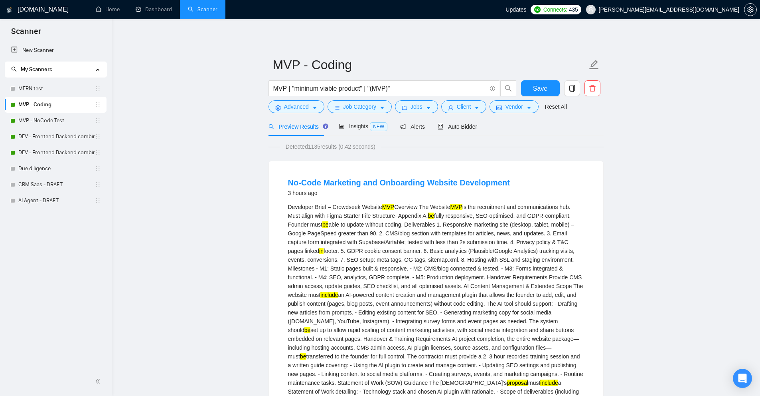
drag, startPoint x: 29, startPoint y: 362, endPoint x: 23, endPoint y: 238, distance: 124.3
click at [23, 238] on div "New Scanner My Scanners MERN test MVP - Coding MVP - NoCode Test DEV - Frontend…" at bounding box center [56, 204] width 112 height 324
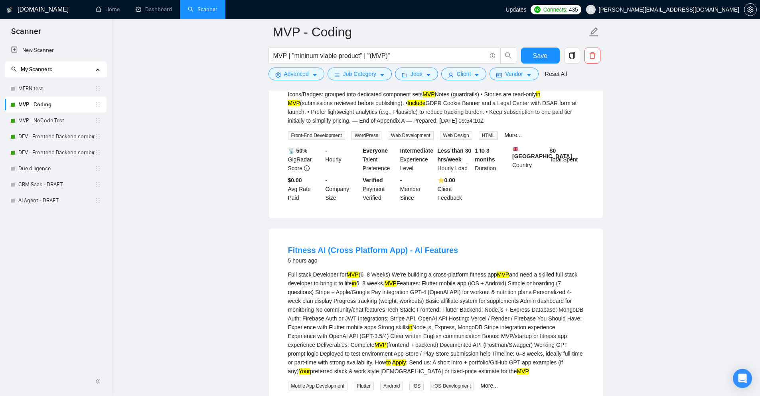
scroll to position [359, 0]
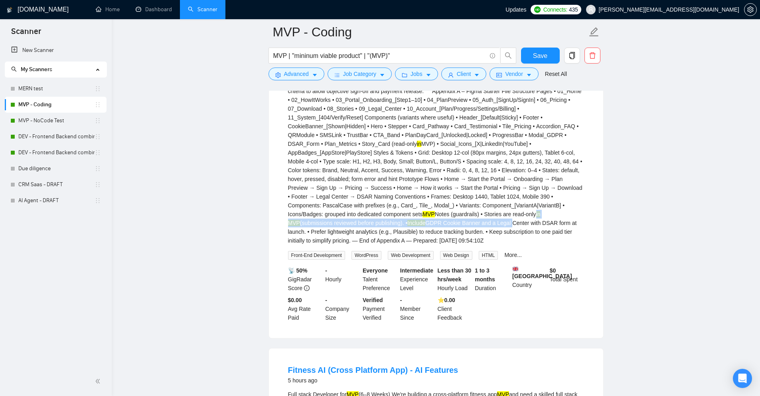
drag, startPoint x: 552, startPoint y: 204, endPoint x: 469, endPoint y: 218, distance: 84.5
click at [494, 217] on div "Developer Brief – Crowdseek Website MVP Overview The Website MVP is the recruit…" at bounding box center [436, 47] width 296 height 395
click at [419, 220] on div "Developer Brief – Crowdseek Website MVP Overview The Website MVP is the recruit…" at bounding box center [436, 47] width 296 height 395
drag, startPoint x: 427, startPoint y: 208, endPoint x: 521, endPoint y: 202, distance: 93.6
click at [521, 202] on div "Developer Brief – Crowdseek Website MVP Overview The Website MVP is the recruit…" at bounding box center [436, 47] width 296 height 395
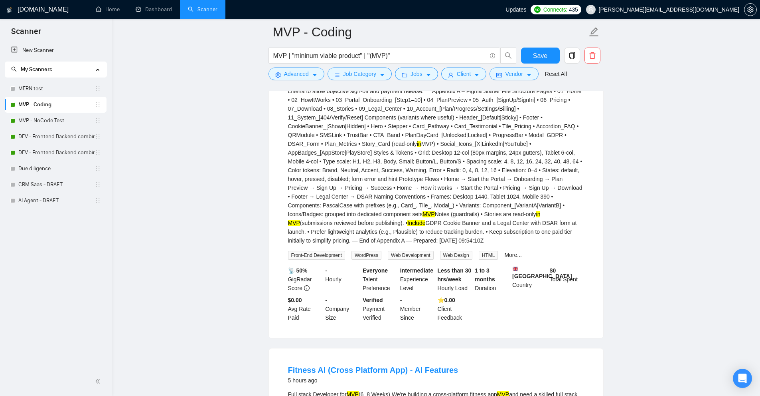
click at [521, 202] on div "Developer Brief – Crowdseek Website MVP Overview The Website MVP is the recruit…" at bounding box center [436, 47] width 296 height 395
drag, startPoint x: 483, startPoint y: 198, endPoint x: 548, endPoint y: 194, distance: 65.2
click at [556, 194] on div "Developer Brief – Crowdseek Website MVP Overview The Website MVP is the recruit…" at bounding box center [436, 47] width 296 height 395
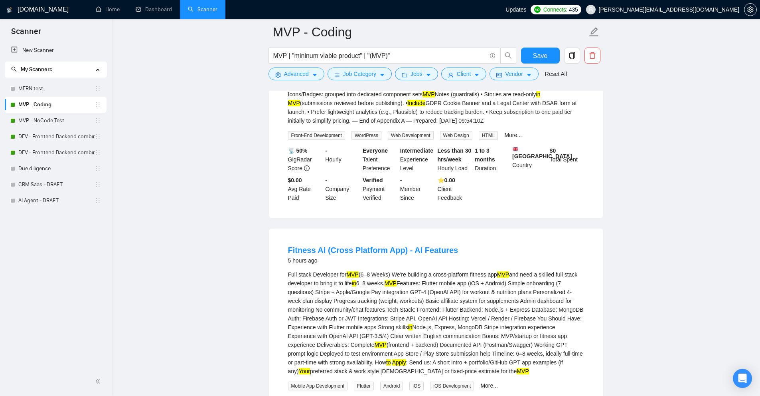
scroll to position [519, 0]
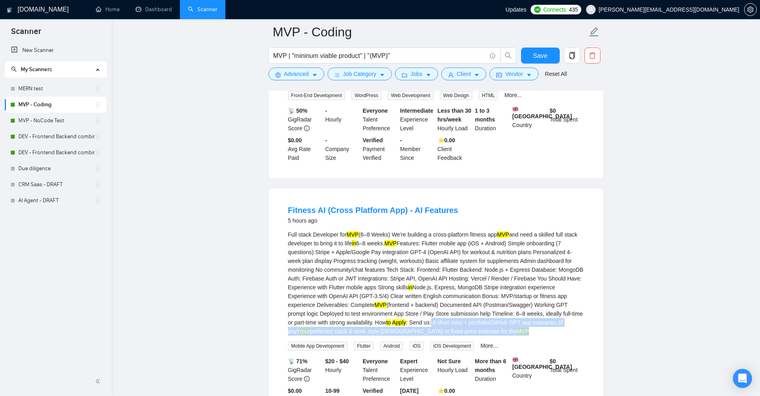
drag, startPoint x: 403, startPoint y: 319, endPoint x: 553, endPoint y: 325, distance: 149.4
click at [553, 325] on div "Full stack Developer for MVP (6–8 Weeks) We're building a cross-platform fitnes…" at bounding box center [436, 282] width 296 height 105
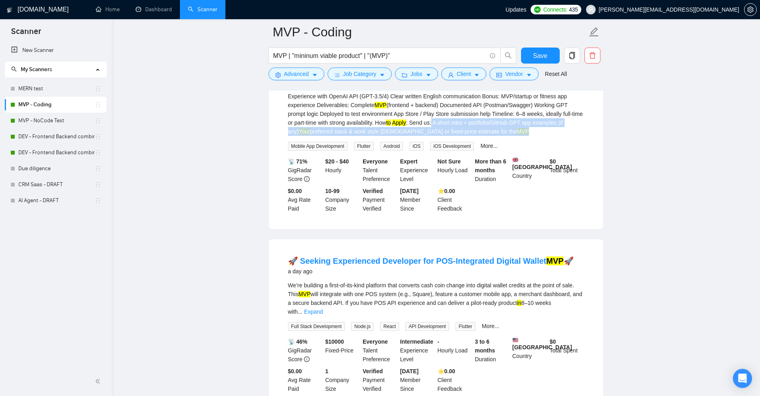
scroll to position [798, 0]
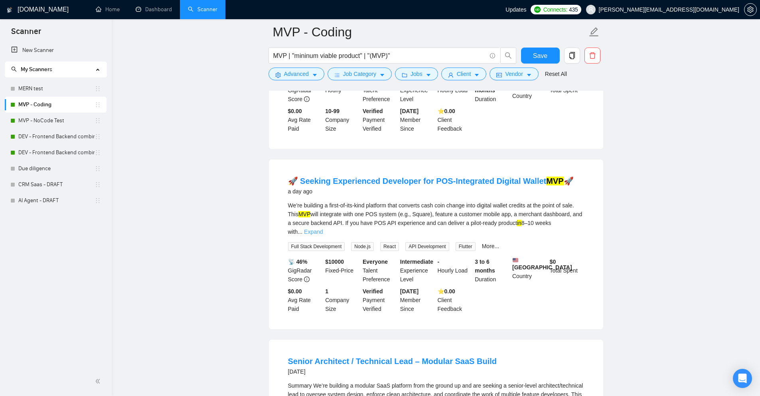
click at [323, 228] on link "Expand" at bounding box center [313, 231] width 19 height 6
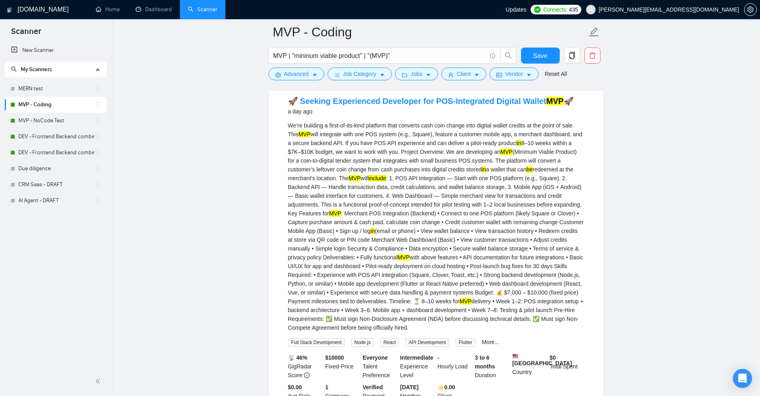
scroll to position [918, 0]
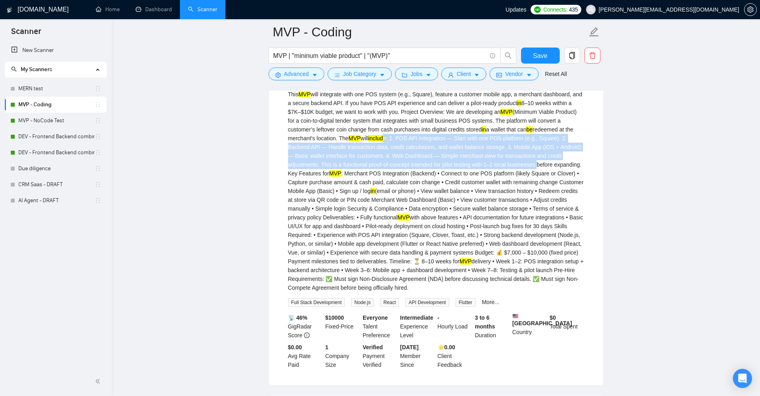
drag, startPoint x: 359, startPoint y: 140, endPoint x: 484, endPoint y: 164, distance: 127.6
click at [484, 164] on div "We’re building a first-of-its-kind platform that converts cash coin change into…" at bounding box center [436, 186] width 296 height 211
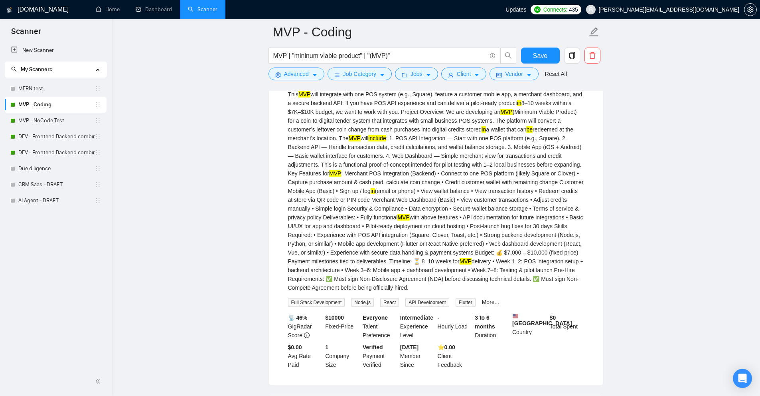
click at [469, 189] on div "We’re building a first-of-its-kind platform that converts cash coin change into…" at bounding box center [436, 186] width 296 height 211
click at [318, 72] on button "Advanced" at bounding box center [297, 73] width 56 height 13
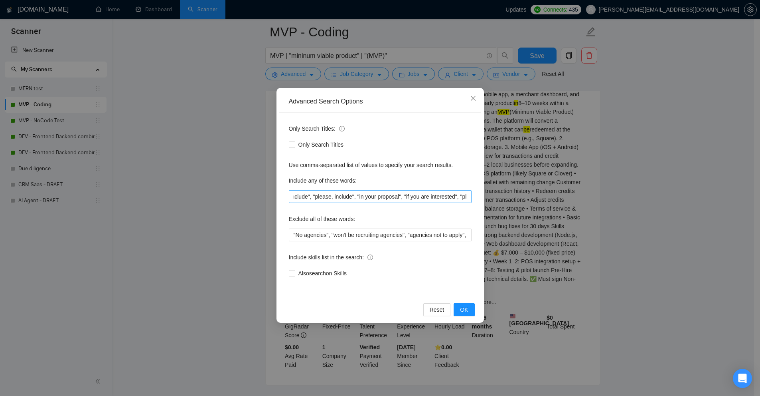
scroll to position [0, 10]
click at [545, 199] on div "Advanced Search Options Only Search Titles: Only Search Titles Use comma-separa…" at bounding box center [380, 198] width 760 height 396
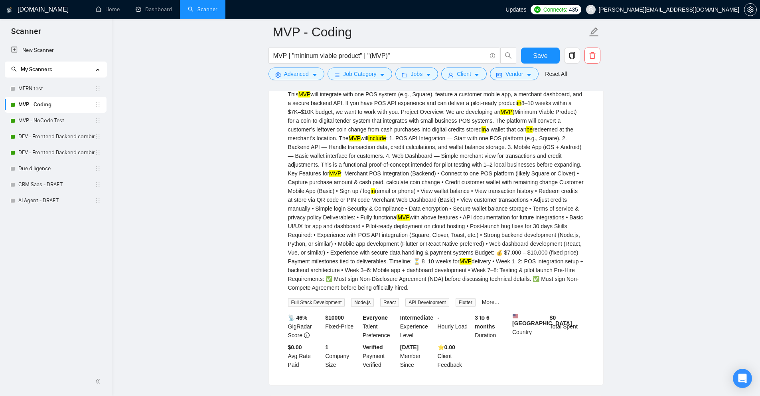
click at [315, 139] on div "We’re building a first-of-its-kind platform that converts cash coin change into…" at bounding box center [436, 186] width 296 height 211
drag, startPoint x: 315, startPoint y: 139, endPoint x: 351, endPoint y: 137, distance: 36.0
click at [351, 137] on div "We’re building a first-of-its-kind platform that converts cash coin change into…" at bounding box center [436, 186] width 296 height 211
click at [368, 137] on mark "include" at bounding box center [377, 138] width 18 height 6
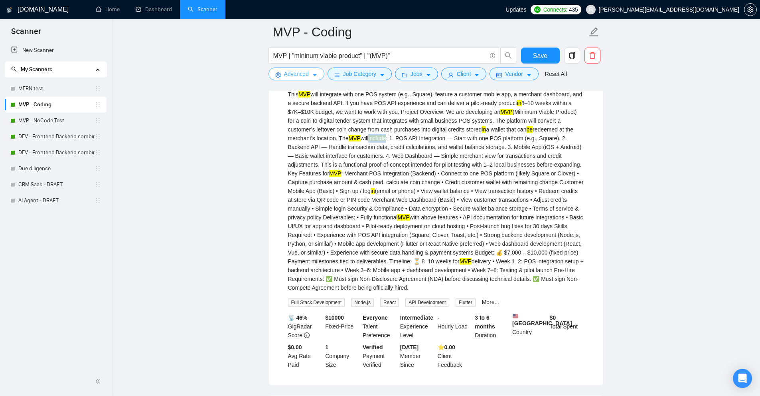
click at [303, 69] on button "Advanced" at bounding box center [297, 73] width 56 height 13
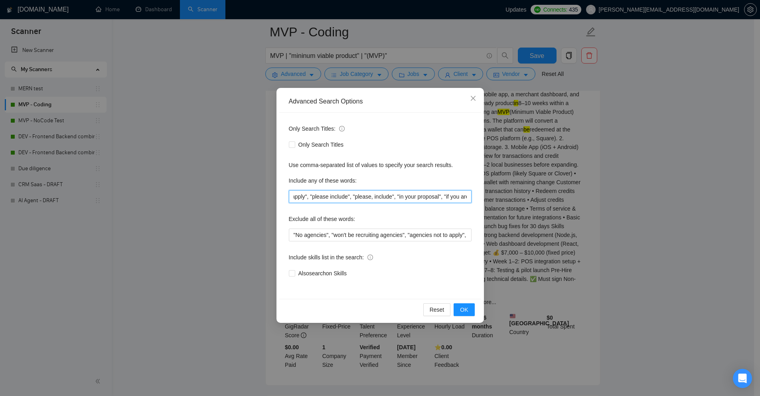
click at [358, 194] on input ""to apply", "please include", "please, include", "in your proposal", "if you ar…" at bounding box center [380, 196] width 183 height 13
click at [556, 192] on div "Advanced Search Options Only Search Titles: Only Search Titles Use comma-separa…" at bounding box center [380, 198] width 760 height 396
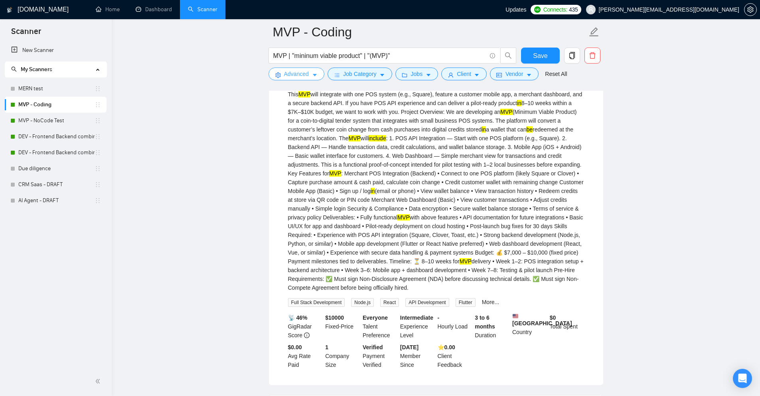
scroll to position [838, 0]
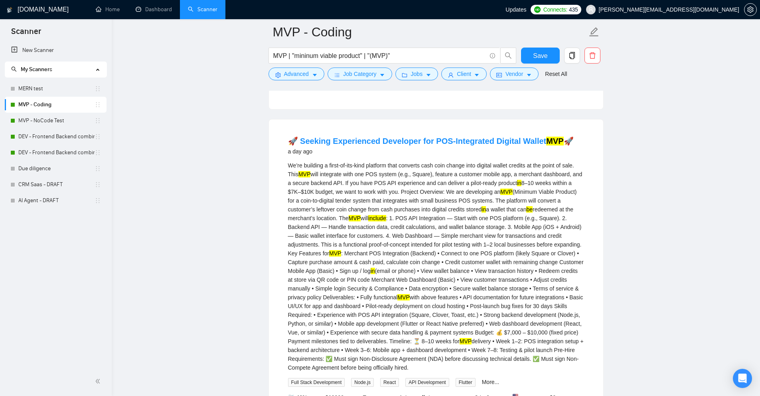
click at [318, 219] on div "We’re building a first-of-its-kind platform that converts cash coin change into…" at bounding box center [436, 266] width 296 height 211
drag, startPoint x: 318, startPoint y: 219, endPoint x: 346, endPoint y: 217, distance: 27.6
click at [346, 217] on div "We’re building a first-of-its-kind platform that converts cash coin change into…" at bounding box center [436, 266] width 296 height 211
click at [372, 217] on div "We’re building a first-of-its-kind platform that converts cash coin change into…" at bounding box center [436, 266] width 296 height 211
click at [353, 200] on div "We’re building a first-of-its-kind platform that converts cash coin change into…" at bounding box center [436, 266] width 296 height 211
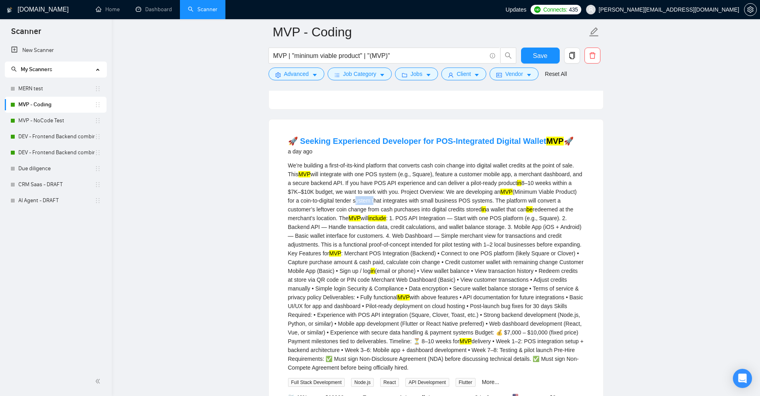
click at [353, 200] on div "We’re building a first-of-its-kind platform that converts cash coin change into…" at bounding box center [436, 266] width 296 height 211
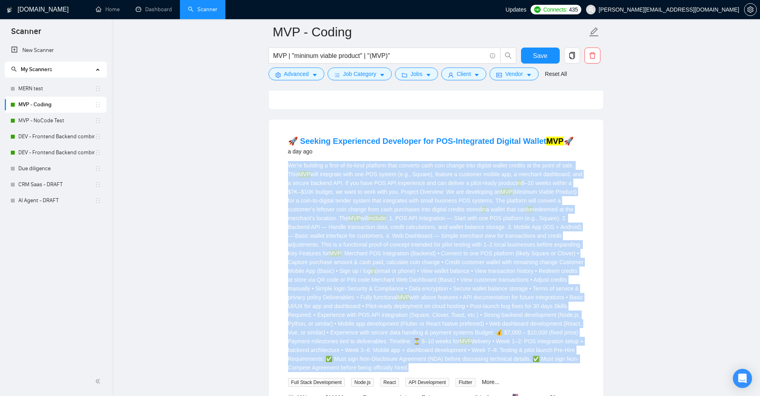
click at [353, 200] on div "We’re building a first-of-its-kind platform that converts cash coin change into…" at bounding box center [436, 266] width 296 height 211
copy div "We’re building a first-of-its-kind platform that converts cash coin change into…"
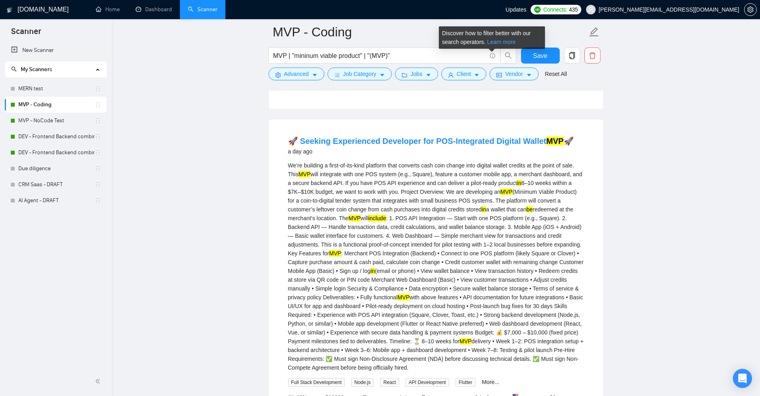
click at [496, 44] on link "Learn more" at bounding box center [501, 42] width 29 height 6
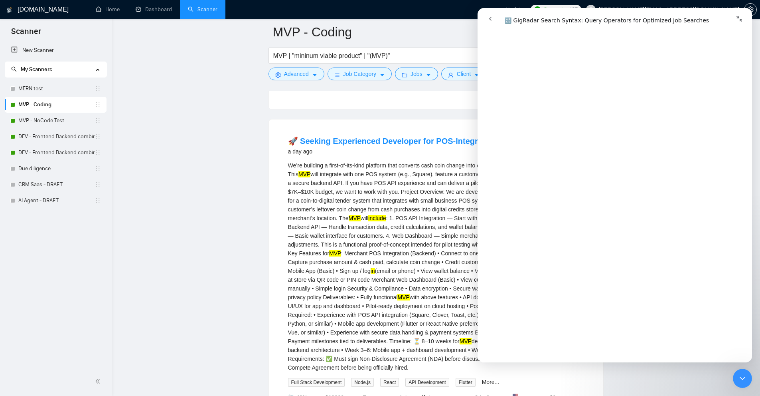
scroll to position [2771, 0]
click at [309, 79] on button "Advanced" at bounding box center [297, 73] width 56 height 13
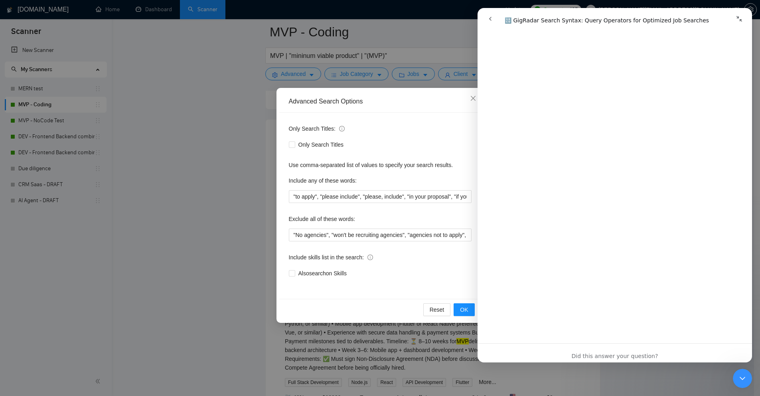
click at [364, 190] on div "Include any of these words:" at bounding box center [380, 182] width 183 height 16
click at [363, 196] on input ""to apply", "please include", "please, include", "in your proposal", "if you ar…" at bounding box center [380, 196] width 183 height 13
paste input "(to apply)|(please include)|(please\, include)|(in your proposal)|(if you are i…"
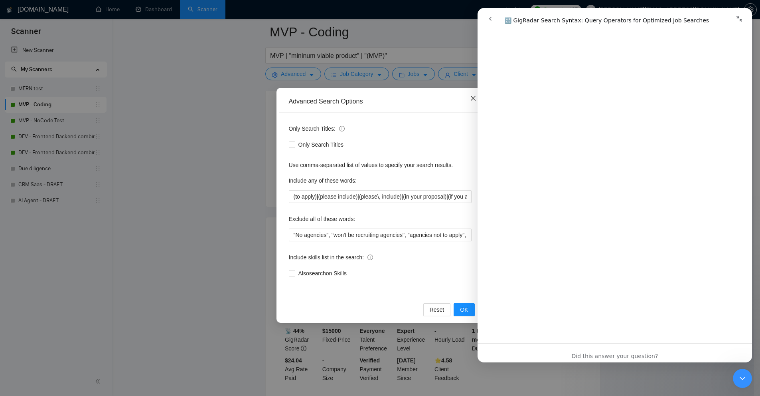
click at [471, 97] on icon "close" at bounding box center [473, 98] width 6 height 6
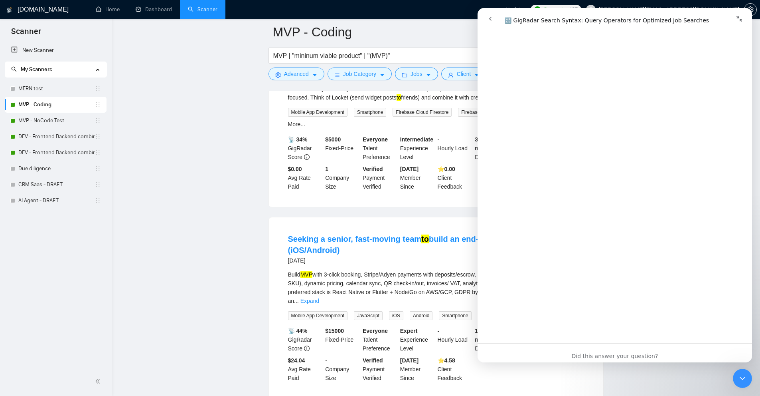
click at [752, 378] on div "Close Intercom Messenger" at bounding box center [742, 377] width 19 height 19
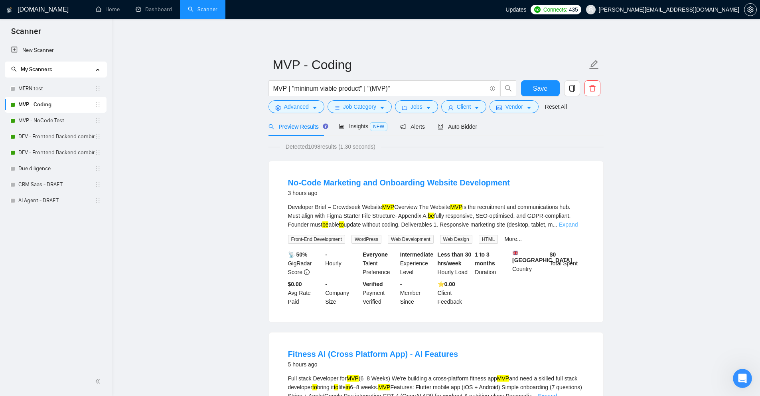
click at [573, 224] on link "Expand" at bounding box center [568, 224] width 19 height 6
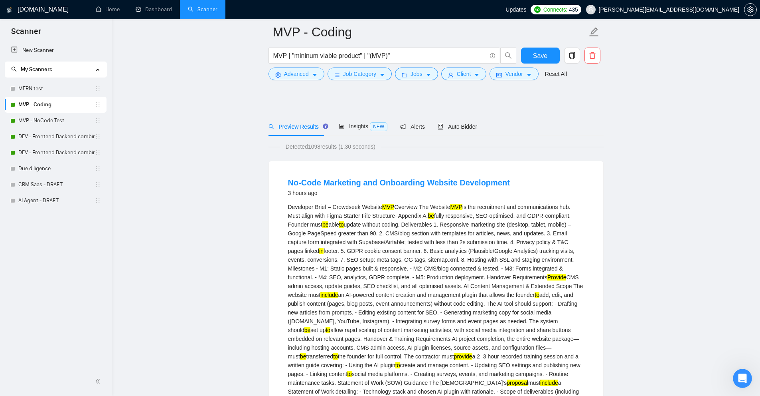
scroll to position [40, 0]
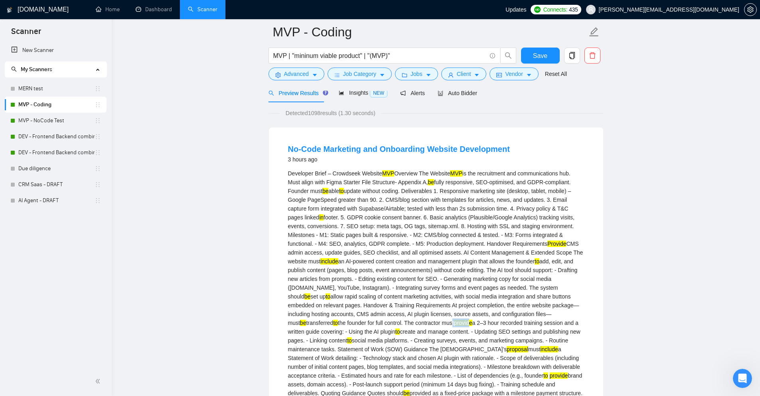
drag, startPoint x: 323, startPoint y: 321, endPoint x: 345, endPoint y: 322, distance: 21.6
click at [345, 322] on div "Developer Brief – Crowdseek Website MVP Overview The Website MVP is the recruit…" at bounding box center [436, 366] width 296 height 395
click at [454, 322] on mark "provide" at bounding box center [463, 322] width 18 height 6
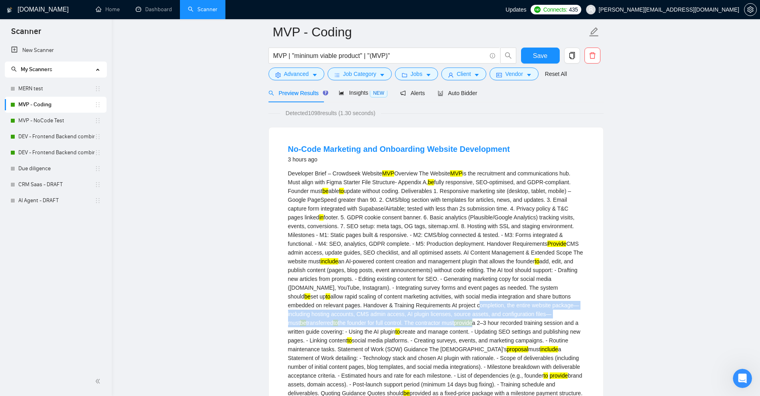
drag, startPoint x: 345, startPoint y: 322, endPoint x: 389, endPoint y: 303, distance: 47.7
click at [389, 303] on div "Developer Brief – Crowdseek Website MVP Overview The Website MVP is the recruit…" at bounding box center [436, 366] width 296 height 395
click at [387, 304] on div "Developer Brief – Crowdseek Website MVP Overview The Website MVP is the recruit…" at bounding box center [436, 366] width 296 height 395
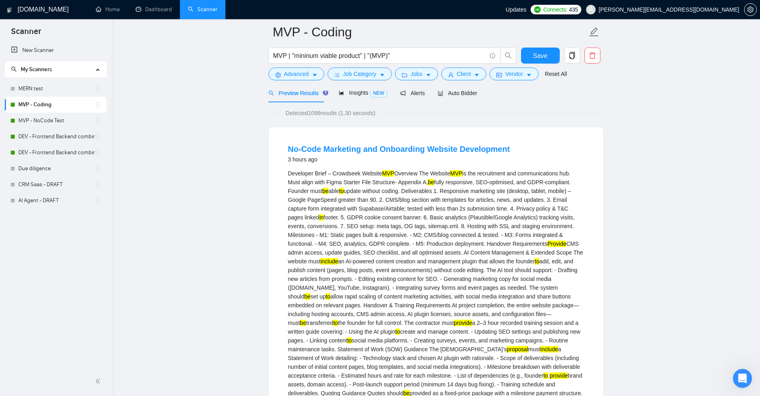
click at [454, 321] on mark "provide" at bounding box center [463, 322] width 18 height 6
drag, startPoint x: 336, startPoint y: 321, endPoint x: 324, endPoint y: 322, distance: 11.6
click at [324, 322] on div "Developer Brief – Crowdseek Website MVP Overview The Website MVP is the recruit…" at bounding box center [436, 366] width 296 height 395
click at [299, 75] on span "Advanced" at bounding box center [296, 73] width 25 height 9
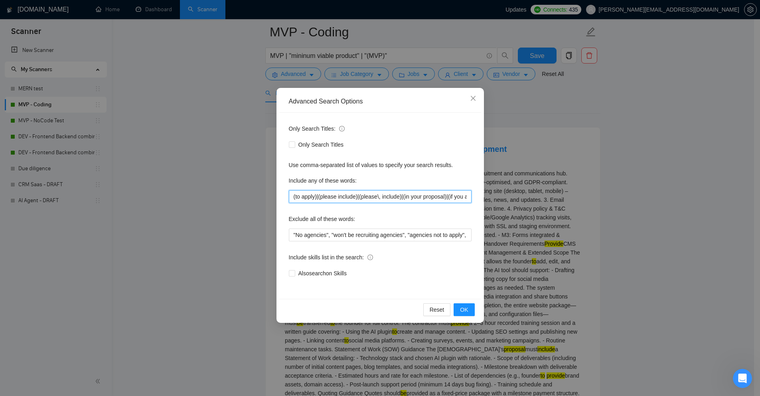
click at [419, 196] on input "(to apply)|(please include)|(please\, include)|(in your proposal)|(if you are i…" at bounding box center [380, 196] width 183 height 13
click at [355, 193] on input "(to apply)|(please include)|(please\, include)|(in your proposal)|(if you are i…" at bounding box center [380, 196] width 183 height 13
paste input ""to apply", "please include", "please\, include", "in your proposal", "if you a…"
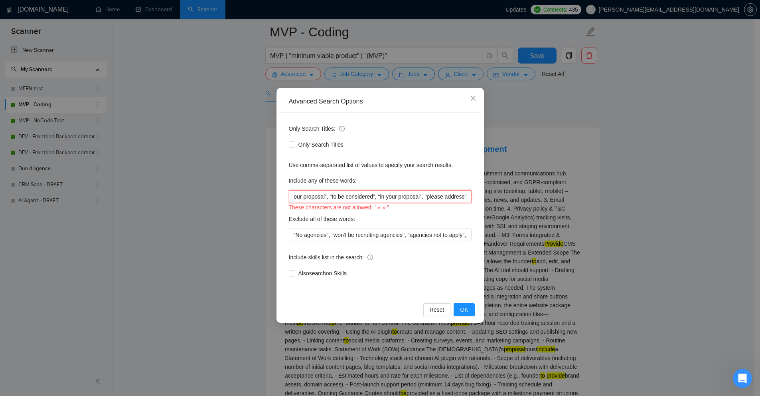
scroll to position [0, 0]
click at [328, 200] on input ""to apply", "please include", "please\, include", "in your proposal", "if you a…" at bounding box center [380, 196] width 183 height 13
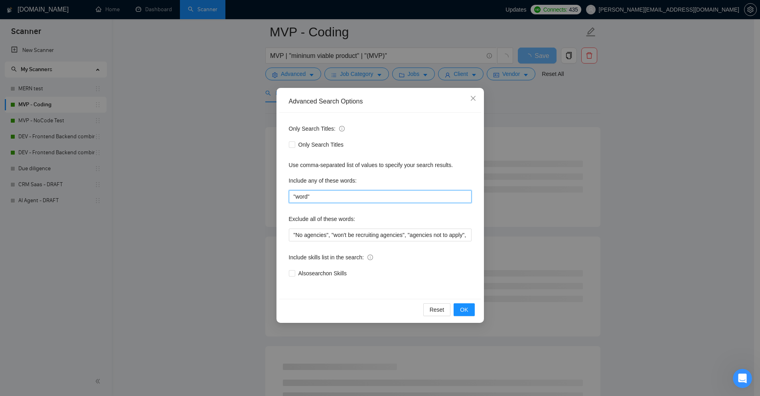
drag, startPoint x: 308, startPoint y: 200, endPoint x: 313, endPoint y: 200, distance: 5.6
click at [313, 200] on input ""word"" at bounding box center [380, 196] width 183 height 13
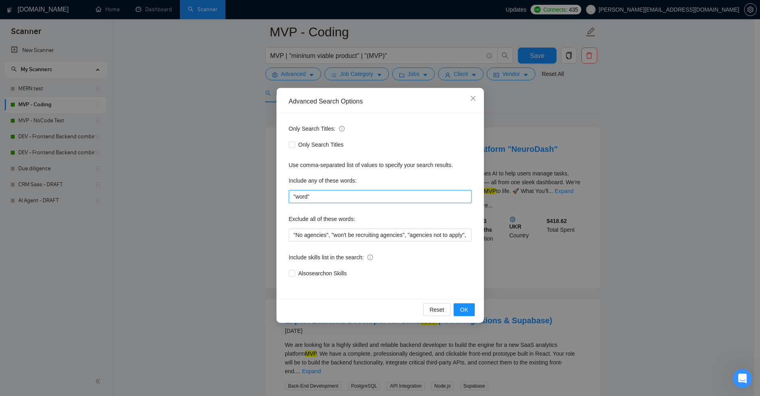
click at [343, 194] on input ""word"" at bounding box center [380, 196] width 183 height 13
paste input "to apply", "please include", "please\, include", "in your proposal", "if you ar…"
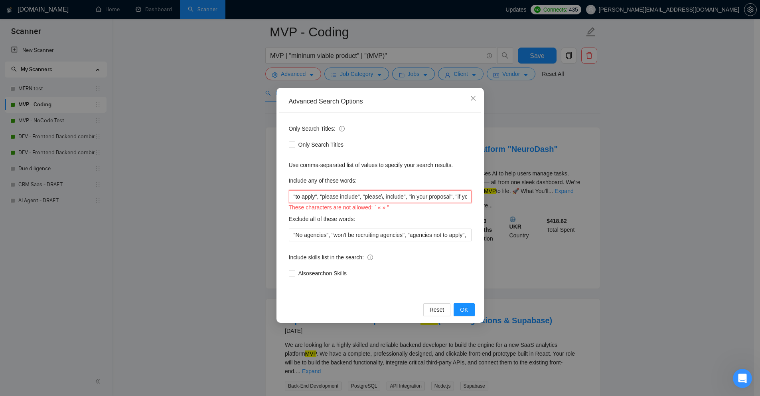
click at [347, 202] on input ""to apply", "please include", "please\, include", "in your proposal", "if you a…" at bounding box center [380, 196] width 183 height 13
paste input "", "to be considered", "in your proposal""
click at [623, 172] on div "Advanced Search Options Only Search Titles: Only Search Titles Use comma-separa…" at bounding box center [380, 198] width 760 height 396
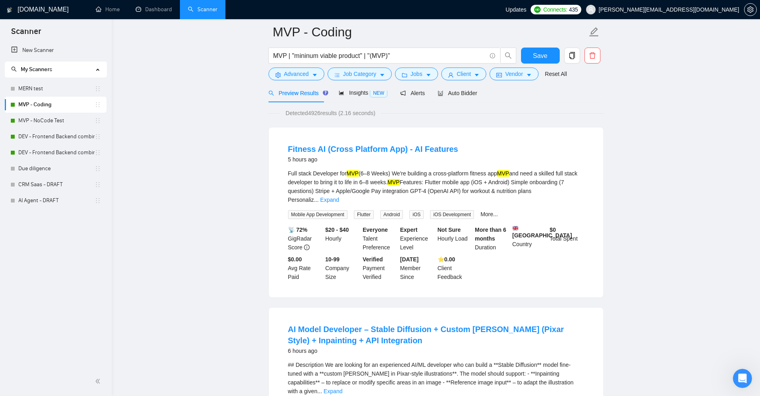
click at [568, 185] on div "Full stack Developer for MVP (6–8 Weeks) We're building a cross-platform fitnes…" at bounding box center [436, 186] width 296 height 35
click at [339, 196] on link "Expand" at bounding box center [329, 199] width 19 height 6
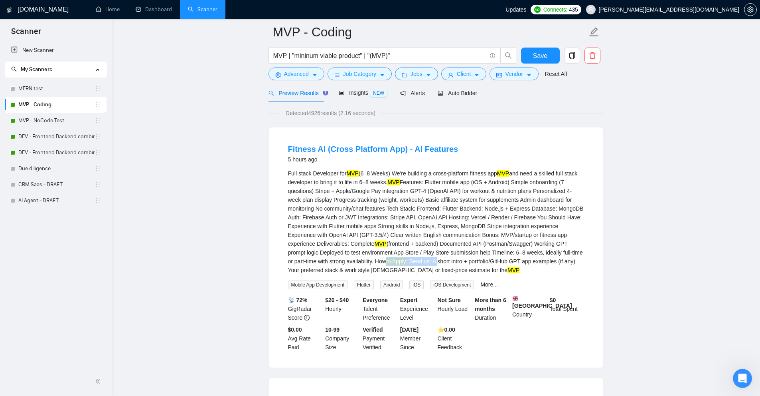
drag, startPoint x: 355, startPoint y: 260, endPoint x: 410, endPoint y: 259, distance: 54.7
click at [410, 259] on div "Full stack Developer for MVP (6–8 Weeks) We're building a cross-platform fitnes…" at bounding box center [436, 221] width 296 height 105
click at [439, 263] on div "Full stack Developer for MVP (6–8 Weeks) We're building a cross-platform fitnes…" at bounding box center [436, 221] width 296 height 105
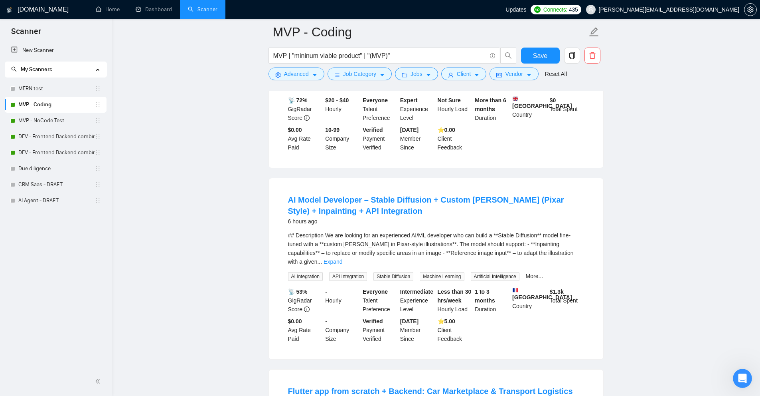
scroll to position [319, 0]
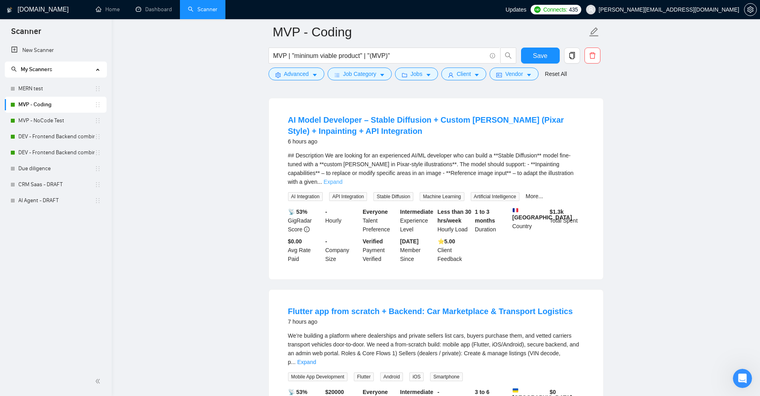
click at [342, 178] on link "Expand" at bounding box center [333, 181] width 19 height 6
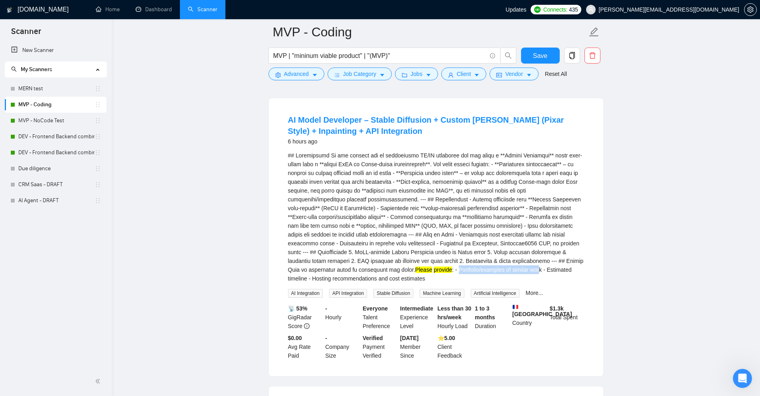
drag, startPoint x: 387, startPoint y: 274, endPoint x: 471, endPoint y: 273, distance: 83.4
click at [469, 273] on div "Please provide : - Portfolio/examples of similar work - Estimated timeline - Ho…" at bounding box center [436, 217] width 296 height 132
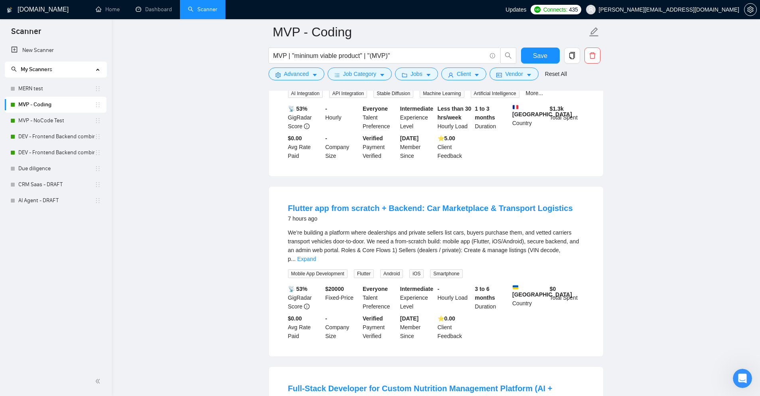
scroll to position [599, 0]
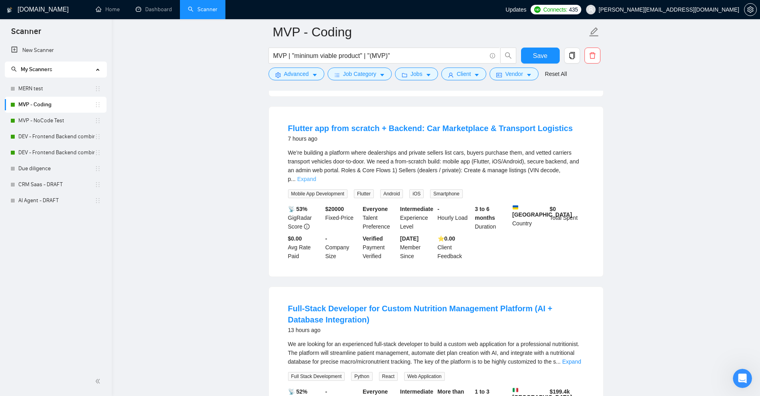
click at [316, 176] on link "Expand" at bounding box center [306, 179] width 19 height 6
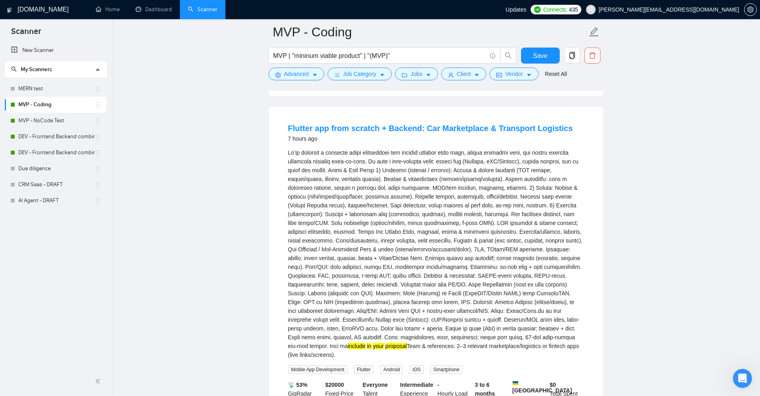
scroll to position [678, 0]
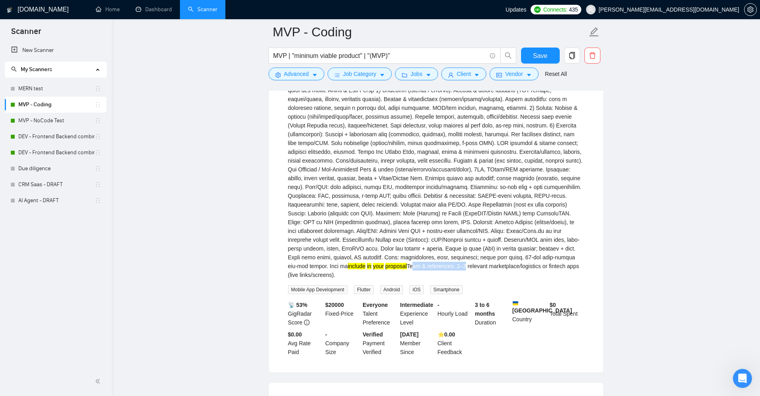
drag, startPoint x: 350, startPoint y: 271, endPoint x: 404, endPoint y: 267, distance: 54.0
click at [404, 267] on div "include in your proposal Team & references: 2–3 relevant marketplace/logistics …" at bounding box center [436, 173] width 296 height 211
click at [587, 257] on li "Flutter app from scratch + Backend: Car Marketplace & Transport Logistics 7 hou…" at bounding box center [436, 199] width 315 height 326
drag, startPoint x: 565, startPoint y: 261, endPoint x: 372, endPoint y: 268, distance: 193.3
click at [351, 268] on div "include in your proposal Team & references: 2–3 relevant marketplace/logistics …" at bounding box center [436, 173] width 296 height 211
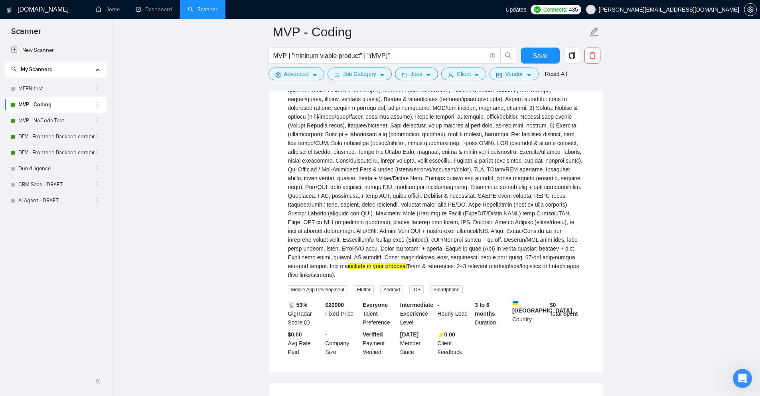
click at [372, 268] on div "include in your proposal Team & references: 2–3 relevant marketplace/logistics …" at bounding box center [436, 173] width 296 height 211
drag, startPoint x: 372, startPoint y: 268, endPoint x: 356, endPoint y: 270, distance: 16.0
click at [356, 270] on div "include in your proposal Team & references: 2–3 relevant marketplace/logistics …" at bounding box center [436, 173] width 296 height 211
drag, startPoint x: 398, startPoint y: 269, endPoint x: 518, endPoint y: 269, distance: 120.1
click at [518, 269] on div "include in your proposal Team & references: 2–3 relevant marketplace/logistics …" at bounding box center [436, 173] width 296 height 211
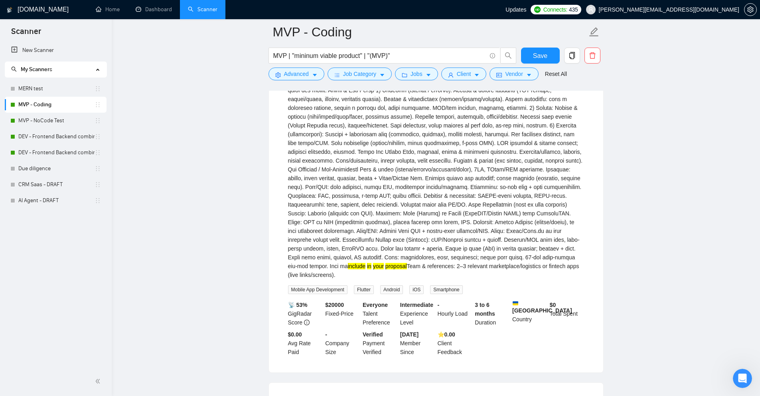
click at [567, 270] on div "include in your proposal Team & references: 2–3 relevant marketplace/logistics …" at bounding box center [436, 173] width 296 height 211
drag, startPoint x: 522, startPoint y: 269, endPoint x: 561, endPoint y: 269, distance: 38.7
click at [561, 269] on div "include in your proposal Team & references: 2–3 relevant marketplace/logistics …" at bounding box center [436, 173] width 296 height 211
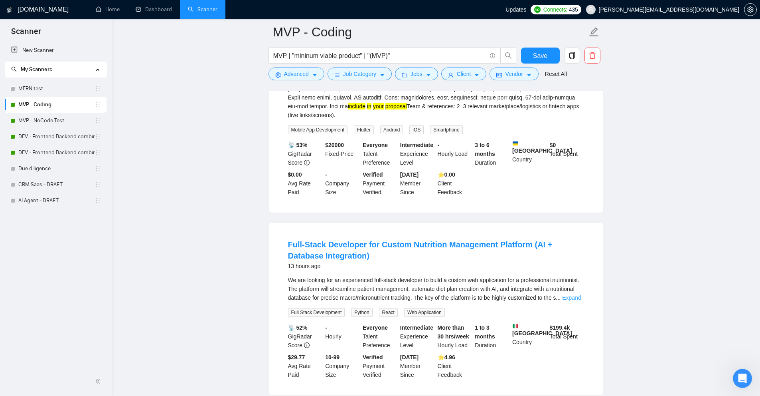
click at [574, 294] on link "Expand" at bounding box center [571, 297] width 19 height 6
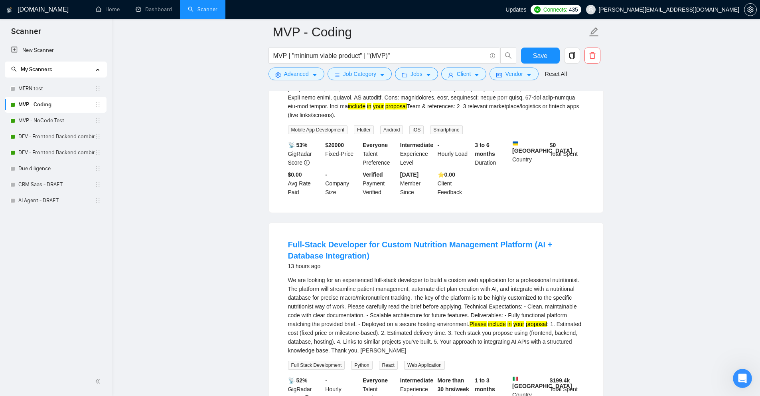
scroll to position [958, 0]
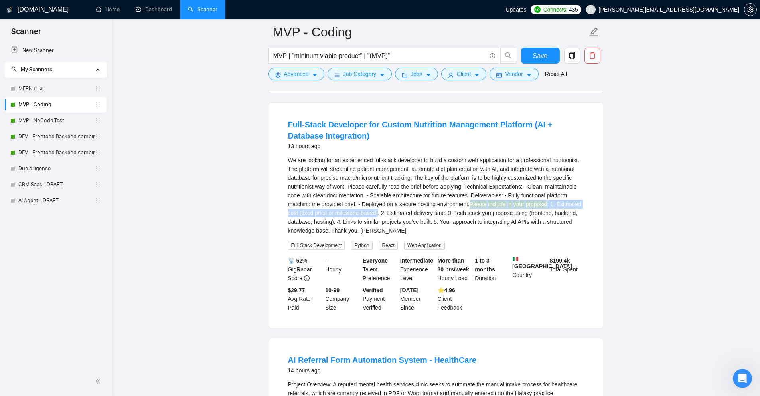
drag, startPoint x: 473, startPoint y: 198, endPoint x: 377, endPoint y: 209, distance: 96.3
click at [377, 209] on div "We are looking for an experienced full-stack developer to build a custom web ap…" at bounding box center [436, 195] width 296 height 79
drag, startPoint x: 384, startPoint y: 210, endPoint x: 443, endPoint y: 203, distance: 59.2
click at [444, 206] on div "We are looking for an experienced full-stack developer to build a custom web ap…" at bounding box center [436, 195] width 296 height 79
click at [460, 209] on div "We are looking for an experienced full-stack developer to build a custom web ap…" at bounding box center [436, 195] width 296 height 79
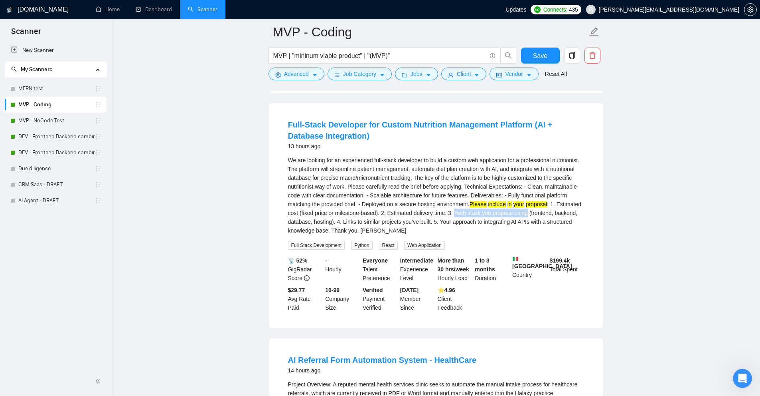
drag, startPoint x: 460, startPoint y: 209, endPoint x: 516, endPoint y: 208, distance: 56.3
click at [516, 208] on div "We are looking for an experienced full-stack developer to build a custom web ap…" at bounding box center [436, 195] width 296 height 79
click at [344, 216] on div "We are looking for an experienced full-stack developer to build a custom web ap…" at bounding box center [436, 195] width 296 height 79
drag, startPoint x: 344, startPoint y: 216, endPoint x: 422, endPoint y: 213, distance: 78.7
click at [422, 213] on div "We are looking for an experienced full-stack developer to build a custom web ap…" at bounding box center [436, 195] width 296 height 79
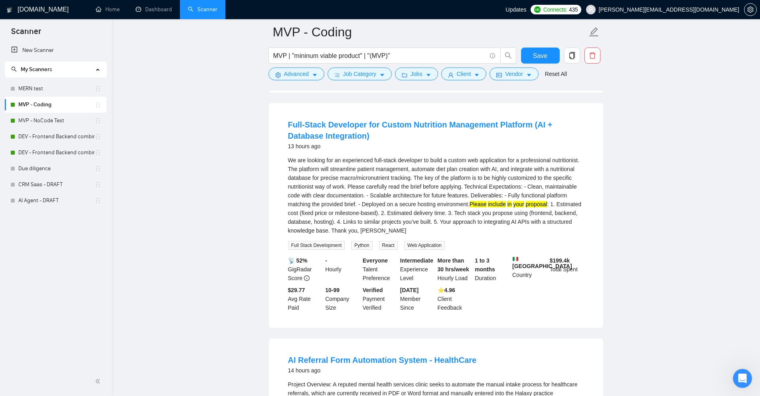
click at [447, 217] on div "We are looking for an experienced full-stack developer to build a custom web ap…" at bounding box center [436, 195] width 296 height 79
drag, startPoint x: 447, startPoint y: 217, endPoint x: 320, endPoint y: 227, distance: 128.2
click at [320, 227] on div "We are looking for an experienced full-stack developer to build a custom web ap…" at bounding box center [436, 195] width 296 height 79
click at [463, 218] on div "We are looking for an experienced full-stack developer to build a custom web ap…" at bounding box center [436, 195] width 296 height 79
click at [444, 214] on div "We are looking for an experienced full-stack developer to build a custom web ap…" at bounding box center [436, 195] width 296 height 79
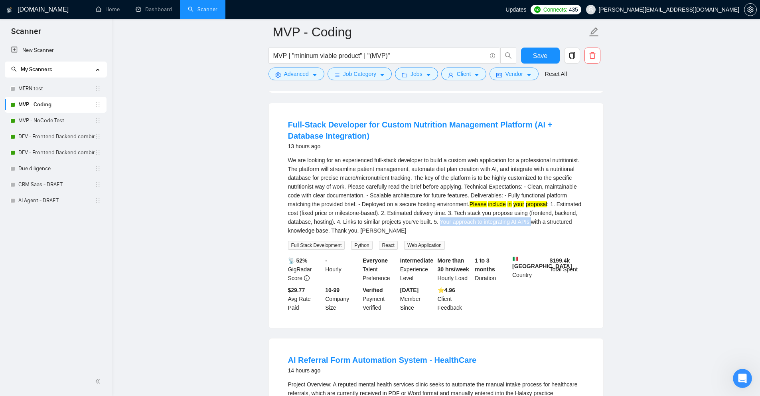
drag, startPoint x: 444, startPoint y: 214, endPoint x: 527, endPoint y: 213, distance: 83.0
click at [527, 213] on div "We are looking for an experienced full-stack developer to build a custom web ap…" at bounding box center [436, 195] width 296 height 79
click at [448, 218] on div "We are looking for an experienced full-stack developer to build a custom web ap…" at bounding box center [436, 195] width 296 height 79
drag, startPoint x: 448, startPoint y: 218, endPoint x: 476, endPoint y: 213, distance: 28.5
click at [476, 213] on div "We are looking for an experienced full-stack developer to build a custom web ap…" at bounding box center [436, 195] width 296 height 79
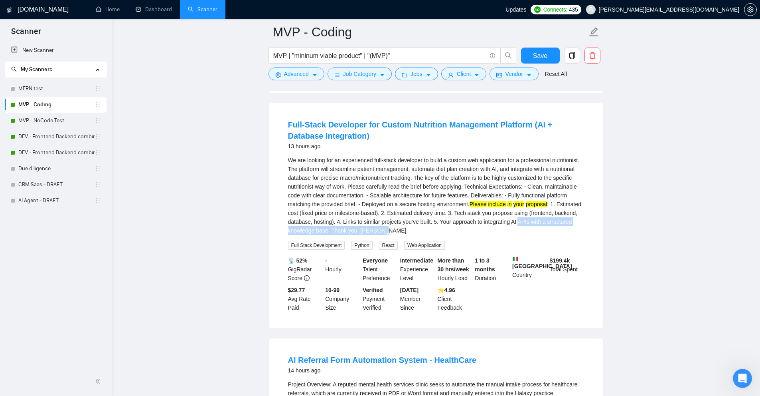
drag, startPoint x: 518, startPoint y: 216, endPoint x: 477, endPoint y: 223, distance: 41.3
click at [477, 223] on div "We are looking for an experienced full-stack developer to build a custom web ap…" at bounding box center [436, 195] width 296 height 79
click at [346, 223] on div "We are looking for an experienced full-stack developer to build a custom web ap…" at bounding box center [436, 195] width 296 height 79
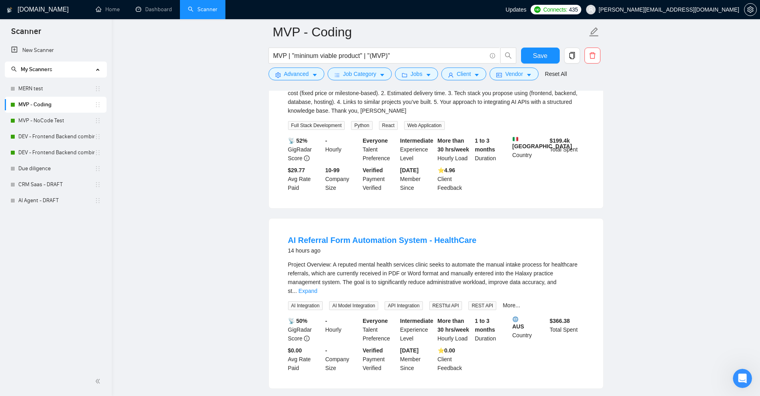
scroll to position [1117, 0]
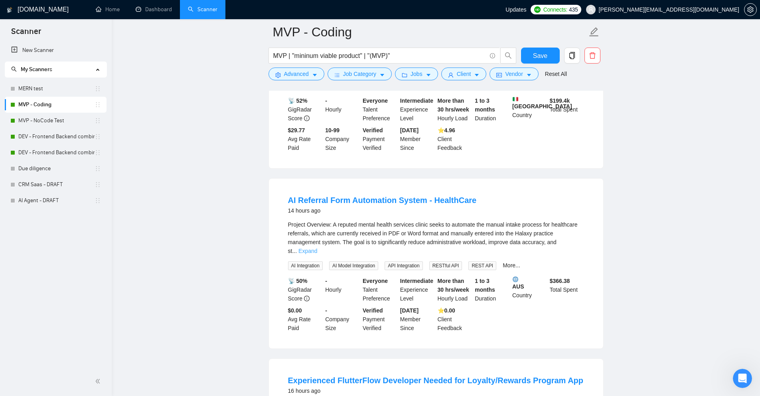
click at [317, 247] on link "Expand" at bounding box center [308, 250] width 19 height 6
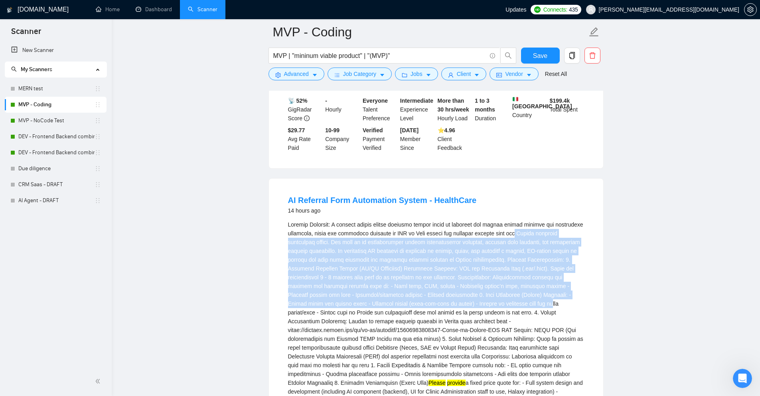
drag, startPoint x: 517, startPoint y: 228, endPoint x: 461, endPoint y: 287, distance: 81.0
click at [461, 287] on div "Please provide a fixed price quote for: - Full system design and development (i…" at bounding box center [436, 360] width 296 height 281
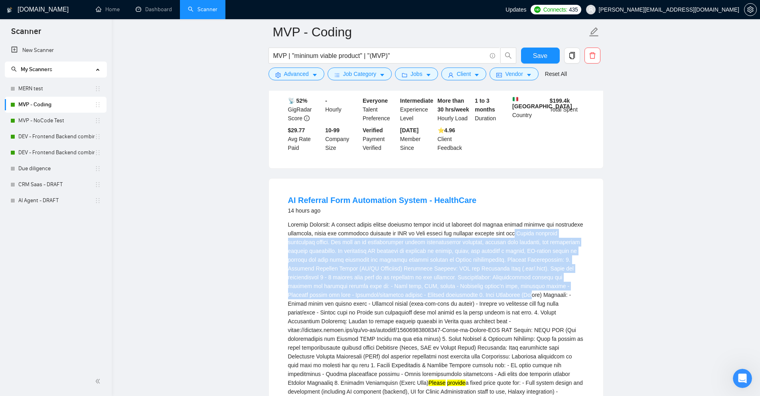
click at [405, 257] on div "Please provide a fixed price quote for: - Full system design and development (i…" at bounding box center [436, 360] width 296 height 281
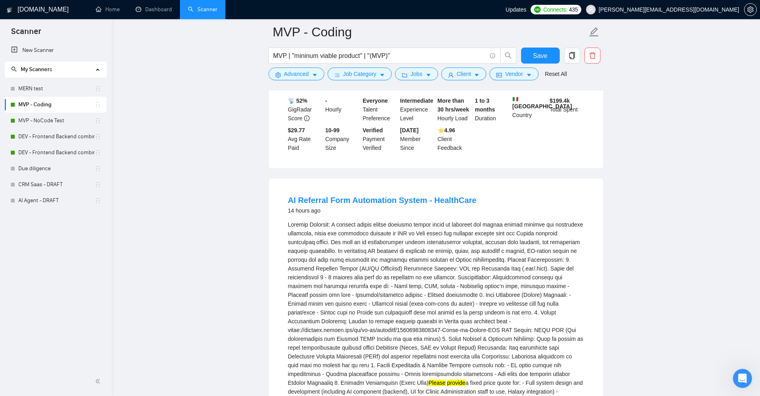
scroll to position [1197, 0]
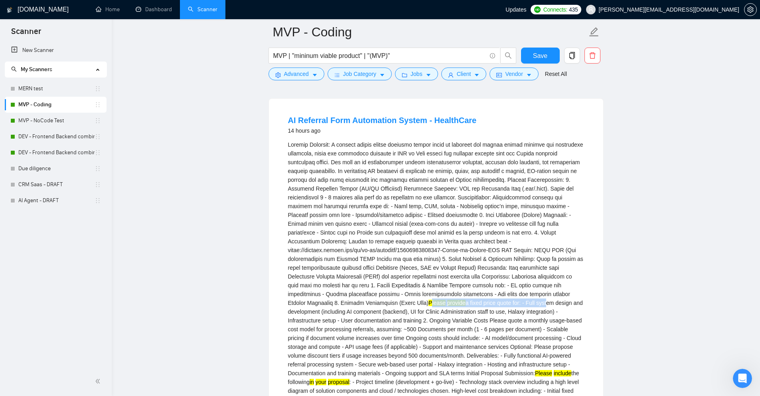
drag, startPoint x: 451, startPoint y: 287, endPoint x: 536, endPoint y: 287, distance: 85.0
click at [536, 287] on div "Please provide a fixed price quote for: - Full system design and development (i…" at bounding box center [436, 280] width 296 height 281
click at [560, 291] on div "Please provide a fixed price quote for: - Full system design and development (i…" at bounding box center [436, 280] width 296 height 281
drag, startPoint x: 499, startPoint y: 288, endPoint x: 394, endPoint y: 294, distance: 105.1
click at [394, 294] on div "Please provide a fixed price quote for: - Full system design and development (i…" at bounding box center [436, 280] width 296 height 281
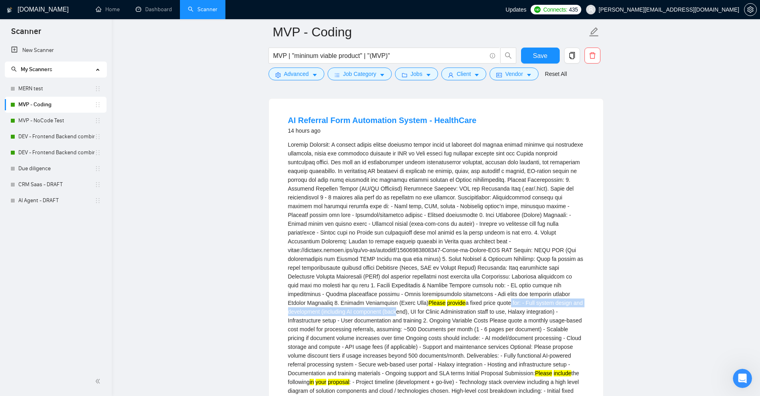
drag, startPoint x: 414, startPoint y: 110, endPoint x: 437, endPoint y: 182, distance: 76.2
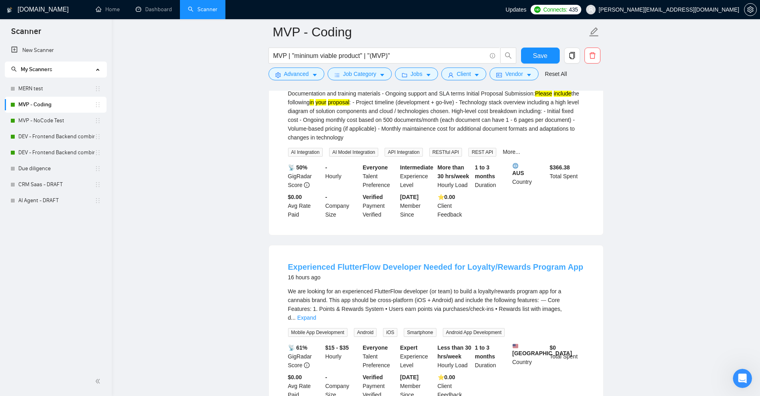
scroll to position [1556, 0]
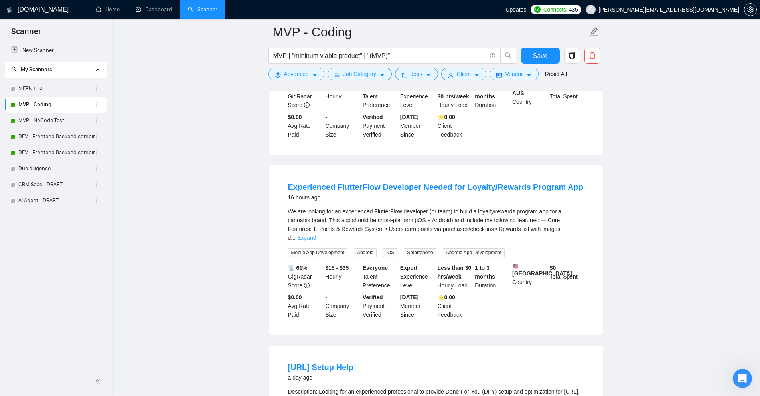
click at [316, 234] on link "Expand" at bounding box center [306, 237] width 19 height 6
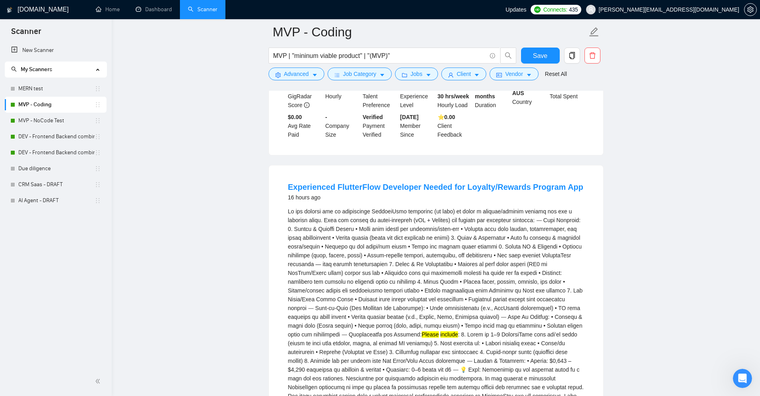
scroll to position [1676, 0]
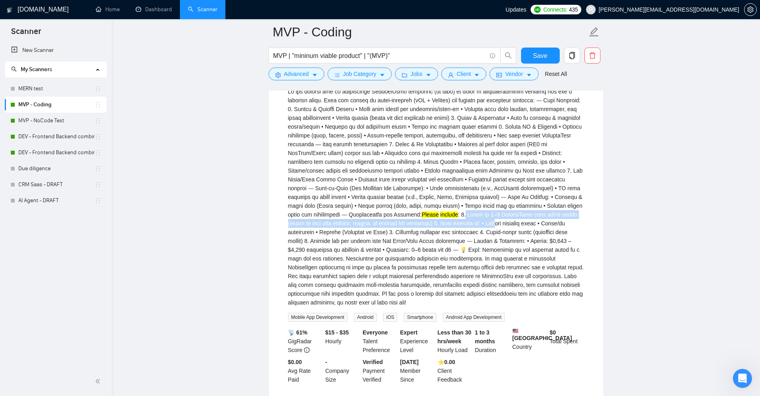
drag, startPoint x: 438, startPoint y: 202, endPoint x: 457, endPoint y: 210, distance: 19.9
click at [457, 210] on div "Please include" at bounding box center [436, 197] width 296 height 220
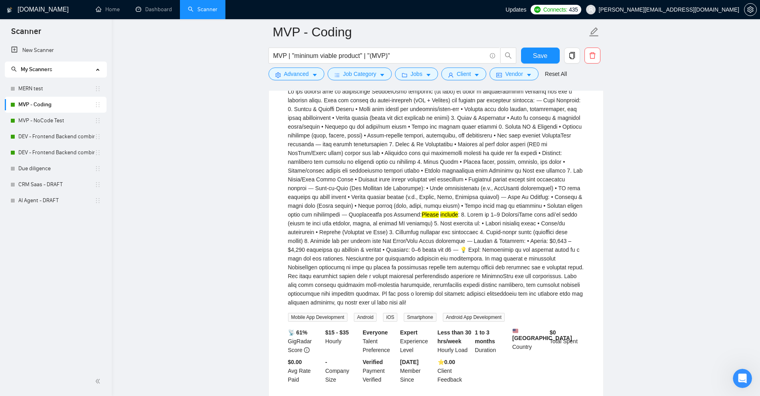
click at [479, 206] on div "Please include" at bounding box center [436, 197] width 296 height 220
click at [448, 203] on div "Please include" at bounding box center [436, 197] width 296 height 220
drag, startPoint x: 448, startPoint y: 203, endPoint x: 537, endPoint y: 198, distance: 88.7
click at [537, 198] on div "Please include" at bounding box center [436, 197] width 296 height 220
copy div "Links to 2–3 FlutterFlow apps you’ve built"
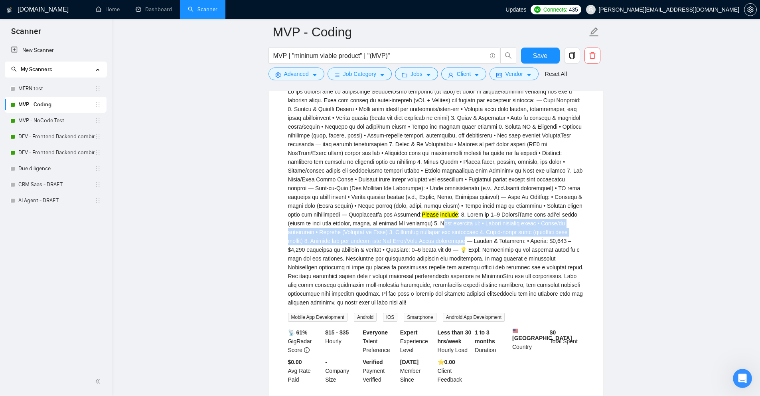
drag, startPoint x: 402, startPoint y: 209, endPoint x: 394, endPoint y: 225, distance: 17.5
click at [394, 225] on div "Please include" at bounding box center [436, 197] width 296 height 220
click at [394, 224] on div "Please include" at bounding box center [436, 197] width 296 height 220
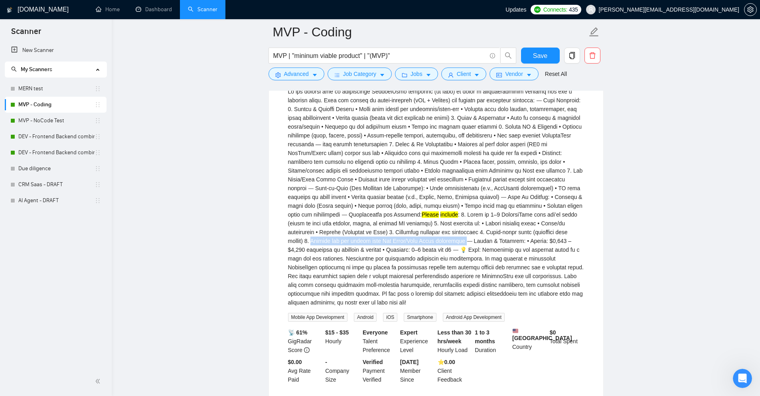
drag, startPoint x: 394, startPoint y: 224, endPoint x: 552, endPoint y: 216, distance: 158.6
click at [552, 216] on div "Please include" at bounding box center [436, 197] width 296 height 220
click at [415, 227] on div "Please include" at bounding box center [436, 197] width 296 height 220
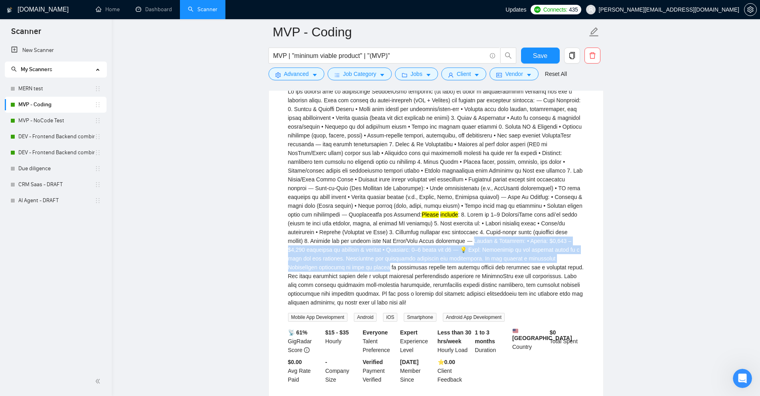
drag, startPoint x: 415, startPoint y: 227, endPoint x: 553, endPoint y: 242, distance: 138.5
click at [553, 242] on div "Please include" at bounding box center [436, 197] width 296 height 220
click at [525, 230] on div "Please include" at bounding box center [436, 197] width 296 height 220
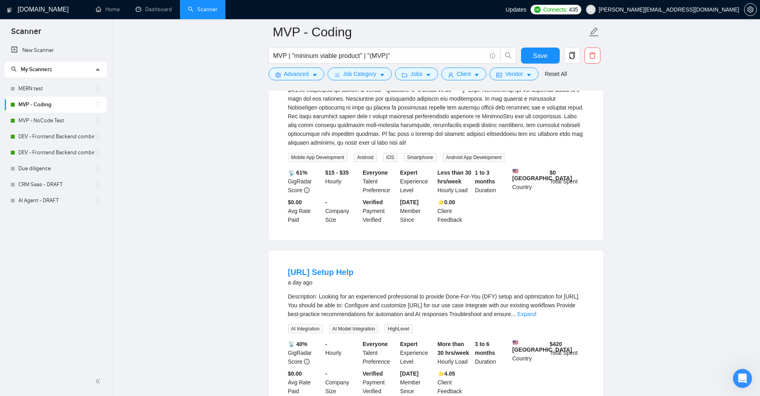
scroll to position [1916, 0]
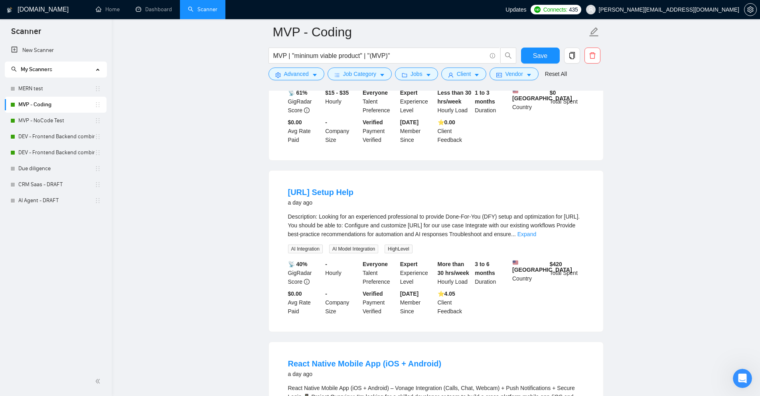
click at [573, 220] on div "Description: Looking for an experienced professional to provide Done-For-You (D…" at bounding box center [436, 225] width 296 height 26
click at [536, 231] on link "Expand" at bounding box center [527, 234] width 19 height 6
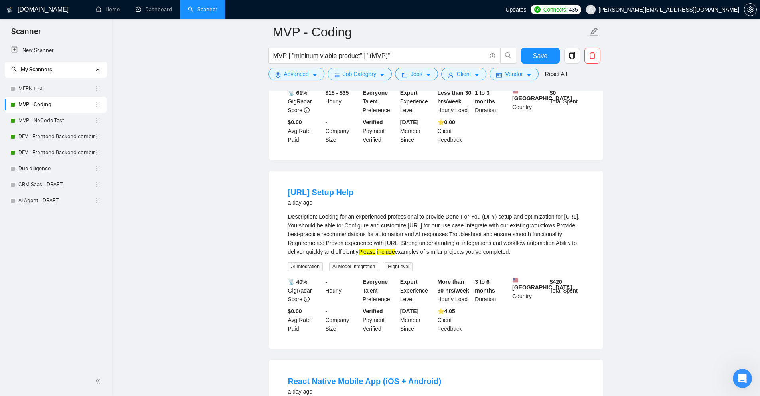
drag, startPoint x: 413, startPoint y: 246, endPoint x: 580, endPoint y: 240, distance: 166.9
click at [576, 239] on div "Description: Looking for an experienced professional to provide Done-For-You (D…" at bounding box center [436, 234] width 296 height 44
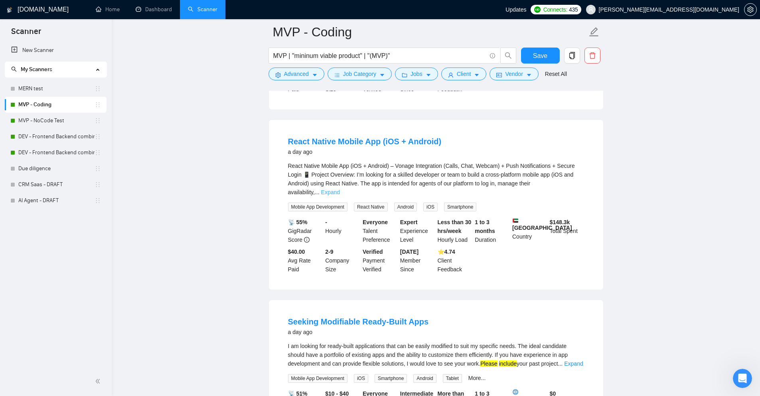
click at [340, 189] on link "Expand" at bounding box center [330, 192] width 19 height 6
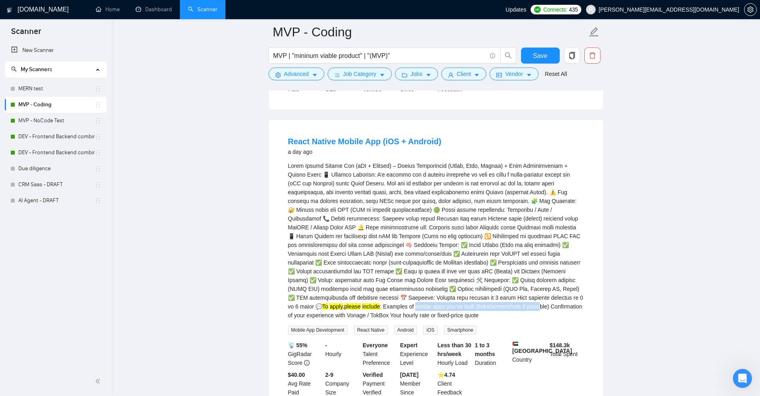
drag, startPoint x: 296, startPoint y: 296, endPoint x: 429, endPoint y: 301, distance: 133.0
click at [414, 294] on li "React Native Mobile App (iOS + Android) a day ago To apply , please include : E…" at bounding box center [436, 265] width 315 height 273
click at [431, 301] on div "To apply , please include : Examples of similar apps you’ve built (links/screen…" at bounding box center [436, 240] width 296 height 158
drag, startPoint x: 425, startPoint y: 295, endPoint x: 562, endPoint y: 299, distance: 137.7
click at [562, 299] on div "To apply , please include : Examples of similar apps you’ve built (links/screen…" at bounding box center [436, 240] width 296 height 158
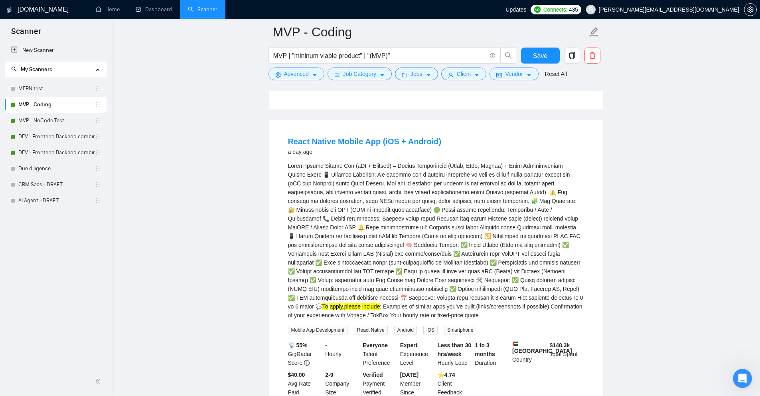
click at [565, 304] on div "To apply , please include : Examples of similar apps you’ve built (links/screen…" at bounding box center [436, 240] width 296 height 158
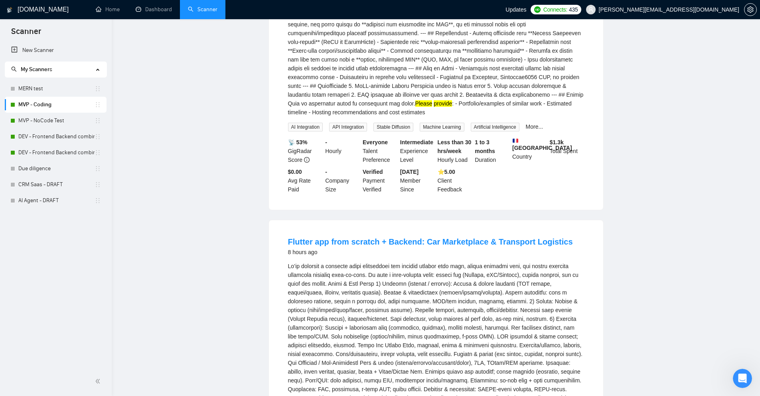
scroll to position [0, 0]
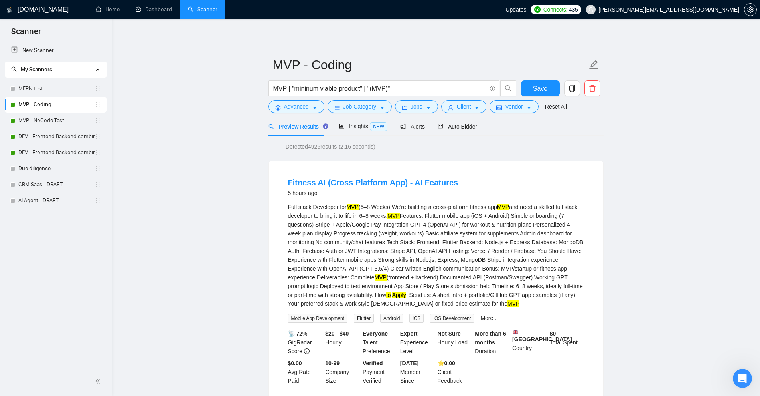
click at [297, 125] on span "Preview Results" at bounding box center [297, 126] width 57 height 6
click at [307, 108] on span "Advanced" at bounding box center [296, 106] width 25 height 9
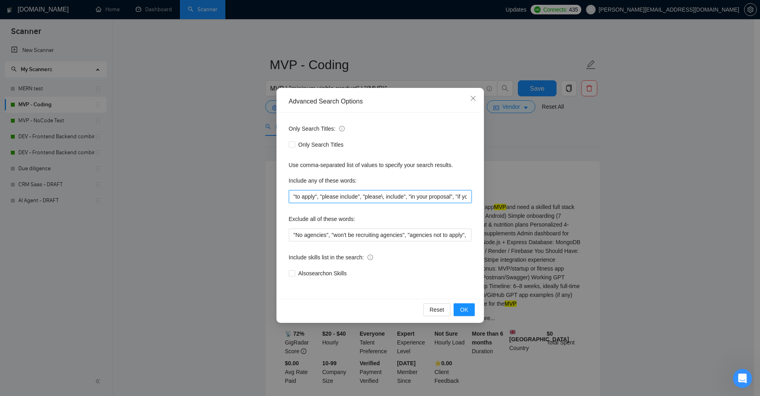
click at [347, 198] on input ""to apply", "please include", "please\, include", "in your proposal", "if you a…" at bounding box center [380, 196] width 183 height 13
paste input "f you are interested", "please provide", "to be considered", "in your proposal"…"
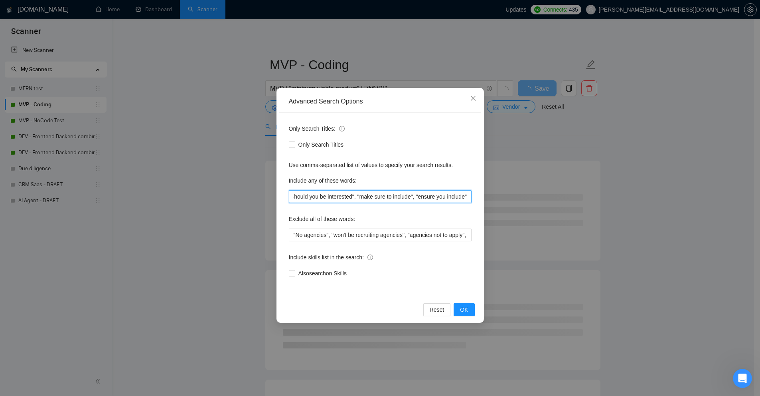
type input ""to apply", "please include", "please\, include", "if you are interested", "ple…"
click at [626, 126] on div "Advanced Search Options Only Search Titles: Only Search Titles Use comma-separa…" at bounding box center [380, 198] width 760 height 396
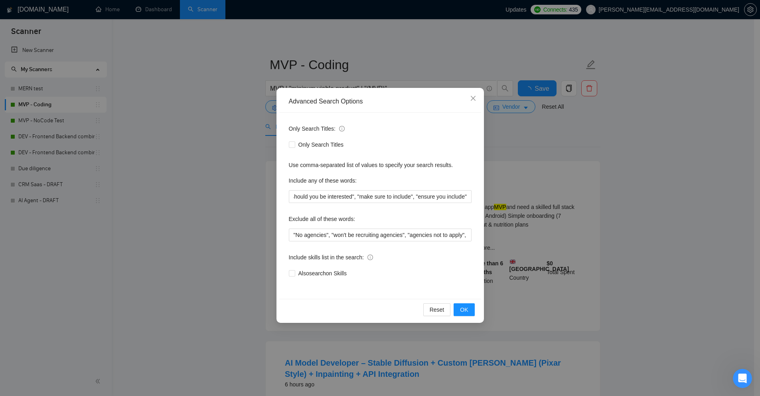
scroll to position [0, 0]
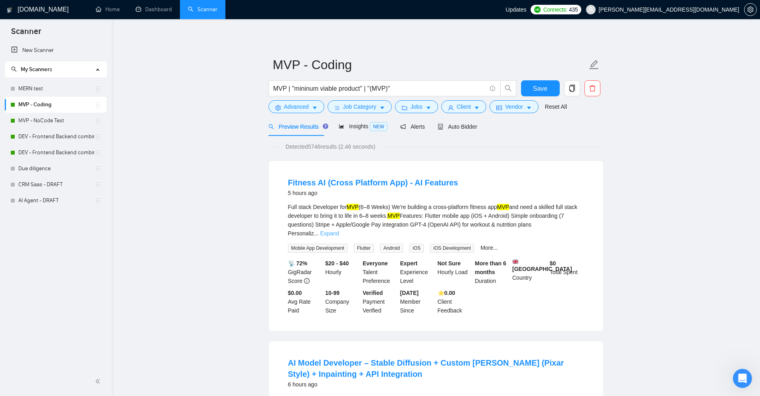
click at [339, 230] on link "Expand" at bounding box center [329, 233] width 19 height 6
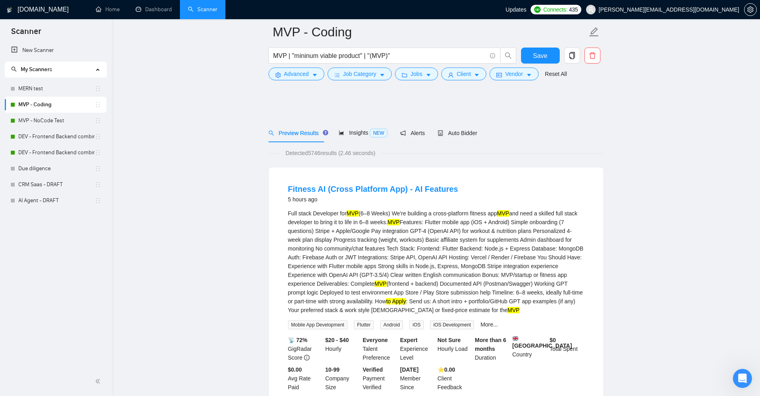
scroll to position [80, 0]
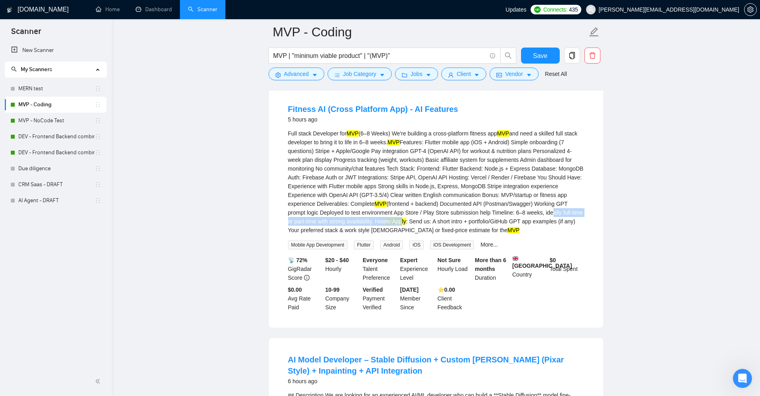
drag, startPoint x: 378, startPoint y: 221, endPoint x: 539, endPoint y: 214, distance: 161.0
click at [536, 215] on div "Full stack Developer for MVP (6–8 Weeks) We're building a cross-platform fitnes…" at bounding box center [436, 181] width 296 height 105
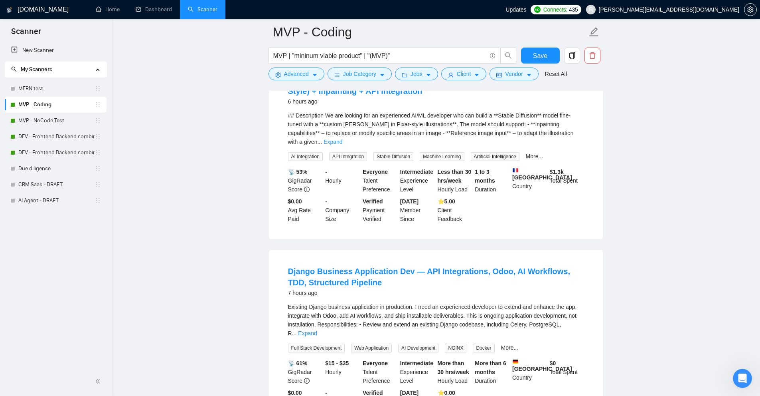
scroll to position [639, 0]
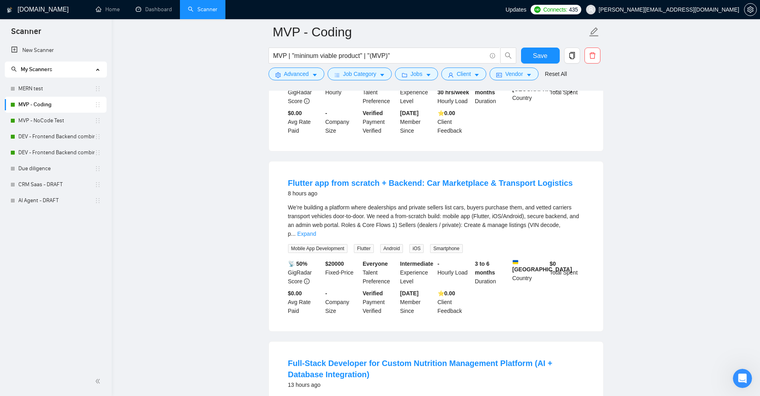
click at [568, 204] on div "We’re building a platform where dealerships and private sellers list cars, buye…" at bounding box center [436, 220] width 296 height 35
click at [316, 230] on link "Expand" at bounding box center [306, 233] width 19 height 6
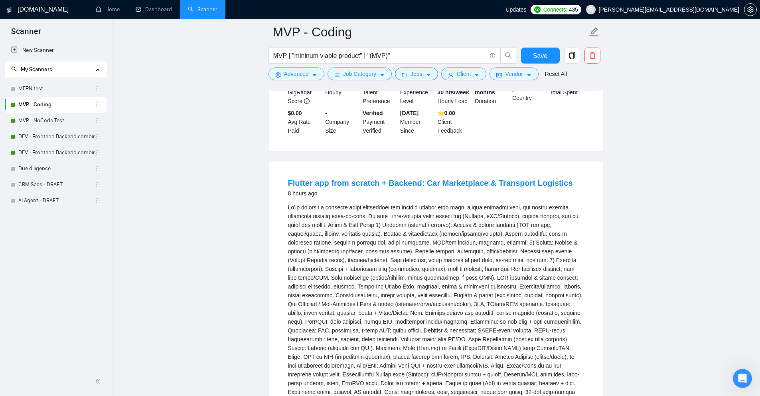
scroll to position [878, 0]
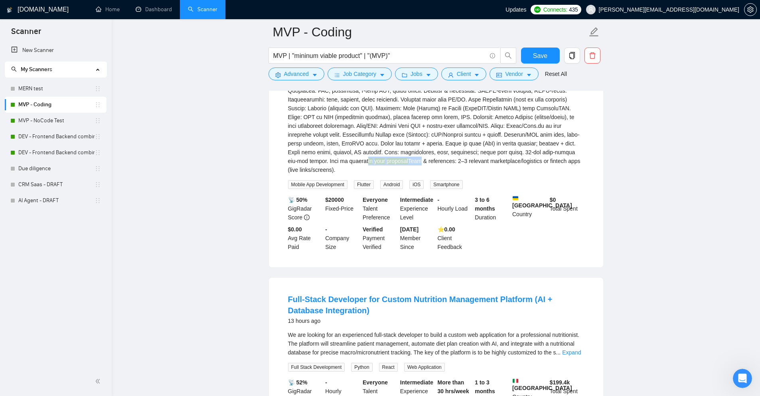
drag, startPoint x: 307, startPoint y: 147, endPoint x: 357, endPoint y: 144, distance: 50.0
click at [357, 144] on div "in your proposal Team & references: 2–3 relevant marketplace/logistics or finte…" at bounding box center [436, 68] width 296 height 211
click at [387, 142] on div "in your proposal Team & references: 2–3 relevant marketplace/logistics or finte…" at bounding box center [436, 68] width 296 height 211
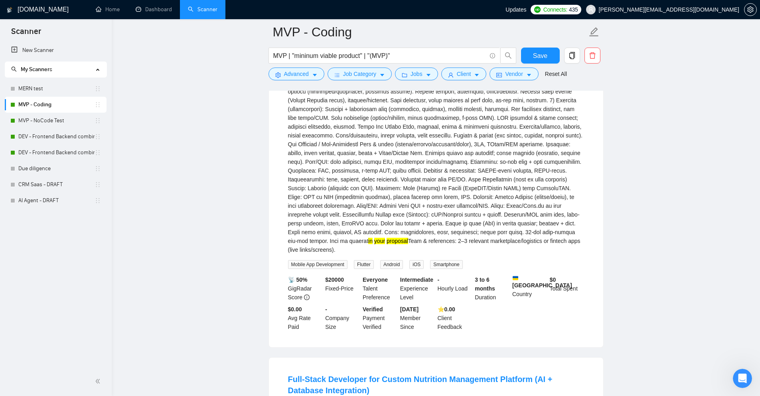
scroll to position [758, 0]
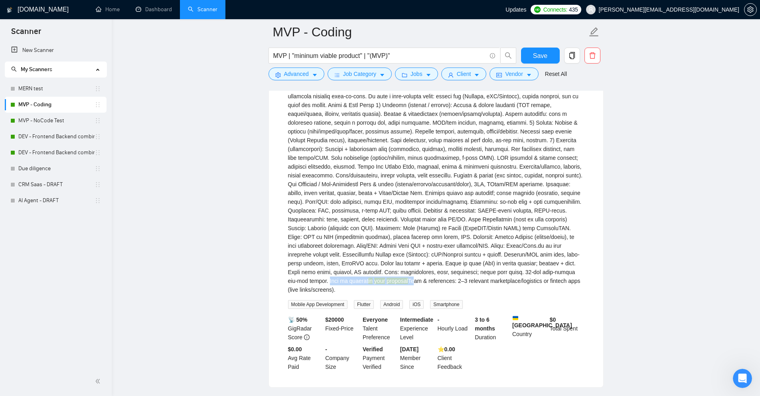
drag, startPoint x: 567, startPoint y: 259, endPoint x: 351, endPoint y: 263, distance: 215.6
click at [351, 263] on div "in your proposal Team & references: 2–3 relevant marketplace/logistics or finte…" at bounding box center [436, 188] width 296 height 211
click at [362, 265] on div "in your proposal Team & references: 2–3 relevant marketplace/logistics or finte…" at bounding box center [436, 188] width 296 height 211
drag, startPoint x: 411, startPoint y: 266, endPoint x: 600, endPoint y: 257, distance: 189.0
click at [600, 257] on div "Flutter app from scratch + Backend: Car Marketplace & Transport Logistics 8 hou…" at bounding box center [436, 214] width 334 height 345
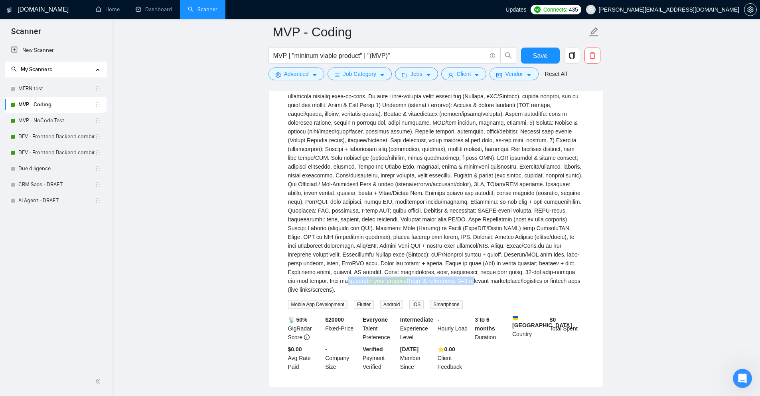
scroll to position [998, 0]
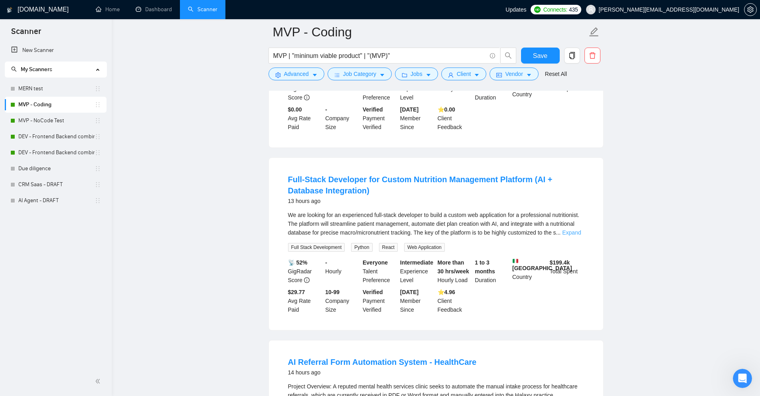
click at [574, 229] on link "Expand" at bounding box center [571, 232] width 19 height 6
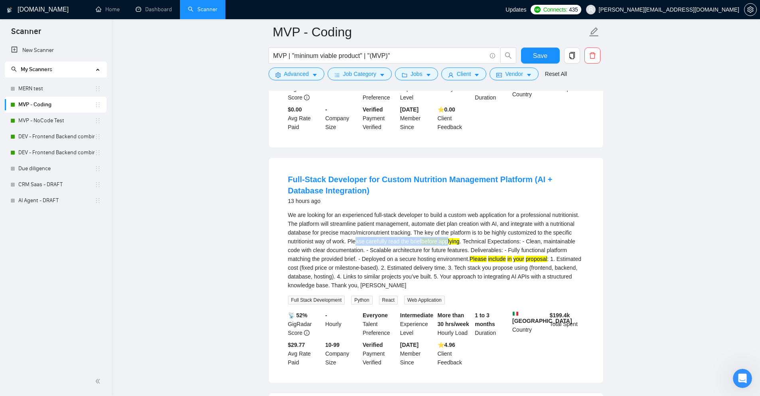
drag, startPoint x: 359, startPoint y: 219, endPoint x: 450, endPoint y: 219, distance: 90.6
click at [450, 219] on div "We are looking for an experienced full-stack developer to build a custom web ap…" at bounding box center [436, 249] width 296 height 79
click at [450, 238] on mark "applying" at bounding box center [449, 241] width 21 height 6
drag, startPoint x: 450, startPoint y: 219, endPoint x: 359, endPoint y: 216, distance: 90.7
click at [359, 216] on div "We are looking for an experienced full-stack developer to build a custom web ap…" at bounding box center [436, 249] width 296 height 79
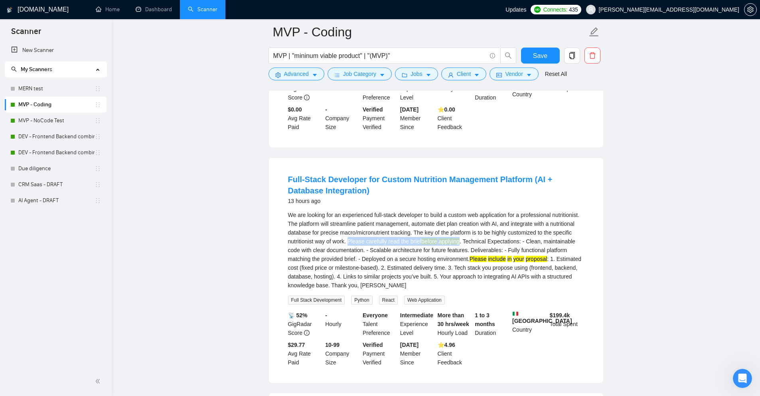
click at [359, 216] on div "We are looking for an experienced full-stack developer to build a custom web ap…" at bounding box center [436, 249] width 296 height 79
drag, startPoint x: 359, startPoint y: 216, endPoint x: 425, endPoint y: 219, distance: 65.9
click at [419, 219] on div "We are looking for an experienced full-stack developer to build a custom web ap…" at bounding box center [436, 249] width 296 height 79
click at [467, 229] on div "We are looking for an experienced full-stack developer to build a custom web ap…" at bounding box center [436, 249] width 296 height 79
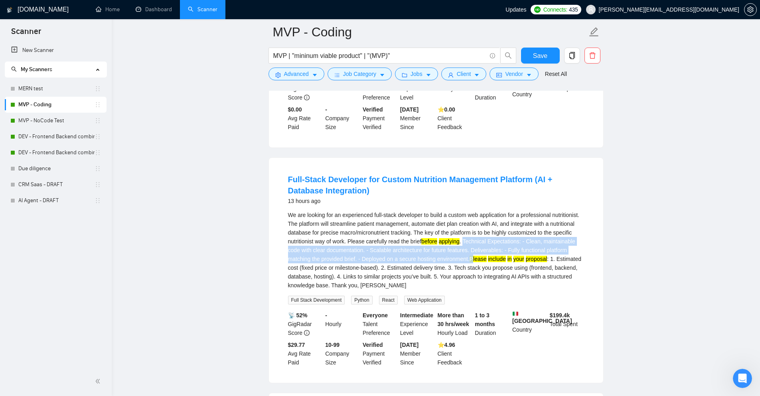
drag, startPoint x: 465, startPoint y: 218, endPoint x: 475, endPoint y: 236, distance: 20.9
click at [475, 236] on div "We are looking for an experienced full-stack developer to build a custom web ap…" at bounding box center [436, 249] width 296 height 79
click at [475, 255] on mark "Please" at bounding box center [478, 258] width 17 height 6
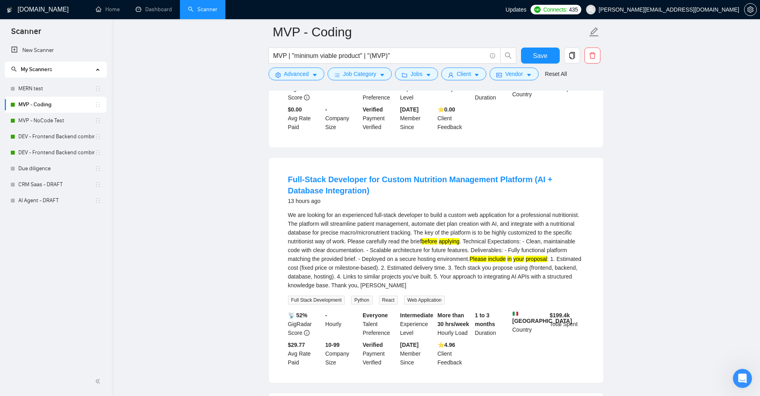
click at [451, 238] on mark "applying" at bounding box center [449, 241] width 21 height 6
drag, startPoint x: 451, startPoint y: 218, endPoint x: 426, endPoint y: 218, distance: 24.7
click at [426, 218] on div "We are looking for an experienced full-stack developer to build a custom web ap…" at bounding box center [436, 249] width 296 height 79
click at [498, 224] on div "We are looking for an experienced full-stack developer to build a custom web ap…" at bounding box center [436, 249] width 296 height 79
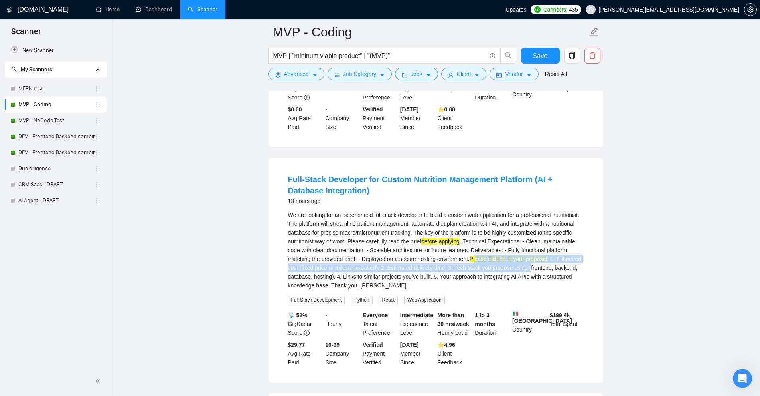
drag, startPoint x: 487, startPoint y: 236, endPoint x: 544, endPoint y: 240, distance: 57.2
click at [540, 242] on div "We are looking for an experienced full-stack developer to build a custom web ap…" at bounding box center [436, 249] width 296 height 79
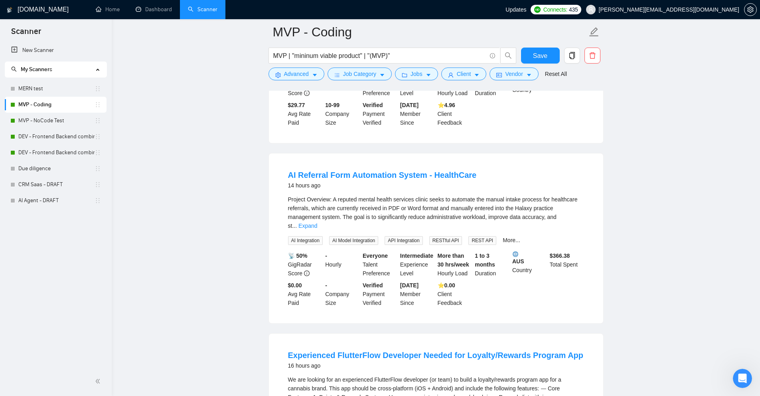
click at [574, 200] on div "Project Overview: A reputed mental health services clinic seeks to automate the…" at bounding box center [436, 220] width 296 height 50
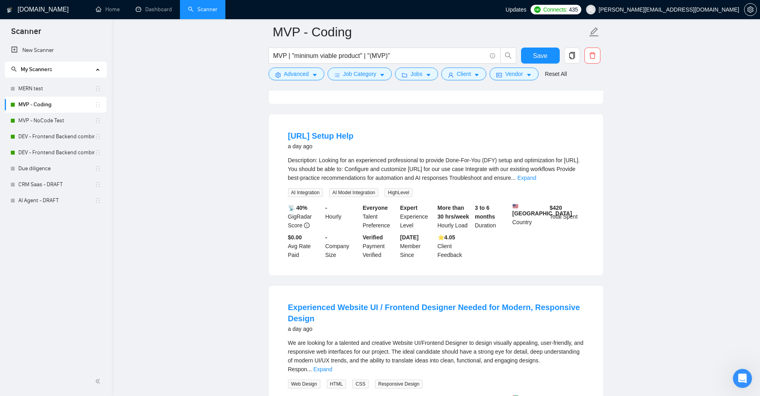
click at [570, 156] on div "Description: Looking for an experienced professional to provide Done-For-You (D…" at bounding box center [436, 169] width 296 height 26
click at [536, 174] on link "Expand" at bounding box center [527, 177] width 19 height 6
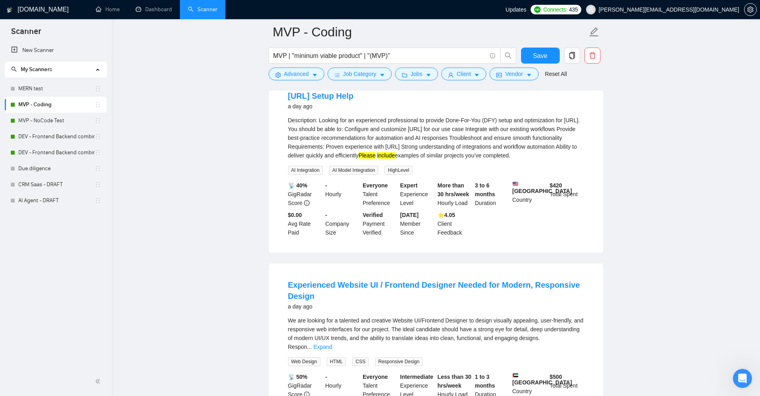
scroll to position [1796, 0]
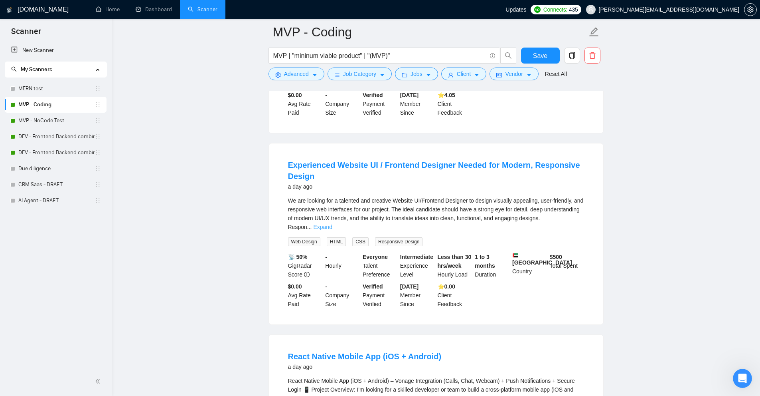
click at [332, 223] on link "Expand" at bounding box center [322, 226] width 19 height 6
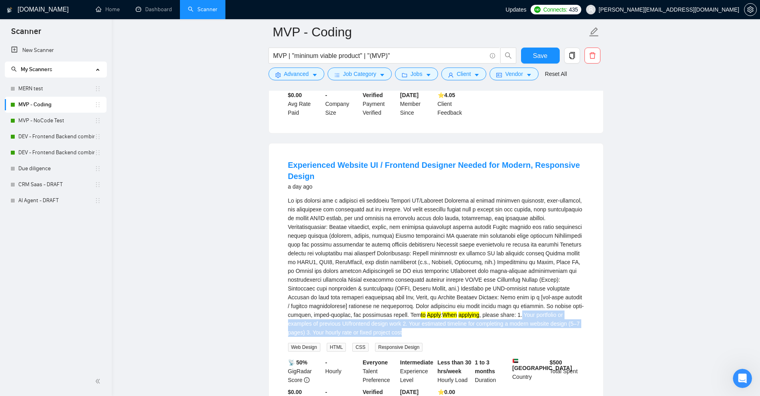
drag, startPoint x: 460, startPoint y: 277, endPoint x: 532, endPoint y: 293, distance: 74.0
click at [532, 293] on div "to Apply : When applying , please share: 1. Your portfolio or examples of previ…" at bounding box center [436, 266] width 296 height 140
click at [560, 288] on div "to Apply : When applying , please share: 1. Your portfolio or examples of previ…" at bounding box center [436, 266] width 296 height 140
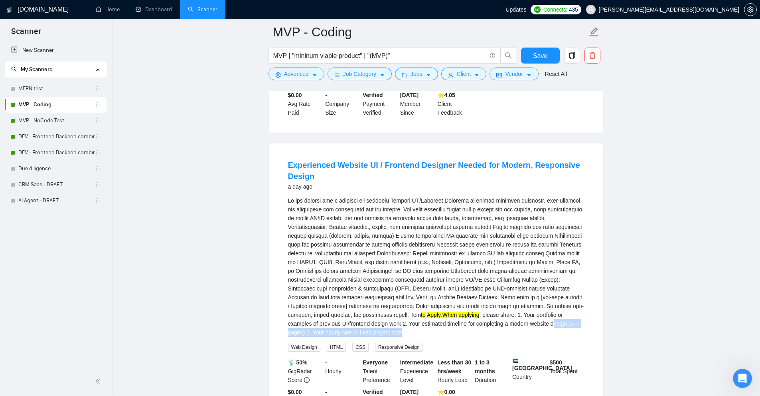
drag, startPoint x: 510, startPoint y: 296, endPoint x: 502, endPoint y: 283, distance: 15.7
click at [502, 283] on div "to Apply : When applying , please share: 1. Your portfolio or examples of previ…" at bounding box center [436, 266] width 296 height 140
click at [538, 284] on div "to Apply : When applying , please share: 1. Your portfolio or examples of previ…" at bounding box center [436, 266] width 296 height 140
drag, startPoint x: 465, startPoint y: 279, endPoint x: 347, endPoint y: 287, distance: 118.8
click at [347, 287] on div "to Apply : When applying , please share: 1. Your portfolio or examples of previ…" at bounding box center [436, 266] width 296 height 140
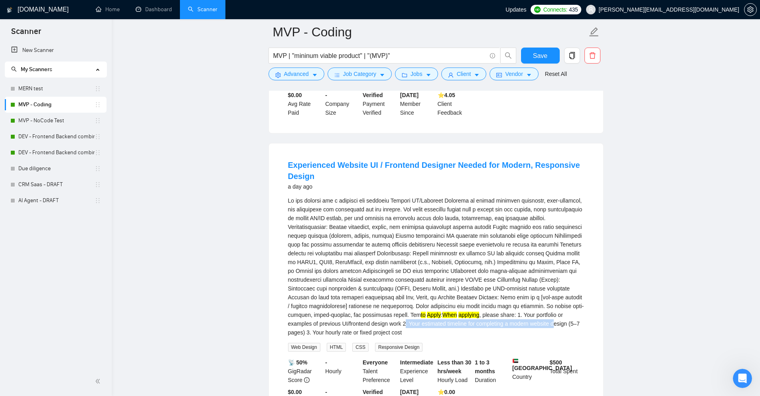
drag, startPoint x: 353, startPoint y: 286, endPoint x: 527, endPoint y: 285, distance: 174.0
click at [504, 285] on div "to Apply : When applying , please share: 1. Your portfolio or examples of previ…" at bounding box center [436, 266] width 296 height 140
drag, startPoint x: 561, startPoint y: 286, endPoint x: 547, endPoint y: 292, distance: 15.6
click at [547, 292] on div "to Apply : When applying , please share: 1. Your portfolio or examples of previ…" at bounding box center [436, 266] width 296 height 140
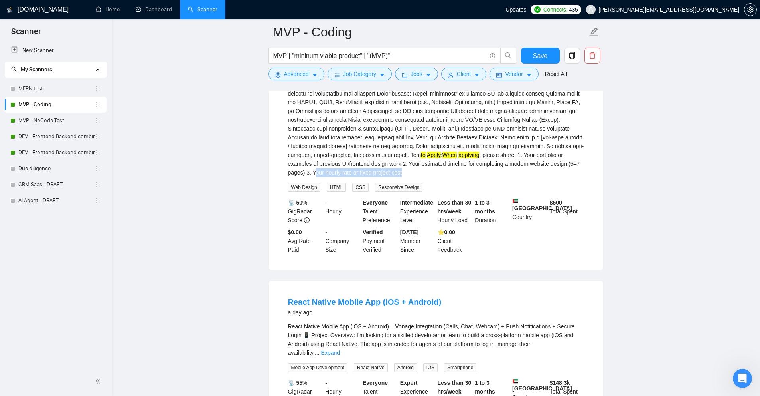
scroll to position [2035, 0]
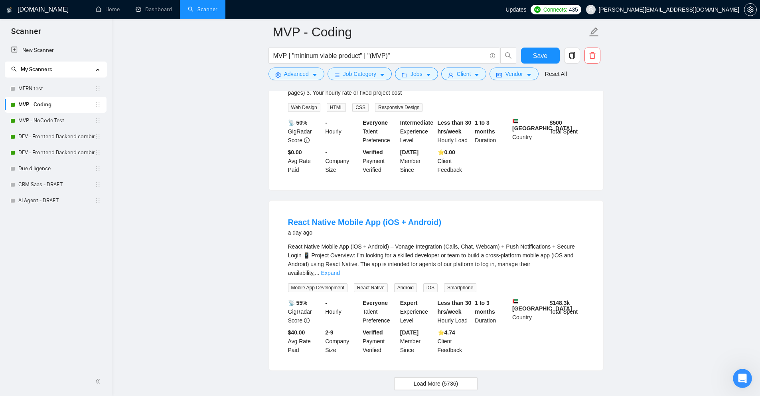
click at [587, 231] on li "React Native Mobile App (iOS + Android) a day ago React Native Mobile App (iOS …" at bounding box center [436, 285] width 315 height 150
click at [340, 269] on link "Expand" at bounding box center [330, 272] width 19 height 6
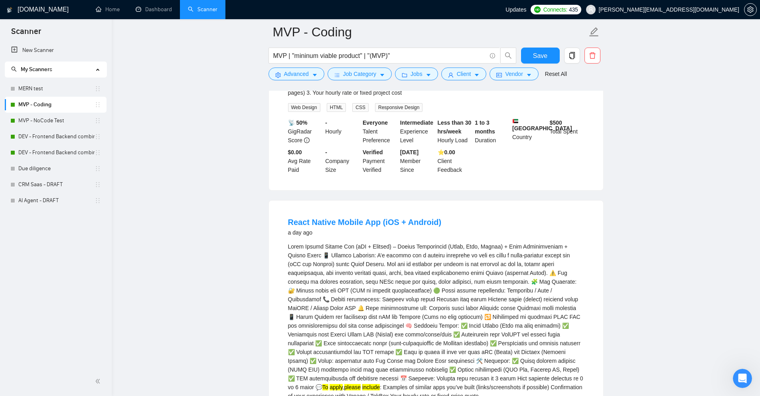
scroll to position [2115, 0]
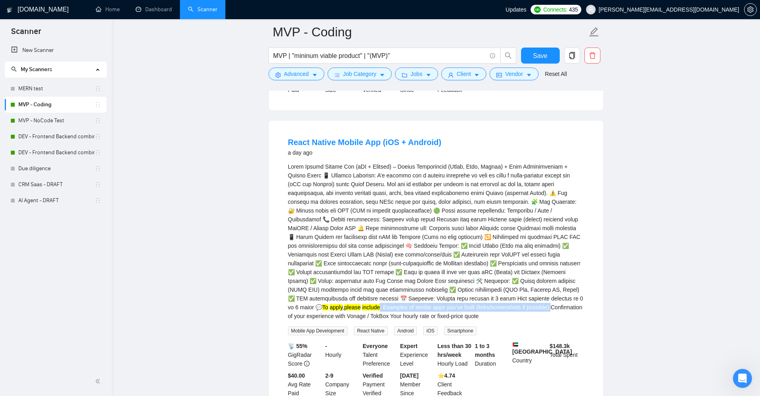
drag, startPoint x: 548, startPoint y: 266, endPoint x: 424, endPoint y: 278, distance: 124.7
click at [424, 278] on div "To apply , please include : Examples of similar apps you’ve built (links/screen…" at bounding box center [436, 241] width 296 height 158
drag, startPoint x: 444, startPoint y: 277, endPoint x: 546, endPoint y: 277, distance: 102.2
click at [546, 277] on div "To apply , please include : Examples of similar apps you’ve built (links/screen…" at bounding box center [436, 241] width 296 height 158
click at [540, 285] on div "To apply , please include : Examples of similar apps you’ve built (links/screen…" at bounding box center [436, 241] width 296 height 158
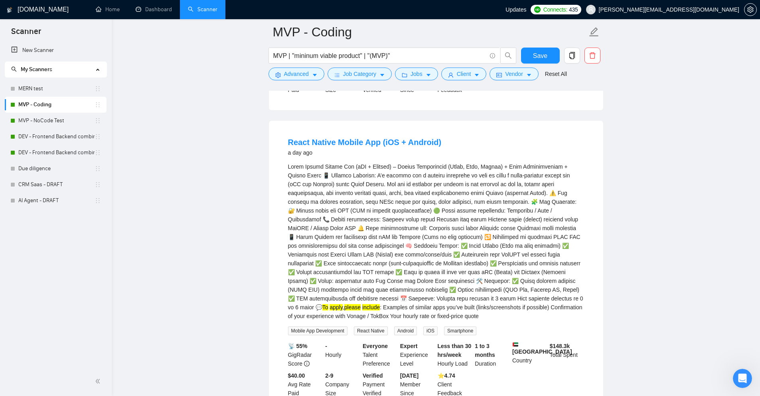
scroll to position [2188, 0]
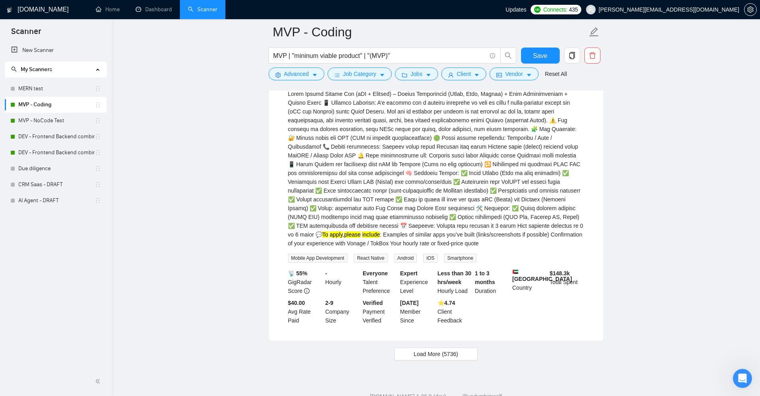
click at [457, 347] on button "Load More (5736)" at bounding box center [435, 353] width 83 height 13
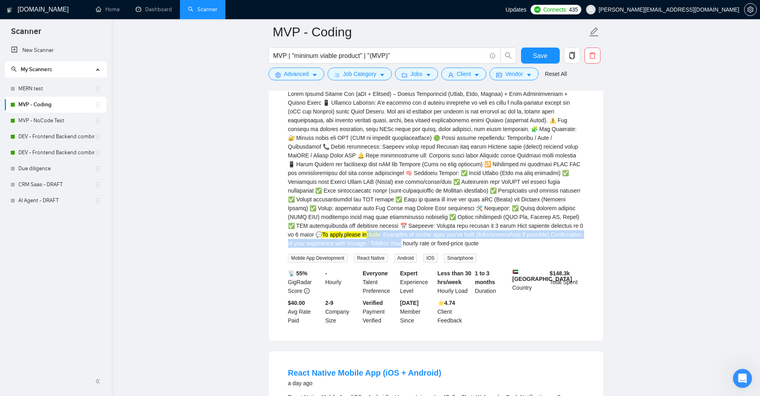
click at [575, 209] on div "To apply , please include : Examples of similar apps you’ve built (links/screen…" at bounding box center [436, 168] width 296 height 158
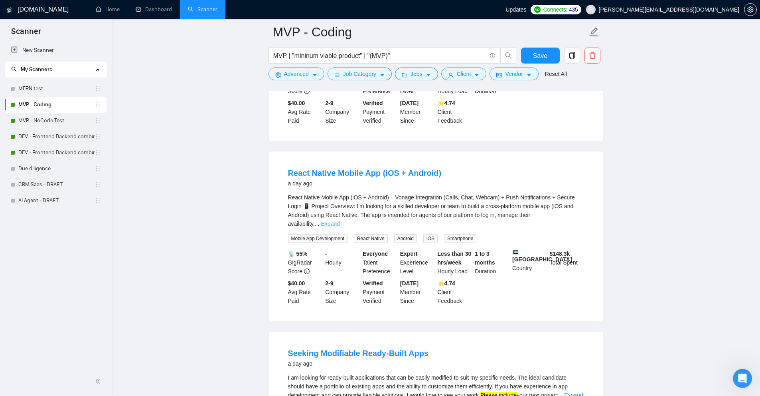
click at [340, 220] on link "Expand" at bounding box center [330, 223] width 19 height 6
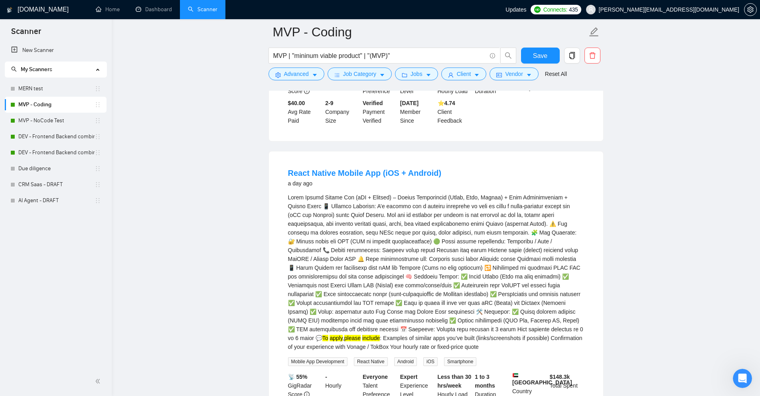
scroll to position [2507, 0]
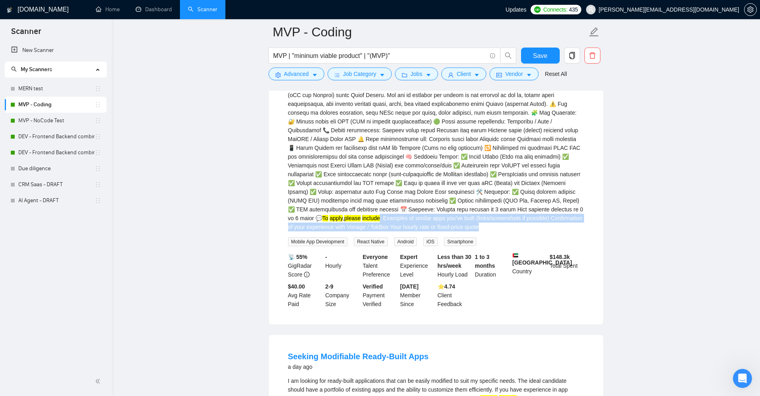
drag, startPoint x: 545, startPoint y: 184, endPoint x: 562, endPoint y: 200, distance: 22.6
click at [562, 200] on div "To apply , please include : Examples of similar apps you’ve built (links/screen…" at bounding box center [436, 152] width 296 height 158
click at [560, 200] on div "To apply , please include : Examples of similar apps you’ve built (links/screen…" at bounding box center [436, 152] width 296 height 158
drag, startPoint x: 368, startPoint y: 202, endPoint x: 538, endPoint y: 194, distance: 170.2
click at [538, 194] on div "To apply , please include : Examples of similar apps you’ve built (links/screen…" at bounding box center [436, 152] width 296 height 158
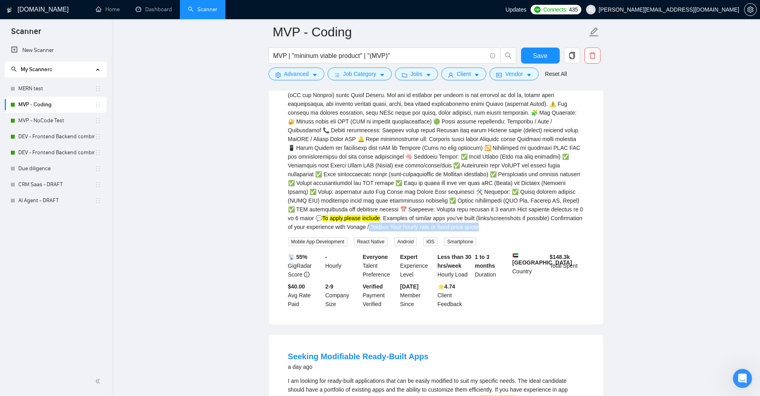
click at [272, 204] on div "React Native Mobile App (iOS + Android) a day ago To apply , please include : E…" at bounding box center [436, 178] width 334 height 293
drag, startPoint x: 278, startPoint y: 202, endPoint x: 365, endPoint y: 201, distance: 86.6
click at [365, 201] on li "React Native Mobile App (iOS + Android) a day ago To apply , please include : E…" at bounding box center [436, 177] width 315 height 273
click at [372, 199] on div "To apply , please include : Examples of similar apps you’ve built (links/screen…" at bounding box center [436, 152] width 296 height 158
drag, startPoint x: 372, startPoint y: 199, endPoint x: 292, endPoint y: 199, distance: 80.2
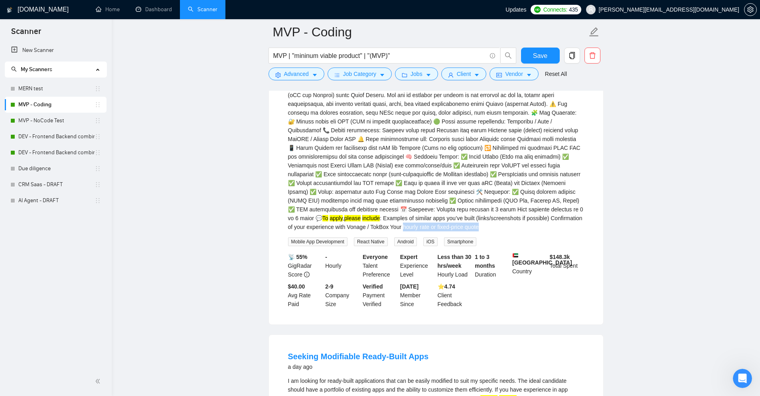
click at [292, 199] on div "To apply , please include : Examples of similar apps you’ve built (links/screen…" at bounding box center [436, 152] width 296 height 158
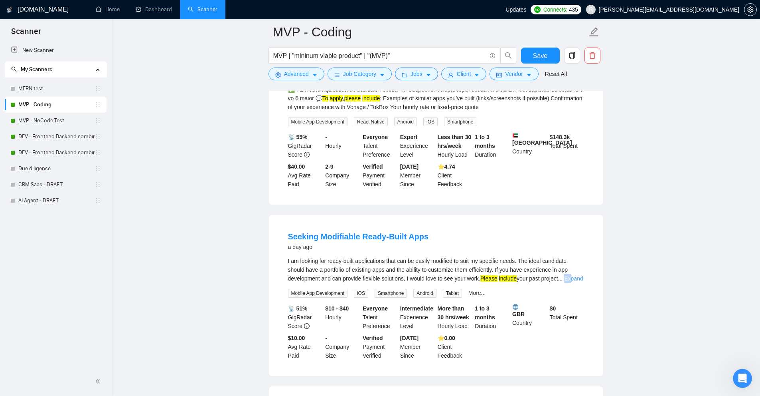
drag, startPoint x: 570, startPoint y: 257, endPoint x: 575, endPoint y: 260, distance: 6.0
click at [573, 275] on link "Expand" at bounding box center [573, 278] width 19 height 6
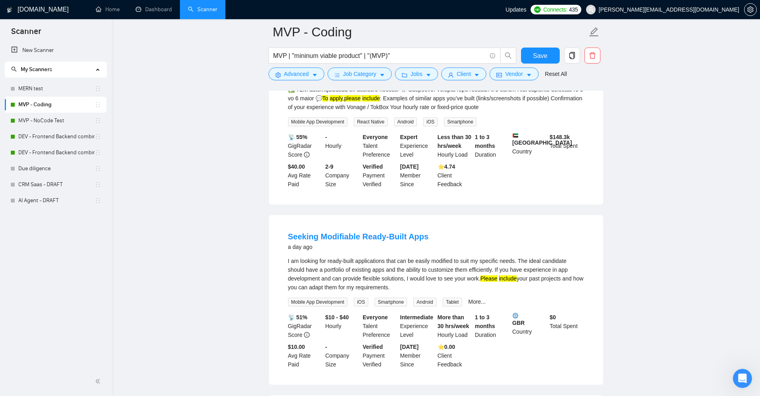
drag, startPoint x: 520, startPoint y: 260, endPoint x: 547, endPoint y: 263, distance: 27.3
click at [547, 263] on div "I am looking for ready-built applications that can be easily modified to suit m…" at bounding box center [436, 273] width 296 height 35
drag, startPoint x: 547, startPoint y: 263, endPoint x: 546, endPoint y: 254, distance: 8.9
click at [546, 256] on div "I am looking for ready-built applications that can be easily modified to suit m…" at bounding box center [436, 273] width 296 height 35
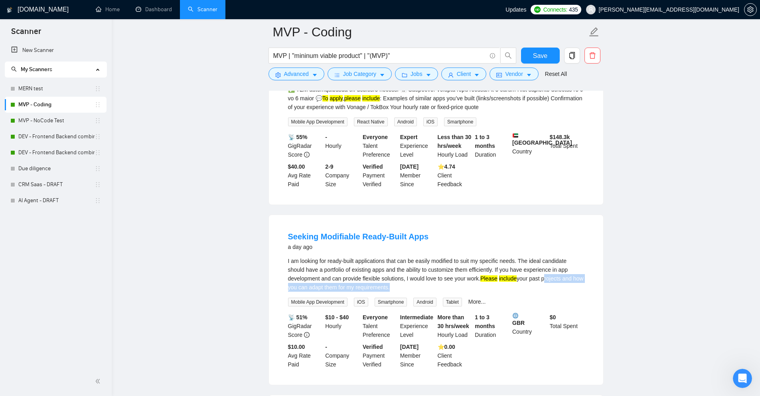
click at [548, 256] on div "I am looking for ready-built applications that can be easily modified to suit m…" at bounding box center [436, 273] width 296 height 35
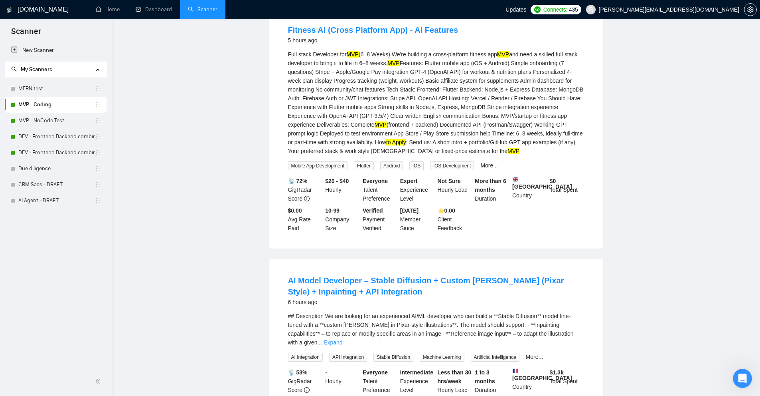
scroll to position [0, 0]
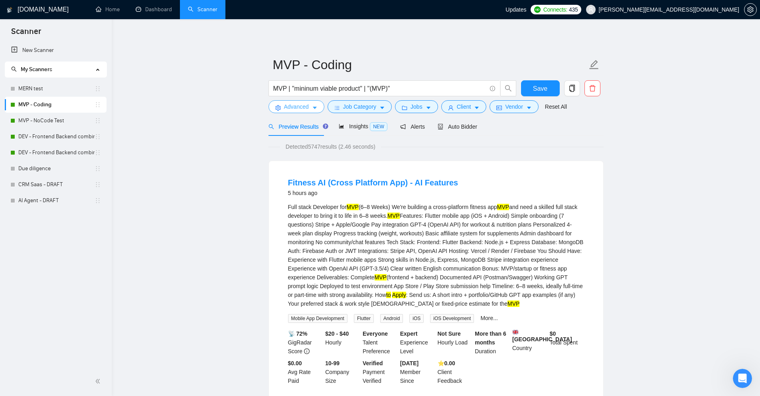
click at [309, 109] on button "Advanced" at bounding box center [297, 106] width 56 height 13
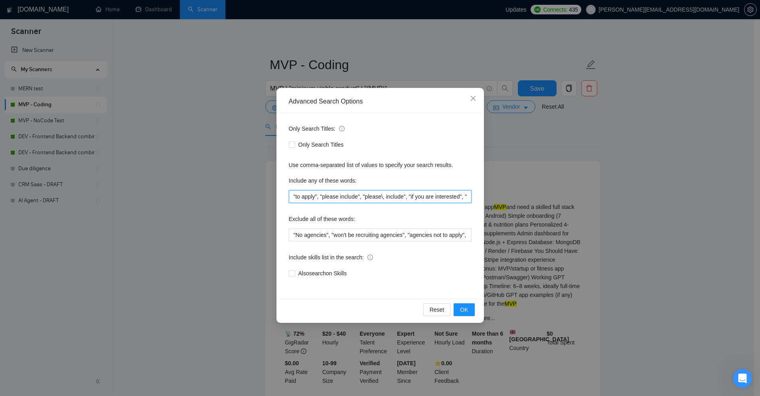
click at [355, 192] on input ""to apply", "please include", "please\, include", "if you are interested", "ple…" at bounding box center [380, 196] width 183 height 13
click at [601, 157] on div "Advanced Search Options Only Search Titles: Only Search Titles Use comma-separa…" at bounding box center [380, 198] width 760 height 396
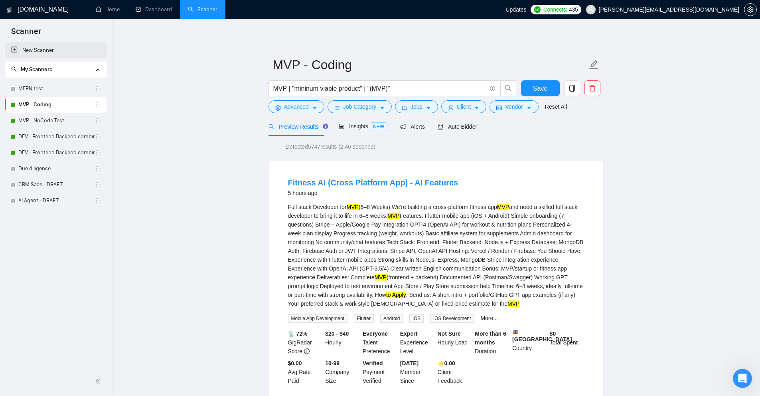
click at [76, 49] on link "New Scanner" at bounding box center [55, 50] width 89 height 16
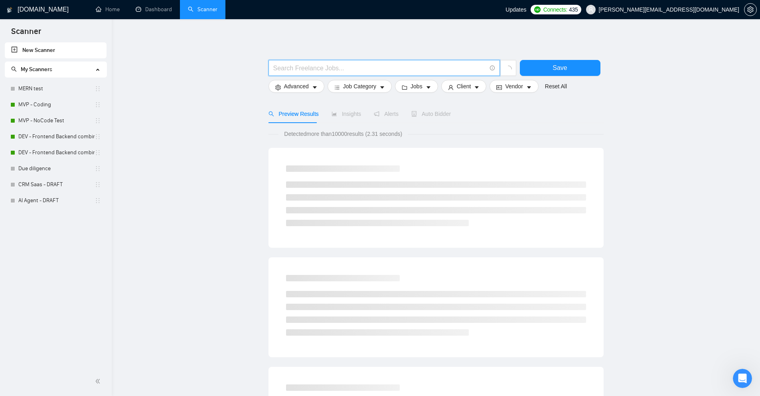
click at [341, 66] on input "text" at bounding box center [379, 68] width 213 height 10
paste input ""to apply", "please include", "please\, include", "if you are interested", "ple…"
type input ""to apply", "please include", "please\, include", "if you are interested", "ple…"
click at [314, 89] on icon "caret-down" at bounding box center [315, 88] width 6 height 6
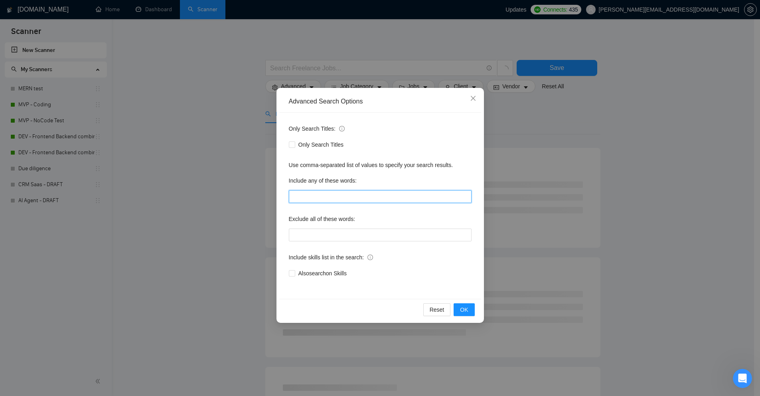
click at [333, 201] on input "text" at bounding box center [380, 196] width 183 height 13
paste input ""to apply", "please include", "please\, include", "if you are interested", "ple…"
type input ""to apply", "please include", "please\, include", "if you are interested", "ple…"
click at [598, 157] on div "Advanced Search Options Only Search Titles: Only Search Titles Use comma-separa…" at bounding box center [380, 198] width 760 height 396
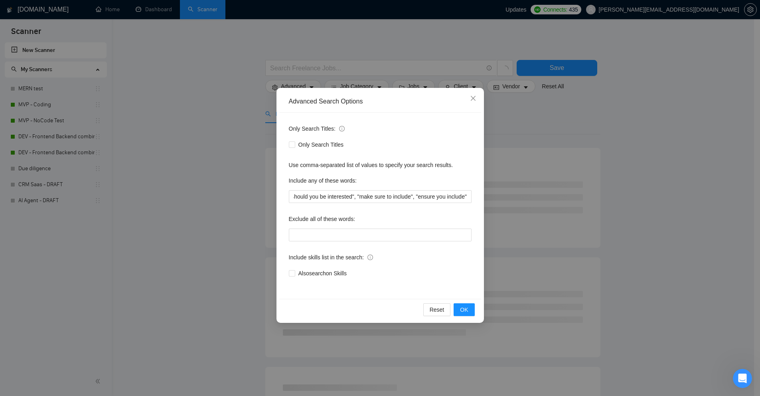
scroll to position [0, 0]
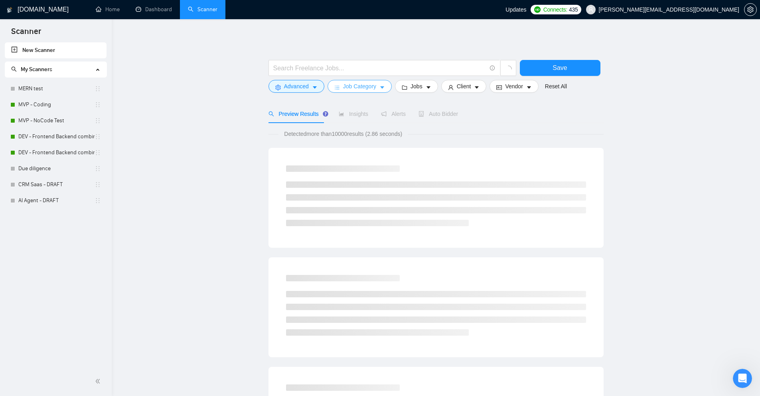
click at [371, 90] on span "Job Category" at bounding box center [359, 86] width 33 height 9
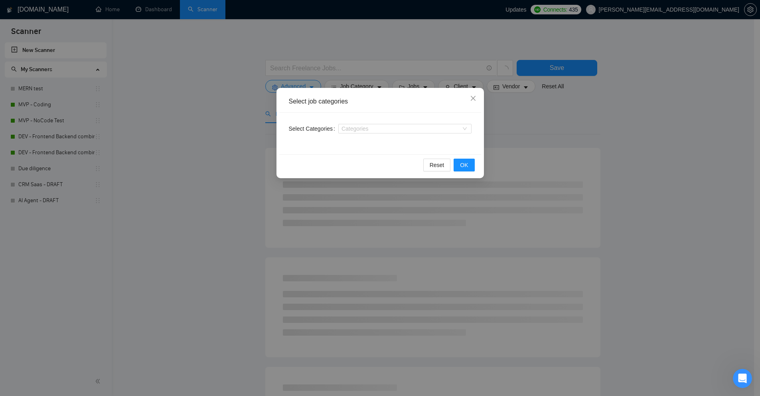
click at [646, 133] on div "Select job categories Select Categories Categories Reset OK" at bounding box center [380, 198] width 760 height 396
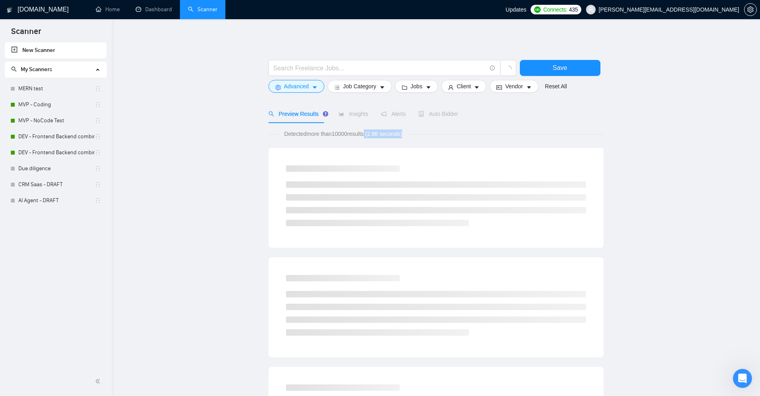
drag, startPoint x: 337, startPoint y: 139, endPoint x: 386, endPoint y: 137, distance: 48.7
click at [551, 134] on div "Detected more than 10000 results (2.86 seconds)" at bounding box center [436, 133] width 335 height 9
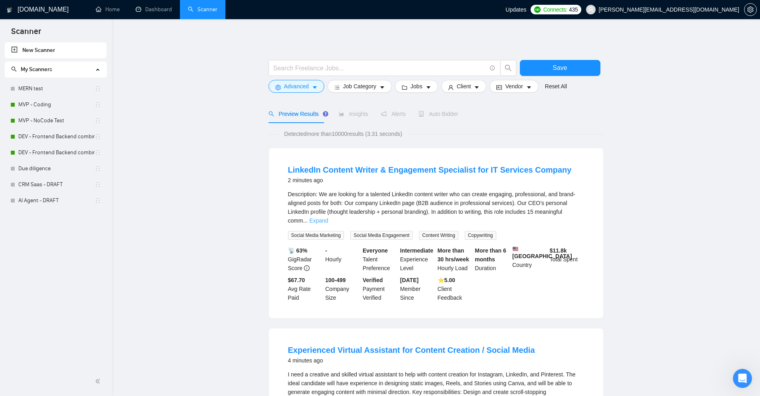
click at [328, 217] on link "Expand" at bounding box center [318, 220] width 19 height 6
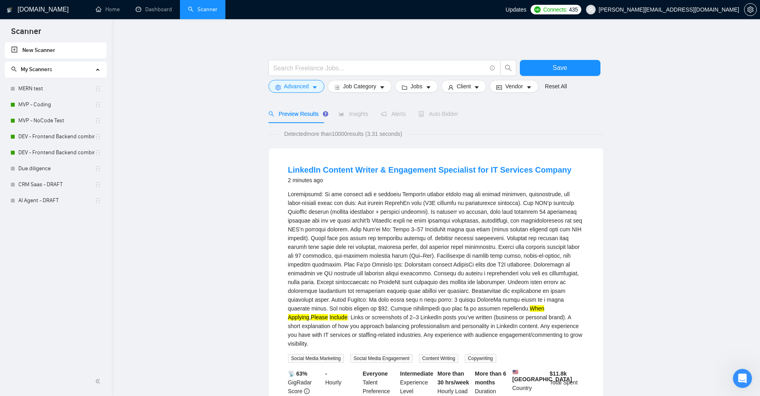
click at [501, 304] on div "When Applying , Please Include : Links or screenshots of 2–3 LinkedIn posts you…" at bounding box center [436, 269] width 296 height 158
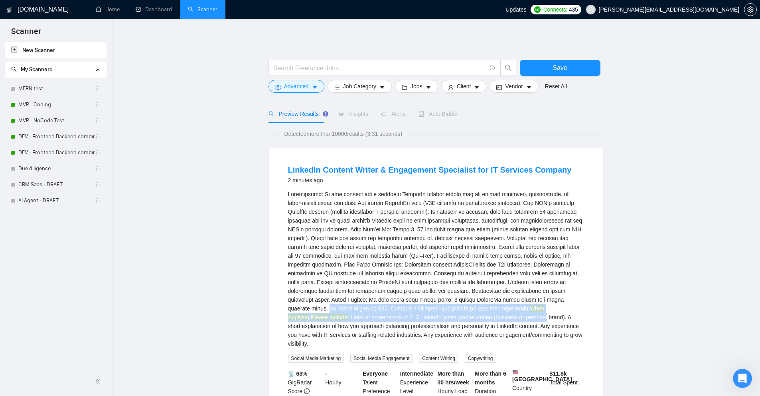
drag, startPoint x: 501, startPoint y: 304, endPoint x: 401, endPoint y: 316, distance: 100.6
click at [386, 315] on div "When Applying , Please Include : Links or screenshots of 2–3 LinkedIn posts you…" at bounding box center [436, 269] width 296 height 158
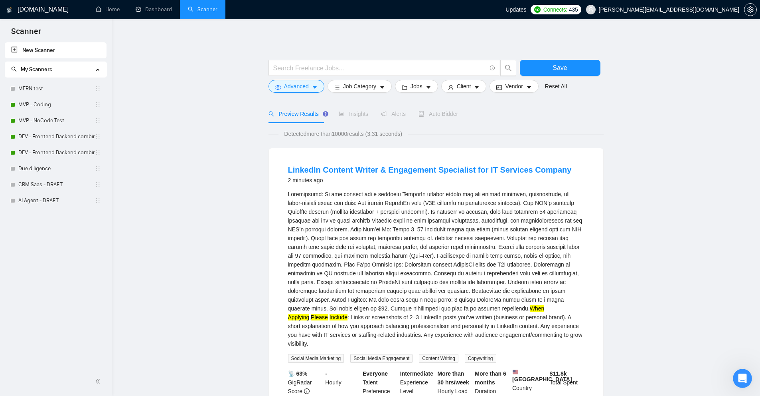
click at [430, 316] on div "When Applying , Please Include : Links or screenshots of 2–3 LinkedIn posts you…" at bounding box center [436, 269] width 296 height 158
click at [411, 317] on div "When Applying , Please Include : Links or screenshots of 2–3 LinkedIn posts you…" at bounding box center [436, 269] width 296 height 158
drag, startPoint x: 411, startPoint y: 317, endPoint x: 368, endPoint y: 323, distance: 43.9
click at [368, 323] on div "When Applying , Please Include : Links or screenshots of 2–3 LinkedIn posts you…" at bounding box center [436, 269] width 296 height 158
click at [385, 325] on div "When Applying , Please Include : Links or screenshots of 2–3 LinkedIn posts you…" at bounding box center [436, 269] width 296 height 158
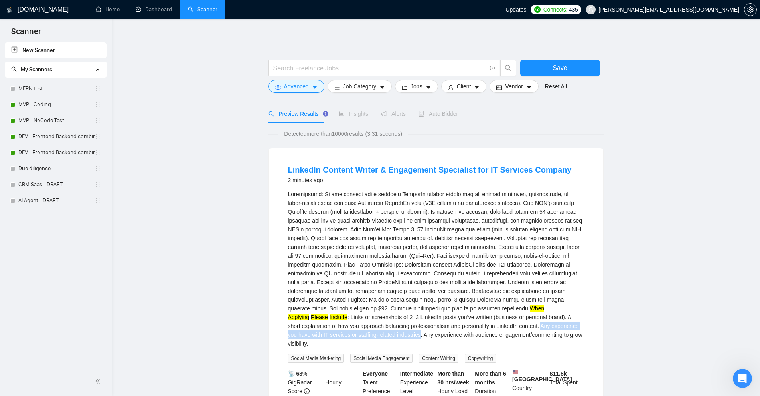
drag, startPoint x: 385, startPoint y: 325, endPoint x: 542, endPoint y: 325, distance: 157.2
click at [542, 325] on div "When Applying , Please Include : Links or screenshots of 2–3 LinkedIn posts you…" at bounding box center [436, 269] width 296 height 158
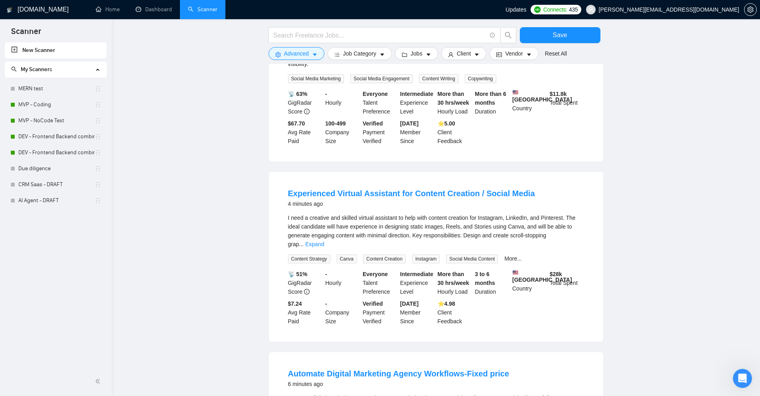
scroll to position [319, 0]
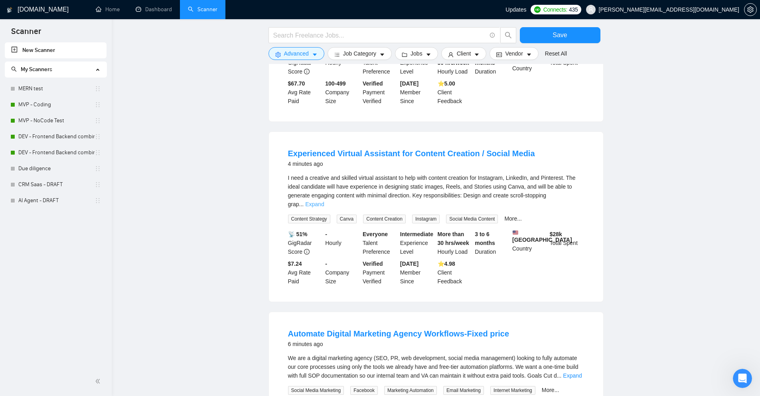
click at [324, 201] on link "Expand" at bounding box center [314, 204] width 19 height 6
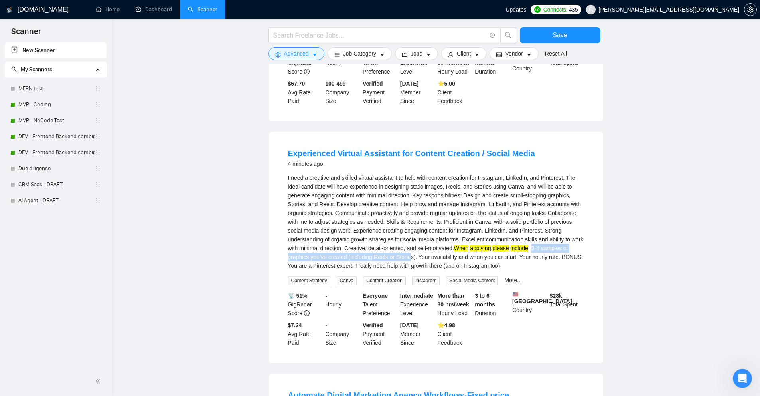
drag, startPoint x: 549, startPoint y: 237, endPoint x: 416, endPoint y: 247, distance: 133.2
click at [416, 247] on div "I need a creative and skilled virtual assistant to help with content creation f…" at bounding box center [436, 221] width 296 height 97
click at [441, 250] on div "I need a creative and skilled virtual assistant to help with content creation f…" at bounding box center [436, 221] width 296 height 97
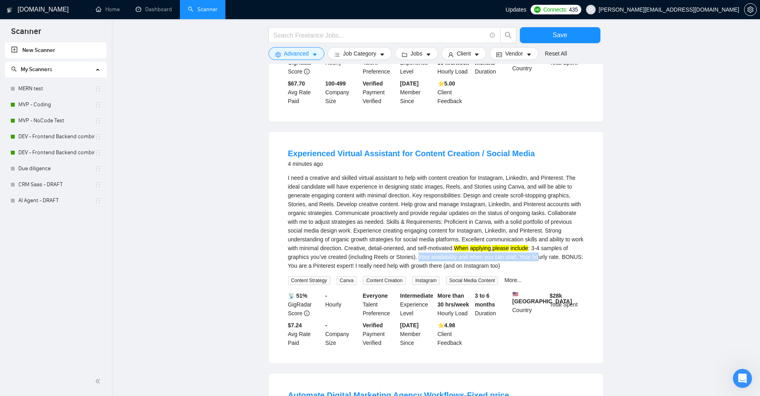
drag, startPoint x: 422, startPoint y: 247, endPoint x: 544, endPoint y: 250, distance: 121.8
click at [543, 247] on div "I need a creative and skilled virtual assistant to help with content creation f…" at bounding box center [436, 221] width 296 height 97
drag, startPoint x: 536, startPoint y: 259, endPoint x: 532, endPoint y: 256, distance: 4.2
click at [535, 259] on div "I need a creative and skilled virtual assistant to help with content creation f…" at bounding box center [436, 221] width 296 height 97
drag, startPoint x: 525, startPoint y: 244, endPoint x: 566, endPoint y: 247, distance: 40.8
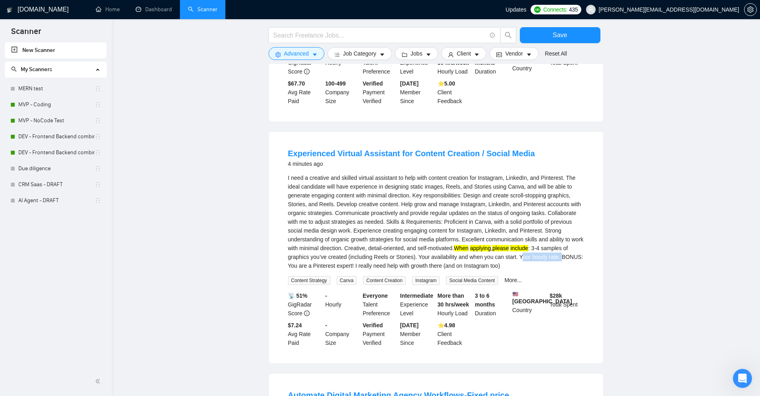
click at [566, 247] on div "I need a creative and skilled virtual assistant to help with content creation f…" at bounding box center [436, 221] width 296 height 97
click at [573, 250] on div "I need a creative and skilled virtual assistant to help with content creation f…" at bounding box center [436, 221] width 296 height 97
click at [512, 247] on div "I need a creative and skilled virtual assistant to help with content creation f…" at bounding box center [436, 221] width 296 height 97
drag, startPoint x: 512, startPoint y: 247, endPoint x: 481, endPoint y: 249, distance: 30.8
click at [481, 249] on div "I need a creative and skilled virtual assistant to help with content creation f…" at bounding box center [436, 221] width 296 height 97
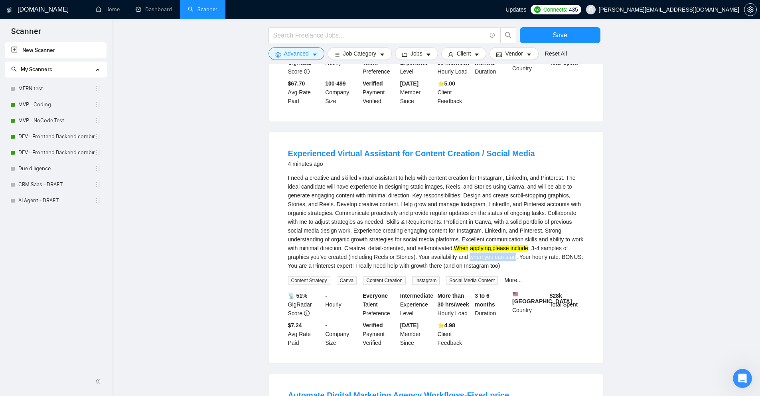
copy div "when you can start"
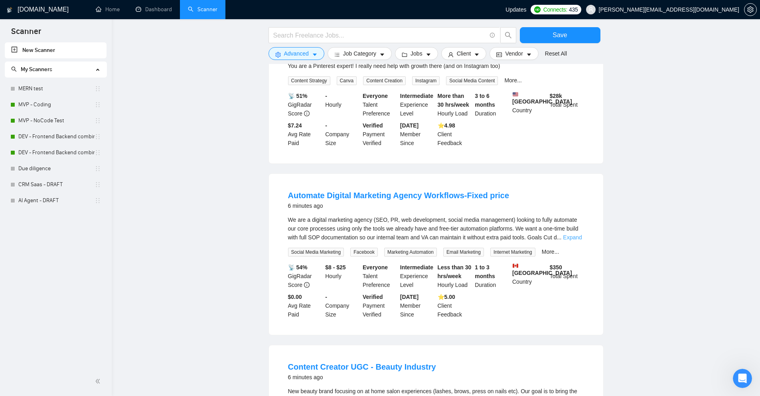
click at [573, 234] on link "Expand" at bounding box center [572, 237] width 19 height 6
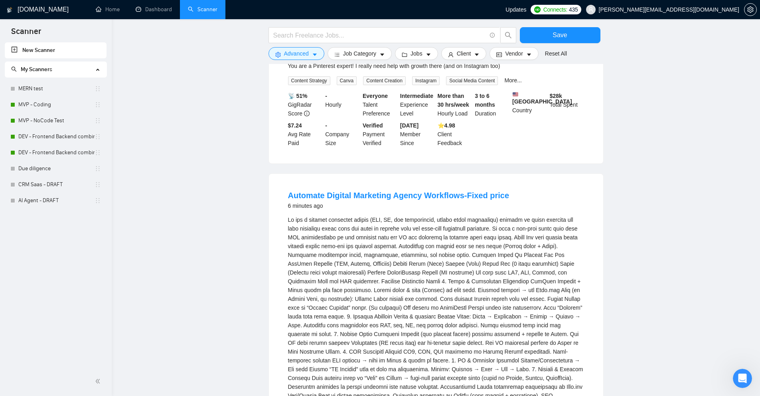
scroll to position [718, 0]
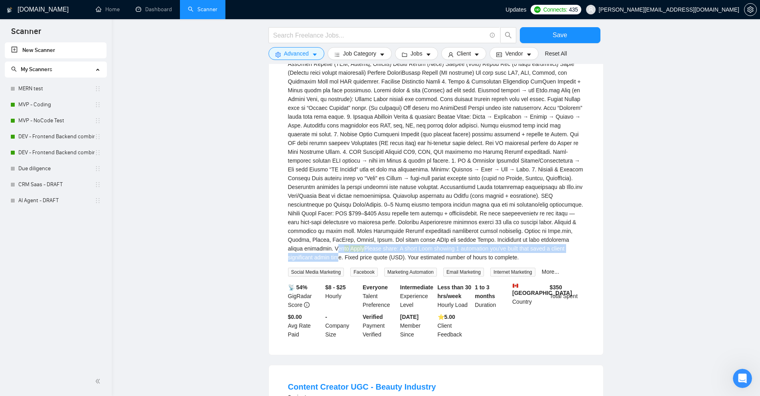
click at [470, 241] on div "to Apply Please share: A short Loom showing 1 automation you’ve built that save…" at bounding box center [436, 139] width 296 height 246
click at [540, 237] on div "to Apply Please share: A short Loom showing 1 automation you’ve built that save…" at bounding box center [436, 139] width 296 height 246
drag, startPoint x: 538, startPoint y: 237, endPoint x: 566, endPoint y: 235, distance: 28.8
click at [566, 235] on div "to Apply Please share: A short Loom showing 1 automation you’ve built that save…" at bounding box center [436, 139] width 296 height 246
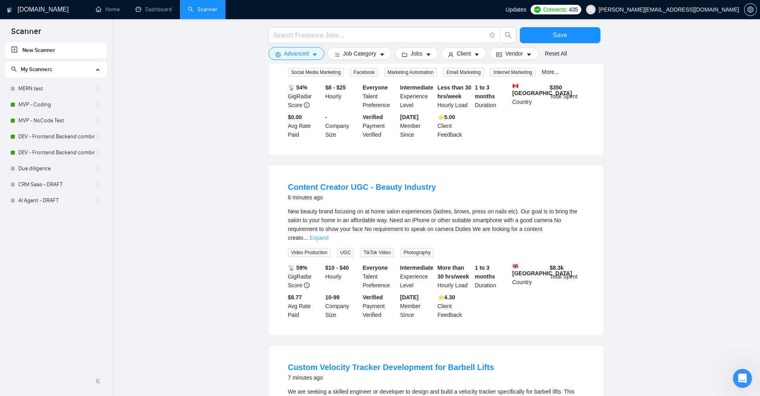
click at [328, 234] on link "Expand" at bounding box center [319, 237] width 19 height 6
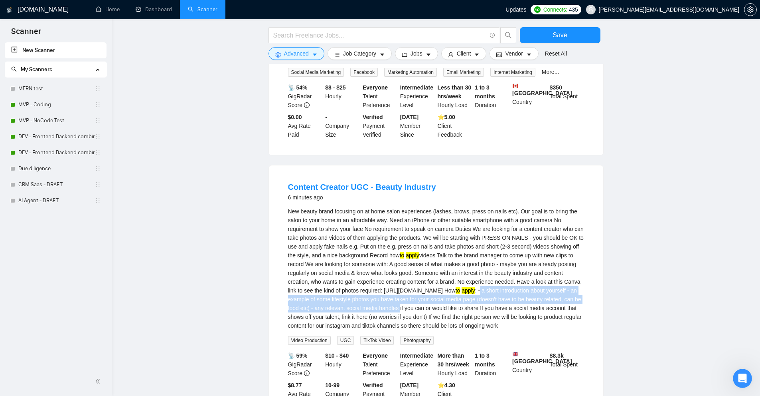
drag, startPoint x: 344, startPoint y: 312, endPoint x: 564, endPoint y: 323, distance: 219.4
click at [564, 323] on div "New beauty brand focusing on at home salon experiences (lashes, brows, press on…" at bounding box center [436, 268] width 296 height 123
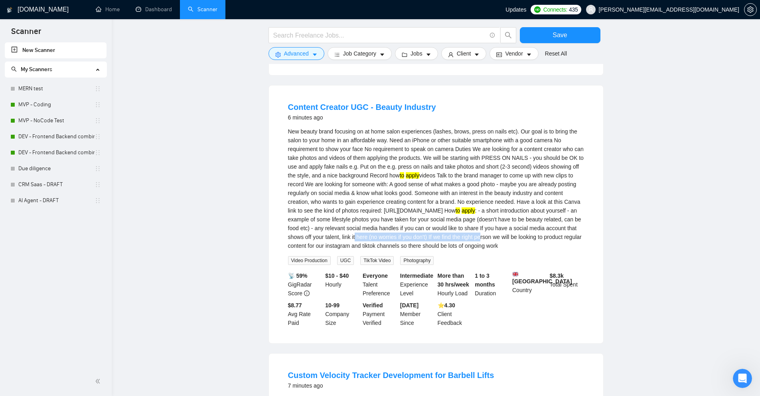
drag, startPoint x: 356, startPoint y: 256, endPoint x: 518, endPoint y: 251, distance: 162.1
click at [518, 250] on div "New beauty brand focusing on at home salon experiences (lashes, brows, press on…" at bounding box center [436, 188] width 296 height 123
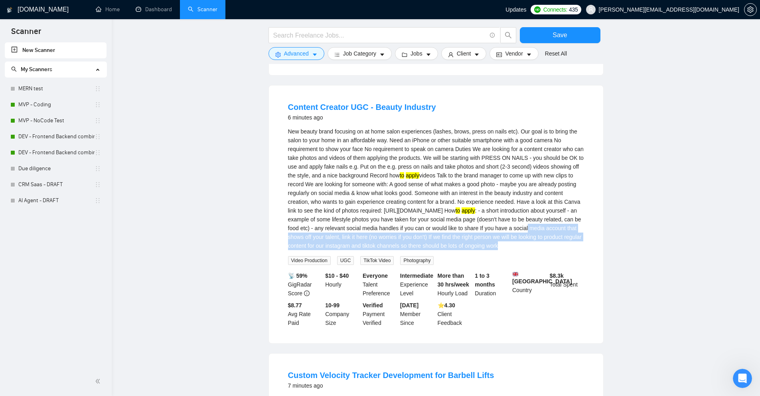
drag, startPoint x: 410, startPoint y: 270, endPoint x: 400, endPoint y: 253, distance: 20.2
click at [400, 250] on div "New beauty brand focusing on at home salon experiences (lashes, brows, press on…" at bounding box center [436, 188] width 296 height 123
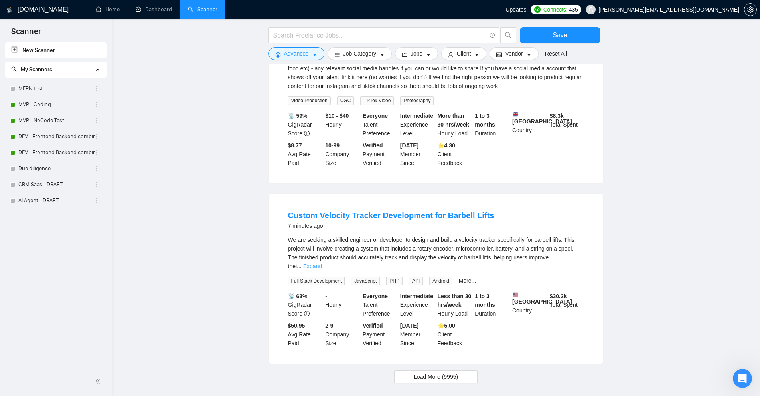
click at [322, 269] on link "Expand" at bounding box center [312, 266] width 19 height 6
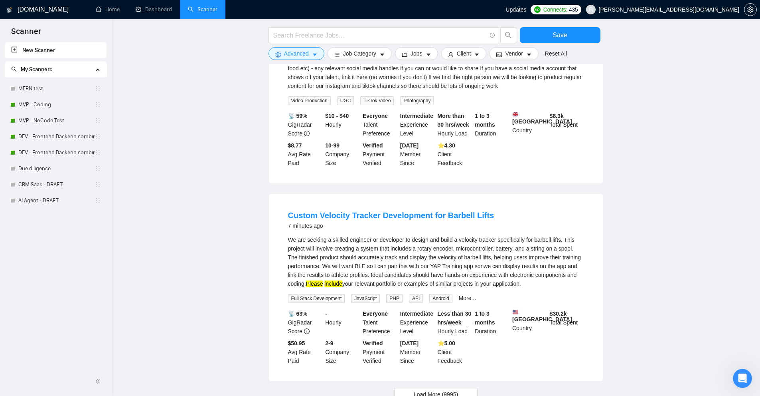
scroll to position [1237, 0]
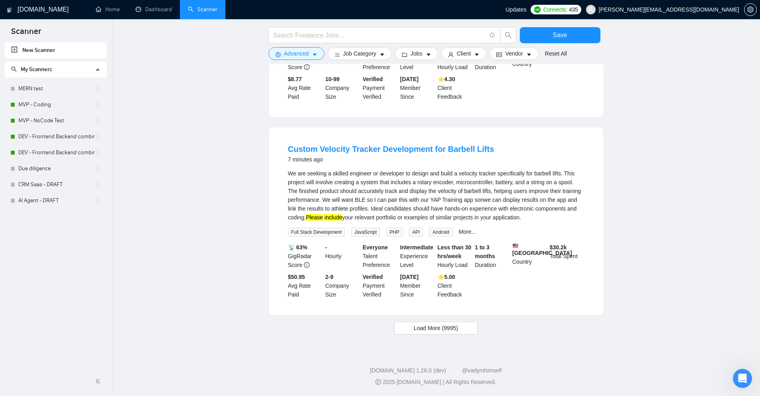
drag, startPoint x: 336, startPoint y: 233, endPoint x: 542, endPoint y: 229, distance: 205.2
click at [542, 222] on div "We are seeking a skilled engineer or developer to design and build a velocity t…" at bounding box center [436, 195] width 296 height 53
drag, startPoint x: 506, startPoint y: 227, endPoint x: 335, endPoint y: 234, distance: 171.7
click at [334, 236] on div "We are seeking a skilled engineer or developer to design and build a velocity t…" at bounding box center [436, 202] width 296 height 67
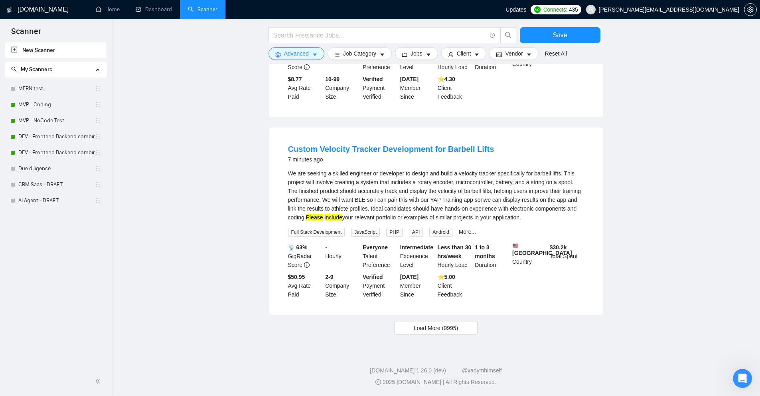
scroll to position [1256, 0]
click at [423, 326] on span "Load More (9995)" at bounding box center [436, 327] width 44 height 9
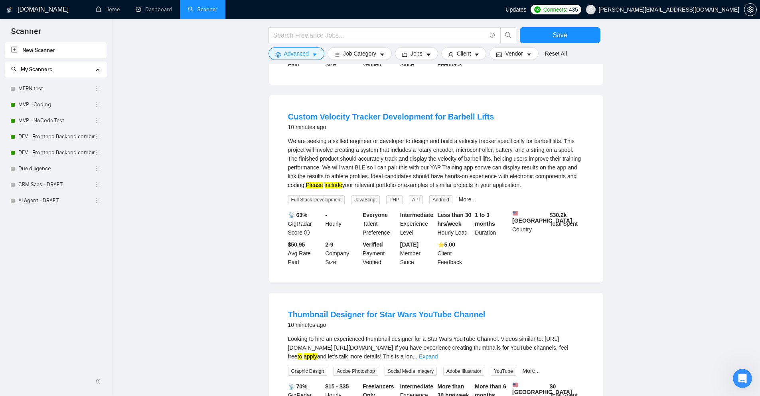
scroll to position [1416, 0]
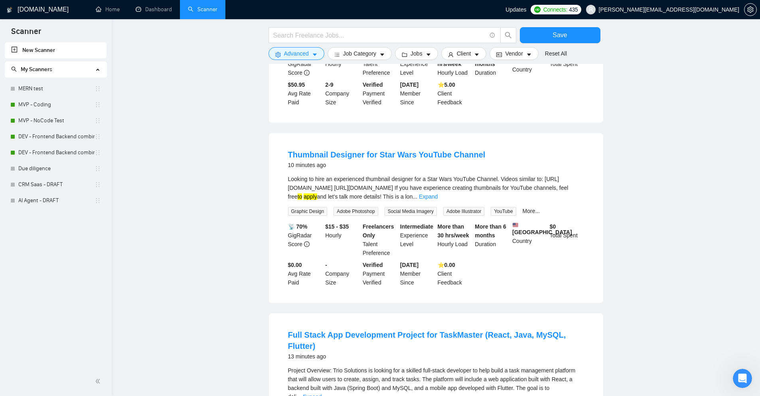
drag, startPoint x: 435, startPoint y: 229, endPoint x: 505, endPoint y: 227, distance: 69.9
click at [505, 201] on div "Looking to hire an experienced thumbnail designer for a Star Wars YouTube Chann…" at bounding box center [436, 187] width 296 height 26
click at [438, 200] on link "Expand" at bounding box center [428, 196] width 19 height 6
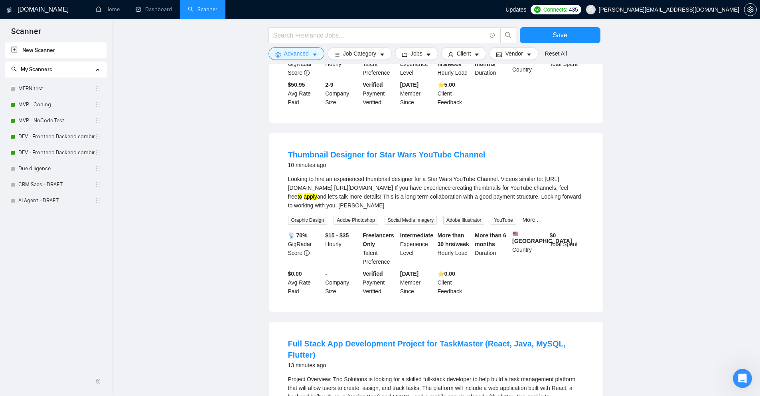
drag, startPoint x: 437, startPoint y: 229, endPoint x: 551, endPoint y: 232, distance: 113.8
click at [538, 210] on div "Looking to hire an experienced thumbnail designer for a Star Wars YouTube Chann…" at bounding box center [436, 191] width 296 height 35
drag, startPoint x: 556, startPoint y: 227, endPoint x: 512, endPoint y: 233, distance: 44.8
click at [512, 210] on div "Looking to hire an experienced thumbnail designer for a Star Wars YouTube Chann…" at bounding box center [436, 191] width 296 height 35
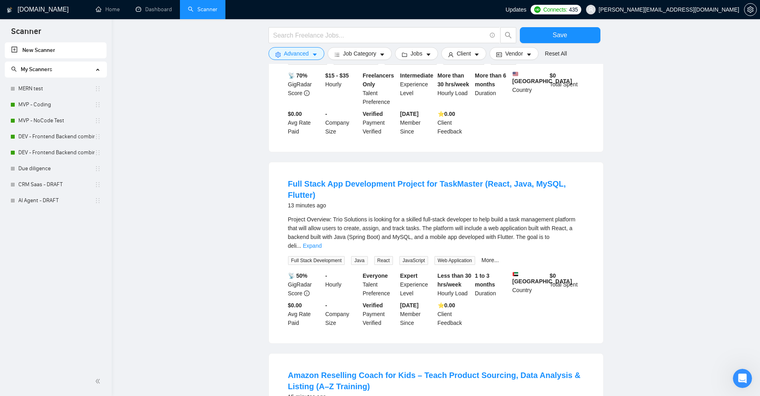
click at [570, 250] on div "Project Overview: Trio Solutions is looking for a skilled full-stack developer …" at bounding box center [436, 232] width 296 height 35
click at [322, 249] on link "Expand" at bounding box center [312, 245] width 19 height 6
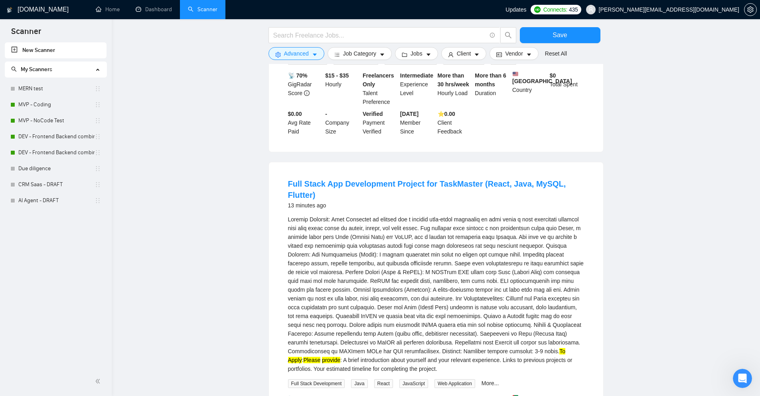
scroll to position [1695, 0]
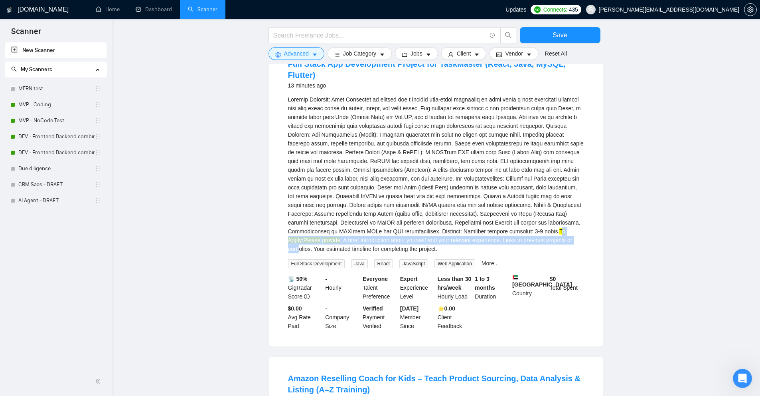
drag, startPoint x: 501, startPoint y: 255, endPoint x: 512, endPoint y: 265, distance: 15.5
click at [512, 253] on div "To Apply : Please provide : A brief introduction about yourself and your releva…" at bounding box center [436, 174] width 296 height 158
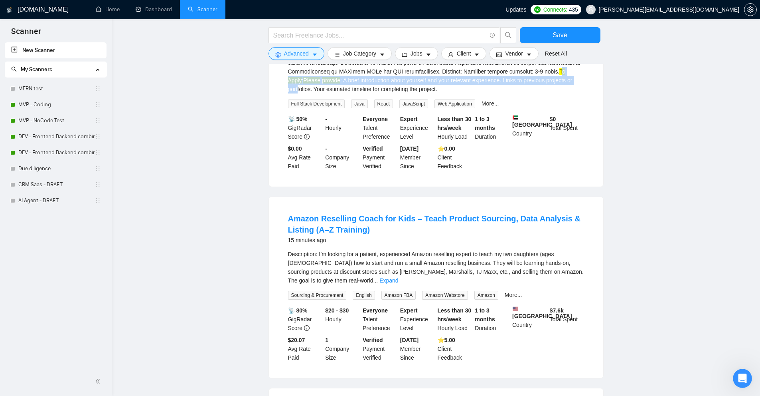
scroll to position [2014, 0]
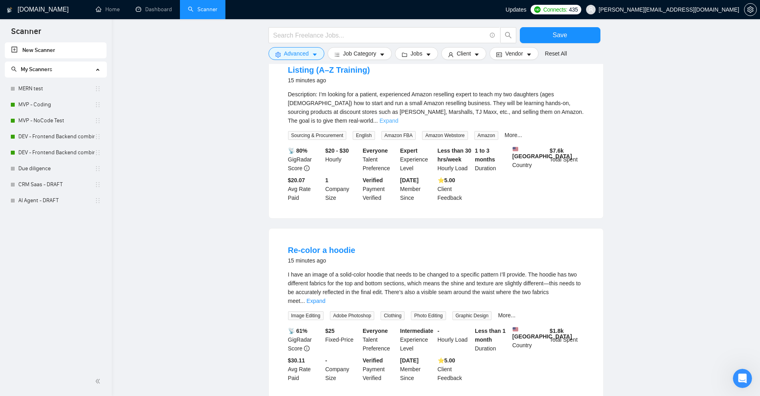
click at [398, 124] on link "Expand" at bounding box center [389, 120] width 19 height 6
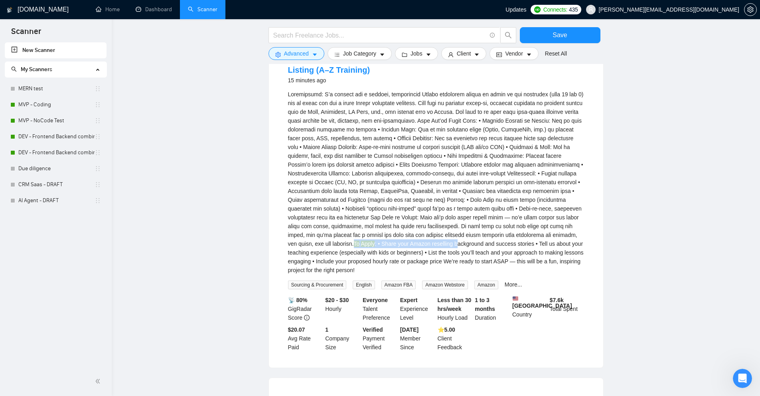
drag, startPoint x: 554, startPoint y: 262, endPoint x: 358, endPoint y: 268, distance: 196.0
click at [360, 267] on div "To Apply : • Share your Amazon reselling background and success stories • Tell …" at bounding box center [436, 182] width 296 height 184
click at [449, 267] on div "To Apply : • Share your Amazon reselling background and success stories • Tell …" at bounding box center [436, 182] width 296 height 184
drag, startPoint x: 441, startPoint y: 268, endPoint x: 583, endPoint y: 267, distance: 141.7
click at [583, 267] on div "To Apply : • Share your Amazon reselling background and success stories • Tell …" at bounding box center [436, 182] width 296 height 184
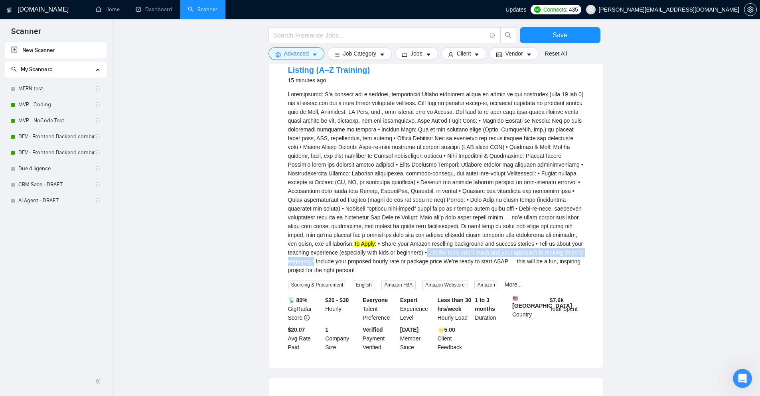
drag, startPoint x: 335, startPoint y: 281, endPoint x: 520, endPoint y: 277, distance: 185.2
click at [520, 274] on div "To Apply : • Share your Amazon reselling background and success stories • Tell …" at bounding box center [436, 182] width 296 height 184
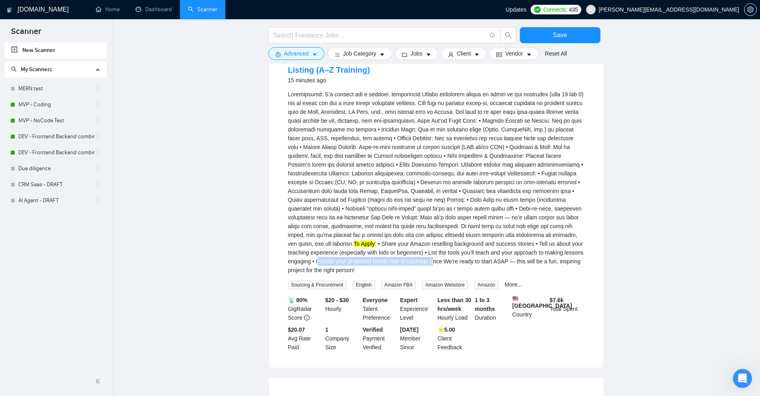
drag, startPoint x: 526, startPoint y: 277, endPoint x: 353, endPoint y: 286, distance: 172.6
click at [352, 274] on div "To Apply : • Share your Amazon reselling background and success stories • Tell …" at bounding box center [436, 182] width 296 height 184
drag, startPoint x: 427, startPoint y: 287, endPoint x: 598, endPoint y: 285, distance: 171.2
click at [598, 285] on div "Amazon Reselling Coach for Kids – Teach Product Sourcing, Data Analysis & Listi…" at bounding box center [436, 202] width 334 height 330
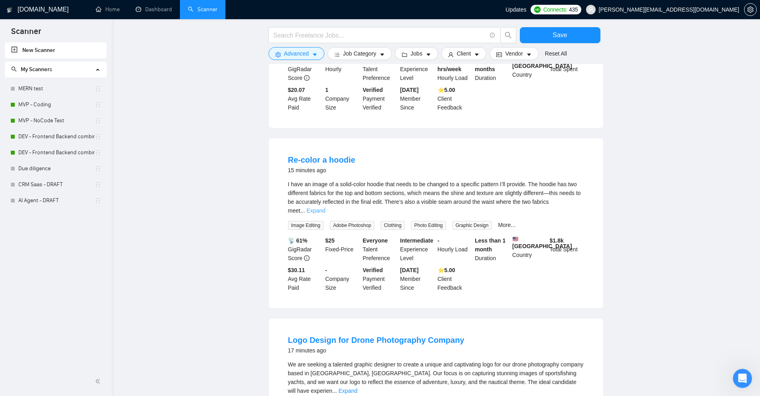
click at [325, 214] on link "Expand" at bounding box center [316, 210] width 19 height 6
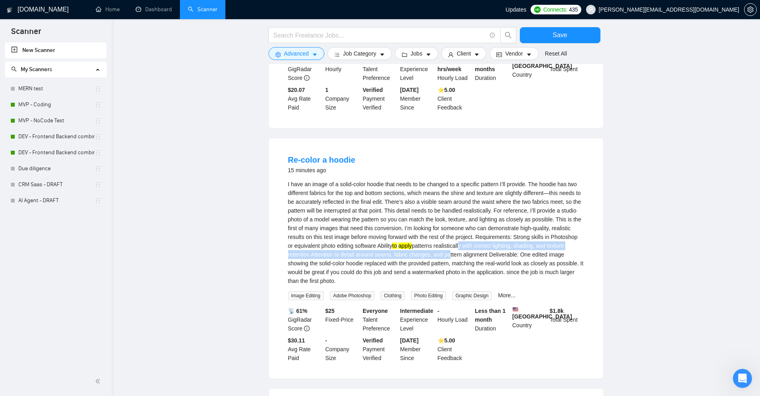
drag, startPoint x: 460, startPoint y: 276, endPoint x: 463, endPoint y: 271, distance: 5.9
click at [463, 271] on div "I have an image of a solid-color hoodie that needs to be changed to a specific …" at bounding box center [436, 232] width 296 height 105
click at [433, 271] on div "I have an image of a solid-color hoodie that needs to be changed to a specific …" at bounding box center [436, 232] width 296 height 105
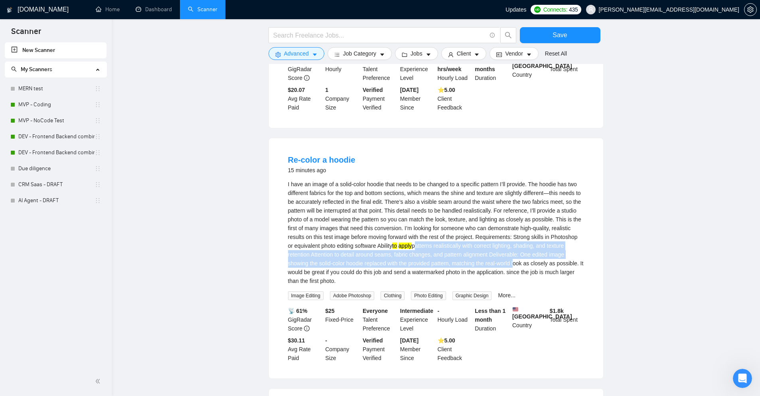
drag, startPoint x: 433, startPoint y: 271, endPoint x: 513, endPoint y: 283, distance: 80.4
click at [513, 283] on div "I have an image of a solid-color hoodie that needs to be changed to a specific …" at bounding box center [436, 232] width 296 height 105
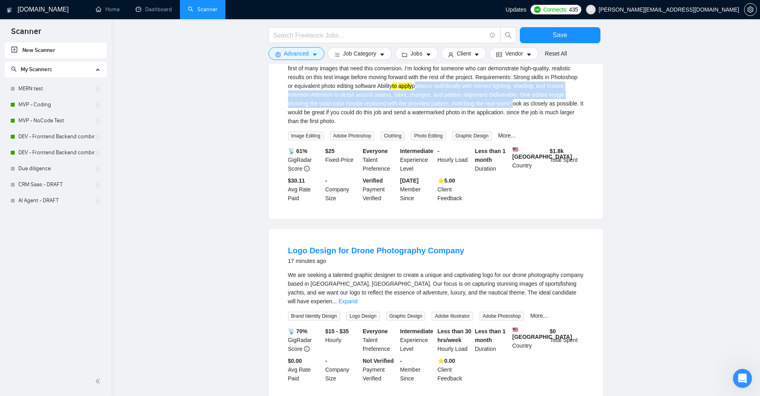
scroll to position [2521, 0]
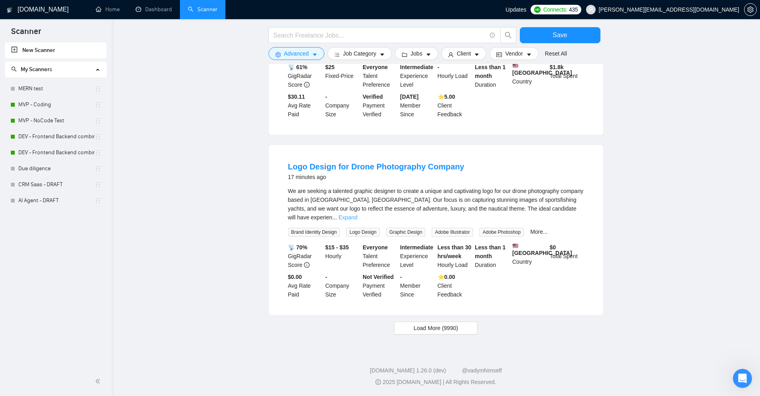
click at [357, 214] on link "Expand" at bounding box center [347, 217] width 19 height 6
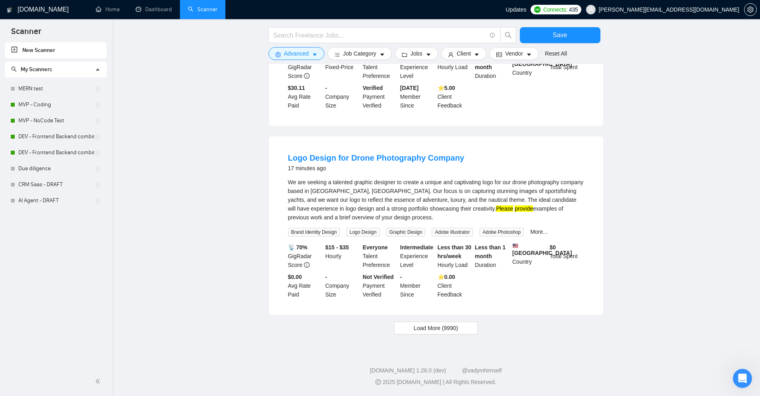
click at [496, 212] on mark "Please" at bounding box center [504, 208] width 17 height 6
drag, startPoint x: 432, startPoint y: 220, endPoint x: 536, endPoint y: 227, distance: 104.0
click at [536, 222] on div "We are seeking a talented graphic designer to create a unique and captivating l…" at bounding box center [436, 200] width 296 height 44
click at [452, 324] on span "Load More (9990)" at bounding box center [436, 327] width 44 height 9
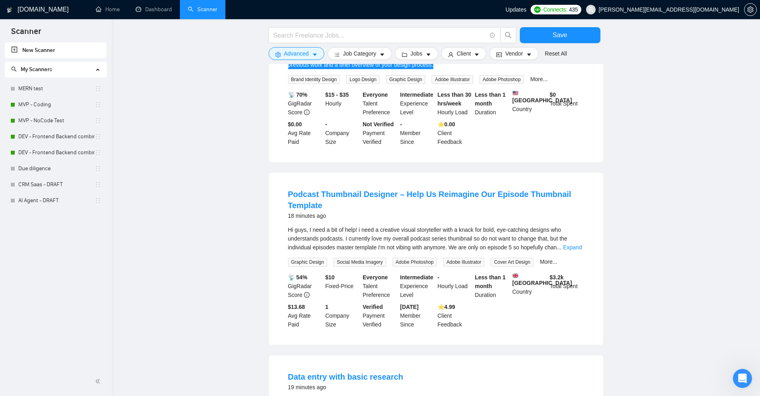
scroll to position [2818, 0]
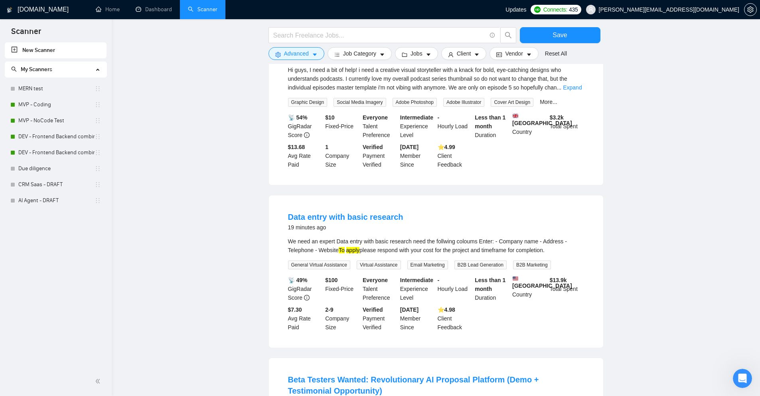
click at [569, 91] on link "Expand" at bounding box center [572, 87] width 19 height 6
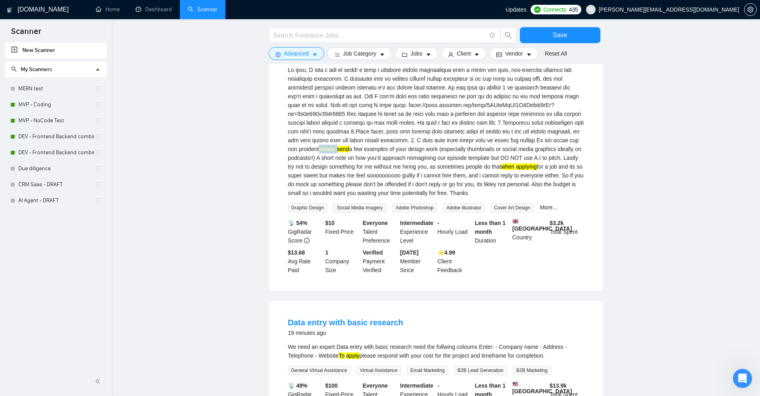
drag, startPoint x: 341, startPoint y: 184, endPoint x: 360, endPoint y: 182, distance: 19.3
click at [360, 182] on div "please send a few examples of your design work (especially thumbnails or social…" at bounding box center [436, 131] width 296 height 132
drag, startPoint x: 571, startPoint y: 195, endPoint x: 362, endPoint y: 207, distance: 208.7
click at [362, 197] on div "please send a few examples of your design work (especially thumbnails or social…" at bounding box center [436, 131] width 296 height 132
click at [314, 197] on div "please send a few examples of your design work (especially thumbnails or social…" at bounding box center [436, 131] width 296 height 132
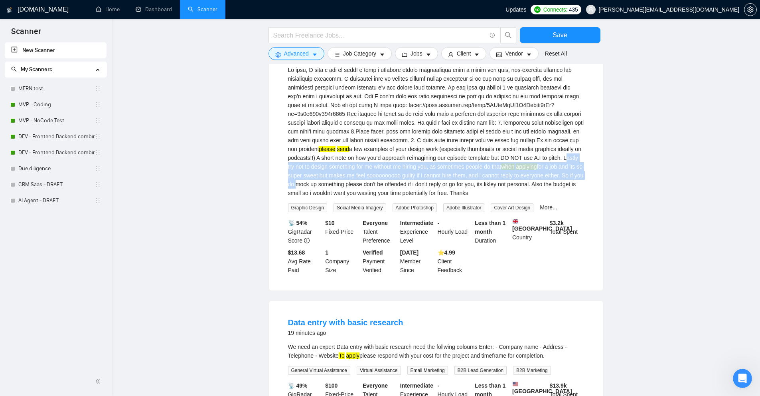
drag, startPoint x: 314, startPoint y: 200, endPoint x: 351, endPoint y: 217, distance: 41.1
click at [352, 197] on div "please send a few examples of your design work (especially thumbnails or social…" at bounding box center [436, 131] width 296 height 132
click at [351, 197] on div "please send a few examples of your design work (especially thumbnails or social…" at bounding box center [436, 131] width 296 height 132
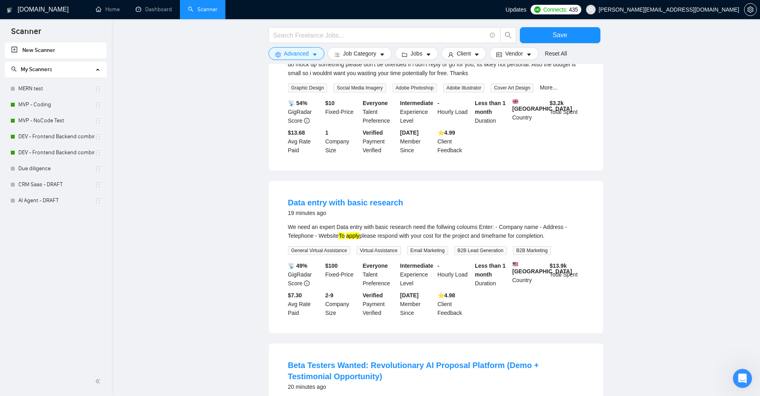
scroll to position [3018, 0]
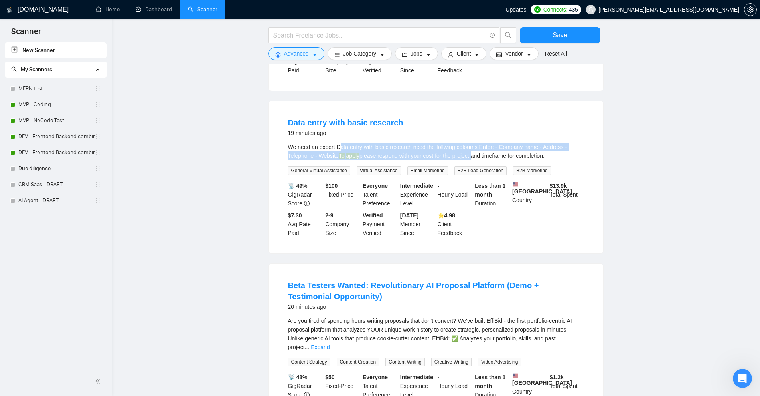
drag, startPoint x: 346, startPoint y: 188, endPoint x: 477, endPoint y: 190, distance: 130.5
click at [474, 160] on div "We need an expert Data entry with basic research need the follwing coloums Ente…" at bounding box center [436, 151] width 296 height 18
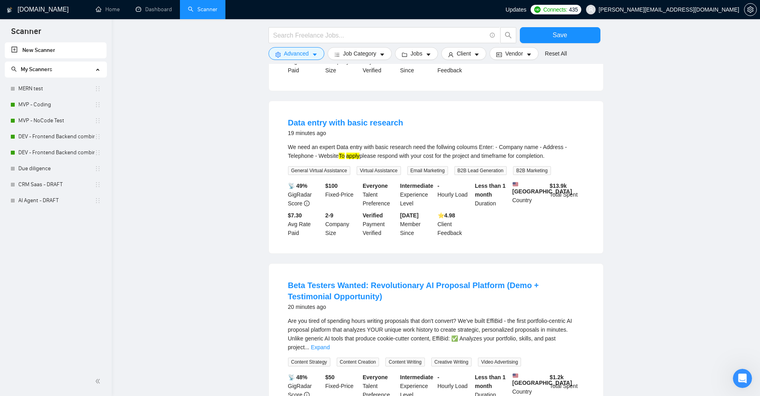
click at [477, 160] on div "We need an expert Data entry with basic research need the follwing coloums Ente…" at bounding box center [436, 151] width 296 height 18
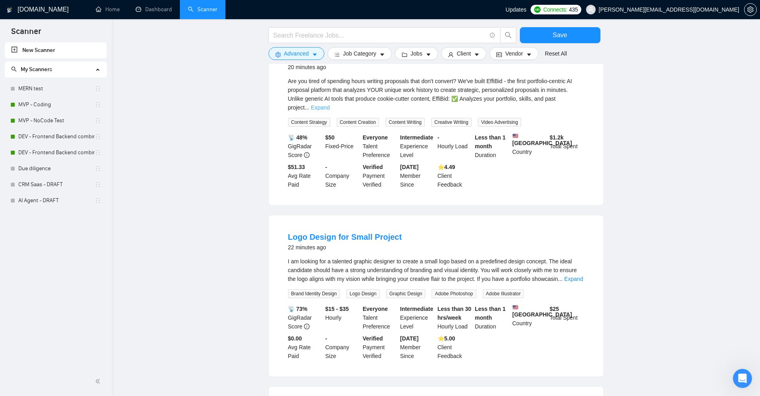
click at [330, 111] on link "Expand" at bounding box center [320, 107] width 19 height 6
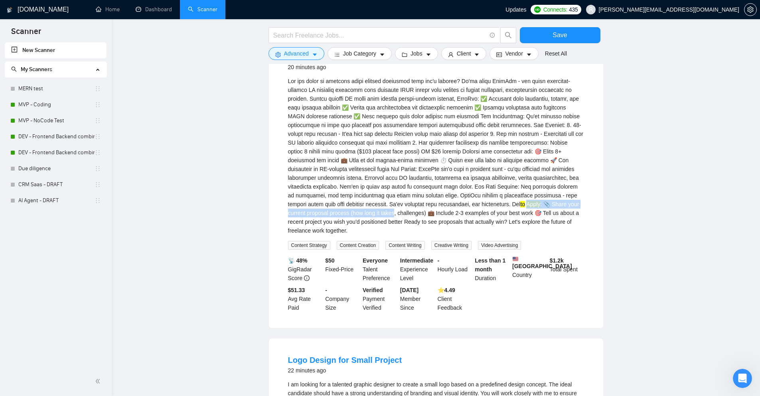
drag, startPoint x: 408, startPoint y: 249, endPoint x: 565, endPoint y: 245, distance: 156.9
click at [565, 235] on div "to Apply : 📎 Share your current proposal process (how long it takes, challenges…" at bounding box center [436, 156] width 296 height 158
drag, startPoint x: 565, startPoint y: 245, endPoint x: 443, endPoint y: 248, distance: 121.4
click at [443, 235] on div "to Apply : 📎 Share your current proposal process (how long it takes, challenges…" at bounding box center [436, 156] width 296 height 158
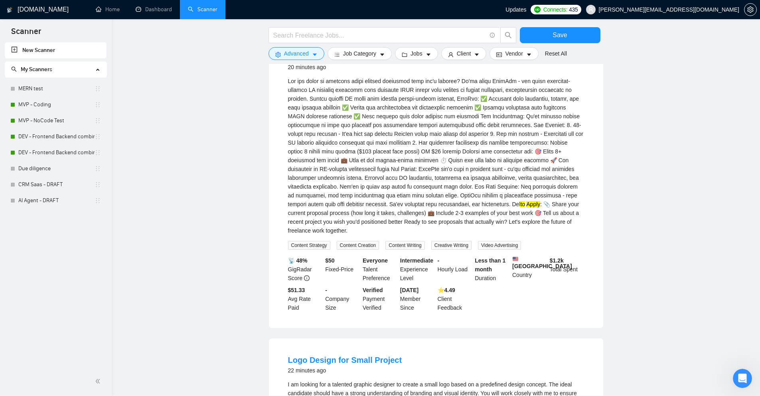
click at [442, 235] on div "to Apply : 📎 Share your current proposal process (how long it takes, challenges…" at bounding box center [436, 156] width 296 height 158
click at [437, 235] on div "to Apply : 📎 Share your current proposal process (how long it takes, challenges…" at bounding box center [436, 156] width 296 height 158
drag, startPoint x: 437, startPoint y: 247, endPoint x: 502, endPoint y: 244, distance: 65.5
click at [502, 235] on div "to Apply : 📎 Share your current proposal process (how long it takes, challenges…" at bounding box center [436, 156] width 296 height 158
drag, startPoint x: 342, startPoint y: 256, endPoint x: 422, endPoint y: 252, distance: 79.5
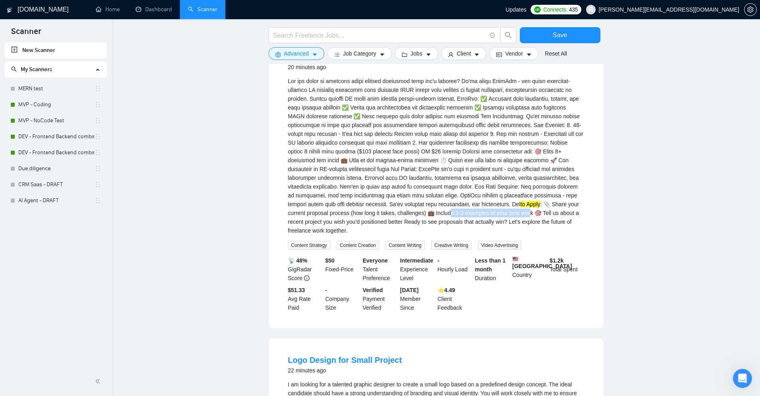
click at [422, 235] on div "to Apply : 📎 Share your current proposal process (how long it takes, challenges…" at bounding box center [436, 156] width 296 height 158
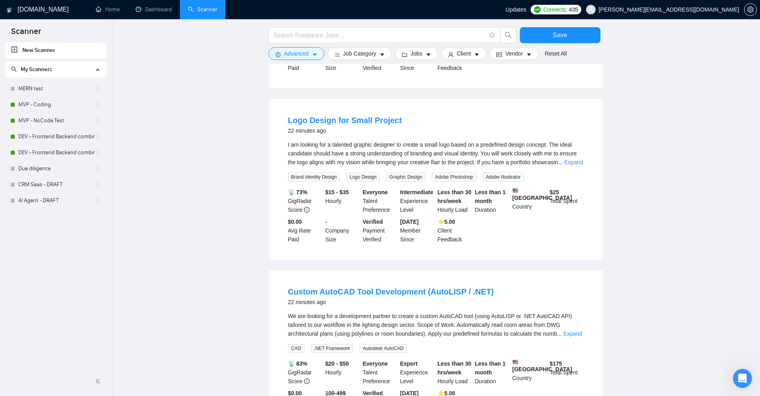
scroll to position [3536, 0]
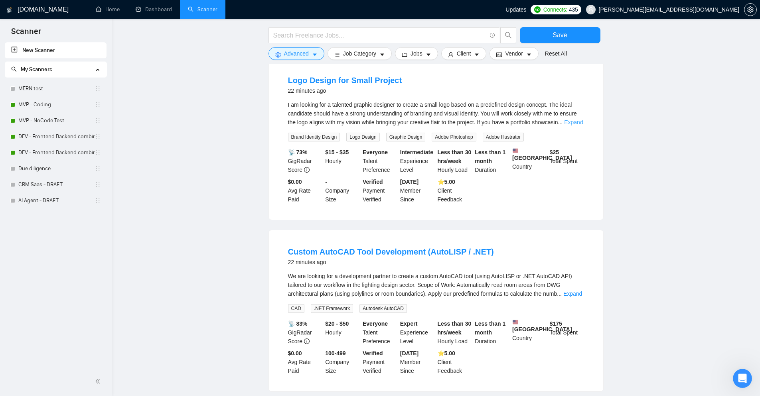
click at [578, 125] on link "Expand" at bounding box center [573, 122] width 19 height 6
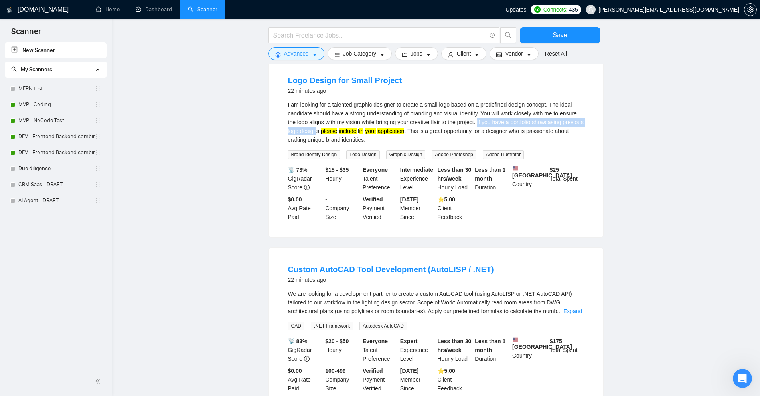
drag, startPoint x: 490, startPoint y: 161, endPoint x: 340, endPoint y: 174, distance: 150.6
click at [340, 144] on div "I am looking for a talented graphic designer to create a small logo based on a …" at bounding box center [436, 122] width 296 height 44
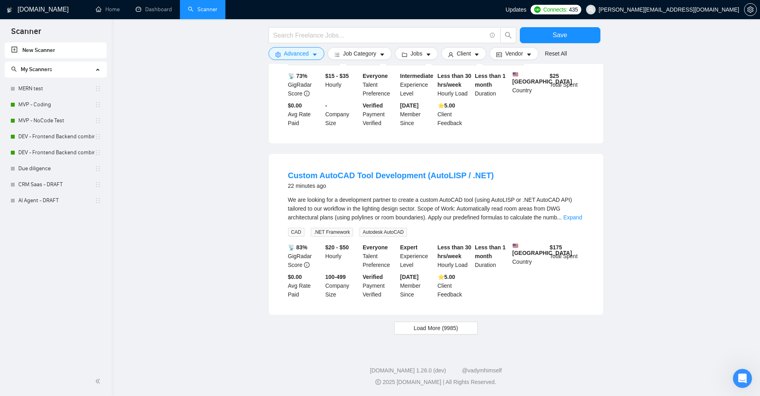
click at [582, 214] on div "We are looking for a development partner to create a custom AutoCAD tool (using…" at bounding box center [436, 208] width 296 height 26
click at [579, 214] on link "Expand" at bounding box center [573, 217] width 19 height 6
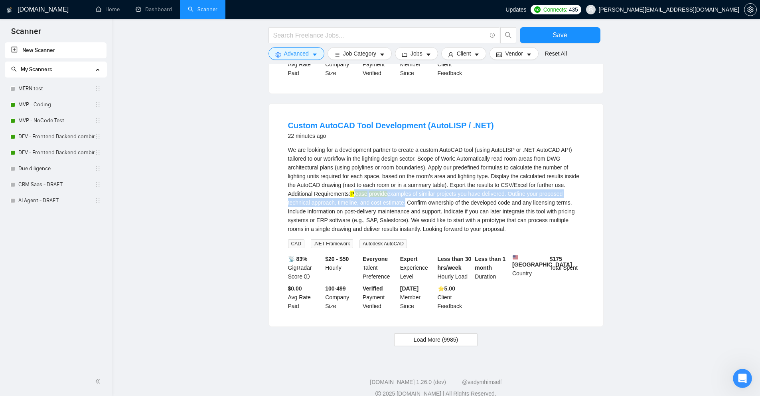
drag, startPoint x: 353, startPoint y: 238, endPoint x: 403, endPoint y: 249, distance: 50.6
click at [403, 233] on div "We are looking for a development partner to create a custom AutoCAD tool (using…" at bounding box center [436, 189] width 296 height 88
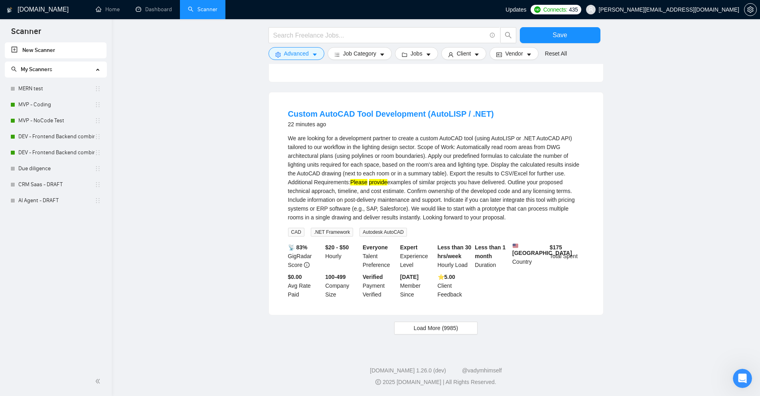
click at [343, 160] on div "We are looking for a development partner to create a custom AutoCAD tool (using…" at bounding box center [436, 178] width 296 height 88
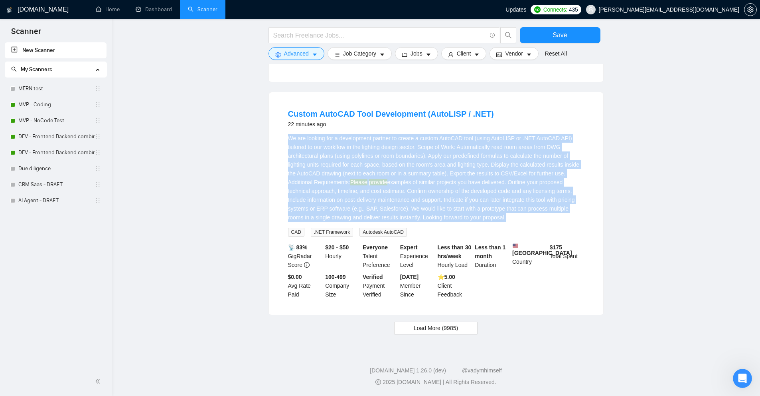
click at [343, 160] on div "We are looking for a development partner to create a custom AutoCAD tool (using…" at bounding box center [436, 178] width 296 height 88
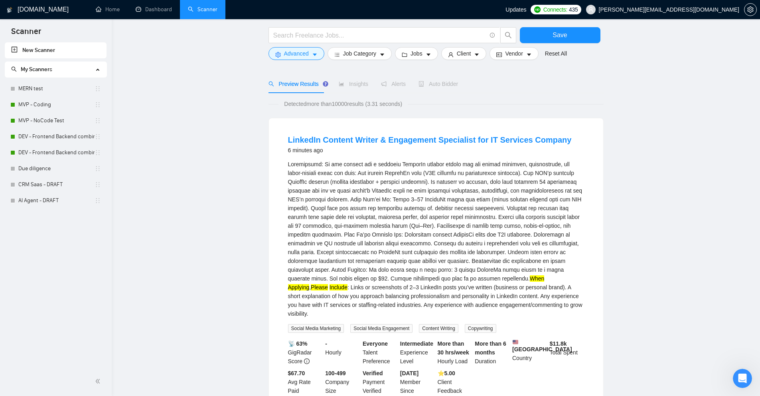
scroll to position [0, 0]
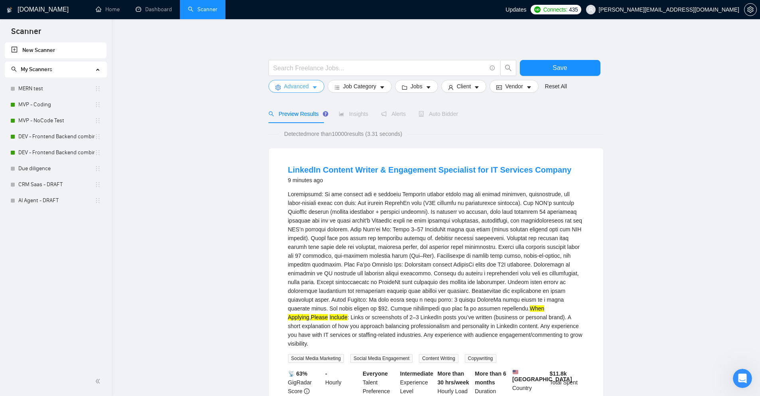
click at [318, 84] on button "Advanced" at bounding box center [297, 86] width 56 height 13
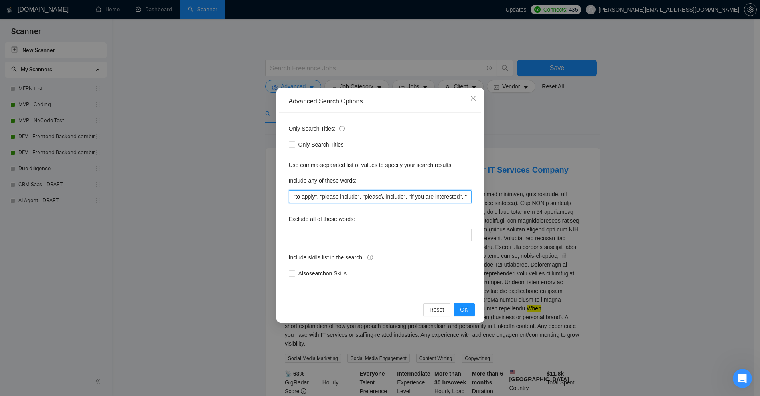
click at [316, 191] on input ""to apply", "please include", "please\, include", "if you are interested", "ple…" at bounding box center [380, 196] width 183 height 13
click at [592, 172] on div "Advanced Search Options Only Search Titles: Only Search Titles Use comma-separa…" at bounding box center [380, 198] width 760 height 396
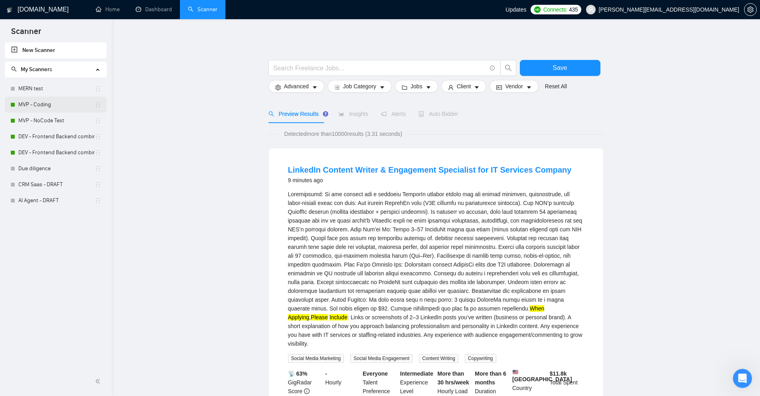
click at [32, 105] on link "MVP - Coding" at bounding box center [56, 105] width 76 height 16
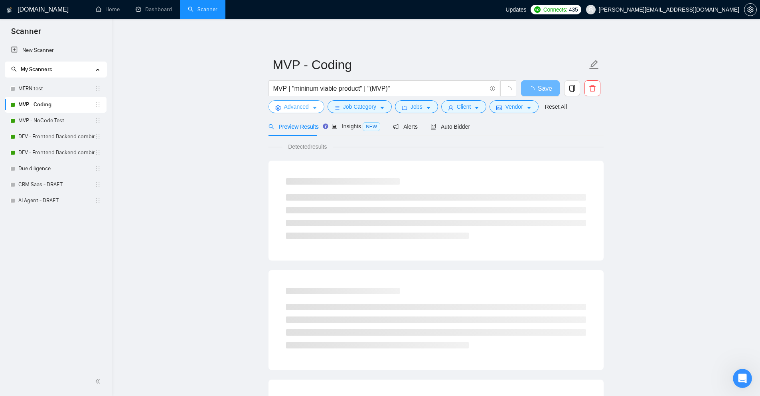
click at [309, 101] on button "Advanced" at bounding box center [297, 106] width 56 height 13
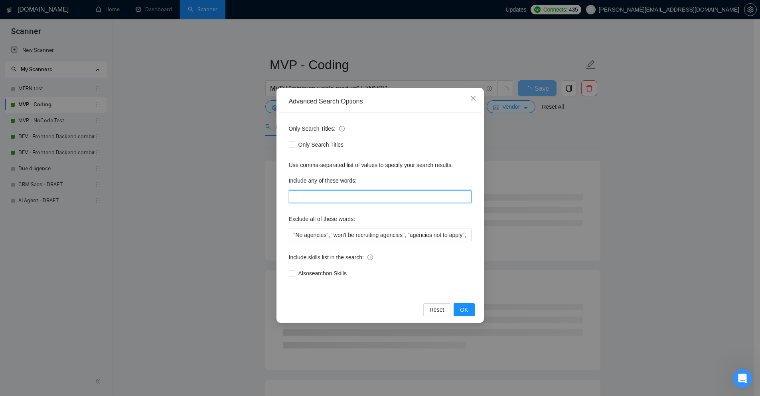
click at [326, 191] on input "text" at bounding box center [380, 196] width 183 height 13
paste input ""to apply", "please include", "please\, include", "if you are interested", "ple…"
type input ""to apply", "please include", "please\, include", "if you are interested", "ple…"
click at [596, 178] on div "Advanced Search Options Only Search Titles: Only Search Titles Use comma-separa…" at bounding box center [380, 198] width 760 height 396
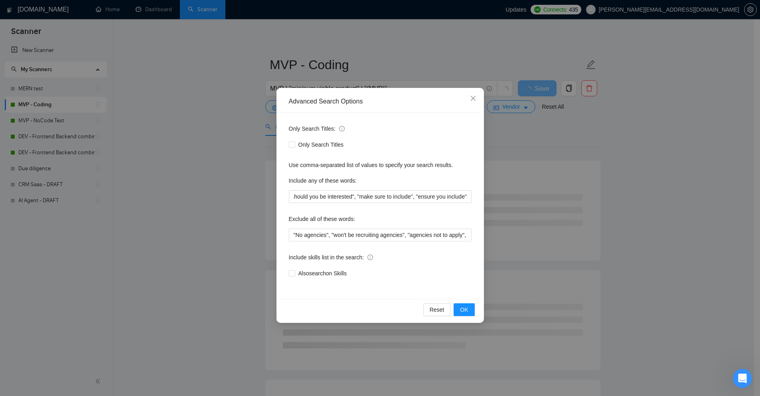
scroll to position [0, 0]
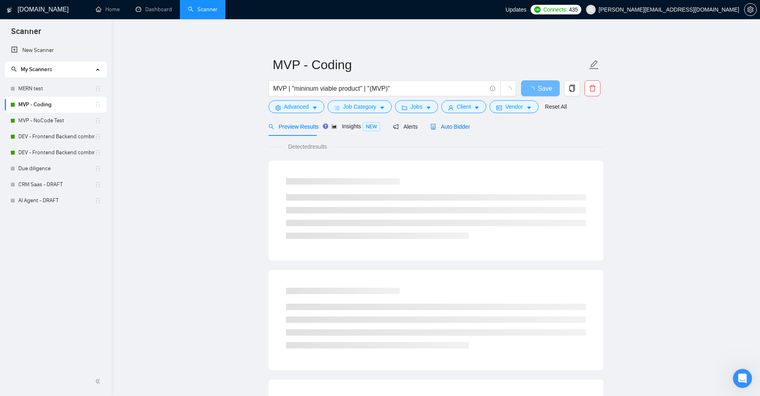
click at [444, 125] on span "Auto Bidder" at bounding box center [451, 126] width 40 height 6
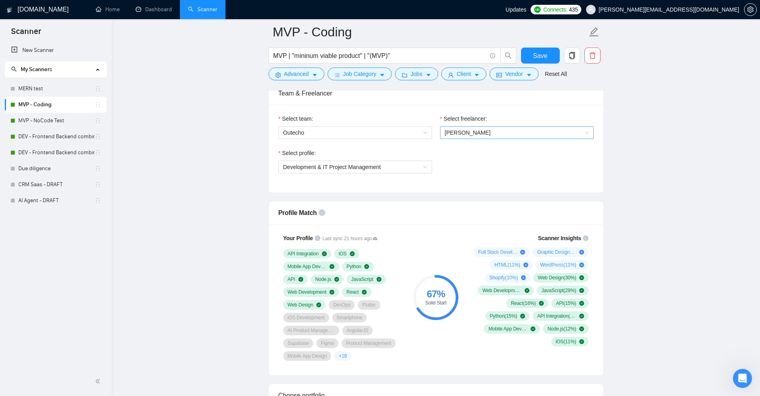
scroll to position [678, 0]
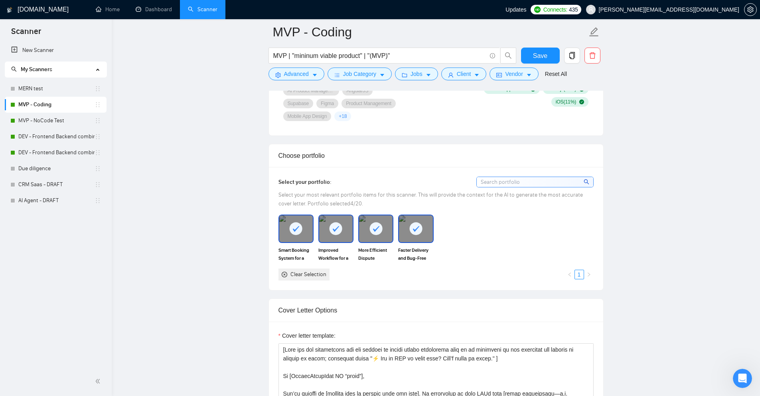
click at [526, 9] on span "Updates" at bounding box center [516, 9] width 21 height 6
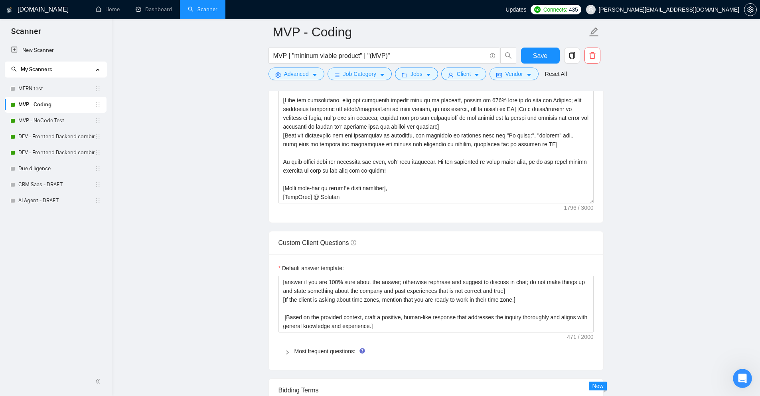
scroll to position [0, 0]
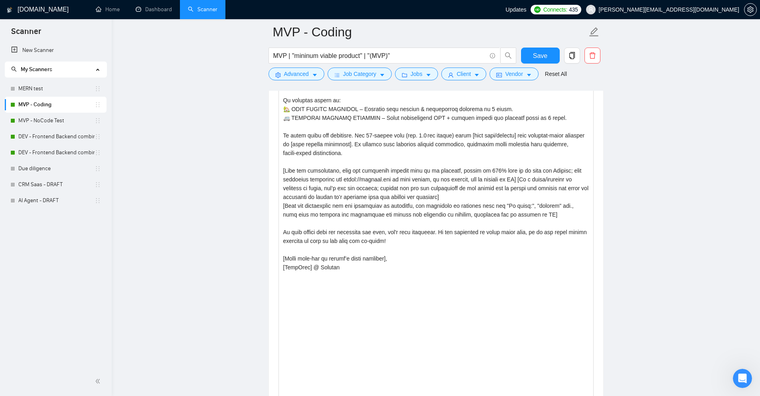
drag, startPoint x: 591, startPoint y: 198, endPoint x: 579, endPoint y: 396, distance: 198.8
click at [368, 198] on textarea "Cover letter template:" at bounding box center [436, 213] width 315 height 378
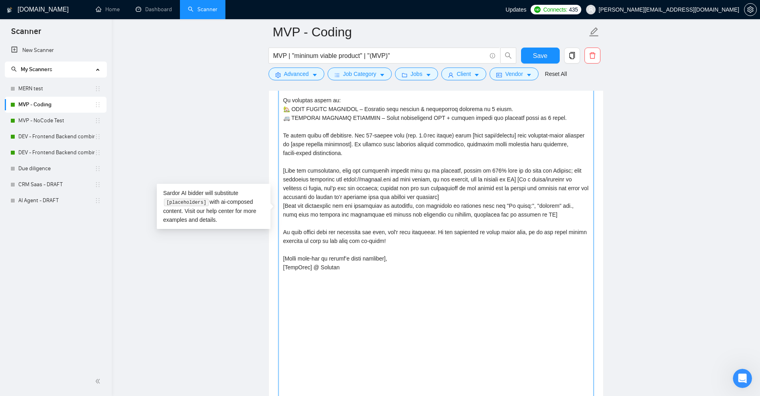
drag, startPoint x: 368, startPoint y: 198, endPoint x: 360, endPoint y: 210, distance: 15.1
click at [360, 210] on textarea "Cover letter template:" at bounding box center [436, 213] width 315 height 378
paste textarea "IF the client has asked additional questions or mentioned anything similar to “…"
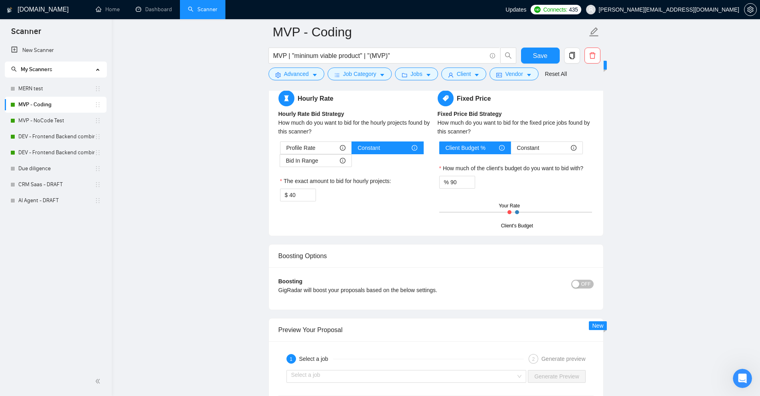
scroll to position [1756, 0]
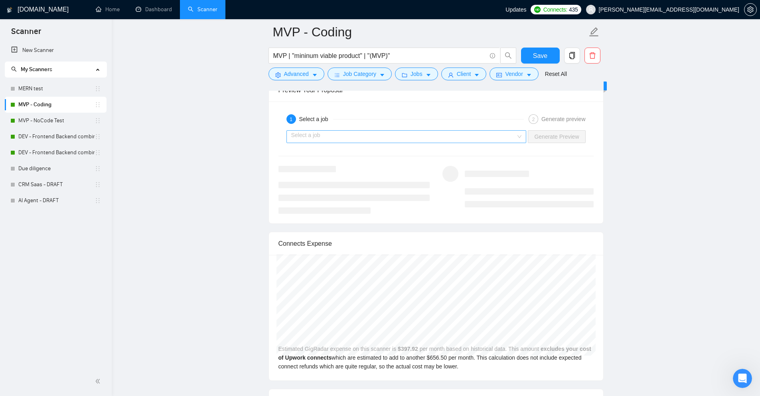
click at [479, 133] on input "search" at bounding box center [403, 137] width 225 height 12
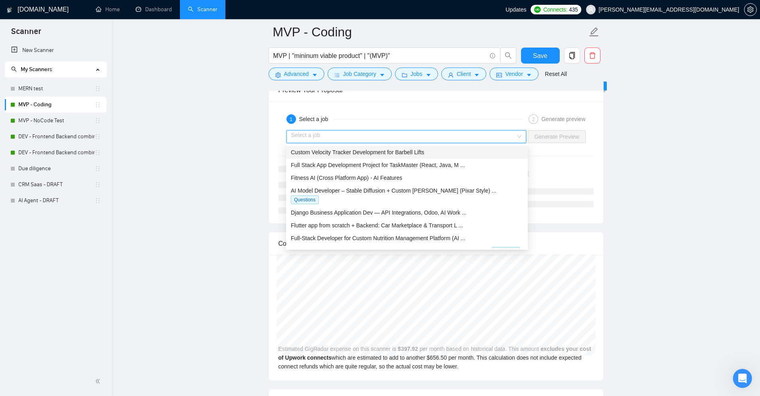
click at [362, 152] on span "Custom Velocity Tracker Development for Barbell Lifts" at bounding box center [358, 152] width 134 height 6
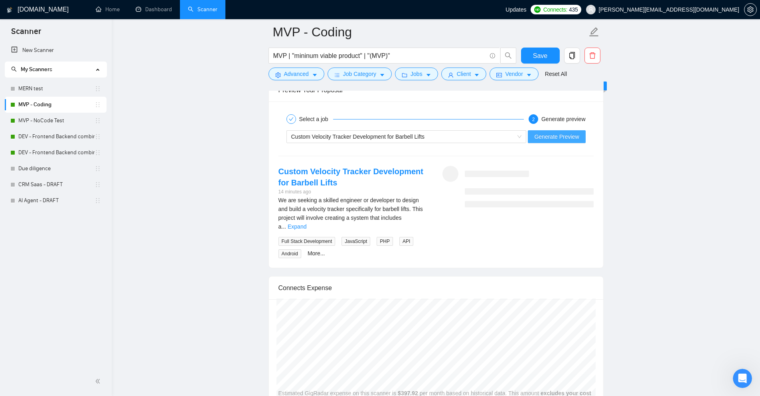
click at [560, 136] on span "Generate Preview" at bounding box center [556, 136] width 45 height 9
click at [307, 223] on link "Expand" at bounding box center [297, 226] width 19 height 6
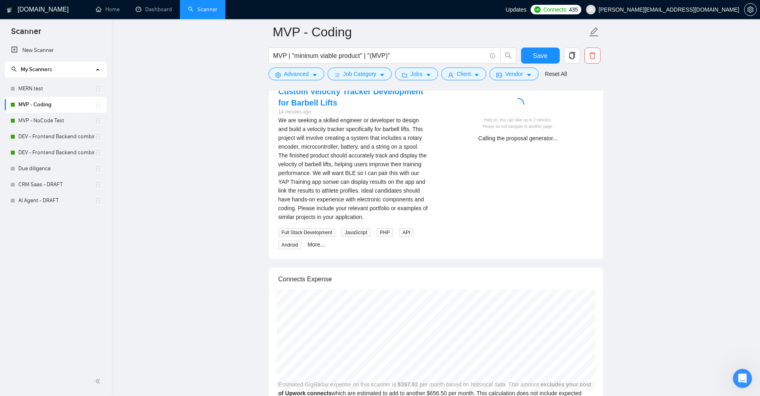
scroll to position [1796, 0]
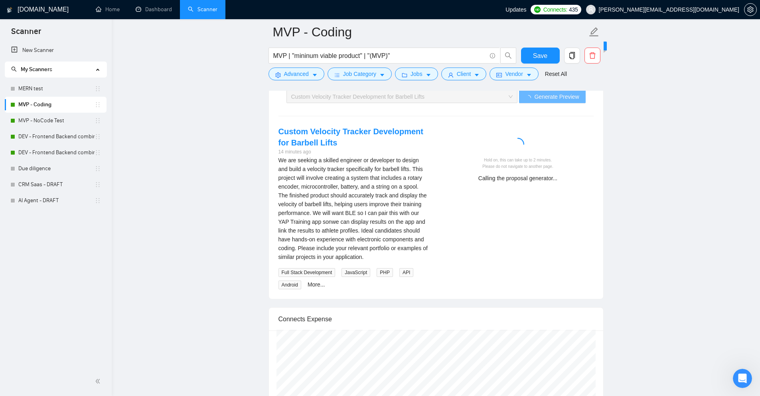
click at [358, 258] on div "We are seeking a skilled engineer or developer to design and build a velocity t…" at bounding box center [354, 208] width 151 height 105
drag, startPoint x: 358, startPoint y: 258, endPoint x: 301, endPoint y: 248, distance: 58.3
click at [301, 248] on div "We are seeking a skilled engineer or developer to design and build a velocity t…" at bounding box center [354, 208] width 151 height 105
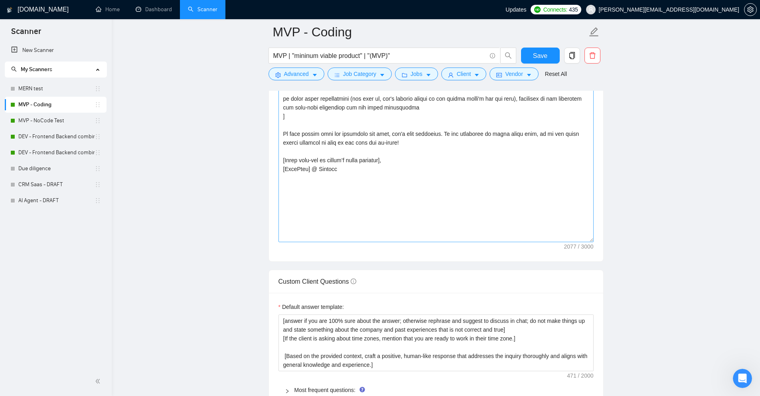
scroll to position [1038, 0]
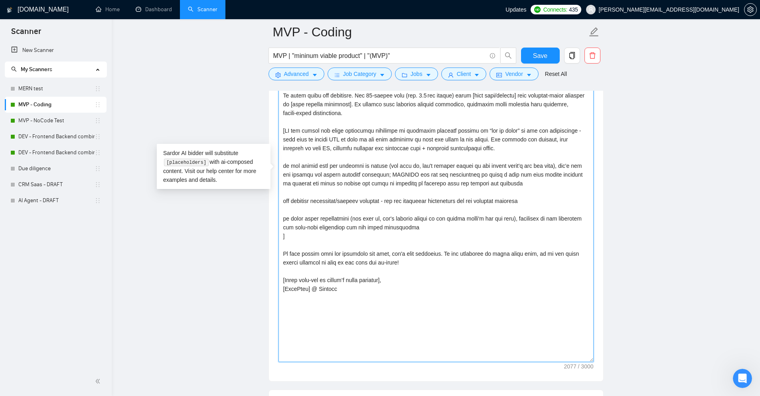
drag, startPoint x: 290, startPoint y: 235, endPoint x: 281, endPoint y: 131, distance: 104.9
click at [281, 131] on textarea "Cover letter template:" at bounding box center [436, 173] width 315 height 378
paste textarea "instr: IFF means ‘if and only if asked’; / — OR, & — and IFF the client has ask…"
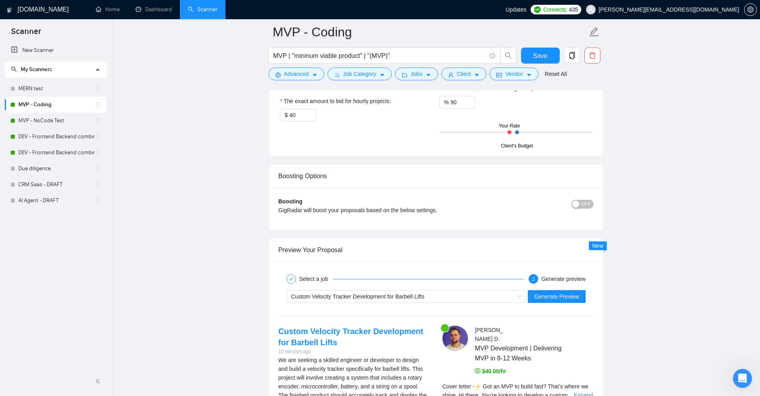
scroll to position [1796, 0]
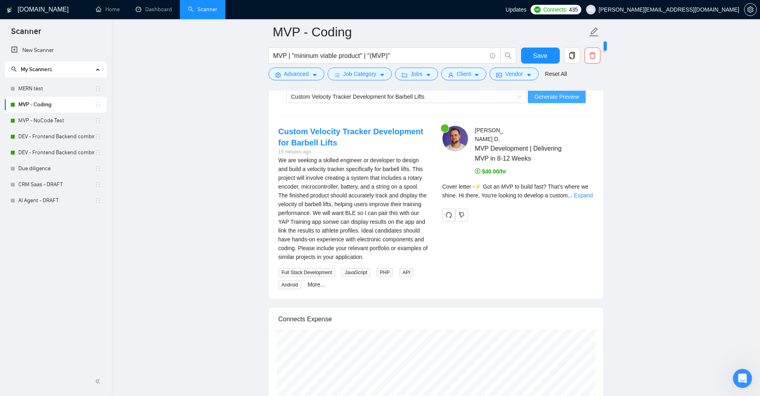
click at [550, 95] on span "Generate Preview" at bounding box center [556, 96] width 45 height 9
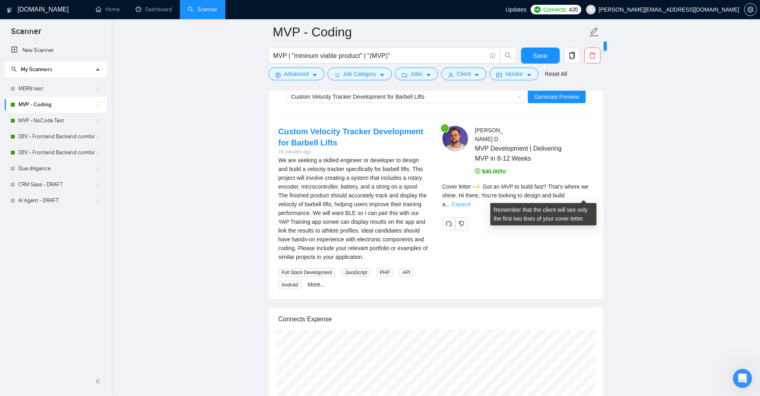
click at [471, 201] on link "Expand" at bounding box center [461, 204] width 19 height 6
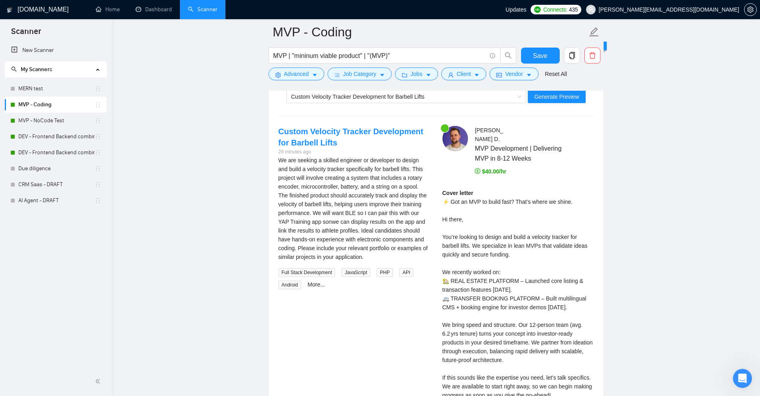
click at [305, 249] on div "We are seeking a skilled engineer or developer to design and build a velocity t…" at bounding box center [354, 208] width 151 height 105
drag, startPoint x: 305, startPoint y: 249, endPoint x: 393, endPoint y: 251, distance: 88.2
click at [393, 251] on div "We are seeking a skilled engineer or developer to design and build a velocity t…" at bounding box center [354, 208] width 151 height 105
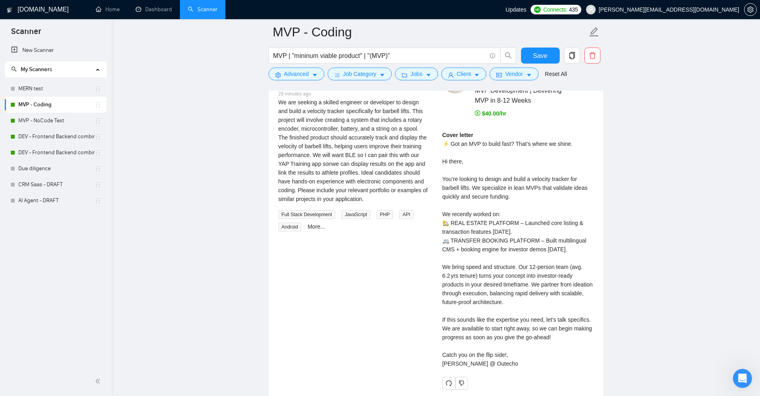
drag, startPoint x: 507, startPoint y: 237, endPoint x: 502, endPoint y: 252, distance: 15.7
click at [444, 260] on div "Cover letter ⚡ Got an MVP to build fast? That’s where we shine. Hi there, You’r…" at bounding box center [518, 248] width 151 height 237
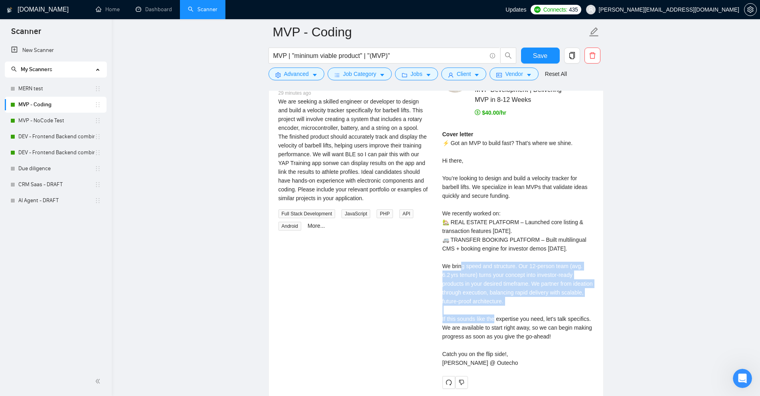
drag, startPoint x: 444, startPoint y: 260, endPoint x: 474, endPoint y: 316, distance: 63.4
click at [474, 316] on div "Cover letter ⚡ Got an MVP to build fast? That’s where we shine. Hi there, You’r…" at bounding box center [518, 248] width 151 height 237
click at [473, 294] on div "Cover letter ⚡ Got an MVP to build fast? That’s where we shine. Hi there, You’r…" at bounding box center [518, 248] width 151 height 237
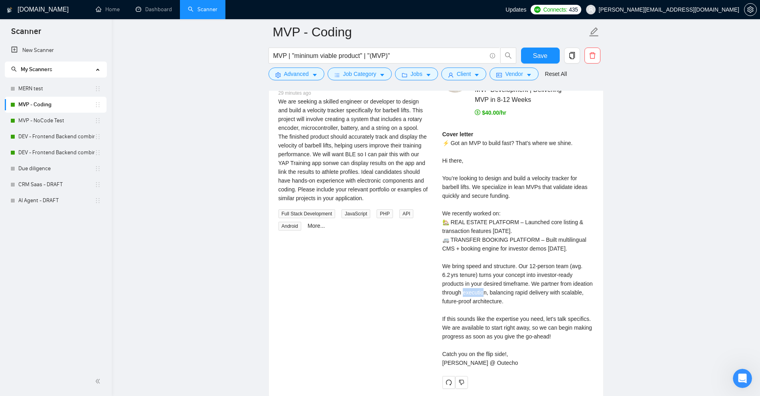
click at [473, 294] on div "Cover letter ⚡ Got an MVP to build fast? That’s where we shine. Hi there, You’r…" at bounding box center [518, 248] width 151 height 237
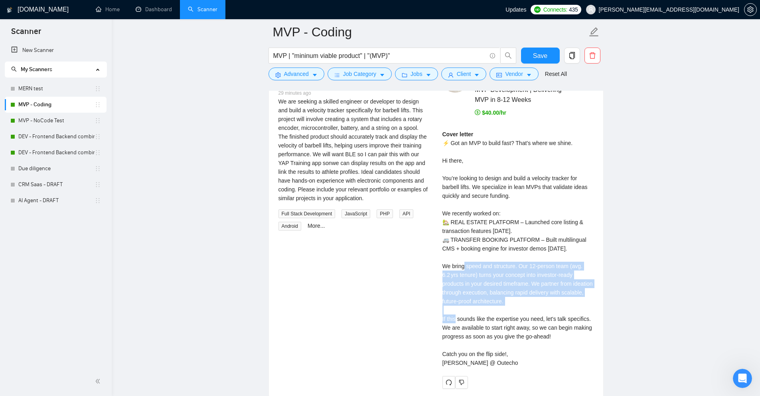
click at [473, 294] on div "Cover letter ⚡ Got an MVP to build fast? That’s where we shine. Hi there, You’r…" at bounding box center [518, 248] width 151 height 237
drag, startPoint x: 483, startPoint y: 274, endPoint x: 552, endPoint y: 300, distance: 73.5
click at [554, 300] on div "Cover letter ⚡ Got an MVP to build fast? That’s where we shine. Hi there, You’r…" at bounding box center [518, 248] width 151 height 237
click at [552, 300] on div "Cover letter ⚡ Got an MVP to build fast? That’s where we shine. Hi there, You’r…" at bounding box center [518, 248] width 151 height 237
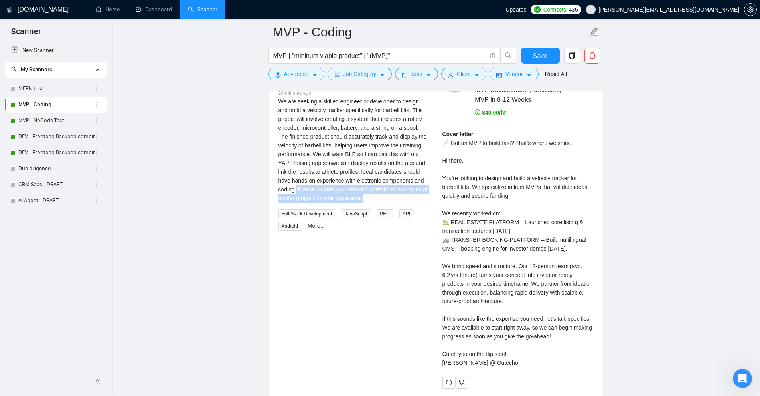
drag, startPoint x: 369, startPoint y: 198, endPoint x: 297, endPoint y: 188, distance: 72.9
click at [297, 188] on div "We are seeking a skilled engineer or developer to design and build a velocity t…" at bounding box center [354, 149] width 151 height 105
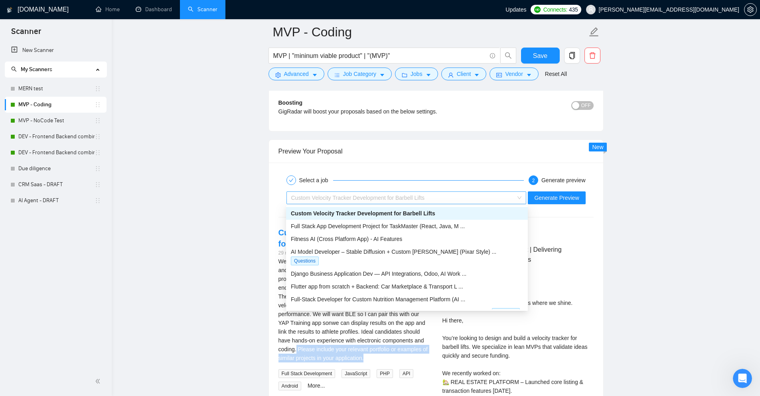
click at [444, 202] on div "Custom Velocity Tracker Development for Barbell Lifts" at bounding box center [402, 198] width 223 height 12
click at [376, 229] on span "Full Stack App Development Project for TaskMaster (React, Java, M ..." at bounding box center [378, 226] width 174 height 6
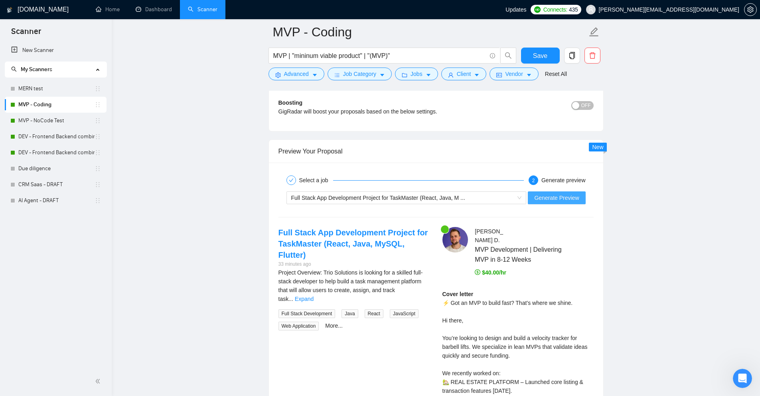
click at [561, 198] on span "Generate Preview" at bounding box center [556, 197] width 45 height 9
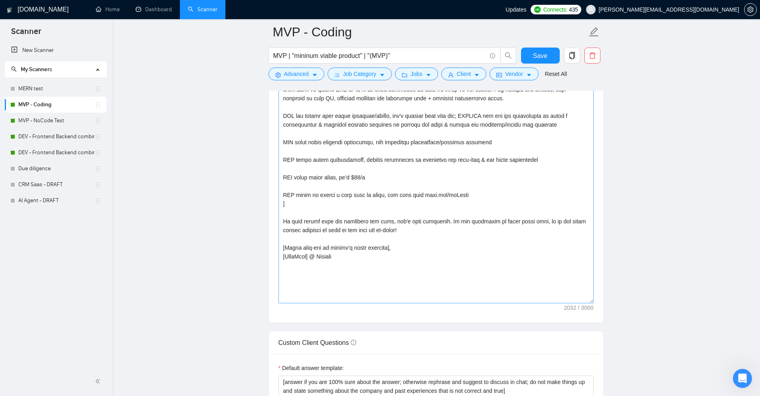
scroll to position [977, 0]
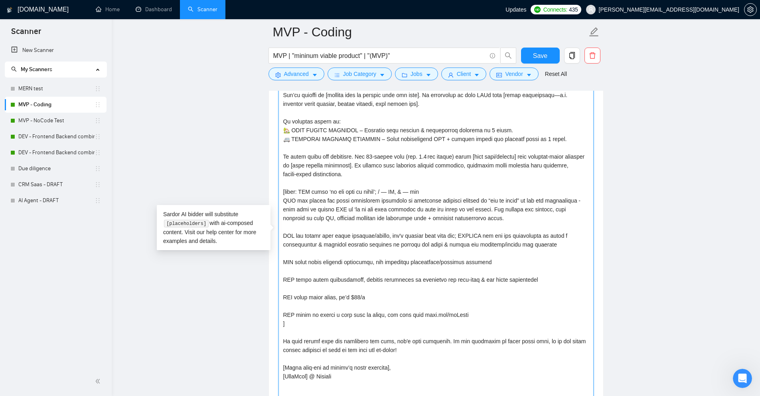
drag, startPoint x: 285, startPoint y: 191, endPoint x: 384, endPoint y: 307, distance: 152.2
click at [385, 307] on textarea "Cover letter template:" at bounding box center [436, 234] width 315 height 378
click at [382, 307] on textarea "Cover letter template:" at bounding box center [436, 234] width 315 height 378
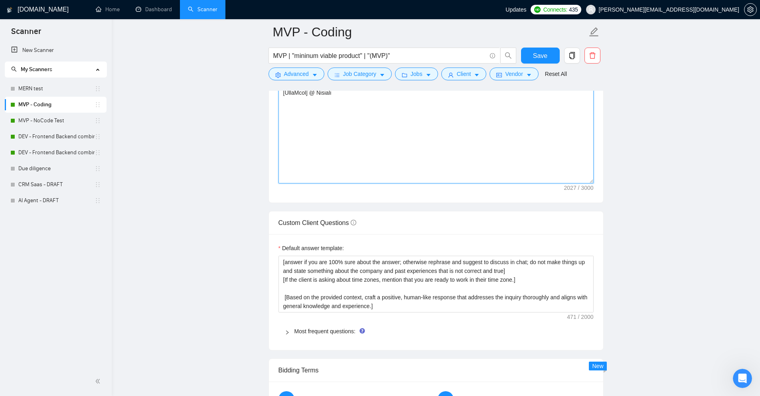
scroll to position [1056, 0]
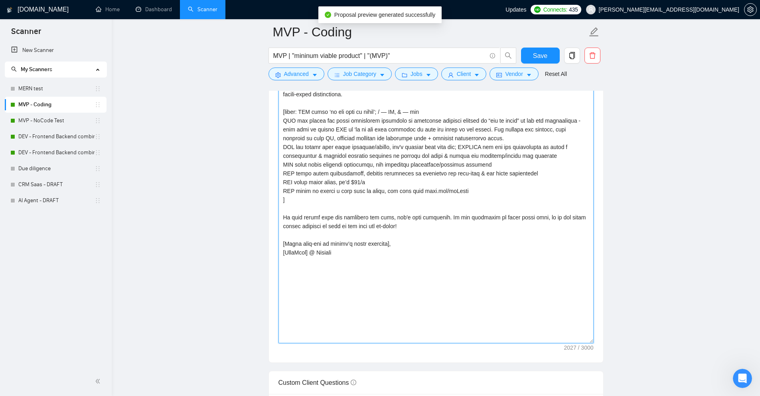
drag, startPoint x: 293, startPoint y: 199, endPoint x: 274, endPoint y: 113, distance: 87.8
click at [274, 113] on div "Cover letter template:" at bounding box center [436, 152] width 334 height 419
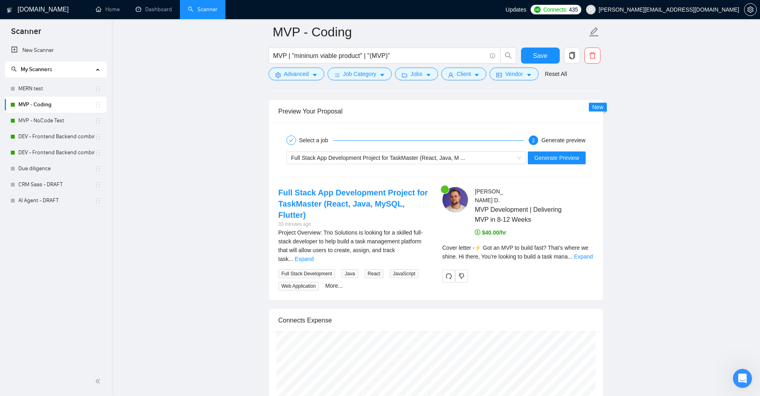
scroll to position [1855, 0]
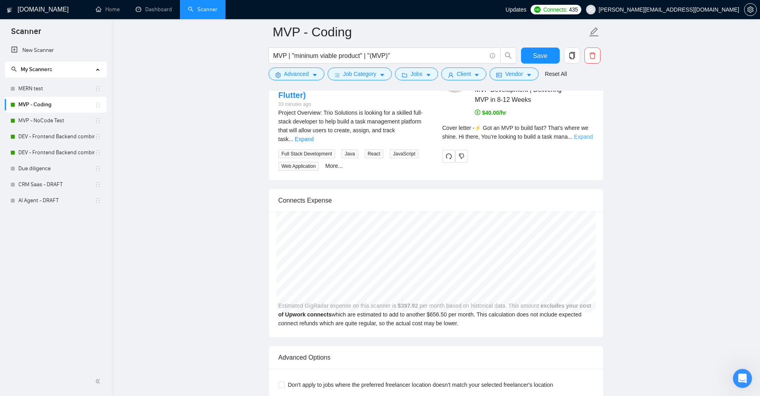
click at [581, 134] on link "Expand" at bounding box center [583, 136] width 19 height 6
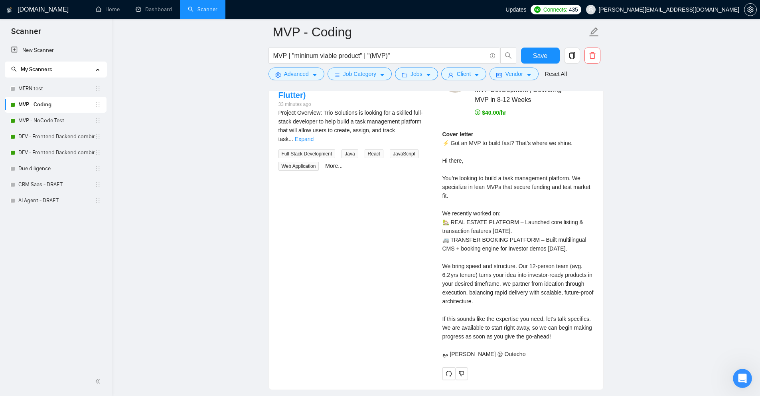
scroll to position [1815, 0]
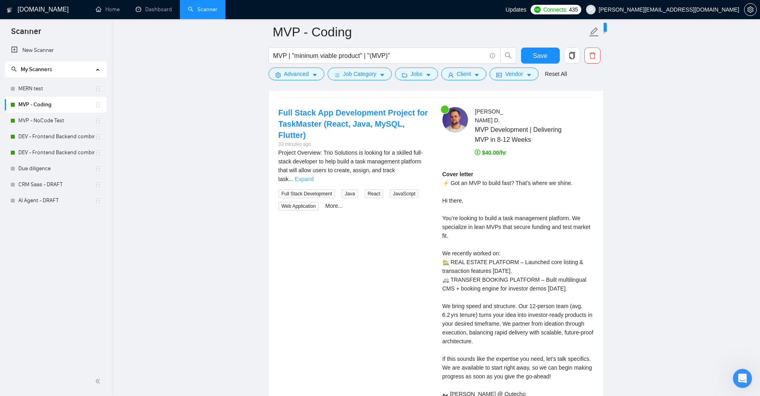
click at [314, 176] on link "Expand" at bounding box center [304, 179] width 19 height 6
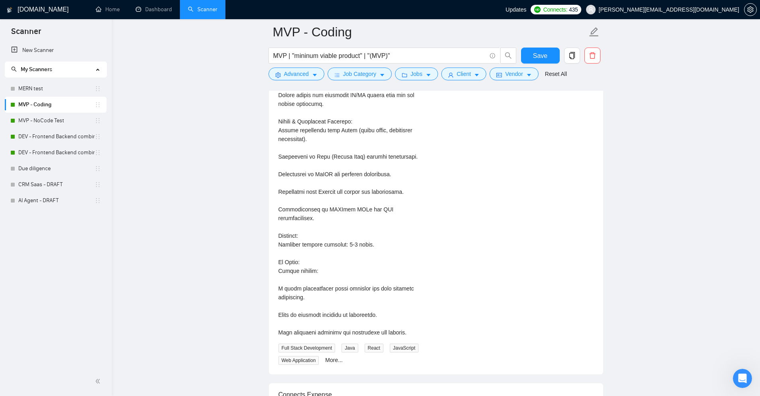
scroll to position [2334, 0]
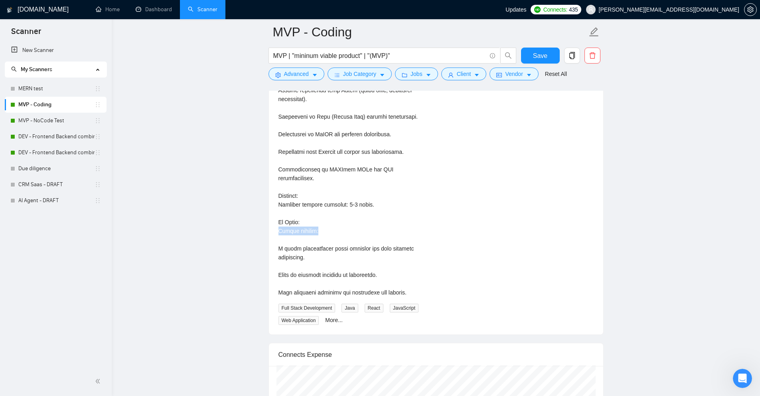
drag, startPoint x: 275, startPoint y: 218, endPoint x: 332, endPoint y: 220, distance: 57.5
drag, startPoint x: 293, startPoint y: 212, endPoint x: 282, endPoint y: 211, distance: 11.6
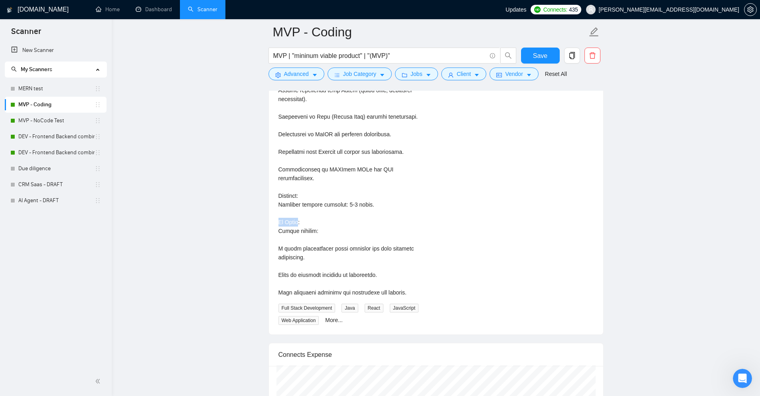
copy div "To Apply"
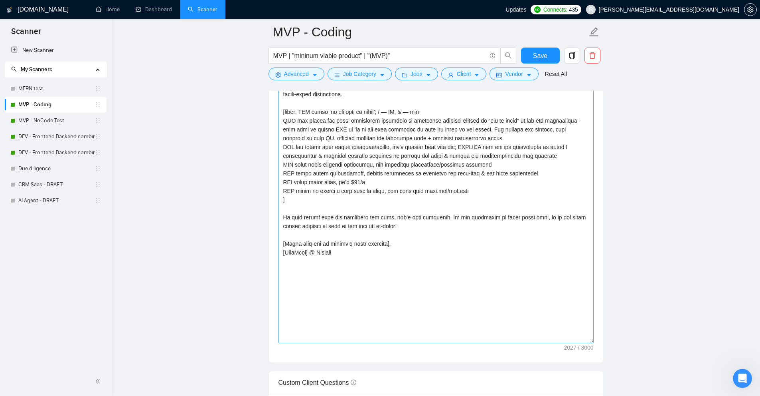
scroll to position [1017, 0]
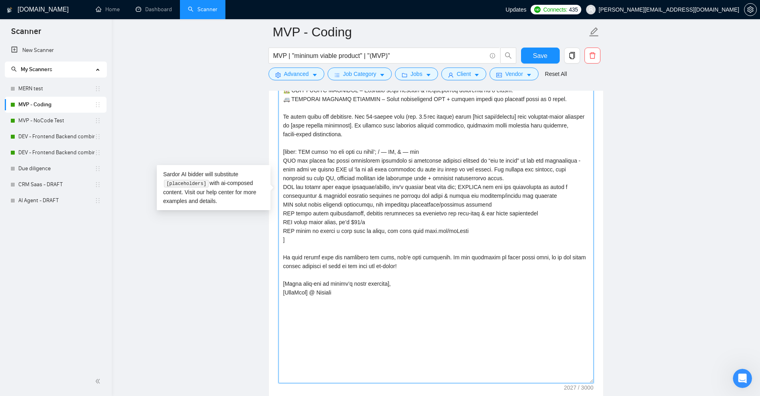
drag, startPoint x: 297, startPoint y: 238, endPoint x: 267, endPoint y: 152, distance: 91.4
paste textarea "/mentioned any conditions required to apply (eg “to apply, pls provide”) in the…"
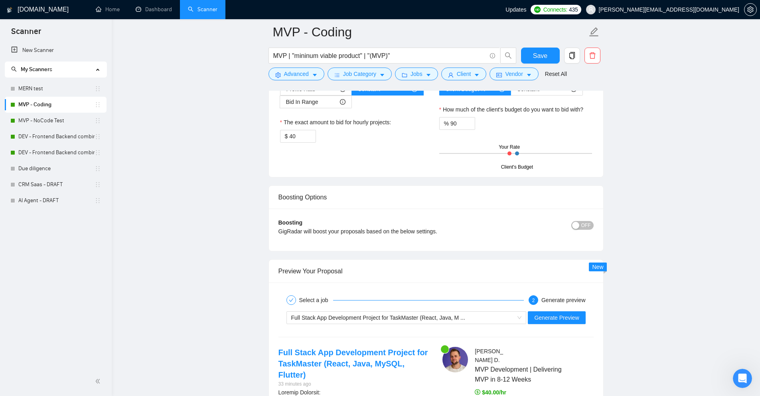
scroll to position [1775, 0]
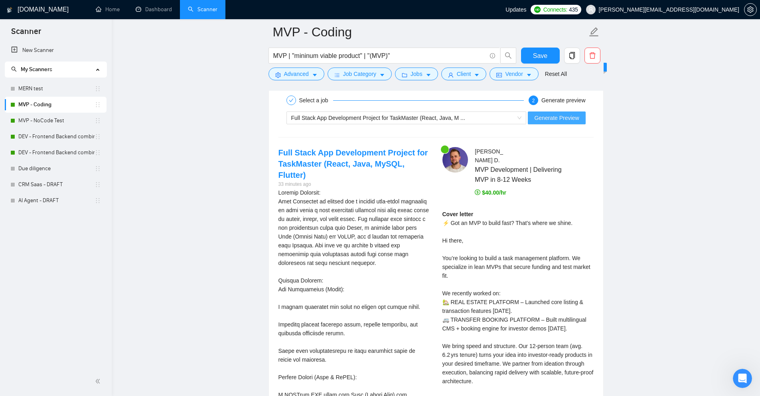
click at [546, 121] on span "Generate Preview" at bounding box center [556, 117] width 45 height 9
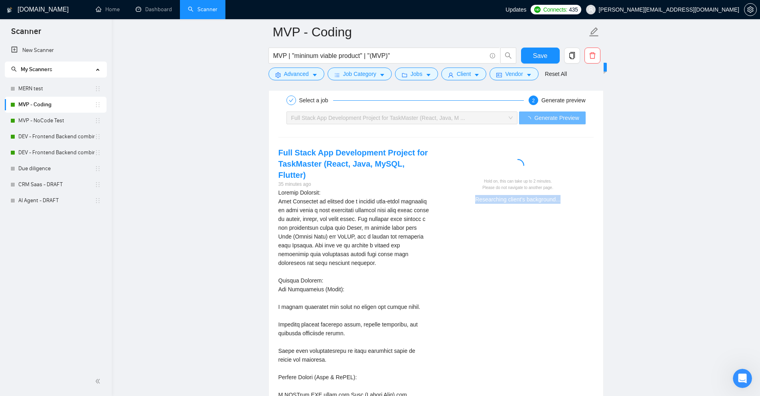
drag, startPoint x: 496, startPoint y: 201, endPoint x: 611, endPoint y: 206, distance: 115.1
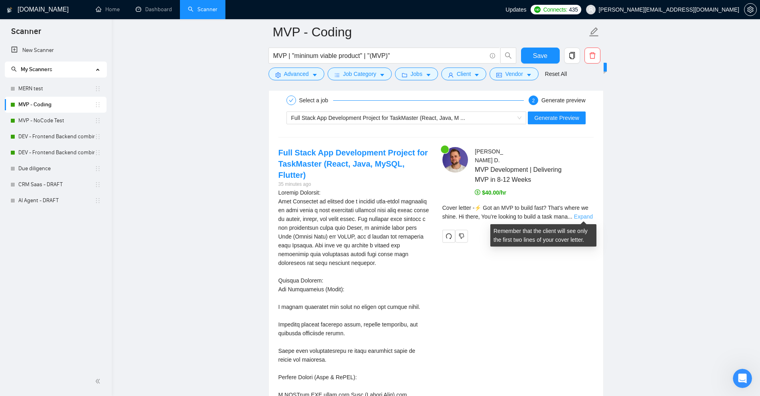
click at [583, 217] on link "Expand" at bounding box center [583, 216] width 19 height 6
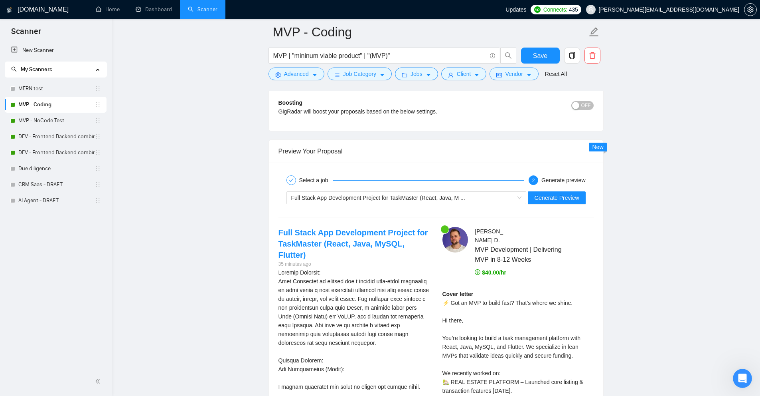
scroll to position [1855, 0]
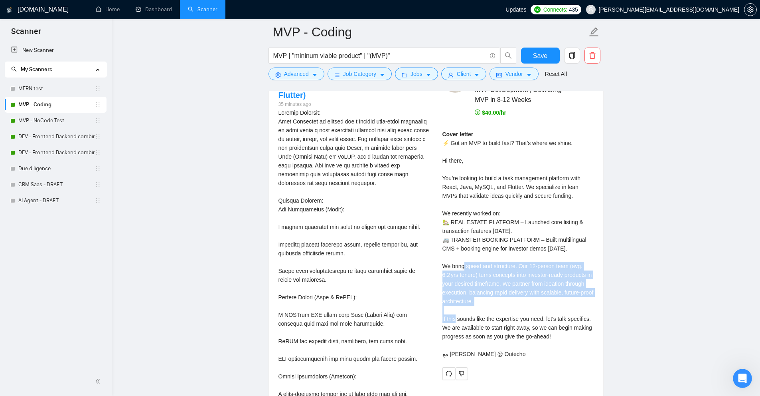
drag, startPoint x: 493, startPoint y: 277, endPoint x: 547, endPoint y: 306, distance: 61.3
click at [547, 306] on div "Cover letter ⚡ Got an MVP to build fast? That’s where we shine. Hi there, You’r…" at bounding box center [518, 244] width 151 height 228
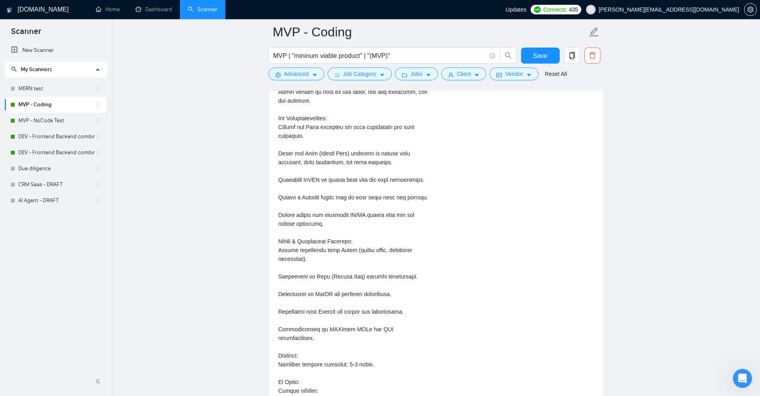
scroll to position [2334, 0]
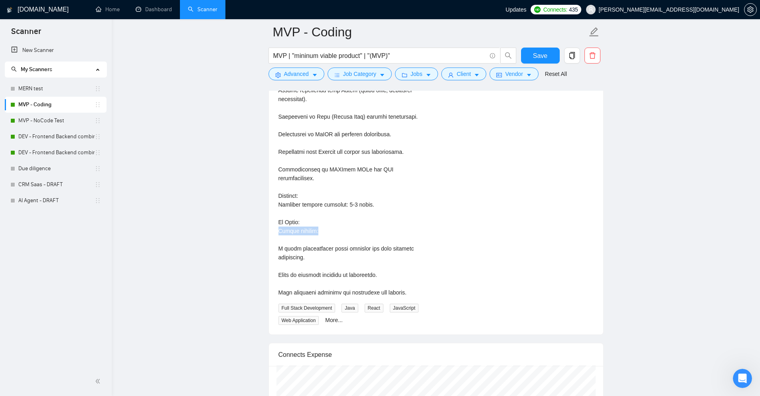
drag, startPoint x: 275, startPoint y: 219, endPoint x: 339, endPoint y: 220, distance: 63.9
drag, startPoint x: 272, startPoint y: 241, endPoint x: 350, endPoint y: 248, distance: 78.6
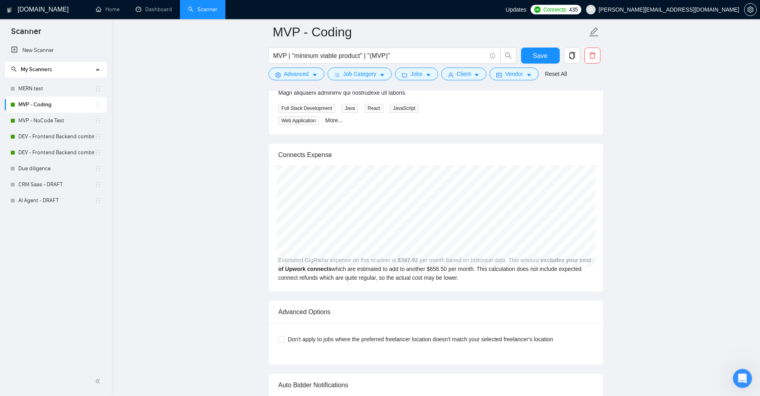
scroll to position [2373, 0]
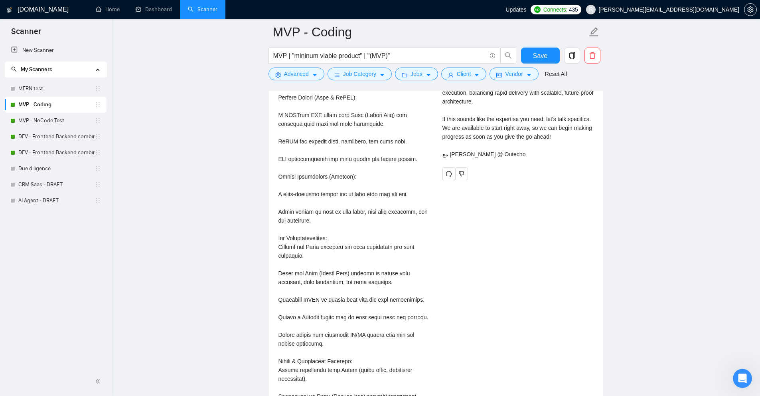
scroll to position [2294, 0]
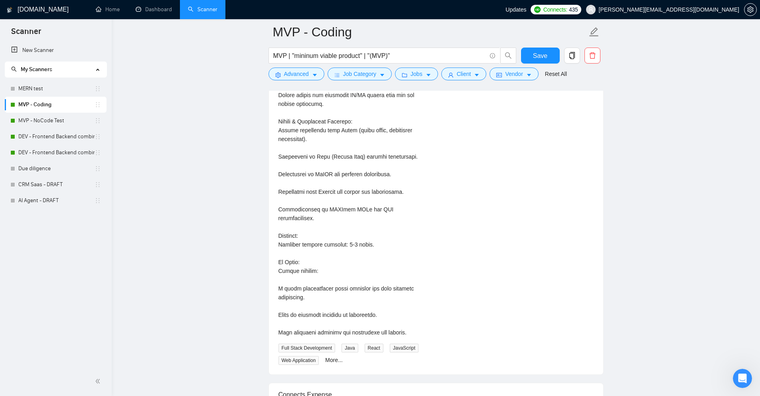
click at [345, 317] on div "Project Overview:\aTrio Solutions is looking for a skilled full-stack developer…" at bounding box center [354, 2] width 151 height 667
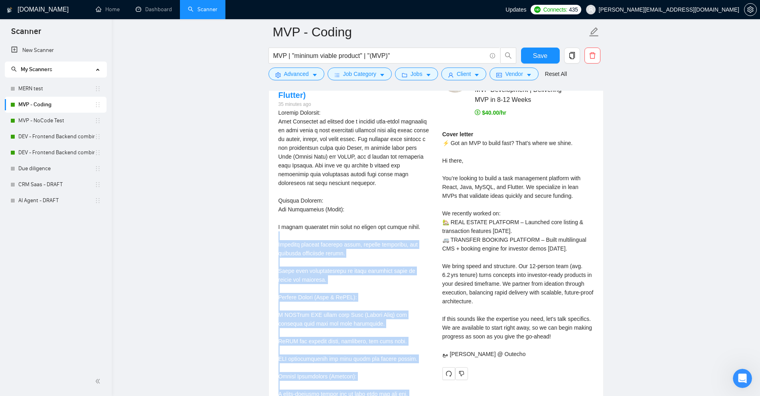
scroll to position [1695, 0]
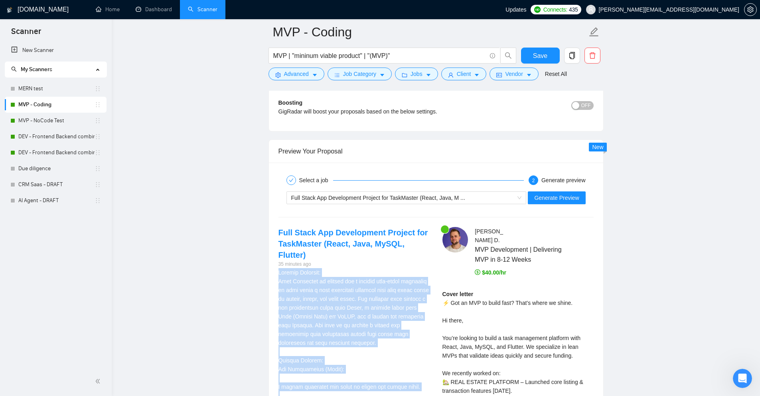
drag, startPoint x: 345, startPoint y: 317, endPoint x: 284, endPoint y: 265, distance: 80.4
copy div "Project Overview: Trio Solutions is looking for a skilled full-stack developer …"
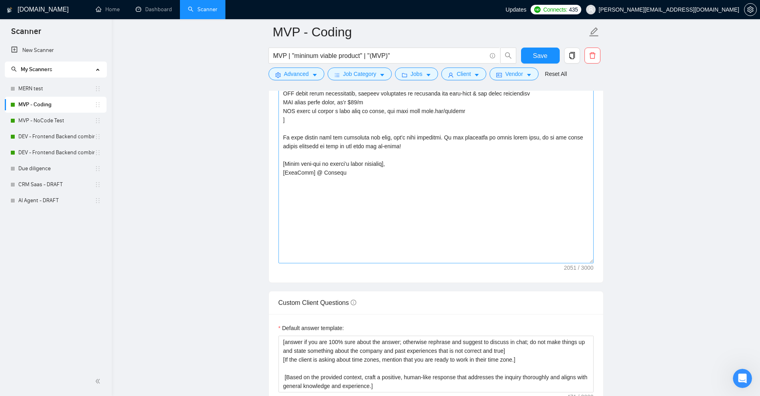
scroll to position [1017, 0]
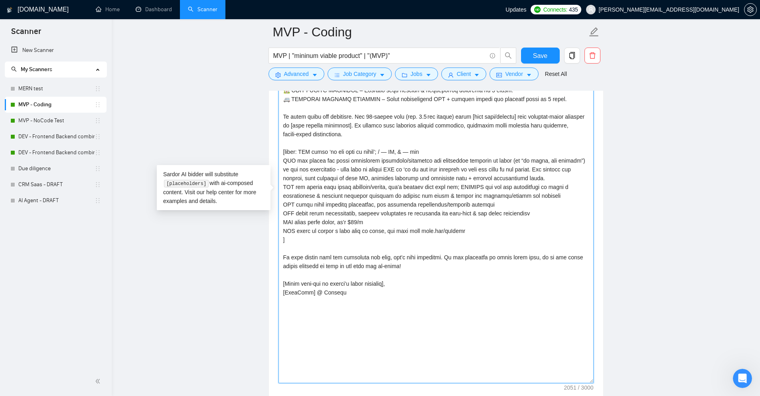
drag, startPoint x: 291, startPoint y: 238, endPoint x: 268, endPoint y: 148, distance: 93.5
click at [406, 252] on textarea "Cover letter template:" at bounding box center [436, 194] width 315 height 378
click at [476, 230] on textarea "Cover letter template:" at bounding box center [436, 194] width 315 height 378
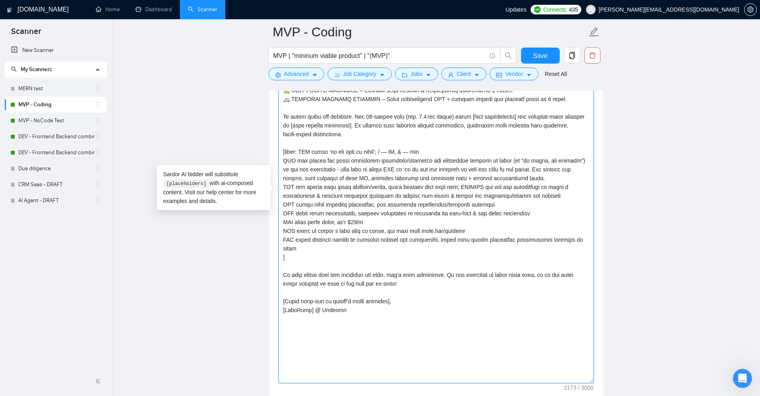
drag, startPoint x: 291, startPoint y: 257, endPoint x: 279, endPoint y: 150, distance: 107.6
click at [279, 150] on textarea "Cover letter template:" at bounding box center [436, 194] width 315 height 378
click at [356, 247] on textarea "Cover letter template:" at bounding box center [436, 194] width 315 height 378
click at [437, 239] on textarea "Cover letter template:" at bounding box center [436, 194] width 315 height 378
click at [446, 241] on textarea "Cover letter template:" at bounding box center [436, 194] width 315 height 378
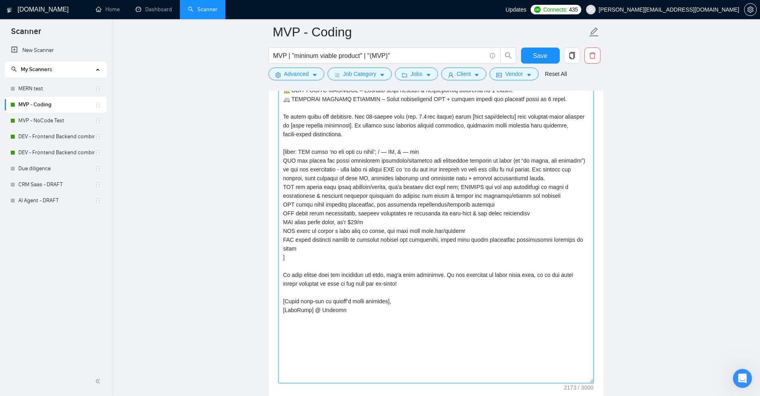
click at [446, 241] on textarea "Cover letter template:" at bounding box center [436, 194] width 315 height 378
drag, startPoint x: 296, startPoint y: 257, endPoint x: 276, endPoint y: 152, distance: 107.2
click at [276, 152] on div "Cover letter template:" at bounding box center [436, 192] width 334 height 419
type textarea "[Scan the job description for any keyword or phrase client explicitly asks to b…"
click at [391, 261] on textarea "Cover letter template:" at bounding box center [436, 194] width 315 height 378
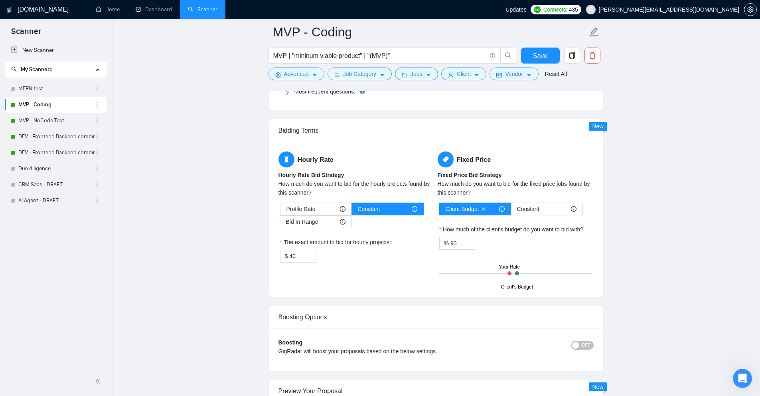
scroll to position [1655, 0]
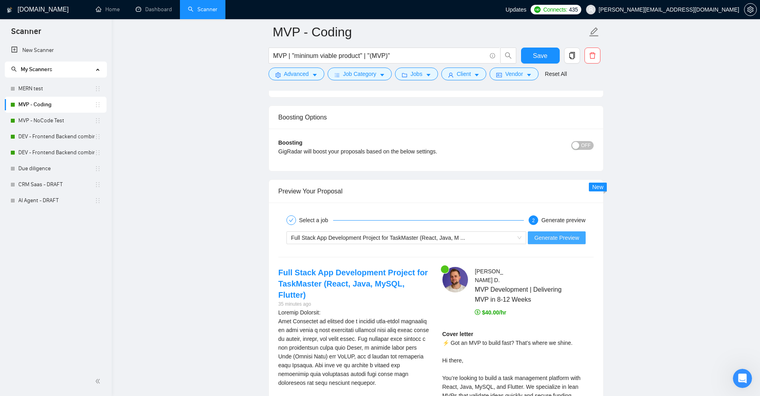
click at [549, 235] on span "Generate Preview" at bounding box center [556, 237] width 45 height 9
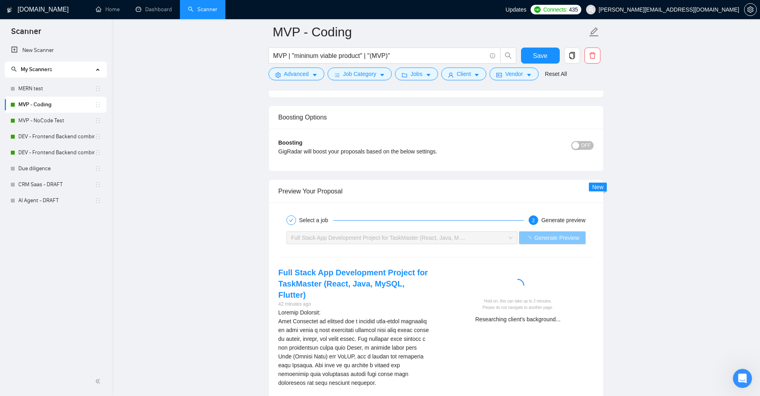
scroll to position [1815, 0]
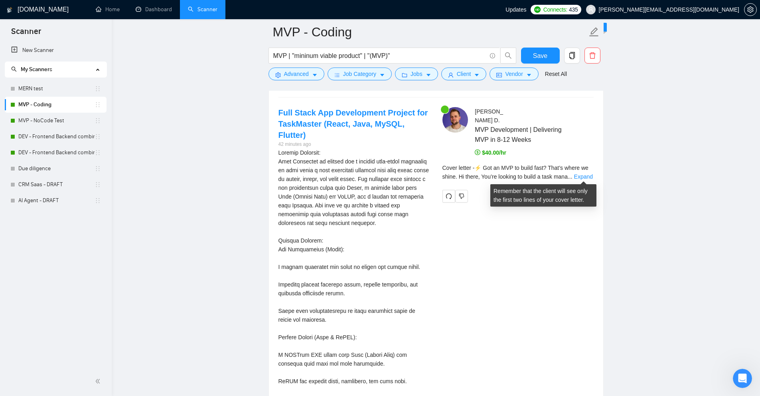
click at [579, 171] on div "Cover letter - ⚡ Got an MVP to build fast? That’s where we shine. Hi there, You…" at bounding box center [518, 172] width 151 height 18
click at [579, 174] on link "Expand" at bounding box center [583, 176] width 19 height 6
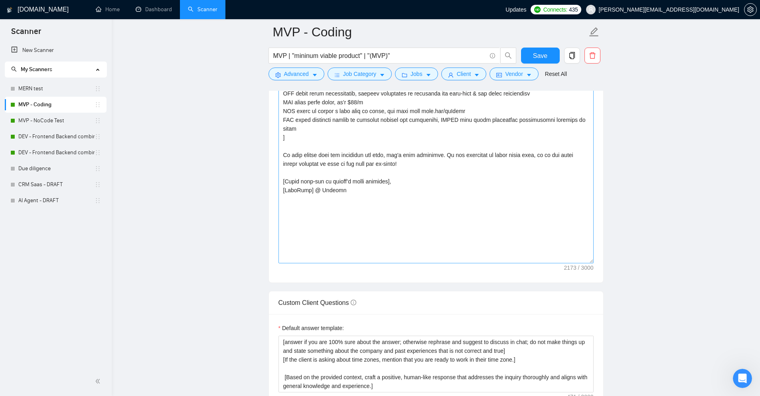
scroll to position [977, 0]
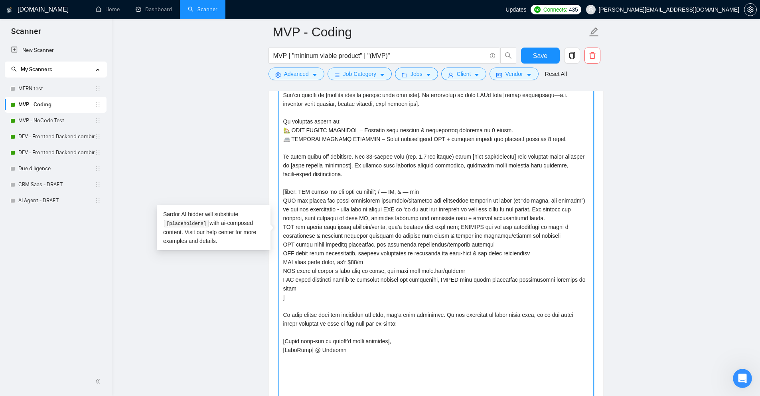
drag, startPoint x: 288, startPoint y: 296, endPoint x: 280, endPoint y: 193, distance: 103.3
click at [280, 193] on textarea "Cover letter template:" at bounding box center [436, 234] width 315 height 378
paste textarea "job description contains a "to apply"/similar section with specific questions/r…"
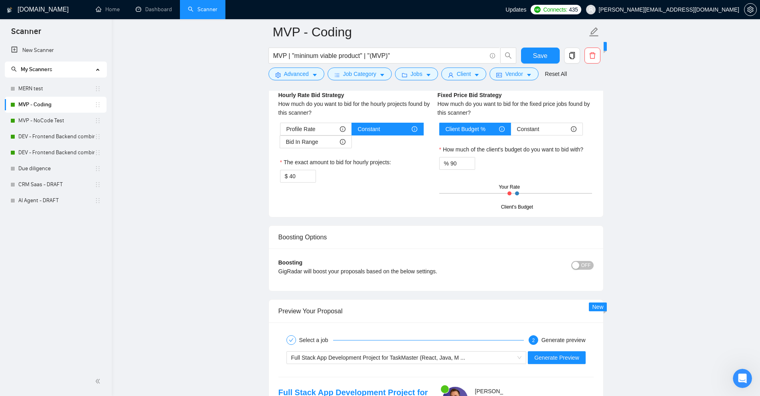
scroll to position [1775, 0]
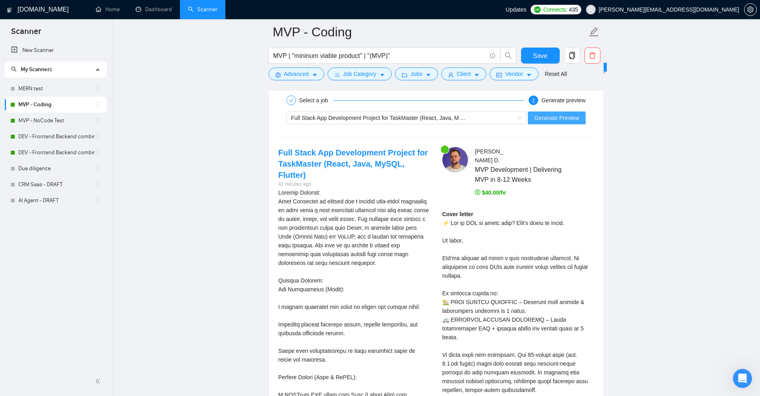
click at [556, 114] on span "Generate Preview" at bounding box center [556, 117] width 45 height 9
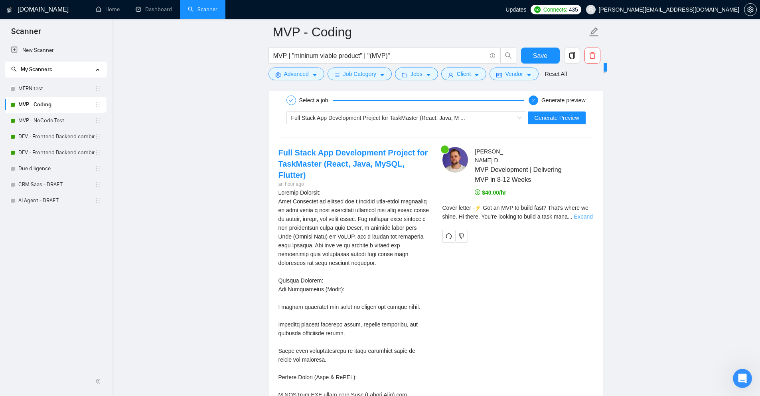
click at [580, 217] on link "Expand" at bounding box center [583, 216] width 19 height 6
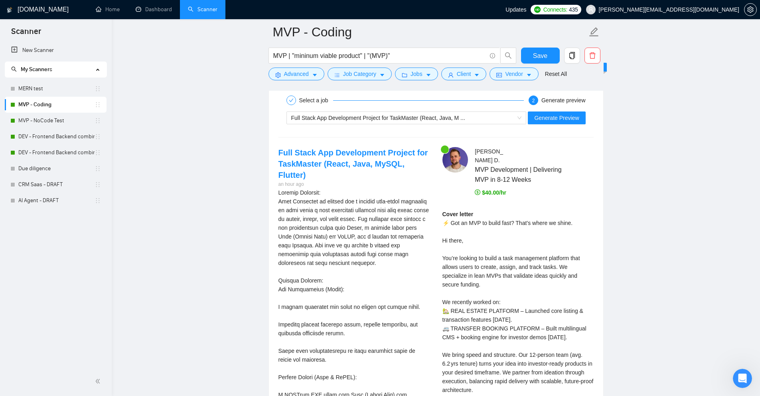
scroll to position [1934, 0]
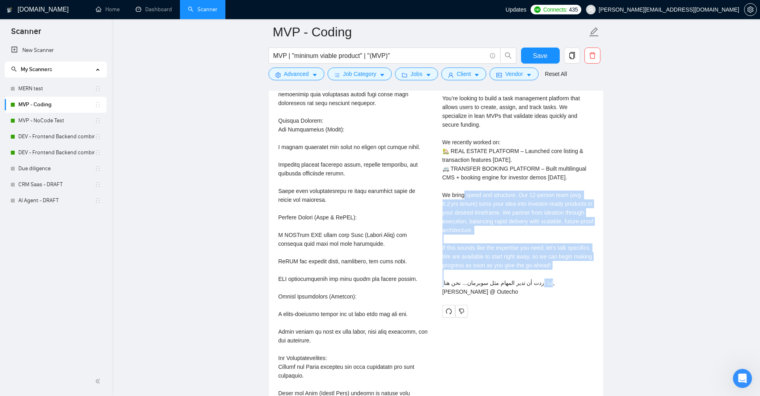
drag, startPoint x: 440, startPoint y: 186, endPoint x: 566, endPoint y: 257, distance: 144.6
click at [566, 257] on div "Benjamin D . MVP Development | Delivering MVP in 8-12 Weeks $40.00/hr Cover let…" at bounding box center [518, 152] width 164 height 330
click at [566, 257] on div "Cover letter ⚡ Got an MVP to build fast? That’s where we shine. Hi there, You’r…" at bounding box center [518, 173] width 151 height 246
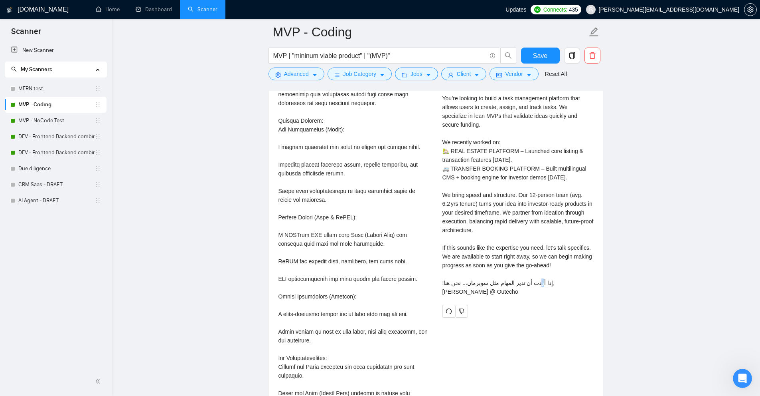
click at [566, 257] on div "Cover letter ⚡ Got an MVP to build fast? That’s where we shine. Hi there, You’r…" at bounding box center [518, 173] width 151 height 246
click at [536, 260] on div "Cover letter ⚡ Got an MVP to build fast? That’s where we shine. Hi there, You’r…" at bounding box center [518, 173] width 151 height 246
drag, startPoint x: 562, startPoint y: 257, endPoint x: 437, endPoint y: 233, distance: 127.5
click at [439, 234] on div "Benjamin D . MVP Development | Delivering MVP in 8-12 Weeks $40.00/hr Cover let…" at bounding box center [518, 152] width 164 height 330
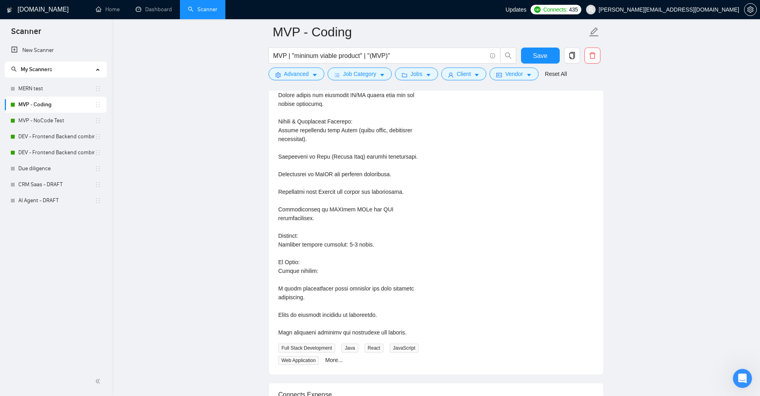
scroll to position [2334, 0]
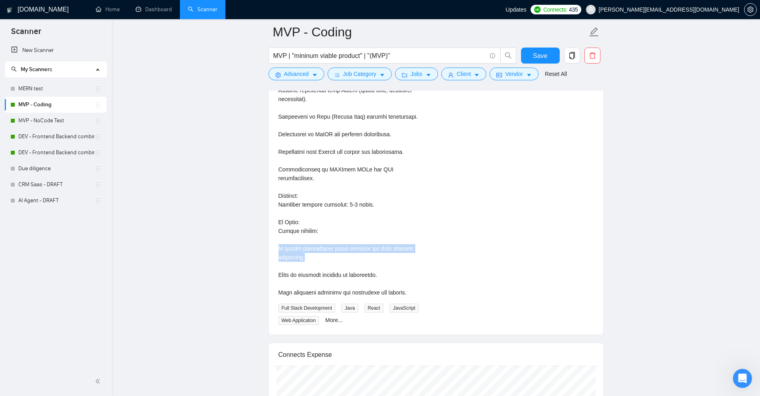
drag, startPoint x: 275, startPoint y: 238, endPoint x: 345, endPoint y: 246, distance: 70.3
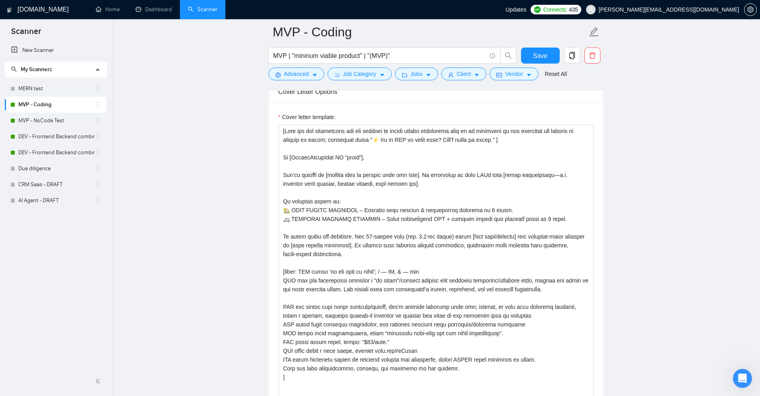
scroll to position [977, 0]
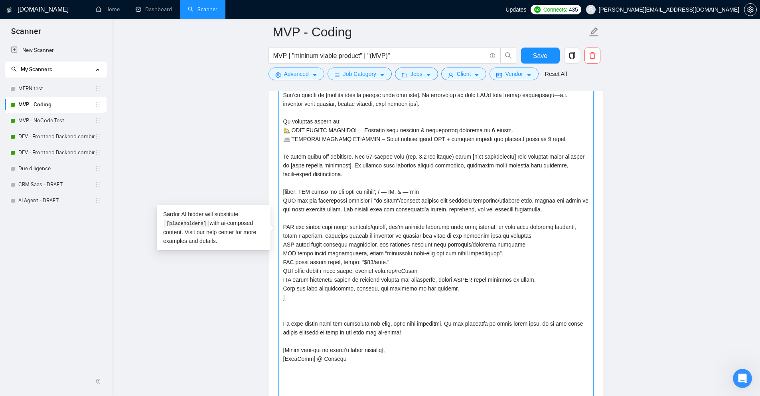
drag, startPoint x: 432, startPoint y: 269, endPoint x: 326, endPoint y: 271, distance: 105.8
click at [326, 271] on textarea "Cover letter template:" at bounding box center [436, 234] width 315 height 378
click at [327, 271] on textarea "Cover letter template:" at bounding box center [436, 234] width 315 height 378
drag, startPoint x: 283, startPoint y: 225, endPoint x: 543, endPoint y: 234, distance: 260.0
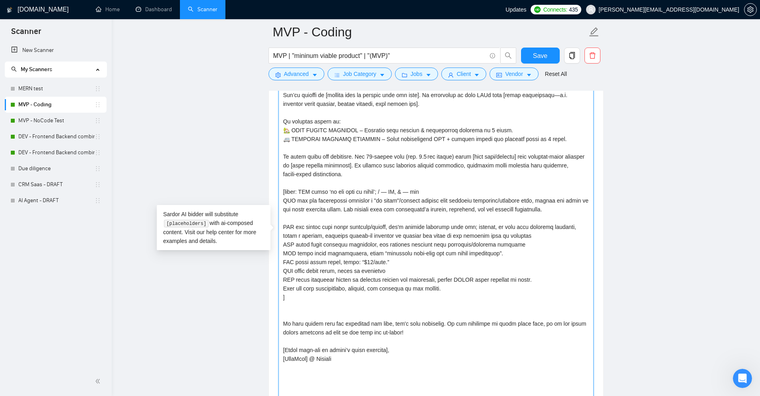
click at [543, 234] on textarea "Cover letter template:" at bounding box center [436, 234] width 315 height 378
click at [483, 250] on textarea "Cover letter template:" at bounding box center [436, 234] width 315 height 378
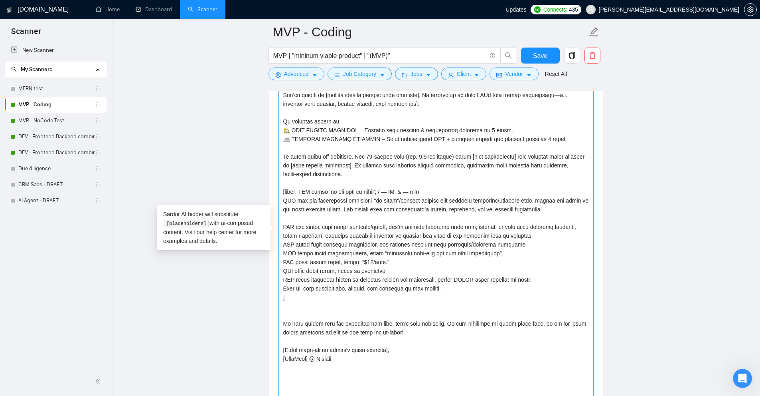
click at [483, 250] on textarea "Cover letter template:" at bounding box center [436, 234] width 315 height 378
drag, startPoint x: 483, startPoint y: 250, endPoint x: 487, endPoint y: 242, distance: 9.5
click at [487, 242] on textarea "Cover letter template:" at bounding box center [436, 234] width 315 height 378
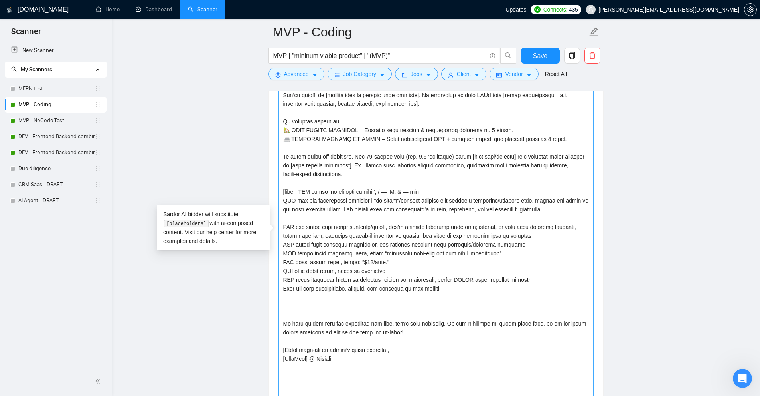
drag, startPoint x: 487, startPoint y: 242, endPoint x: 471, endPoint y: 252, distance: 19.2
click at [471, 252] on textarea "Cover letter template:" at bounding box center [436, 234] width 315 height 378
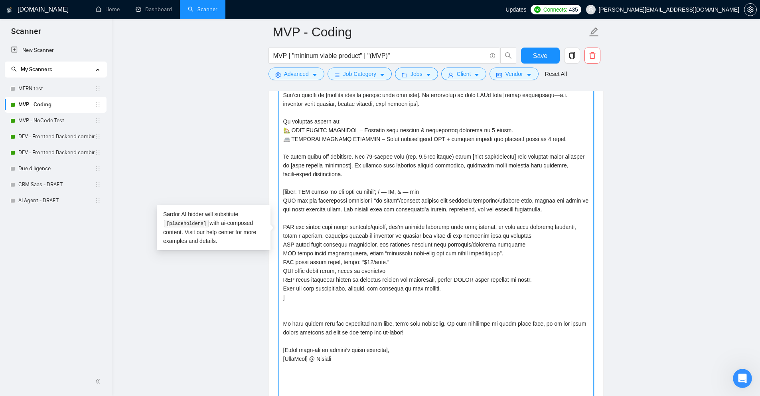
drag, startPoint x: 392, startPoint y: 261, endPoint x: 304, endPoint y: 264, distance: 87.9
click at [271, 264] on div "Cover letter template:" at bounding box center [436, 232] width 334 height 419
click at [381, 264] on textarea "Cover letter template:" at bounding box center [436, 234] width 315 height 378
click at [379, 263] on textarea "Cover letter template:" at bounding box center [436, 234] width 315 height 378
click at [432, 262] on textarea "Cover letter template:" at bounding box center [436, 234] width 315 height 378
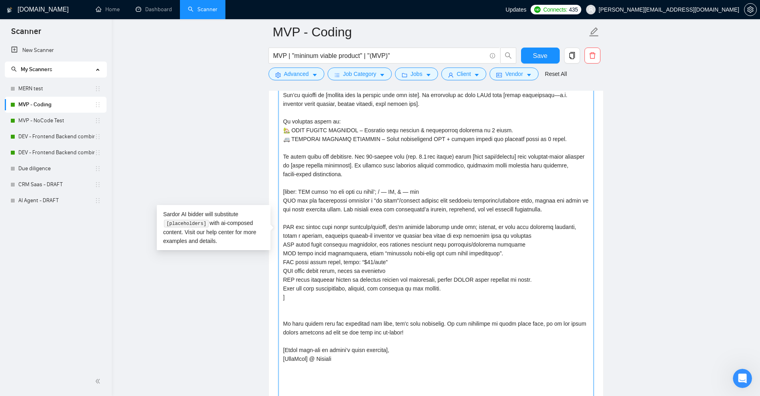
click at [399, 267] on textarea "Cover letter template:" at bounding box center [436, 234] width 315 height 378
click at [494, 255] on textarea "Cover letter template:" at bounding box center [436, 234] width 315 height 378
drag, startPoint x: 488, startPoint y: 253, endPoint x: 278, endPoint y: 257, distance: 210.4
click at [279, 257] on textarea "Cover letter template:" at bounding box center [436, 234] width 315 height 378
click at [342, 260] on textarea "Cover letter template:" at bounding box center [436, 234] width 315 height 378
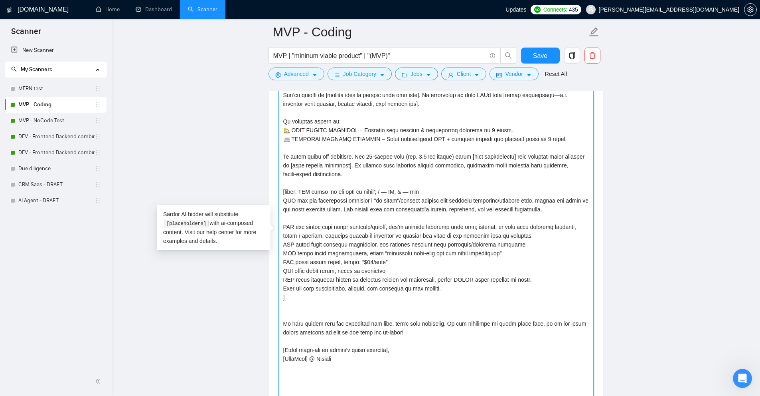
click at [485, 253] on textarea "Cover letter template:" at bounding box center [436, 234] width 315 height 378
click at [462, 258] on textarea "Cover letter template:" at bounding box center [436, 234] width 315 height 378
click at [403, 265] on textarea "Cover letter template:" at bounding box center [436, 234] width 315 height 378
click at [384, 269] on textarea "Cover letter template:" at bounding box center [436, 234] width 315 height 378
drag, startPoint x: 378, startPoint y: 271, endPoint x: 281, endPoint y: 269, distance: 96.6
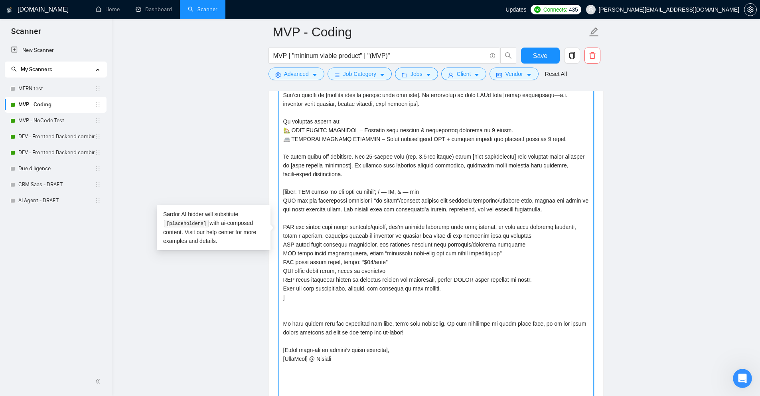
click at [281, 269] on textarea "Cover letter template:" at bounding box center [436, 234] width 315 height 378
click at [378, 269] on textarea "Cover letter template:" at bounding box center [436, 234] width 315 height 378
drag, startPoint x: 392, startPoint y: 268, endPoint x: 288, endPoint y: 269, distance: 104.2
click at [283, 269] on textarea "Cover letter template:" at bounding box center [436, 234] width 315 height 378
click at [392, 269] on textarea "Cover letter template:" at bounding box center [436, 234] width 315 height 378
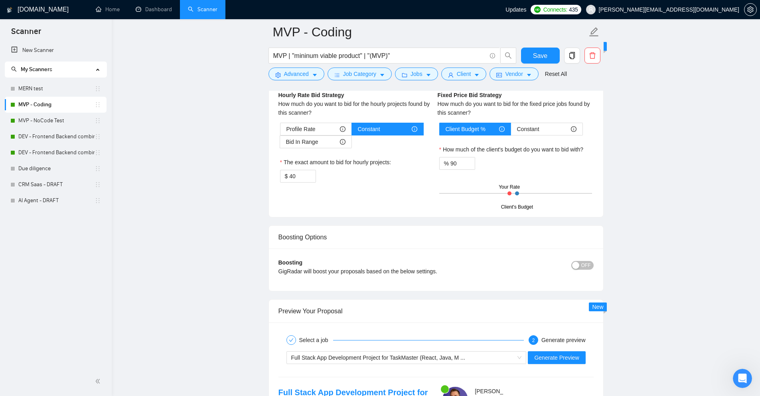
scroll to position [1735, 0]
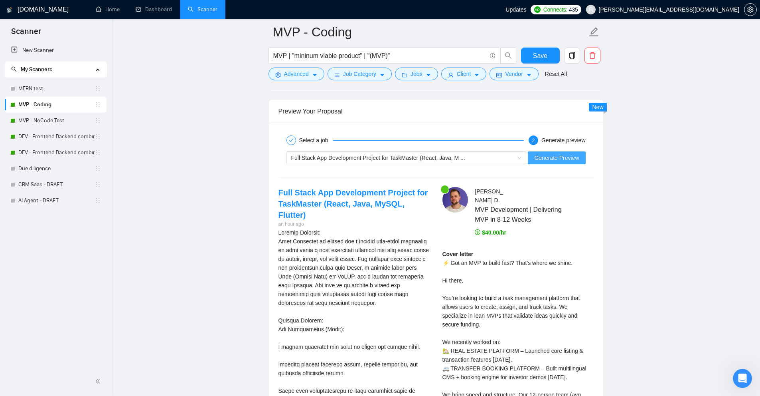
click at [555, 160] on span "Generate Preview" at bounding box center [556, 157] width 45 height 9
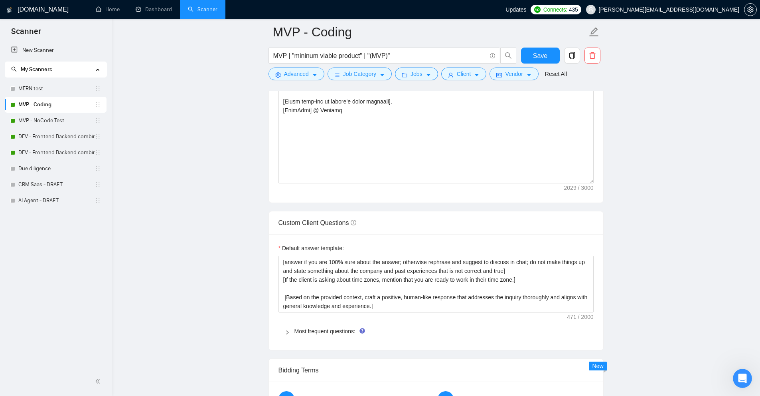
scroll to position [977, 0]
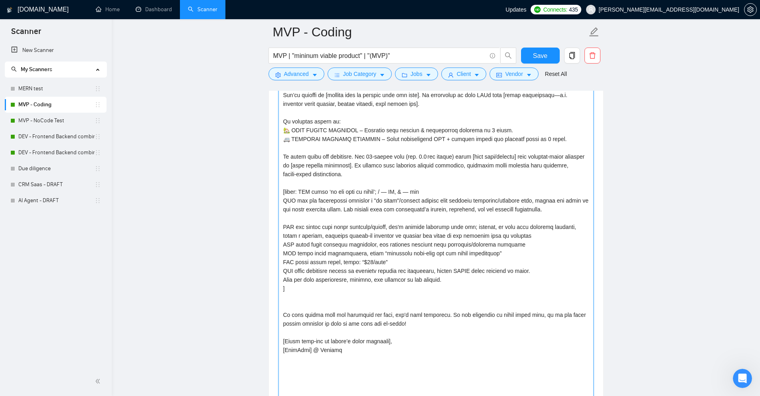
click at [300, 267] on textarea "Cover letter template:" at bounding box center [436, 234] width 315 height 378
drag, startPoint x: 296, startPoint y: 267, endPoint x: 311, endPoint y: 271, distance: 15.6
click at [312, 271] on textarea "Cover letter template:" at bounding box center [436, 234] width 315 height 378
click at [310, 271] on textarea "Cover letter template:" at bounding box center [436, 234] width 315 height 378
click at [317, 271] on textarea "Cover letter template:" at bounding box center [436, 234] width 315 height 378
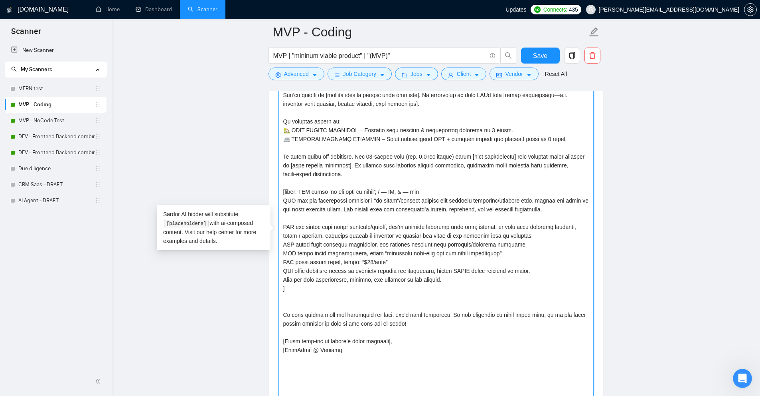
click at [317, 271] on textarea "Cover letter template:" at bounding box center [436, 234] width 315 height 378
click at [309, 269] on textarea "Cover letter template:" at bounding box center [436, 234] width 315 height 378
drag, startPoint x: 281, startPoint y: 209, endPoint x: 337, endPoint y: 209, distance: 55.9
click at [337, 209] on textarea "Cover letter template:" at bounding box center [436, 234] width 315 height 378
click at [427, 214] on textarea "Cover letter template:" at bounding box center [436, 234] width 315 height 378
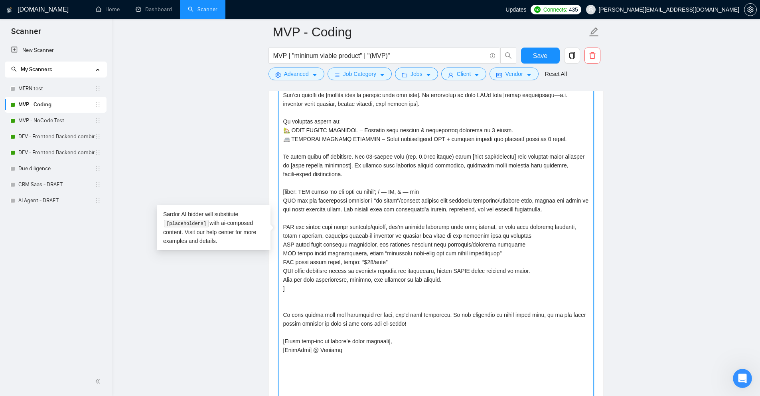
drag, startPoint x: 334, startPoint y: 273, endPoint x: 372, endPoint y: 272, distance: 38.7
click at [334, 272] on textarea "Cover letter template:" at bounding box center [436, 234] width 315 height 378
paste textarea "clearly and completely"
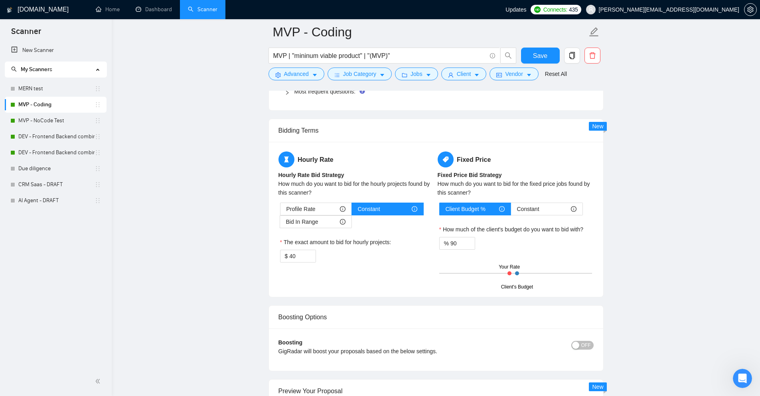
scroll to position [1655, 0]
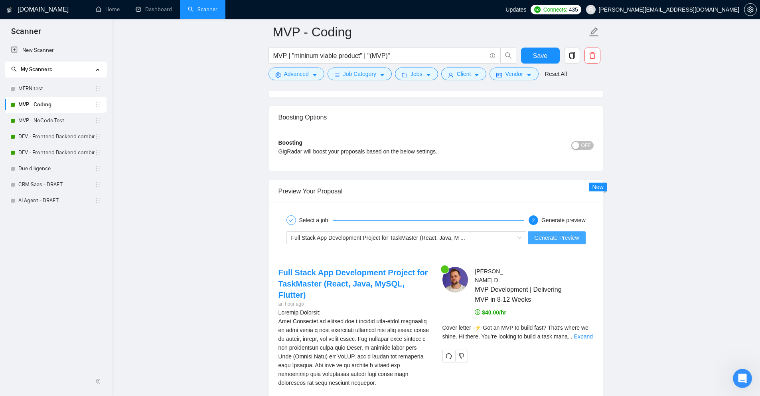
click at [547, 239] on span "Generate Preview" at bounding box center [556, 237] width 45 height 9
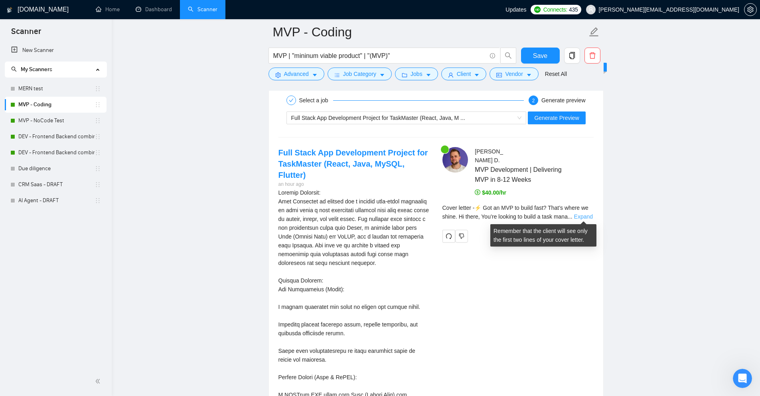
click at [584, 214] on link "Expand" at bounding box center [583, 216] width 19 height 6
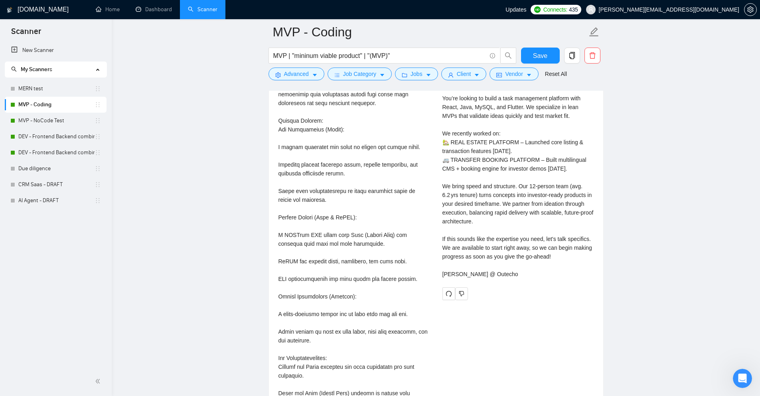
scroll to position [1895, 0]
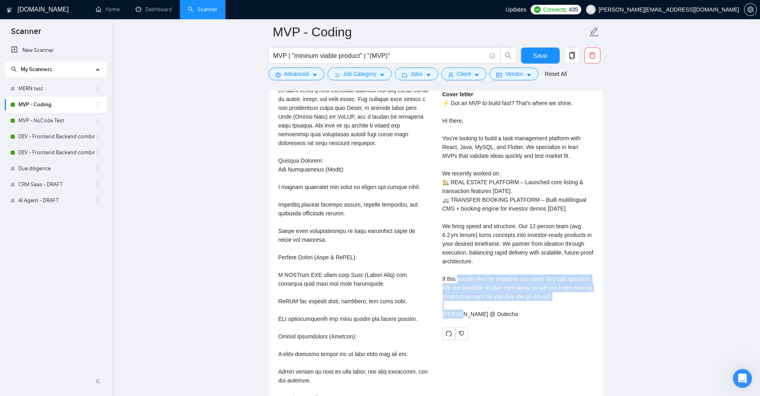
drag, startPoint x: 447, startPoint y: 279, endPoint x: 558, endPoint y: 292, distance: 111.8
click at [558, 292] on div "Benjamin D . MVP Development | Delivering MVP in 8-12 Weeks $40.00/hr Cover let…" at bounding box center [518, 183] width 164 height 312
click at [556, 292] on div "Cover letter ⚡ Got an MVP to build fast? That’s where we shine. Hi there, You’r…" at bounding box center [518, 204] width 151 height 228
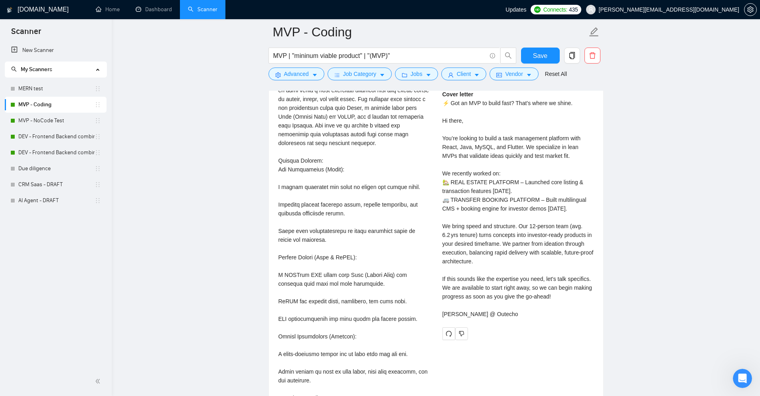
click at [542, 284] on div "Cover letter ⚡ Got an MVP to build fast? That’s where we shine. Hi there, You’r…" at bounding box center [518, 204] width 151 height 228
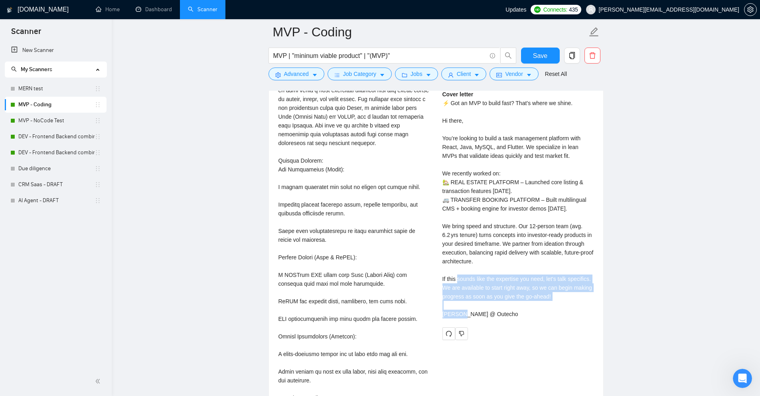
click at [542, 284] on div "Cover letter ⚡ Got an MVP to build fast? That’s where we shine. Hi there, You’r…" at bounding box center [518, 204] width 151 height 228
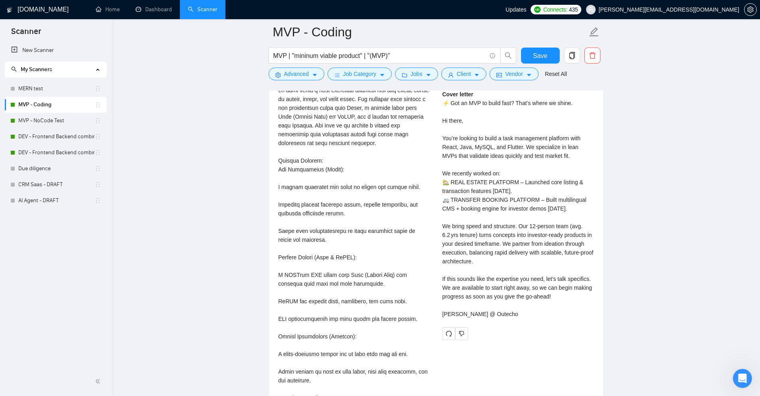
click at [513, 138] on div "Cover letter ⚡ Got an MVP to build fast? That’s where we shine. Hi there, You’r…" at bounding box center [518, 204] width 151 height 228
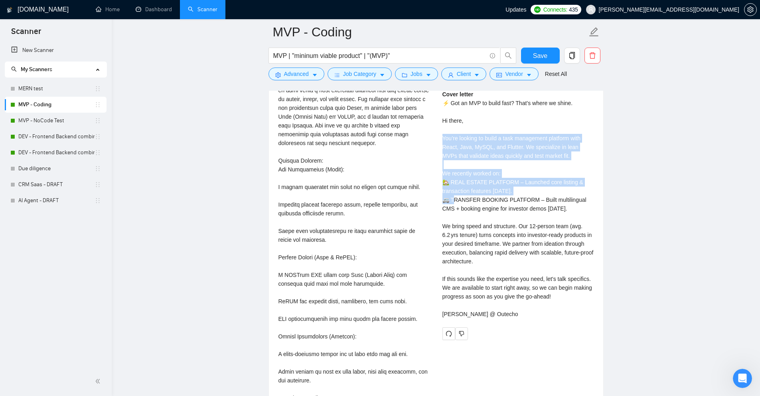
drag, startPoint x: 513, startPoint y: 138, endPoint x: 507, endPoint y: 183, distance: 44.7
click at [507, 183] on div "Cover letter ⚡ Got an MVP to build fast? That’s where we shine. Hi there, You’r…" at bounding box center [518, 204] width 151 height 228
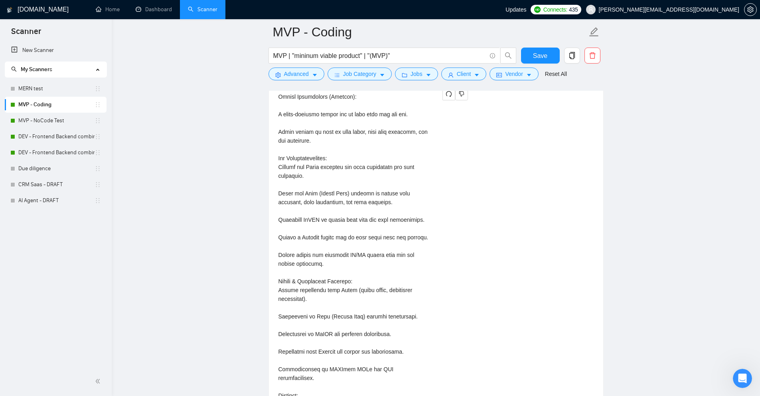
scroll to position [2334, 0]
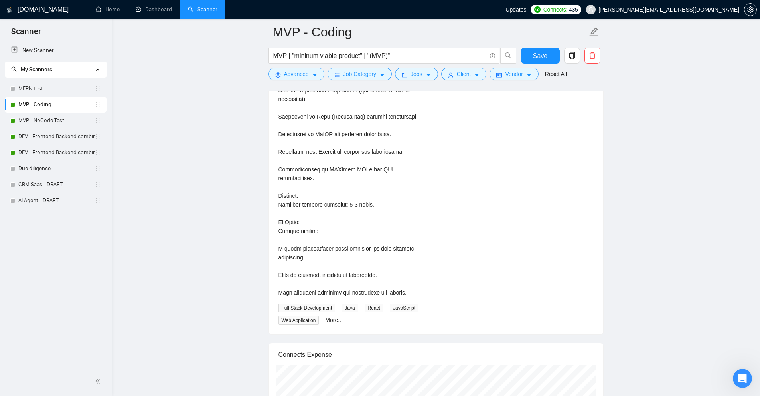
drag, startPoint x: 293, startPoint y: 238, endPoint x: 367, endPoint y: 267, distance: 79.2
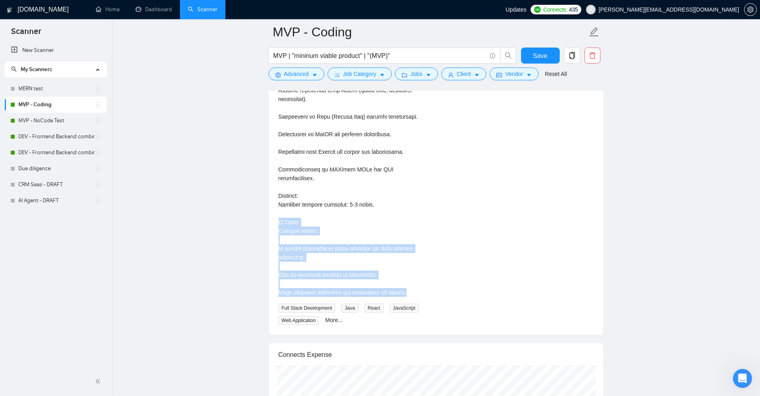
drag, startPoint x: 394, startPoint y: 279, endPoint x: 366, endPoint y: 214, distance: 70.6
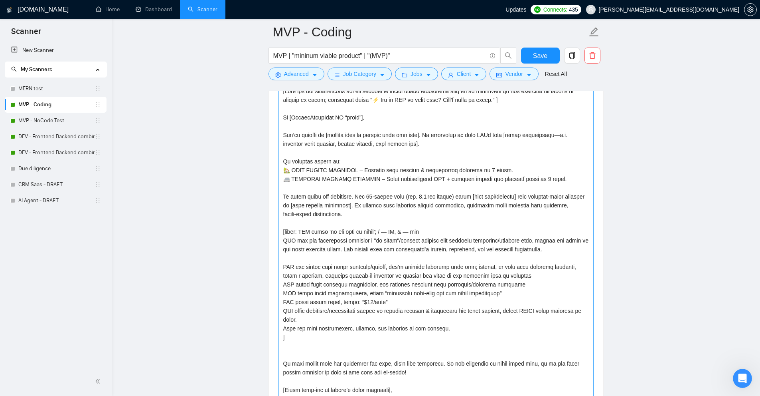
scroll to position [1017, 0]
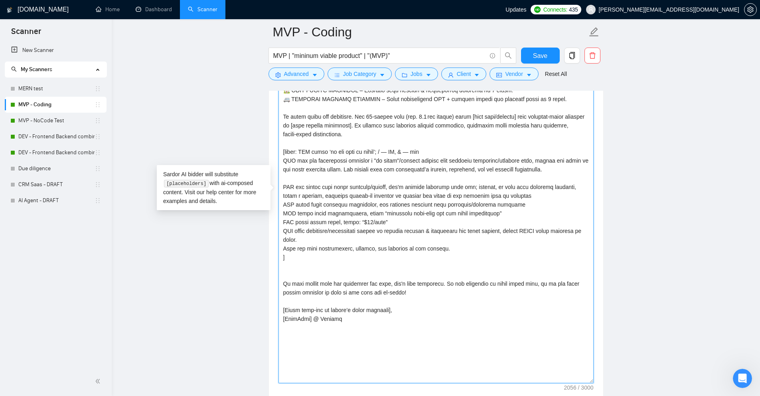
drag, startPoint x: 293, startPoint y: 255, endPoint x: 279, endPoint y: 148, distance: 107.9
click at [279, 148] on textarea "Cover letter template:" at bounding box center [436, 194] width 315 height 378
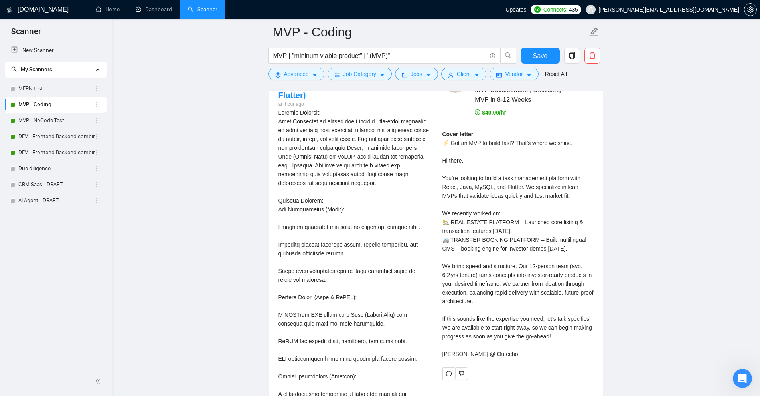
scroll to position [1735, 0]
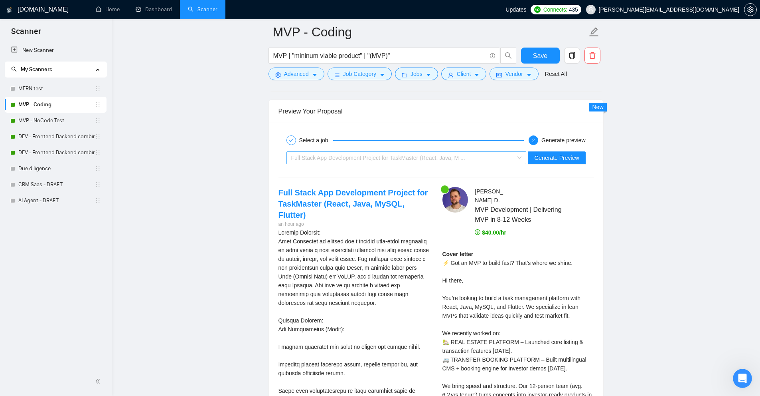
click at [403, 154] on span "Full Stack App Development Project for TaskMaster (React, Java, M ..." at bounding box center [378, 157] width 174 height 6
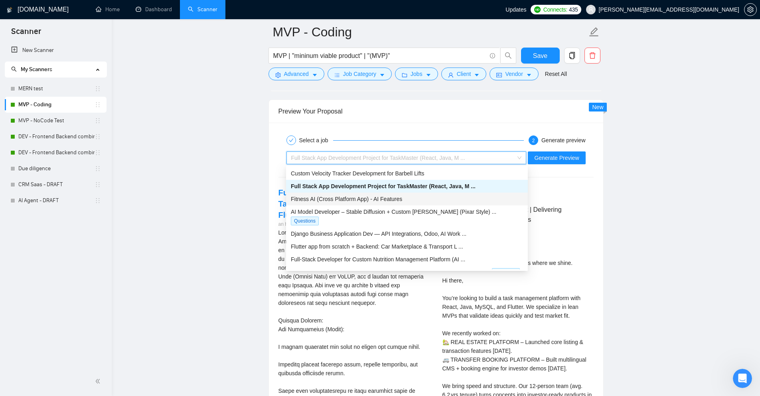
click at [398, 200] on span "Fitness AI (Cross Platform App) - AI Features" at bounding box center [346, 199] width 111 height 6
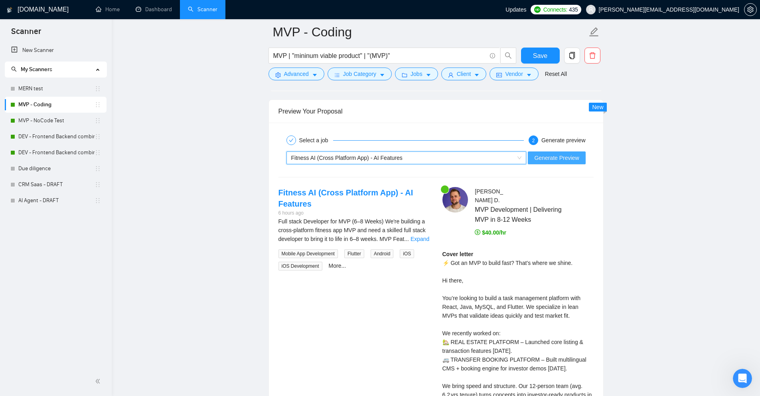
click at [569, 158] on span "Generate Preview" at bounding box center [556, 157] width 45 height 9
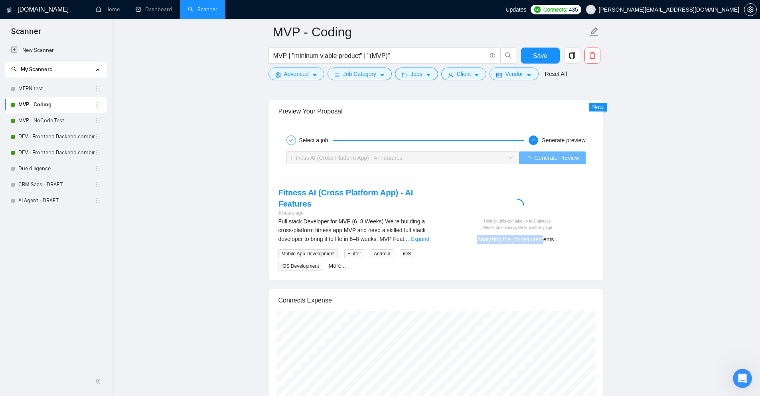
drag, startPoint x: 465, startPoint y: 239, endPoint x: 566, endPoint y: 243, distance: 101.4
click at [565, 243] on div "Hold on, this can take up to 2 minutes. Please do not navigate to another page.…" at bounding box center [518, 218] width 164 height 62
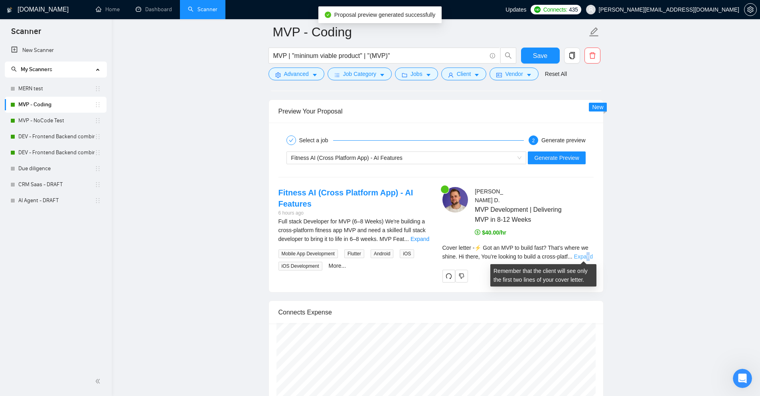
click at [587, 257] on link "Expand" at bounding box center [583, 256] width 19 height 6
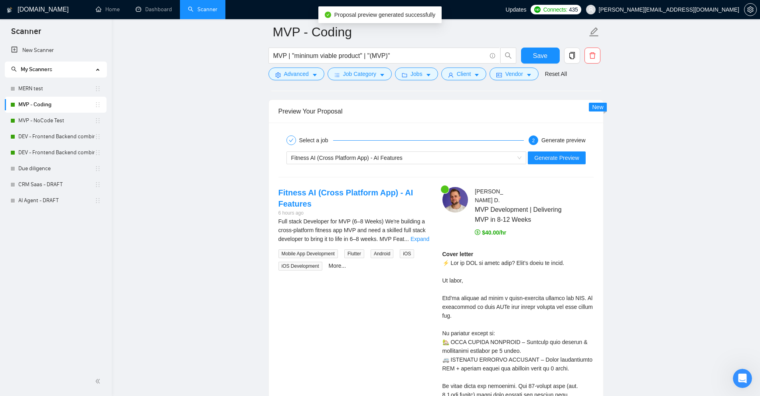
scroll to position [1934, 0]
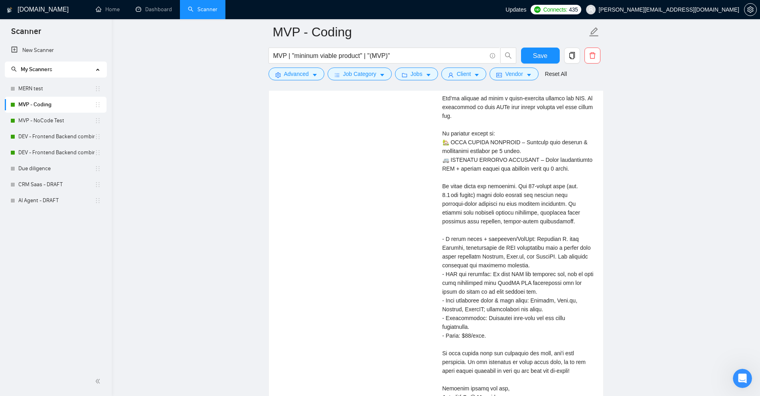
click at [515, 244] on div "Cover letter" at bounding box center [518, 225] width 151 height 351
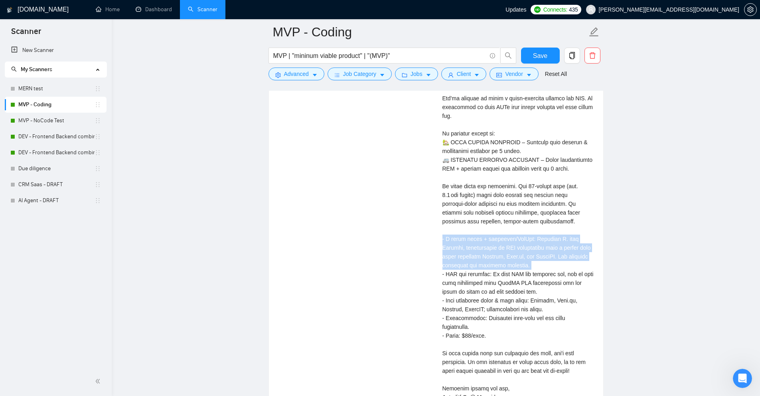
drag, startPoint x: 515, startPoint y: 244, endPoint x: 528, endPoint y: 259, distance: 19.0
click at [527, 259] on div "Cover letter" at bounding box center [518, 225] width 151 height 351
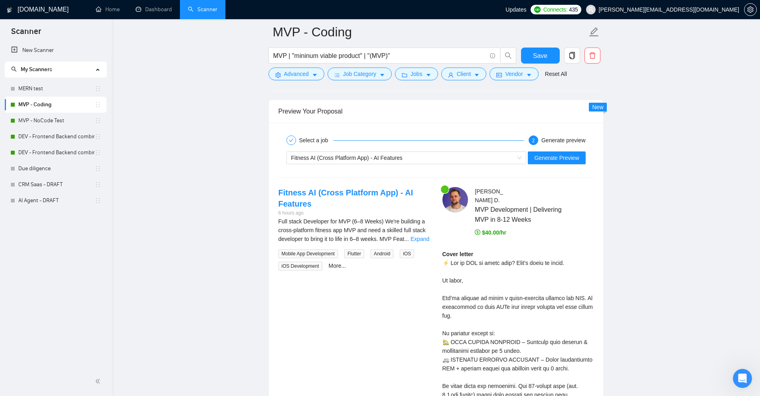
click at [417, 247] on div "Full stack Developer for MVP (6–8 Weeks) We're building a cross-platform fitnes…" at bounding box center [354, 243] width 151 height 53
click at [417, 241] on link "Expand" at bounding box center [420, 238] width 19 height 6
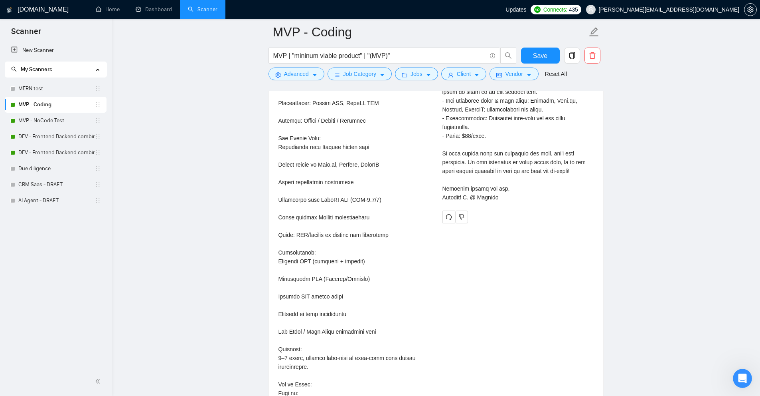
scroll to position [2294, 0]
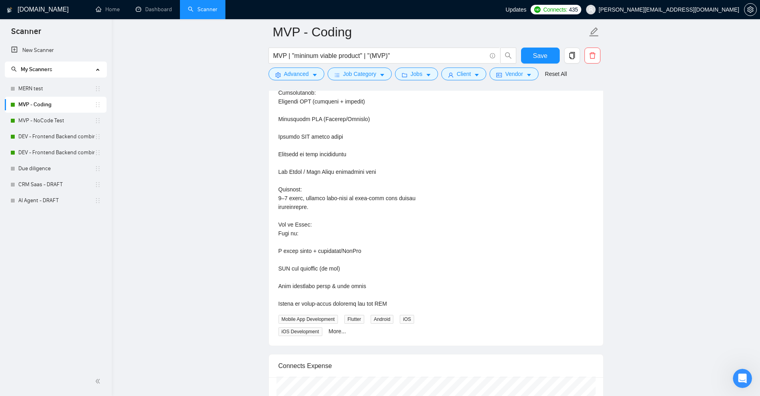
drag, startPoint x: 280, startPoint y: 232, endPoint x: 373, endPoint y: 252, distance: 95.0
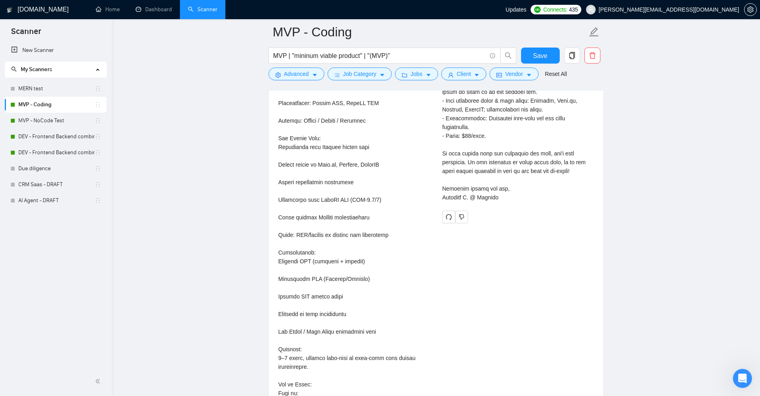
scroll to position [1934, 0]
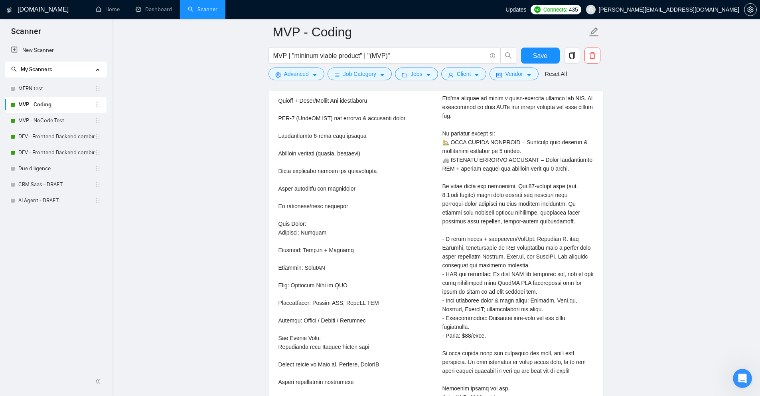
click at [444, 237] on div "Cover letter" at bounding box center [518, 225] width 151 height 351
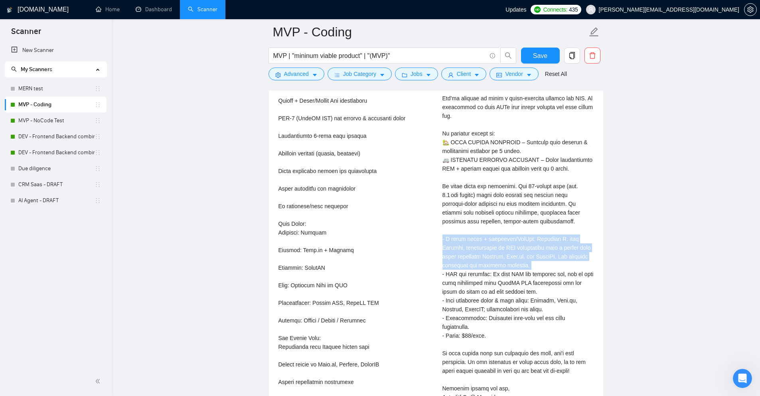
drag, startPoint x: 444, startPoint y: 237, endPoint x: 494, endPoint y: 246, distance: 51.0
click at [494, 246] on div "Cover letter" at bounding box center [518, 225] width 151 height 351
click at [505, 254] on div "Cover letter" at bounding box center [518, 225] width 151 height 351
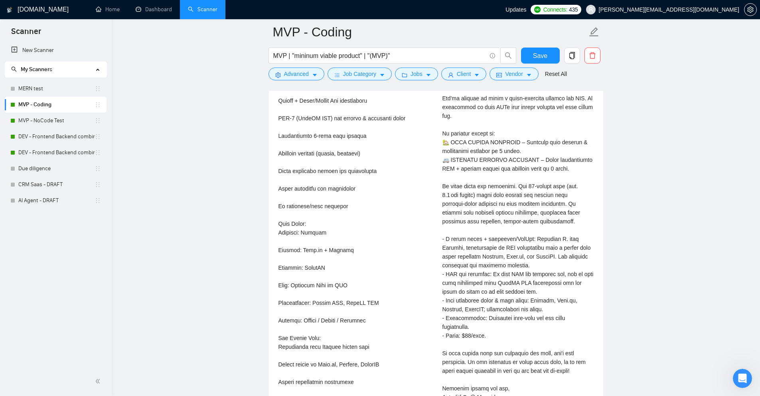
click at [459, 284] on div "Cover letter" at bounding box center [518, 225] width 151 height 351
click at [533, 289] on div "Cover letter" at bounding box center [518, 225] width 151 height 351
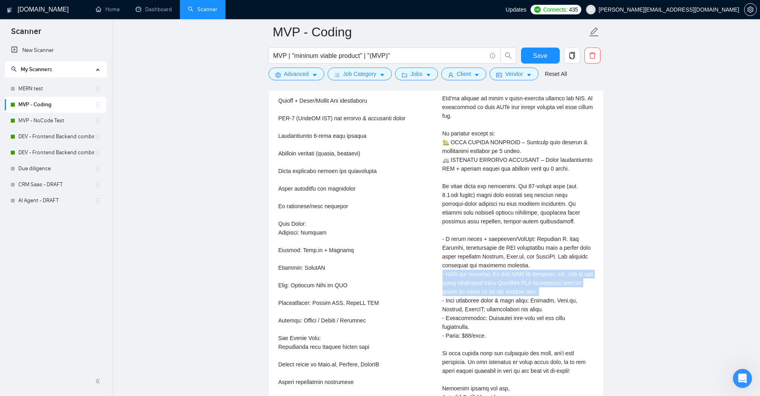
click at [533, 289] on div "Cover letter" at bounding box center [518, 225] width 151 height 351
click at [558, 291] on div "Cover letter" at bounding box center [518, 225] width 151 height 351
click at [552, 304] on div "Cover letter" at bounding box center [518, 225] width 151 height 351
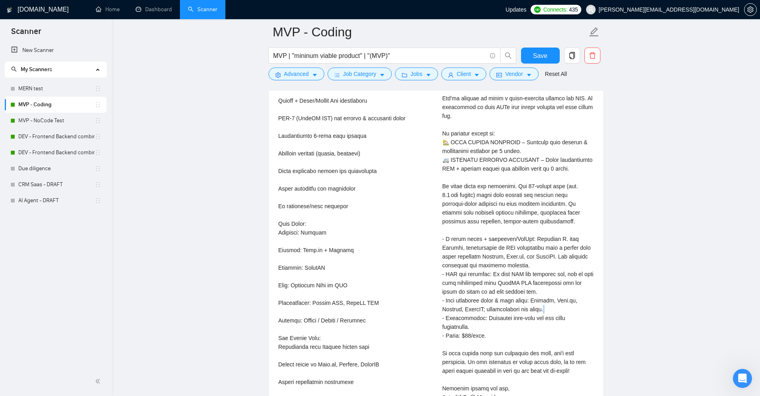
click at [552, 304] on div "Cover letter" at bounding box center [518, 225] width 151 height 351
click at [528, 313] on div "Cover letter" at bounding box center [518, 225] width 151 height 351
drag, startPoint x: 528, startPoint y: 313, endPoint x: 505, endPoint y: 328, distance: 27.3
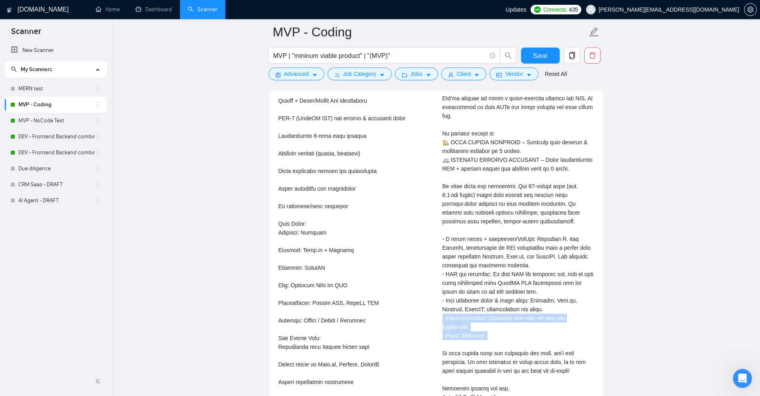
click at [505, 328] on div "Cover letter" at bounding box center [518, 225] width 151 height 351
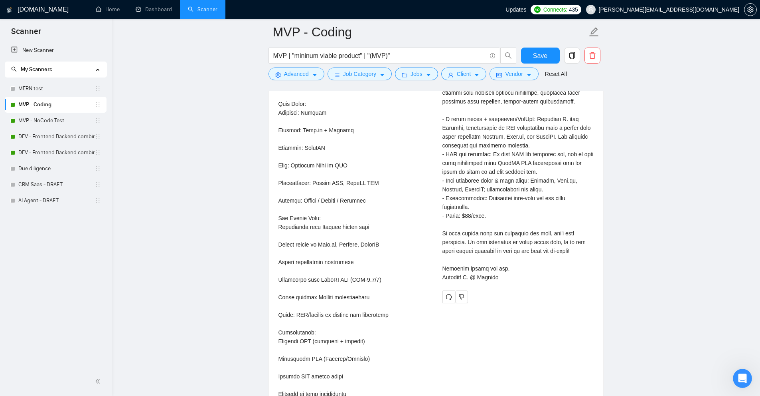
scroll to position [2254, 0]
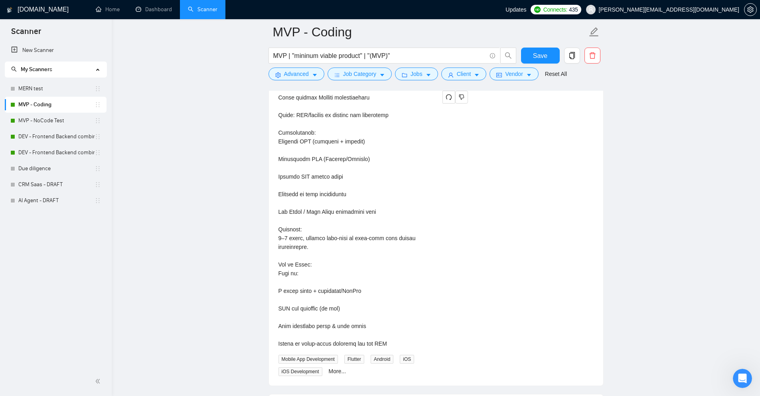
click at [279, 343] on div "Full stack Developer for MVP (6–8 Weeks)\aWe're building a cross-platform fitne…" at bounding box center [354, 23] width 151 height 650
drag, startPoint x: 279, startPoint y: 343, endPoint x: 378, endPoint y: 341, distance: 99.4
click at [378, 341] on div "Full stack Developer for MVP (6–8 Weeks)\aWe're building a cross-platform fitne…" at bounding box center [354, 23] width 151 height 650
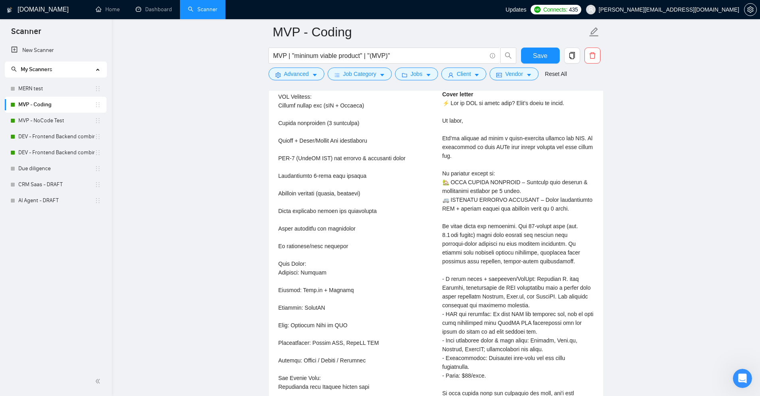
scroll to position [1934, 0]
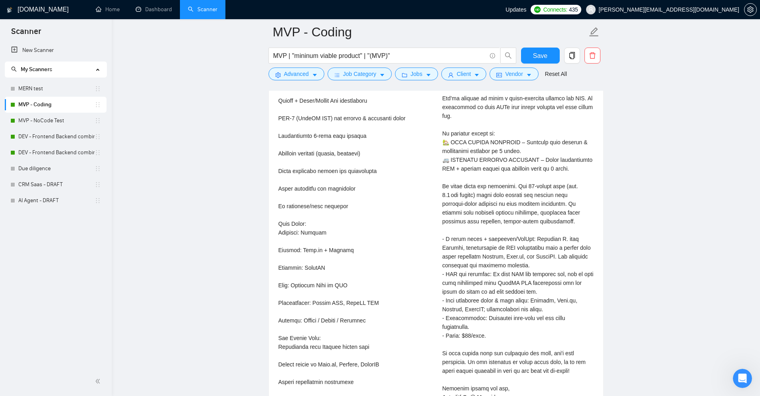
click at [441, 323] on div "Benjamin D . MVP Development | Delivering MVP in 8-12 Weeks $40.00/hr Cover let…" at bounding box center [518, 204] width 164 height 435
drag, startPoint x: 441, startPoint y: 323, endPoint x: 495, endPoint y: 326, distance: 54.3
click at [495, 326] on div "Benjamin D . MVP Development | Delivering MVP in 8-12 Weeks $40.00/hr Cover let…" at bounding box center [518, 204] width 164 height 435
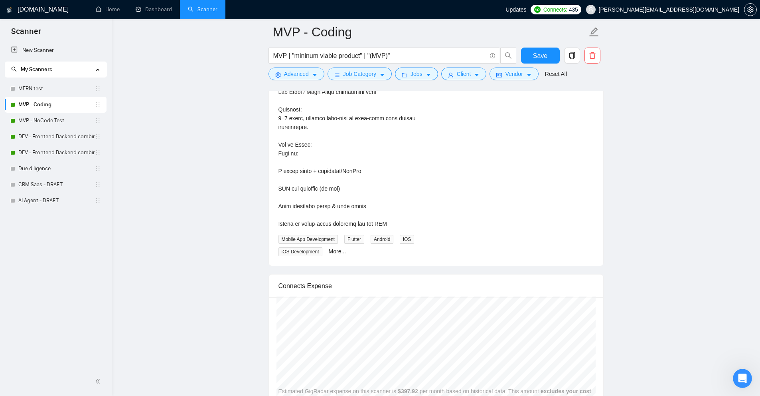
scroll to position [2294, 0]
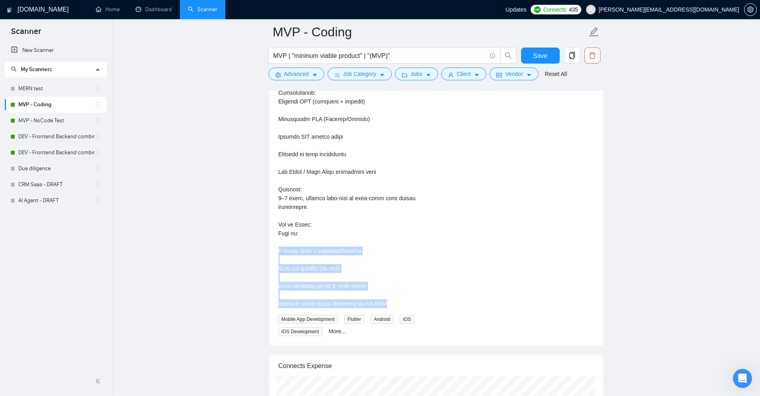
drag, startPoint x: 293, startPoint y: 304, endPoint x: 318, endPoint y: 252, distance: 57.3
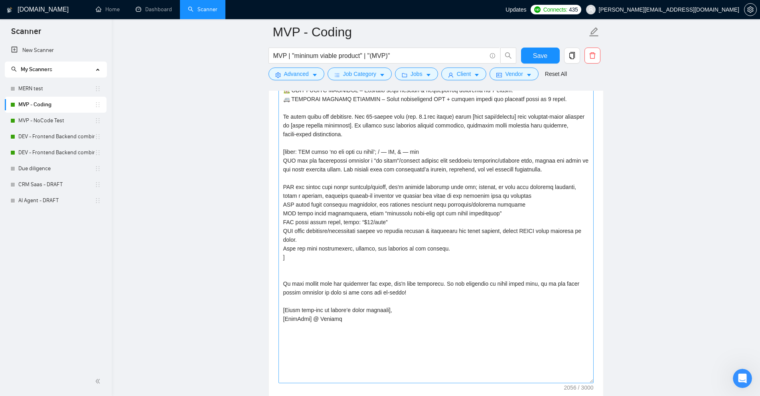
scroll to position [937, 0]
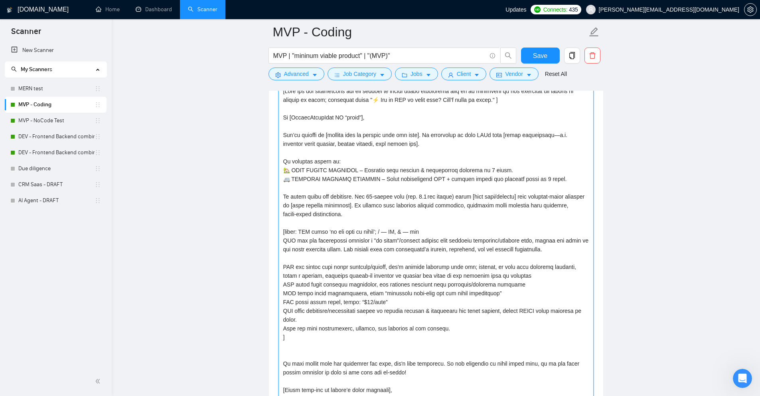
click at [374, 230] on textarea "Cover letter template:" at bounding box center [436, 274] width 315 height 378
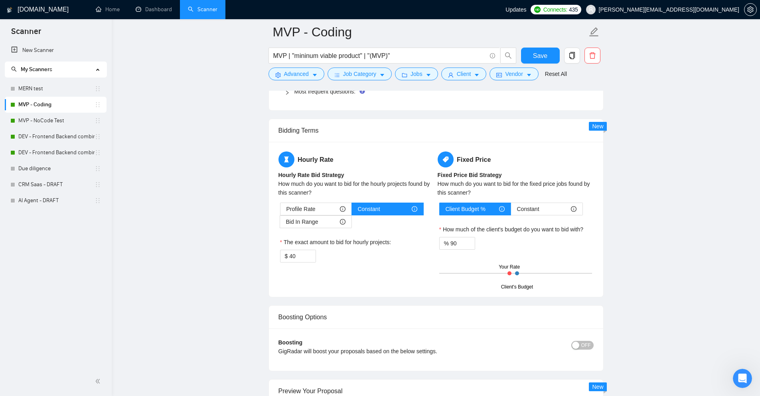
scroll to position [1735, 0]
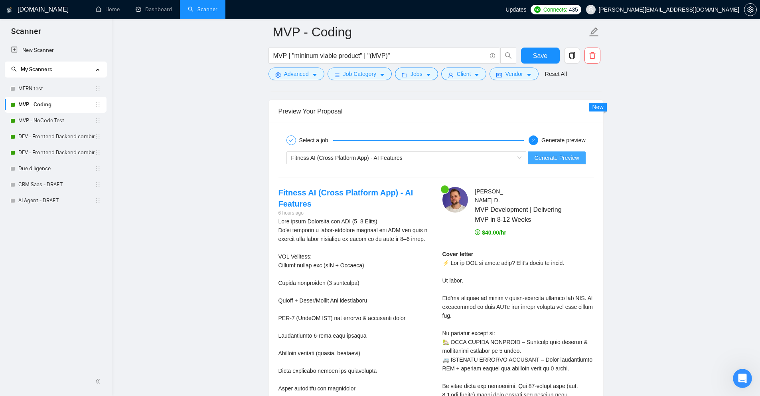
click at [552, 157] on span "Generate Preview" at bounding box center [556, 157] width 45 height 9
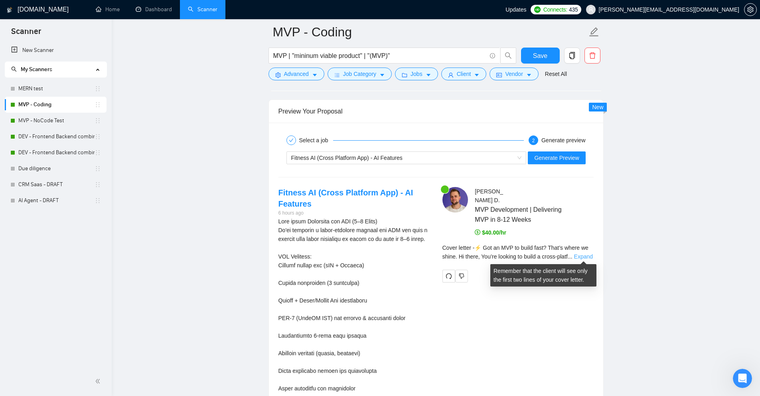
click at [576, 257] on link "Expand" at bounding box center [583, 256] width 19 height 6
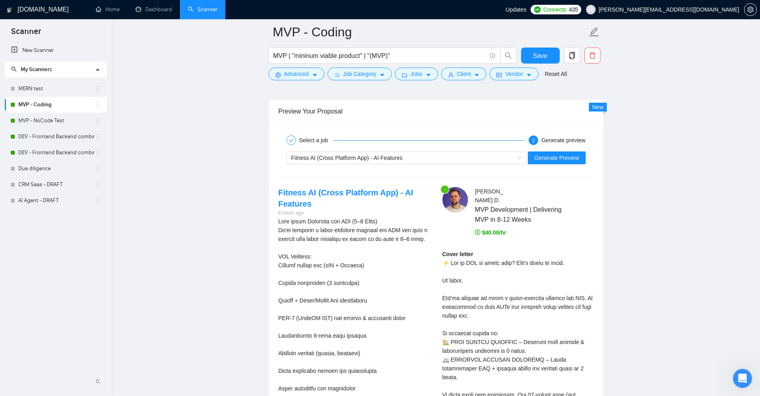
scroll to position [1934, 0]
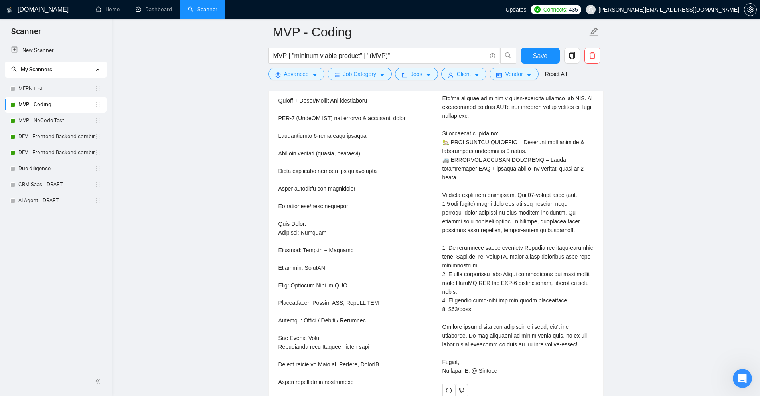
click at [444, 242] on div "Cover letter" at bounding box center [518, 212] width 151 height 325
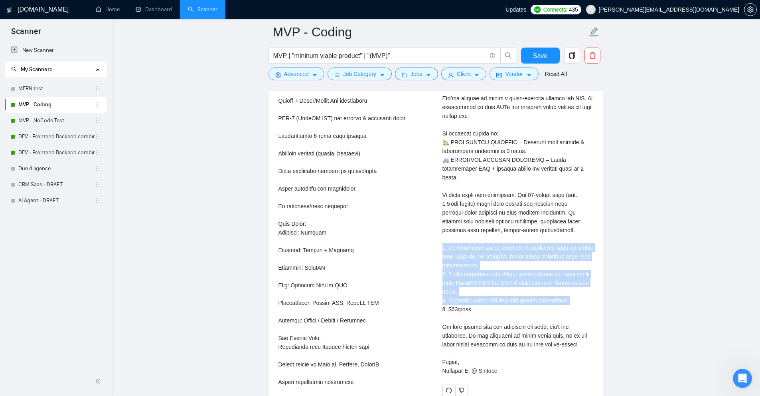
drag, startPoint x: 444, startPoint y: 242, endPoint x: 489, endPoint y: 291, distance: 67.0
click at [489, 291] on div "Cover letter" at bounding box center [518, 212] width 151 height 325
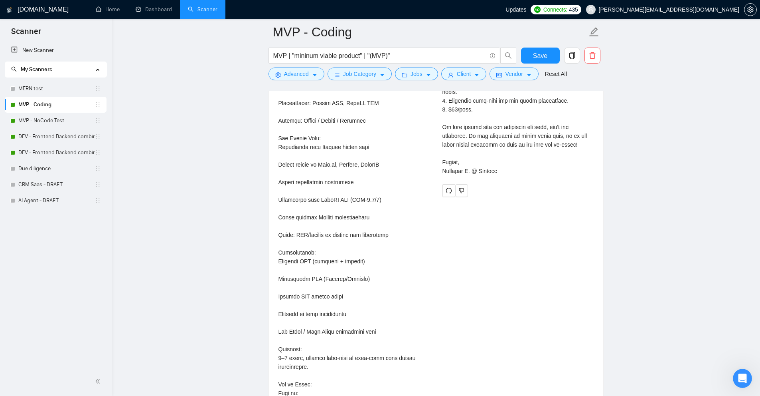
drag, startPoint x: 392, startPoint y: 207, endPoint x: 389, endPoint y: 213, distance: 6.8
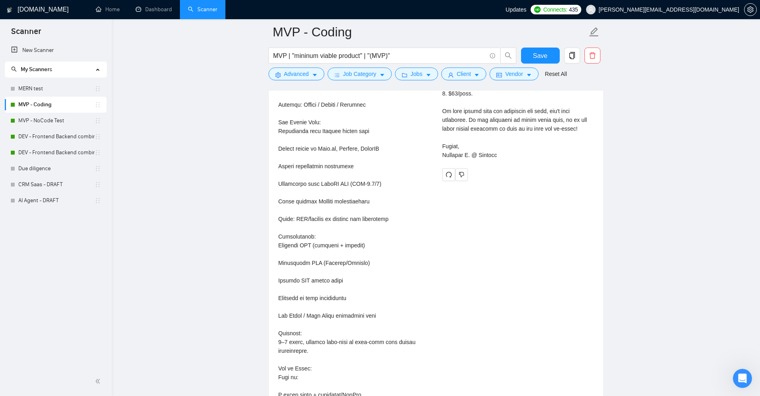
scroll to position [2030, 0]
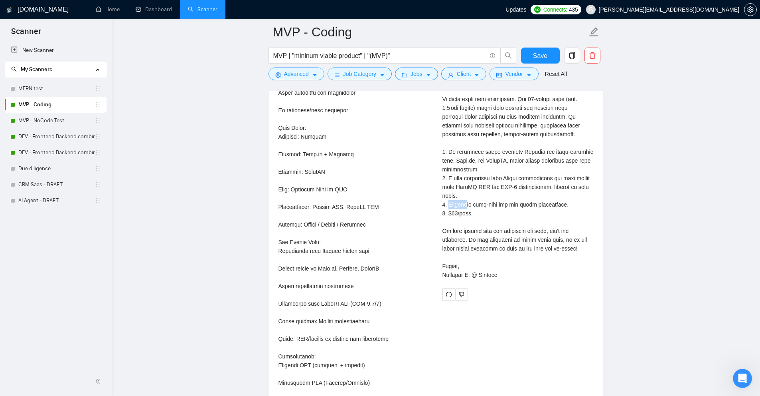
drag, startPoint x: 464, startPoint y: 194, endPoint x: 449, endPoint y: 195, distance: 15.2
click at [449, 195] on div "Cover letter" at bounding box center [518, 116] width 151 height 325
copy div "ailable"
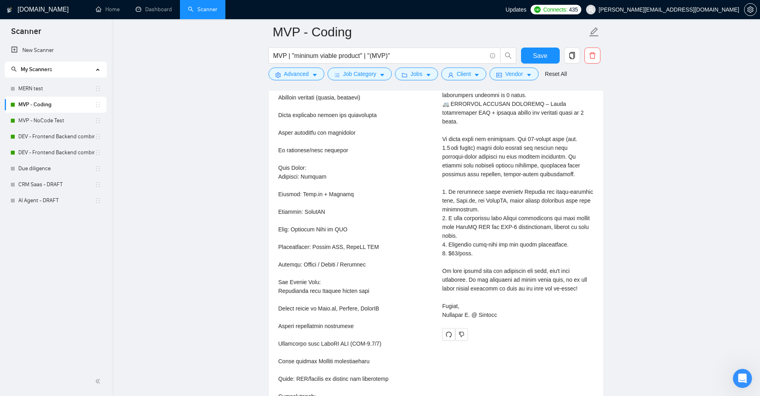
scroll to position [1671, 0]
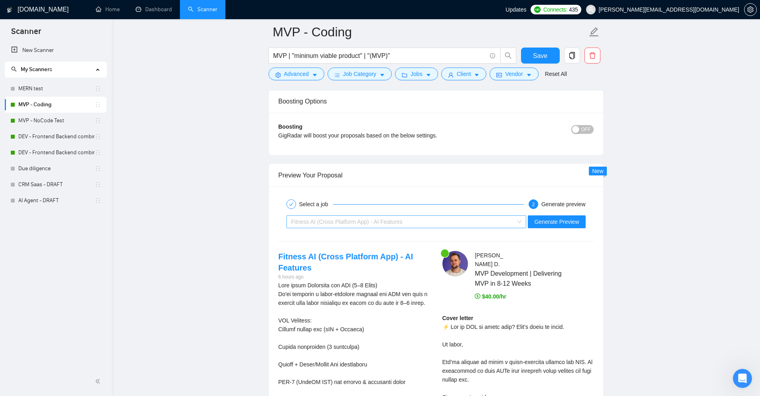
click at [399, 219] on span "Fitness AI (Cross Platform App) - AI Features" at bounding box center [346, 221] width 111 height 6
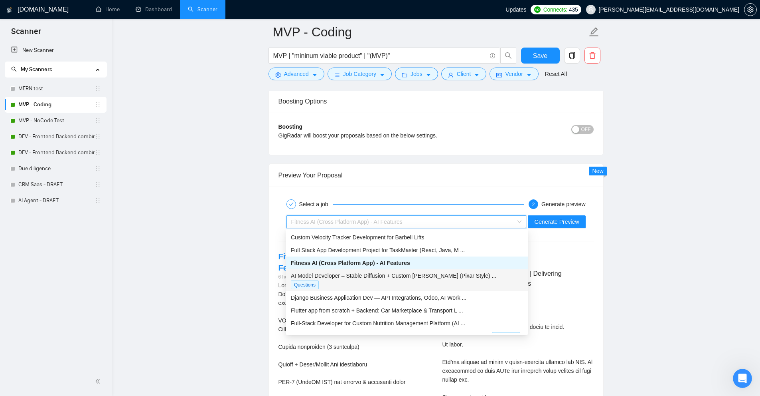
click at [395, 274] on span "AI Model Developer – Stable Diffusion + Custom LoRA (Pixar Style) ..." at bounding box center [394, 275] width 206 height 6
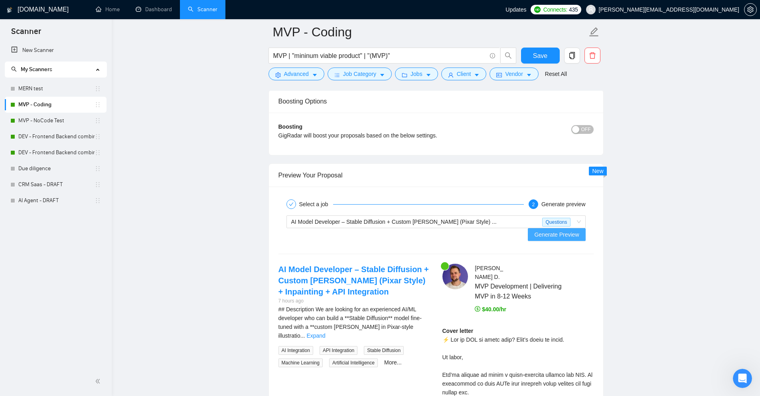
click at [569, 230] on span "Generate Preview" at bounding box center [556, 234] width 45 height 9
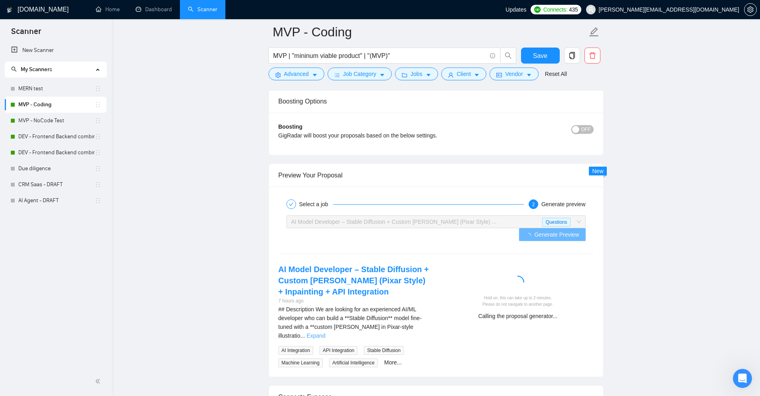
click at [325, 332] on link "Expand" at bounding box center [316, 335] width 19 height 6
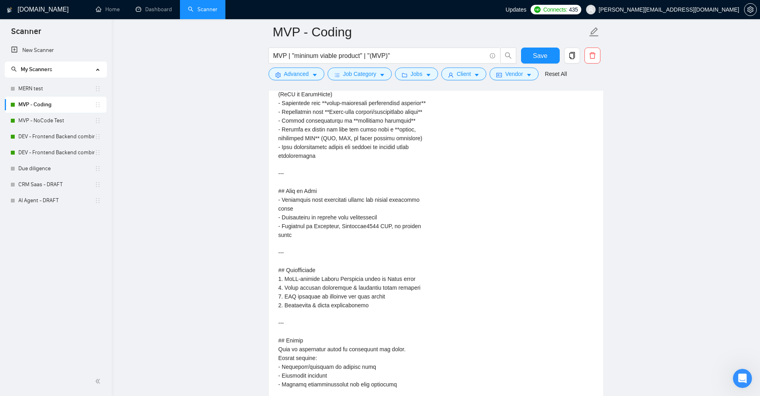
scroll to position [2190, 0]
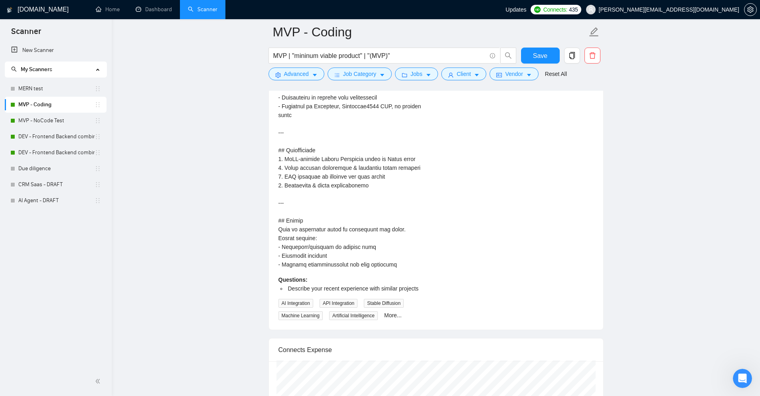
click at [277, 206] on div "AI Model Developer – Stable Diffusion + Custom LoRA (Pixar Style) + Inpainting …" at bounding box center [354, 32] width 164 height 575
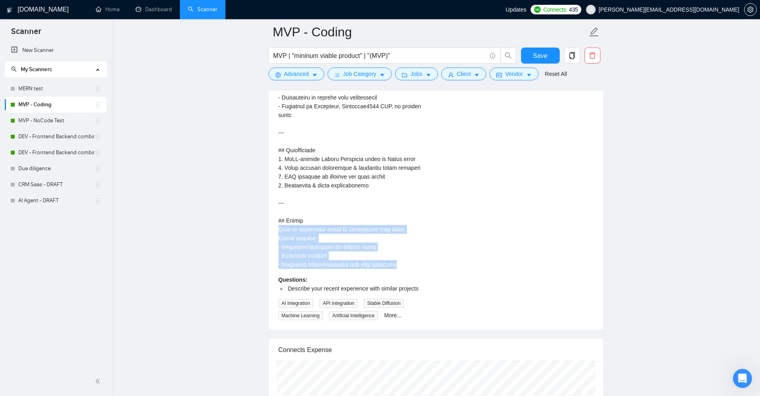
drag, startPoint x: 277, startPoint y: 206, endPoint x: 330, endPoint y: 244, distance: 65.1
click at [330, 244] on div "AI Model Developer – Stable Diffusion + Custom LoRA (Pixar Style) + Inpainting …" at bounding box center [354, 32] width 164 height 575
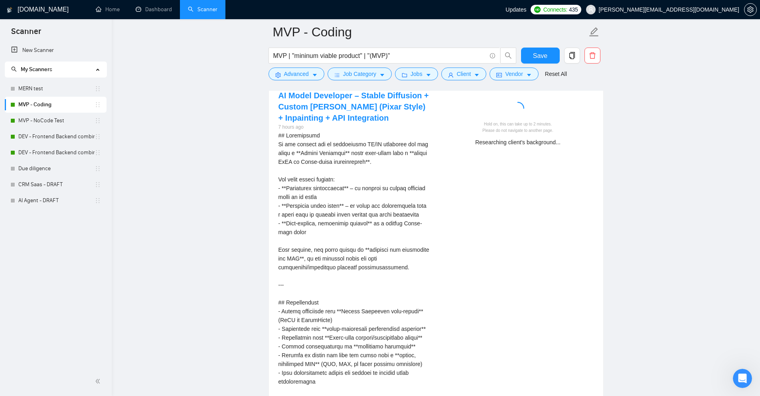
scroll to position [1805, 0]
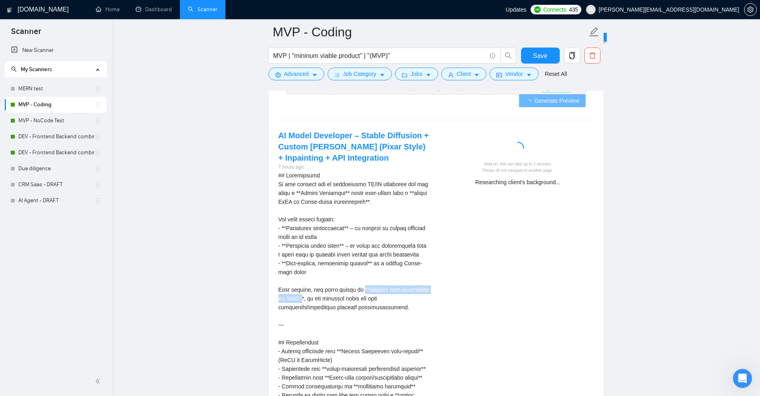
drag, startPoint x: 368, startPoint y: 275, endPoint x: 331, endPoint y: 282, distance: 37.3
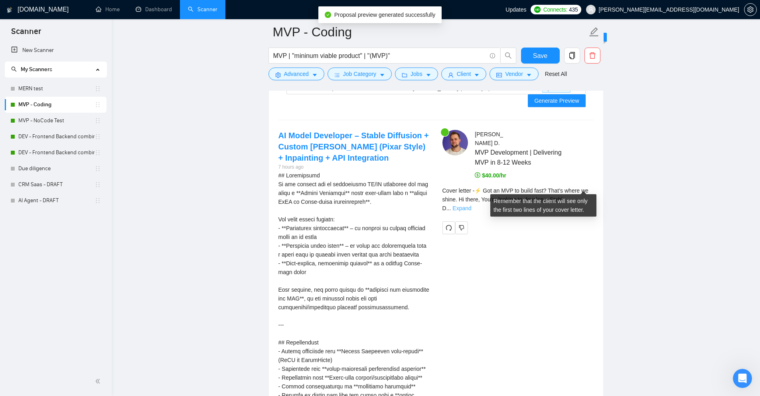
click at [471, 205] on link "Expand" at bounding box center [462, 208] width 19 height 6
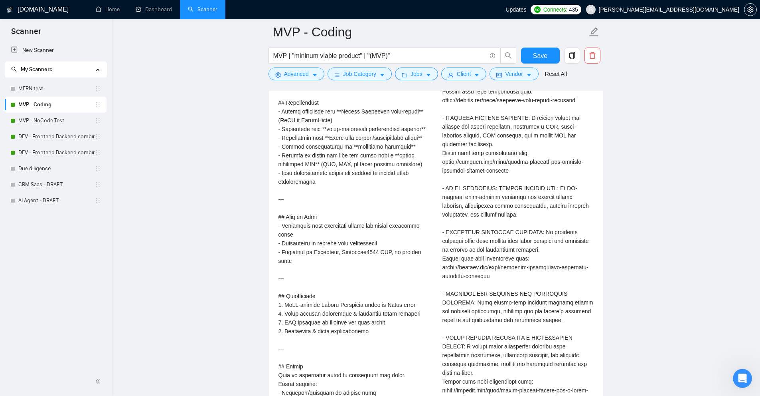
scroll to position [2324, 0]
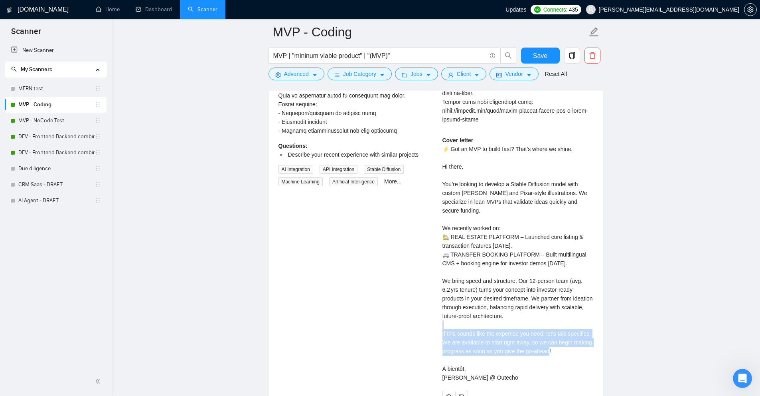
drag, startPoint x: 443, startPoint y: 313, endPoint x: 562, endPoint y: 326, distance: 120.4
click at [562, 326] on div "Cover letter ⚡ Got an MVP to build fast? That’s where we shine. Hi there, You’r…" at bounding box center [518, 259] width 151 height 246
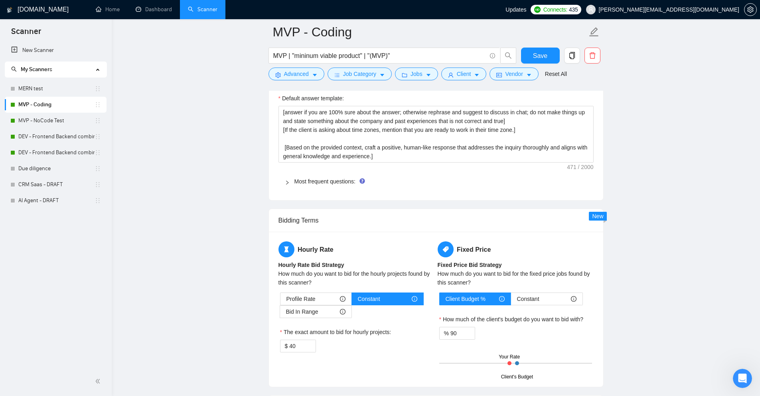
scroll to position [1645, 0]
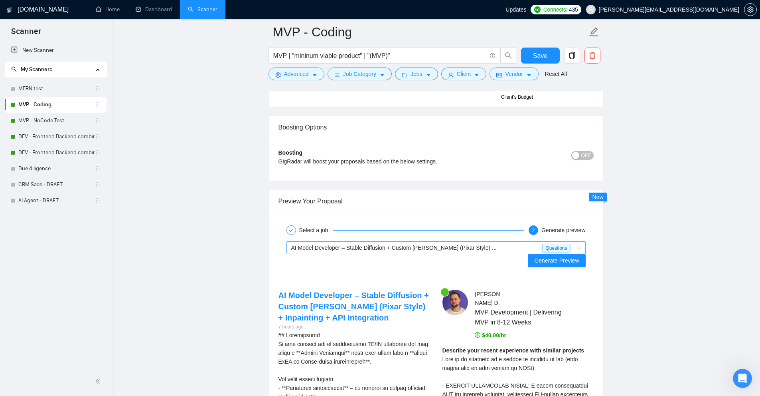
click at [426, 246] on span "AI Model Developer – Stable Diffusion + Custom LoRA (Pixar Style) ..." at bounding box center [394, 247] width 206 height 6
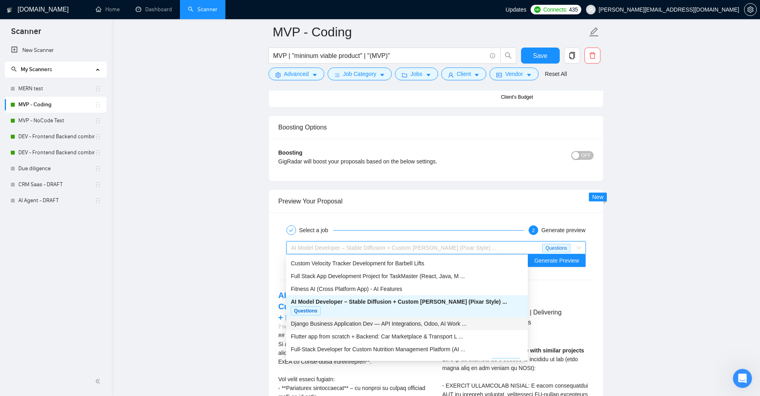
click at [439, 320] on span "Django Business Application Dev — API Integrations, Odoo, AI Work ..." at bounding box center [379, 323] width 176 height 6
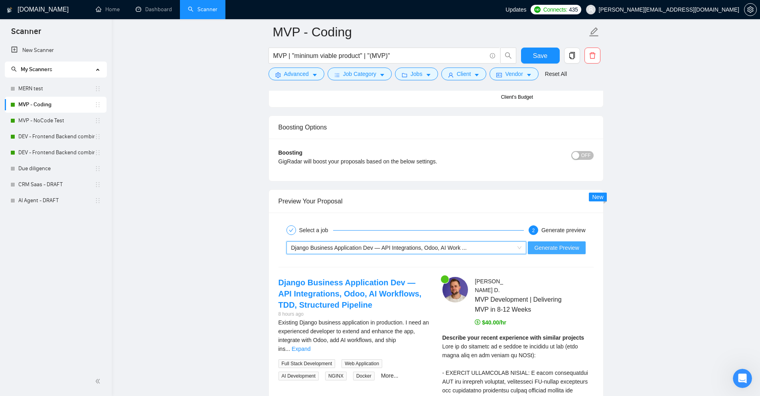
click at [564, 245] on span "Generate Preview" at bounding box center [556, 247] width 45 height 9
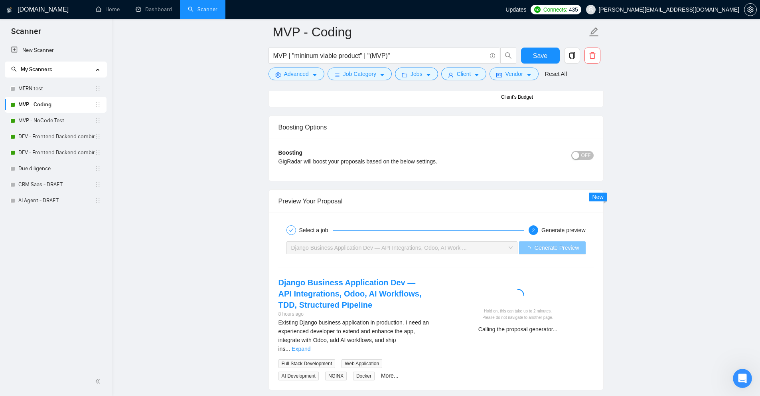
scroll to position [1725, 0]
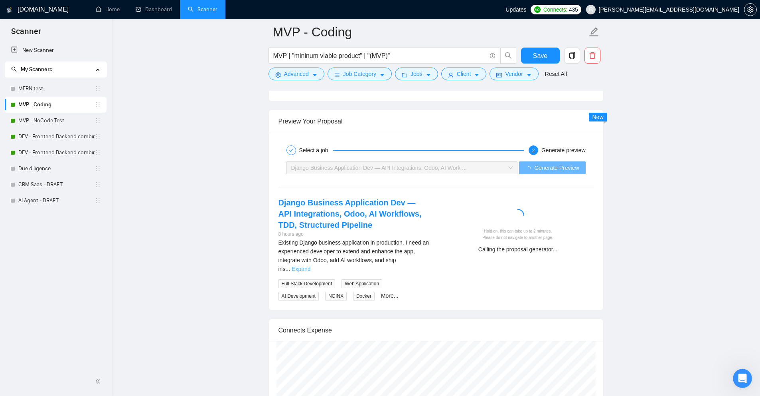
click at [310, 265] on link "Expand" at bounding box center [301, 268] width 19 height 6
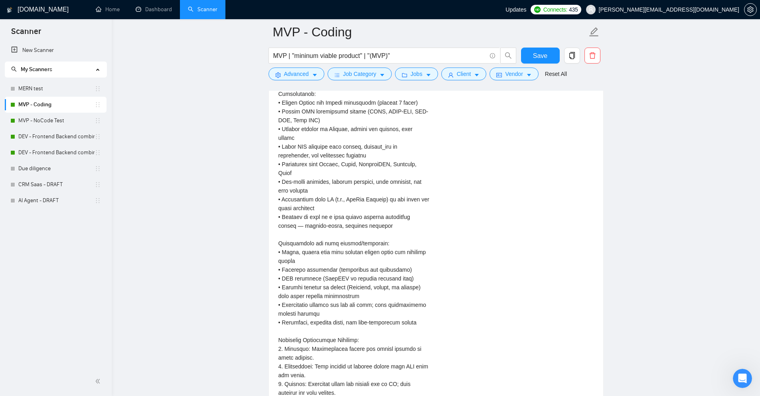
scroll to position [2124, 0]
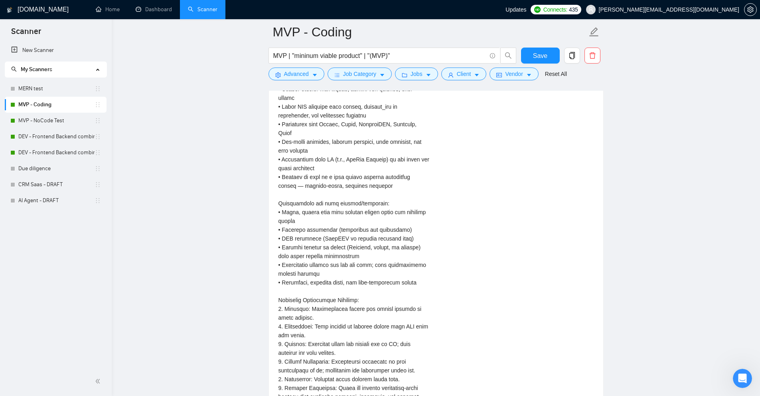
click at [281, 300] on div "Existing Django business application in production. I need an experienced devel…" at bounding box center [354, 265] width 151 height 852
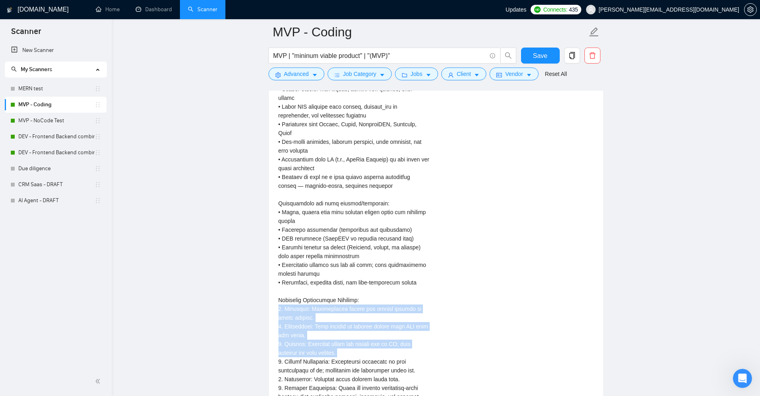
drag, startPoint x: 281, startPoint y: 300, endPoint x: 362, endPoint y: 348, distance: 94.5
click at [362, 348] on div "Existing Django business application in production. I need an experienced devel…" at bounding box center [354, 265] width 151 height 852
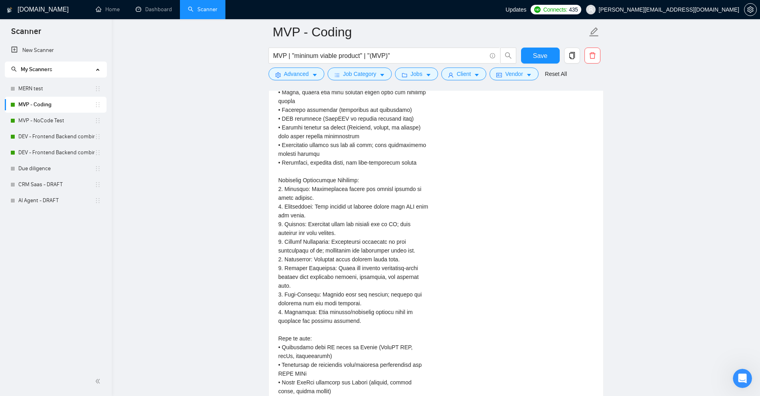
click at [297, 331] on div "Existing Django business application in production. I need an experienced devel…" at bounding box center [354, 145] width 151 height 852
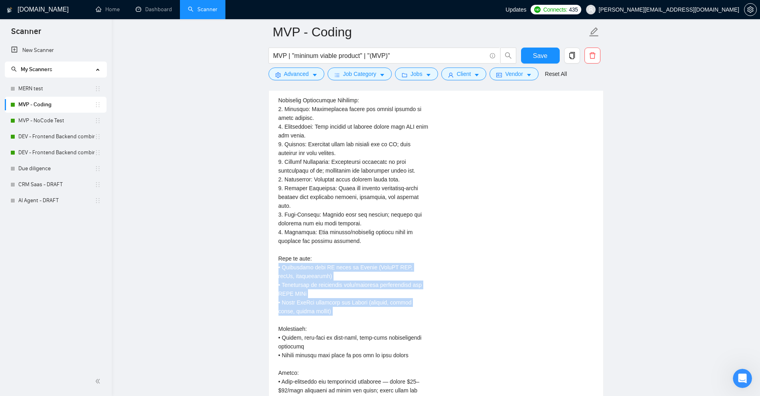
drag, startPoint x: 297, startPoint y: 331, endPoint x: 318, endPoint y: 293, distance: 43.4
click at [318, 293] on div "Existing Django business application in production. I need an experienced devel…" at bounding box center [354, 65] width 151 height 852
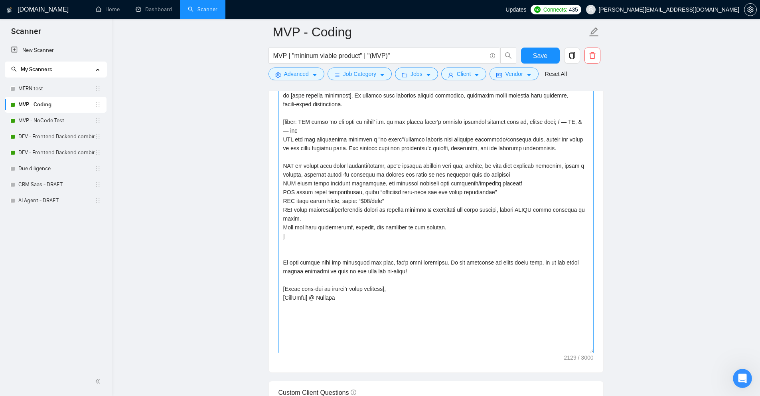
scroll to position [967, 0]
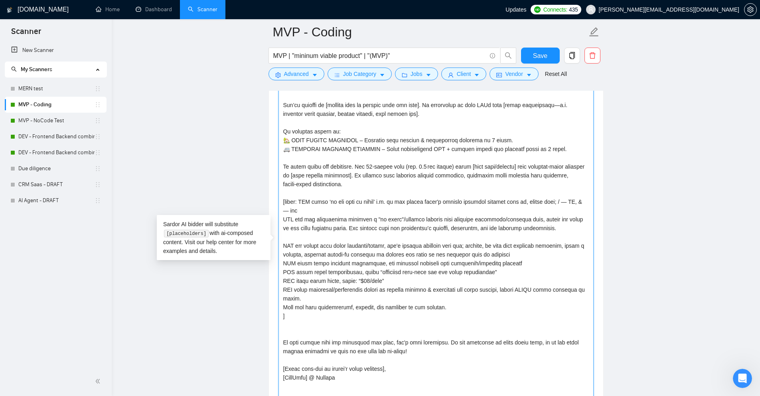
drag, startPoint x: 289, startPoint y: 307, endPoint x: 283, endPoint y: 203, distance: 103.6
click at [283, 203] on textarea "Cover letter template:" at bounding box center [436, 244] width 315 height 378
click at [309, 310] on textarea "Cover letter template:" at bounding box center [436, 244] width 315 height 378
drag, startPoint x: 291, startPoint y: 307, endPoint x: 275, endPoint y: 202, distance: 106.2
click at [275, 202] on div "Cover letter template:" at bounding box center [436, 242] width 334 height 419
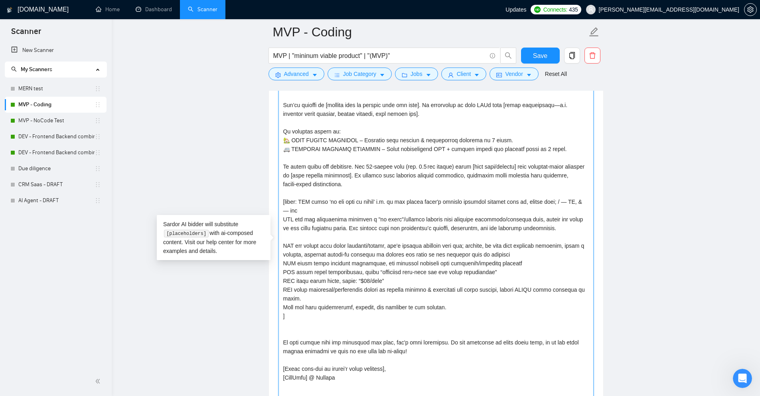
paste textarea "concise & tailored to the project. ]"
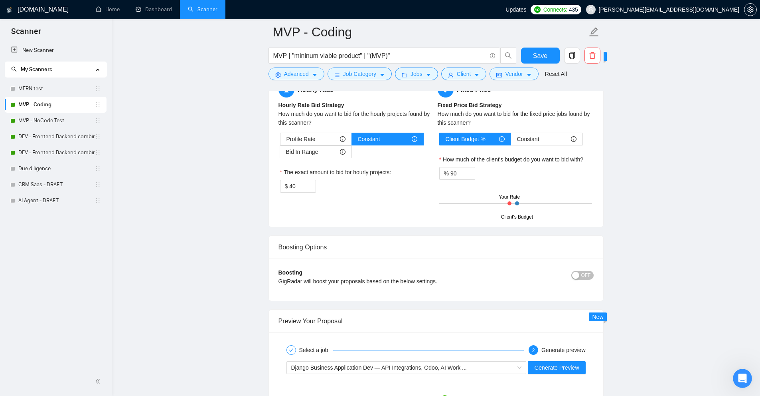
scroll to position [1765, 0]
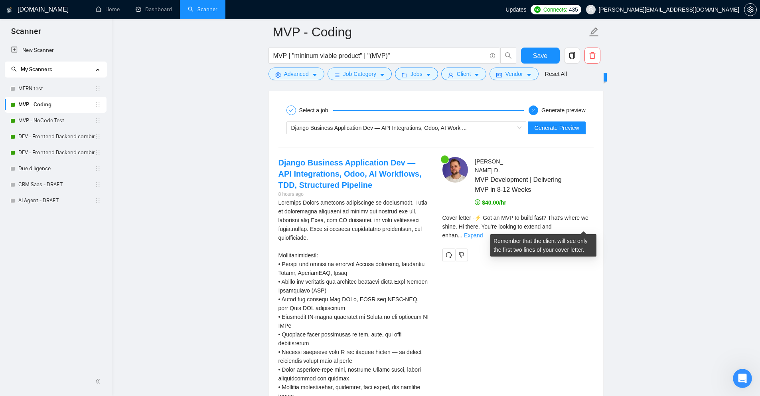
click at [594, 225] on div "Benjamin D . MVP Development | Delivering MVP in 8-12 Weeks $40.00/hr Cover let…" at bounding box center [518, 209] width 164 height 104
click at [483, 232] on link "Expand" at bounding box center [473, 235] width 19 height 6
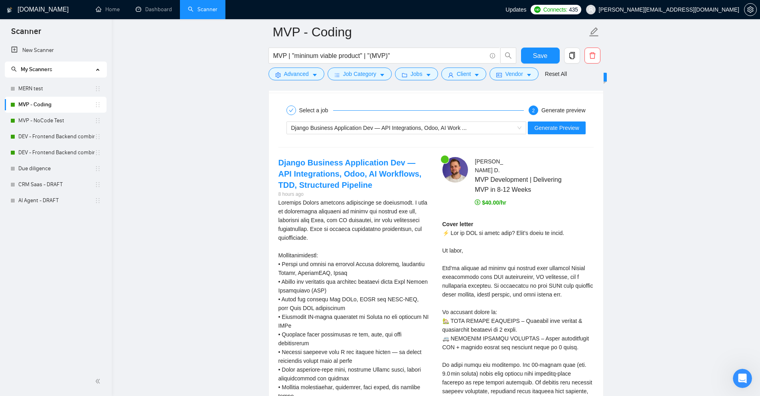
scroll to position [2004, 0]
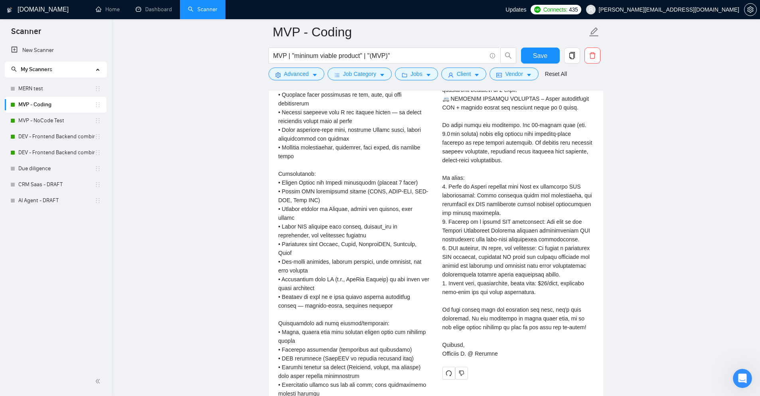
click at [453, 196] on div "Cover letter" at bounding box center [518, 169] width 151 height 378
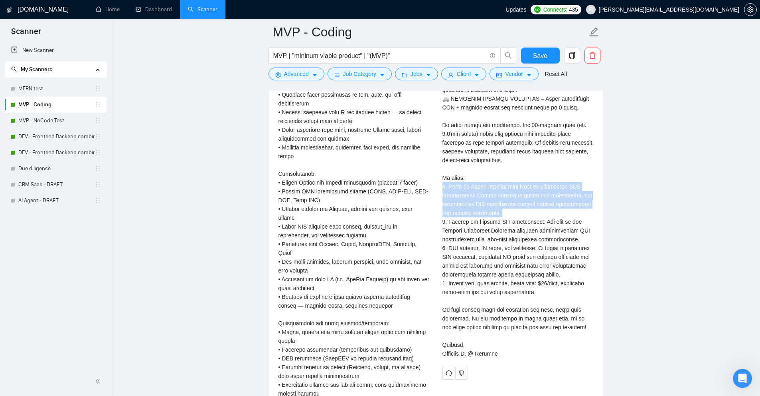
click at [453, 196] on div "Cover letter" at bounding box center [518, 169] width 151 height 378
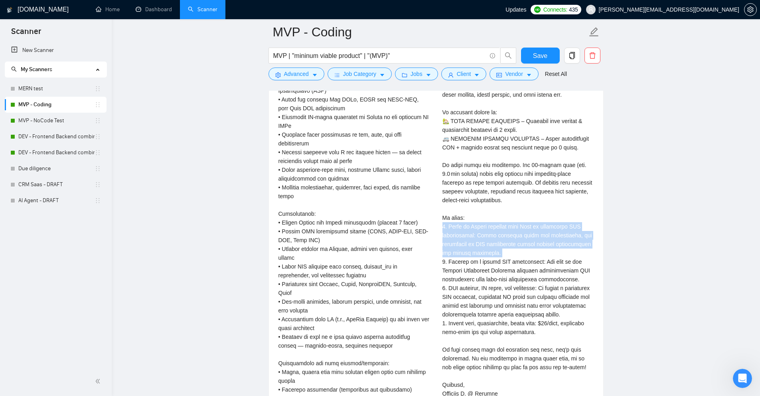
scroll to position [1924, 0]
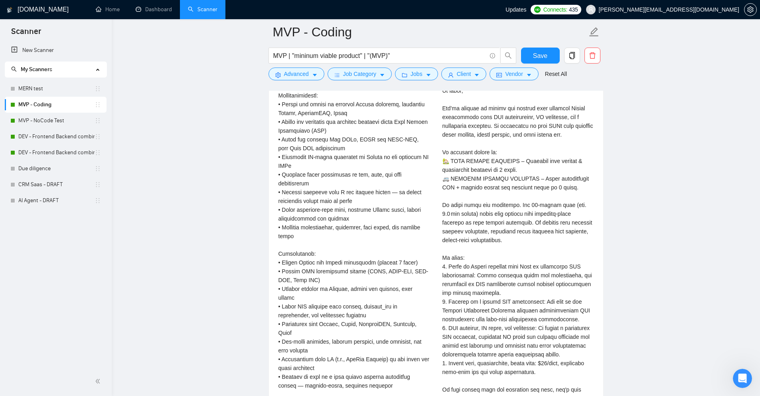
click at [465, 241] on div "Cover letter" at bounding box center [518, 249] width 151 height 378
click at [451, 256] on div "Cover letter" at bounding box center [518, 249] width 151 height 378
drag, startPoint x: 451, startPoint y: 256, endPoint x: 444, endPoint y: 257, distance: 6.4
click at [444, 257] on div "Cover letter" at bounding box center [518, 249] width 151 height 378
copy div "apply:"
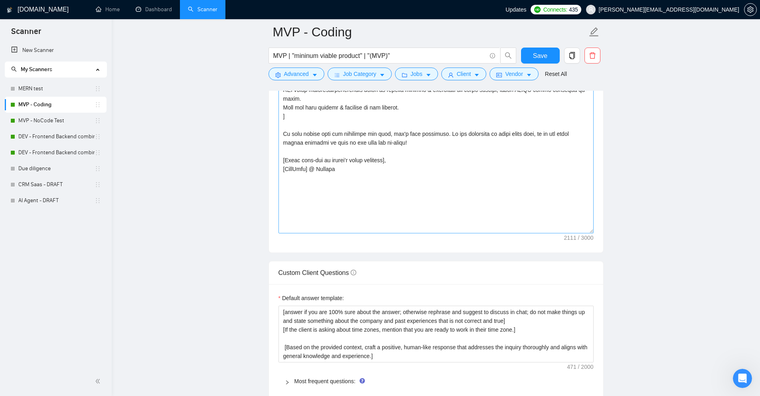
scroll to position [1007, 0]
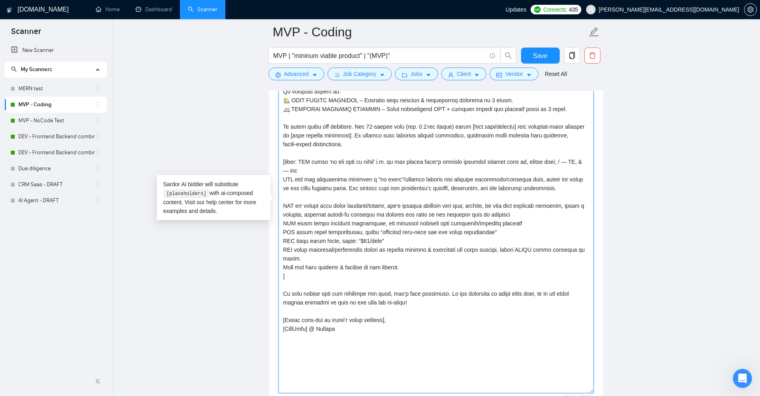
drag, startPoint x: 286, startPoint y: 257, endPoint x: 279, endPoint y: 163, distance: 94.1
click at [279, 163] on textarea "Cover letter template:" at bounding box center [436, 204] width 315 height 378
paste textarea "When answering, don’t label that section as ‘To apply’ or similarly, just say “…"
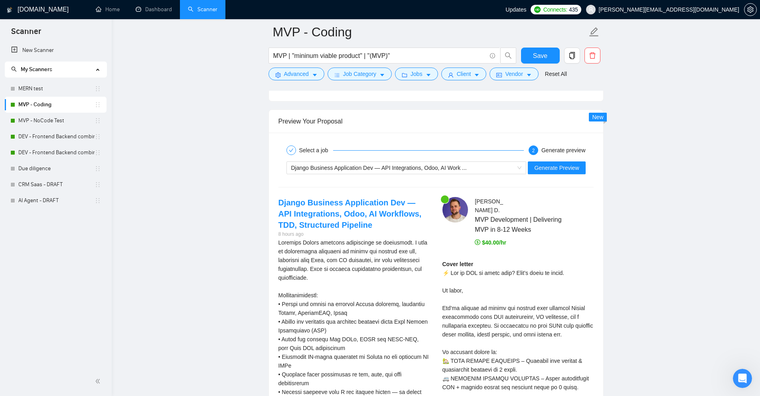
scroll to position [1685, 0]
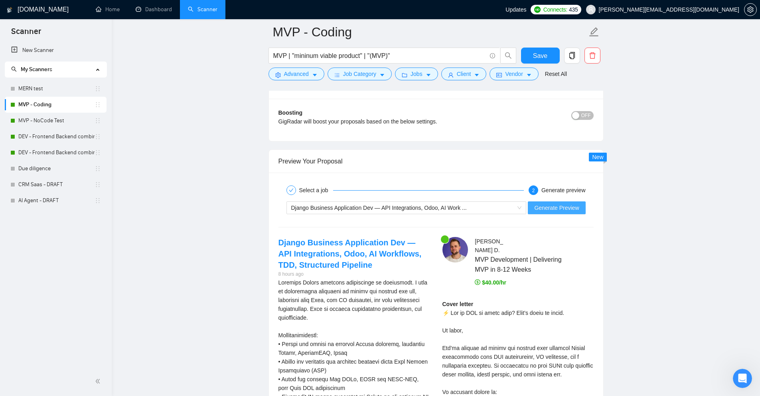
click at [560, 206] on span "Generate Preview" at bounding box center [556, 207] width 45 height 9
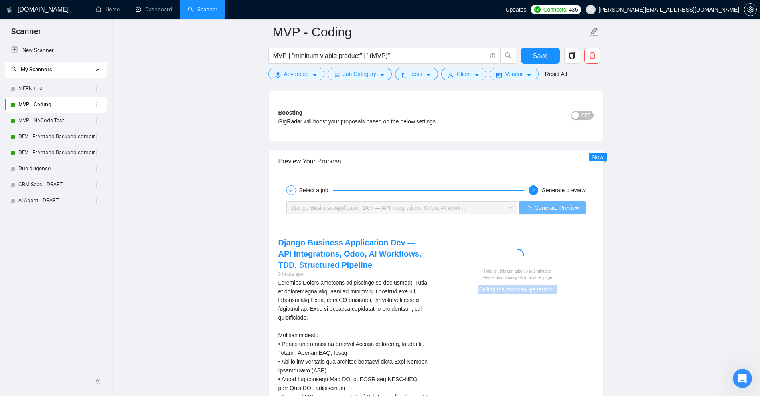
drag, startPoint x: 481, startPoint y: 288, endPoint x: 607, endPoint y: 289, distance: 126.9
click at [606, 289] on main "MVP - Coding MVP | "mininum viable product" | "(MVP)" Save Advanced Job Categor…" at bounding box center [436, 36] width 623 height 3378
drag, startPoint x: 284, startPoint y: 123, endPoint x: 468, endPoint y: 121, distance: 183.6
click at [468, 121] on div "Boosting GigRadar will boost your proposals based on the below settings. OFF Bo…" at bounding box center [436, 120] width 334 height 42
click at [468, 121] on div "GigRadar will boost your proposals based on the below settings." at bounding box center [397, 121] width 237 height 9
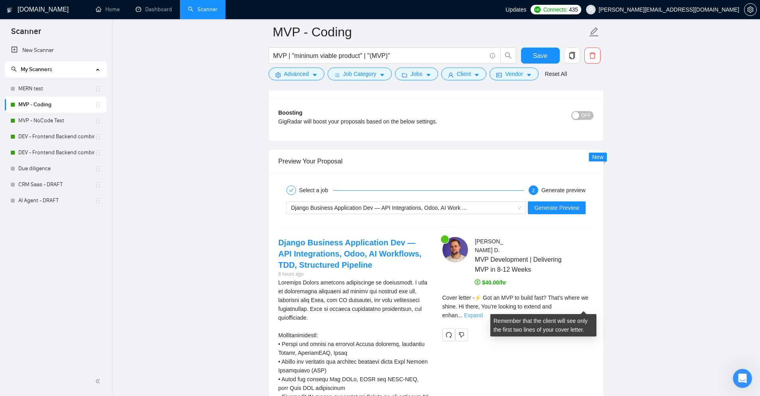
click at [483, 312] on link "Expand" at bounding box center [473, 315] width 19 height 6
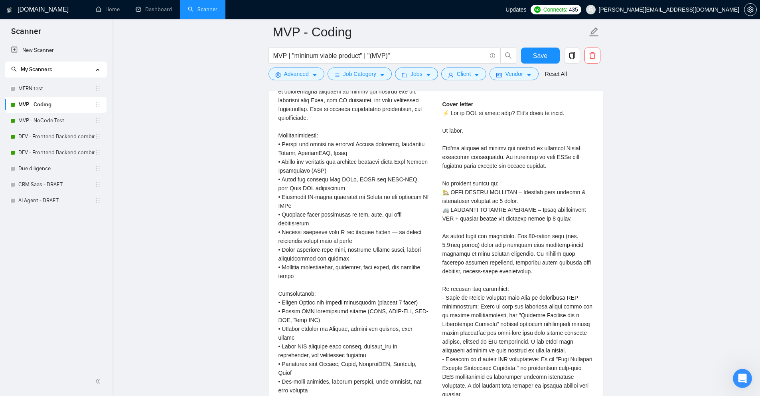
scroll to position [1964, 0]
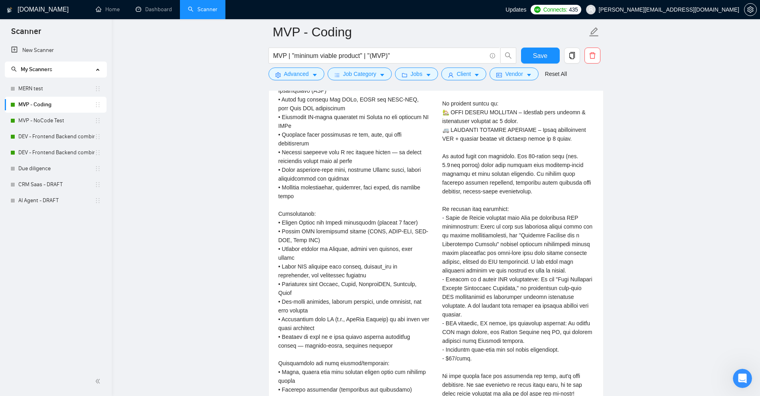
click at [460, 223] on div "Cover letter" at bounding box center [518, 222] width 151 height 404
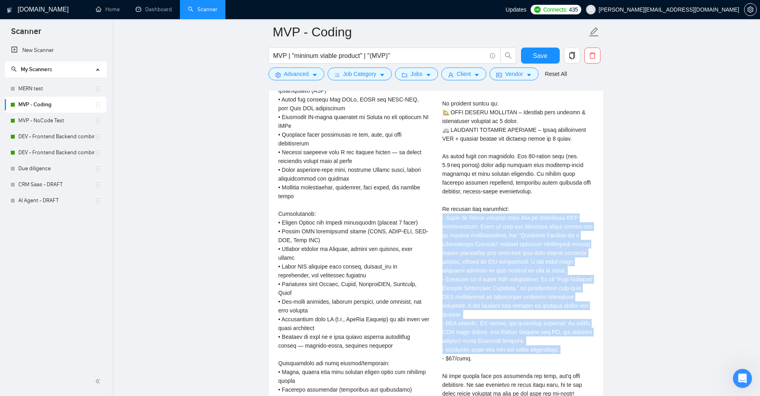
drag, startPoint x: 460, startPoint y: 223, endPoint x: 486, endPoint y: 338, distance: 117.4
click at [486, 338] on div "Cover letter" at bounding box center [518, 222] width 151 height 404
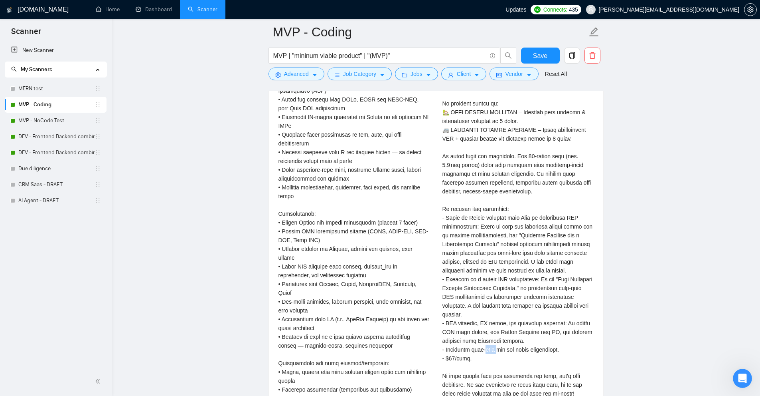
click at [486, 338] on div "Cover letter" at bounding box center [518, 222] width 151 height 404
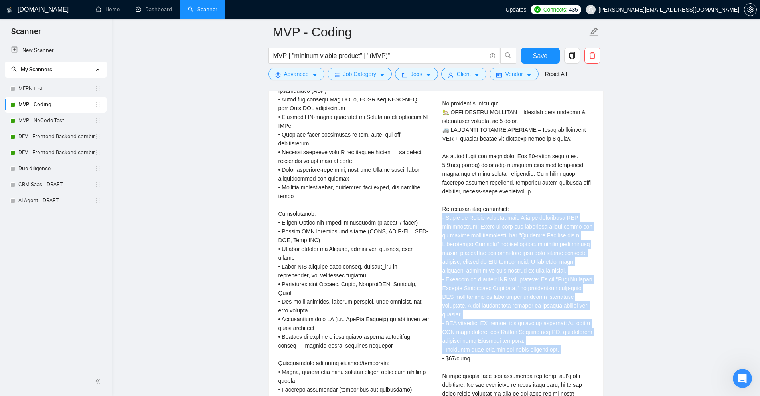
drag, startPoint x: 486, startPoint y: 338, endPoint x: 473, endPoint y: 234, distance: 105.0
click at [473, 234] on div "Cover letter" at bounding box center [518, 222] width 151 height 404
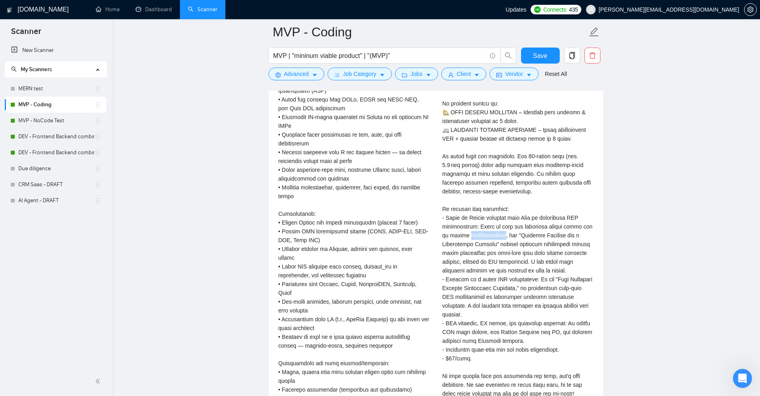
click at [473, 234] on div "Cover letter" at bounding box center [518, 222] width 151 height 404
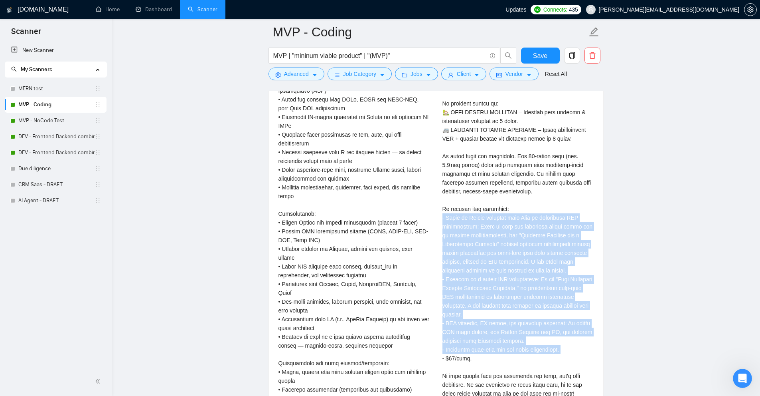
drag, startPoint x: 473, startPoint y: 234, endPoint x: 478, endPoint y: 339, distance: 105.5
click at [478, 339] on div "Cover letter" at bounding box center [518, 222] width 151 height 404
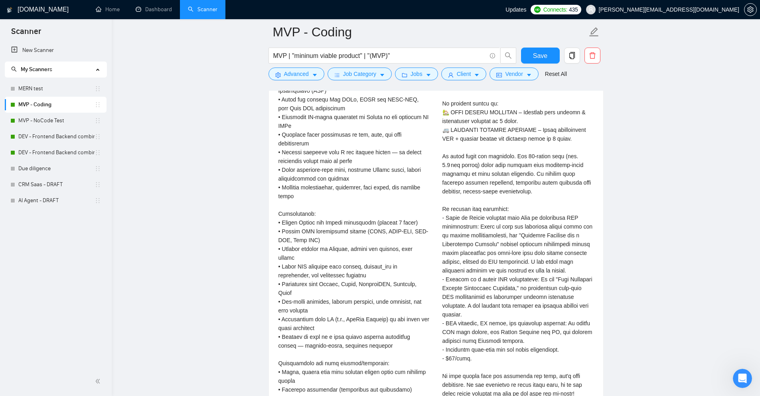
click at [482, 346] on div "Cover letter" at bounding box center [518, 222] width 151 height 404
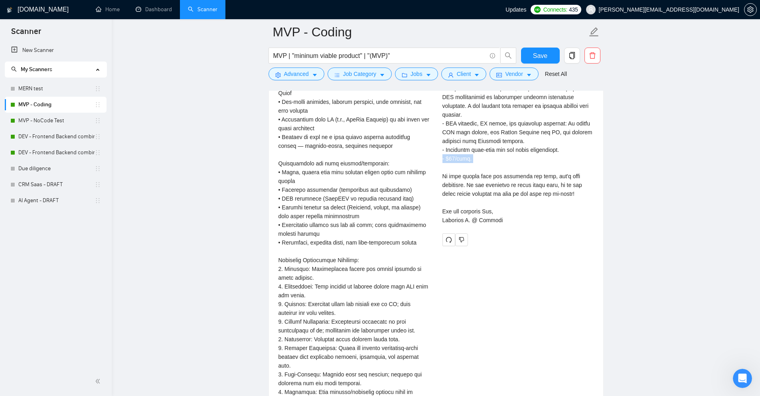
scroll to position [2004, 0]
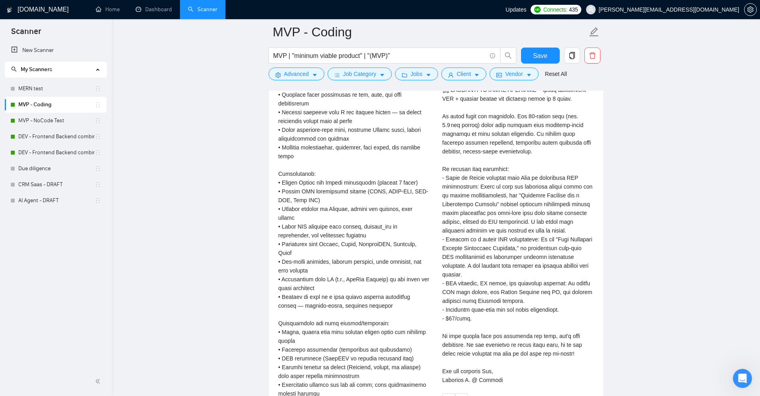
click at [487, 277] on div "Cover letter" at bounding box center [518, 182] width 151 height 404
click at [486, 257] on div "Cover letter" at bounding box center [518, 182] width 151 height 404
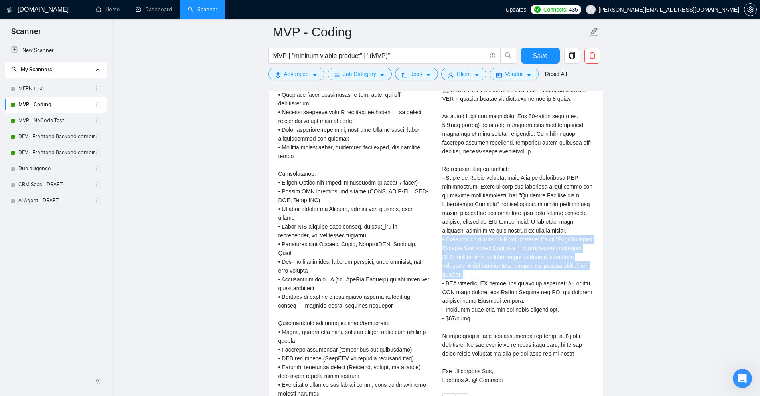
click at [486, 257] on div "Cover letter" at bounding box center [518, 182] width 151 height 404
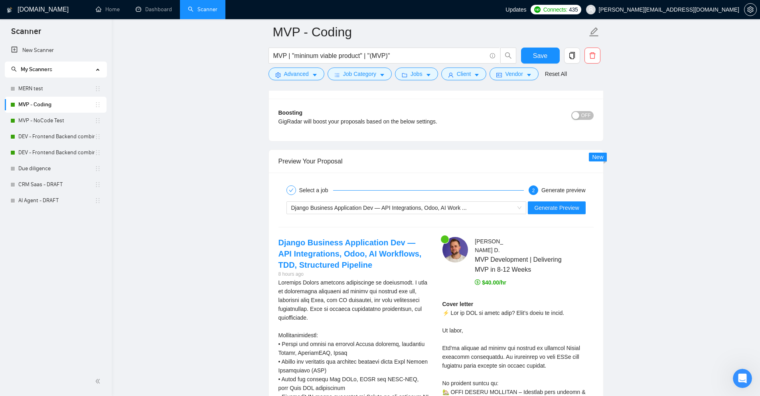
scroll to position [1645, 0]
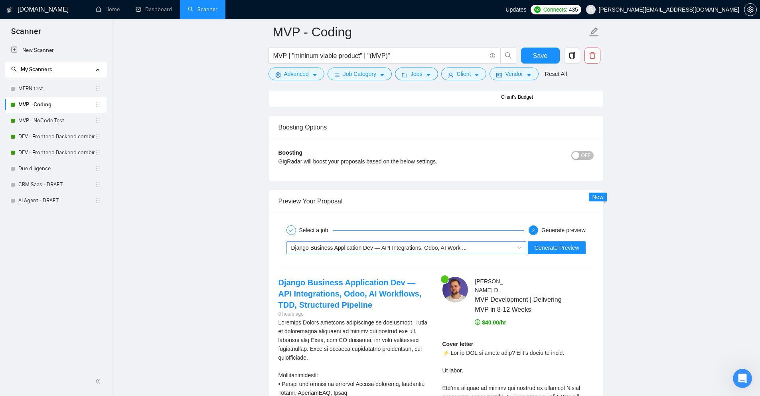
click at [370, 246] on span "Django Business Application Dev — API Integrations, Odoo, AI Work ..." at bounding box center [379, 247] width 176 height 6
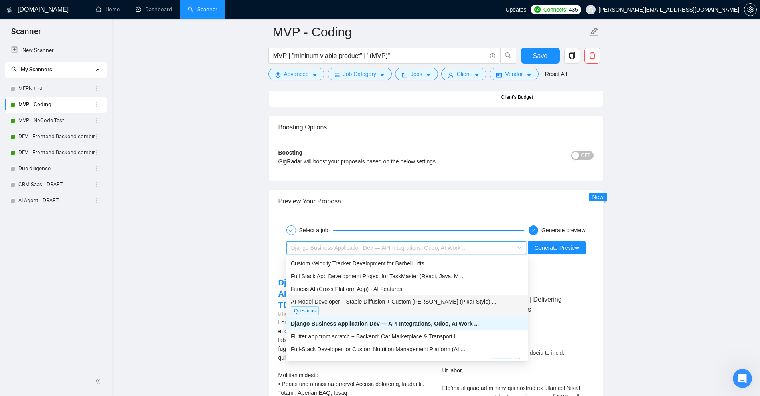
click at [393, 303] on span "AI Model Developer – Stable Diffusion + Custom LoRA (Pixar Style) ..." at bounding box center [394, 301] width 206 height 6
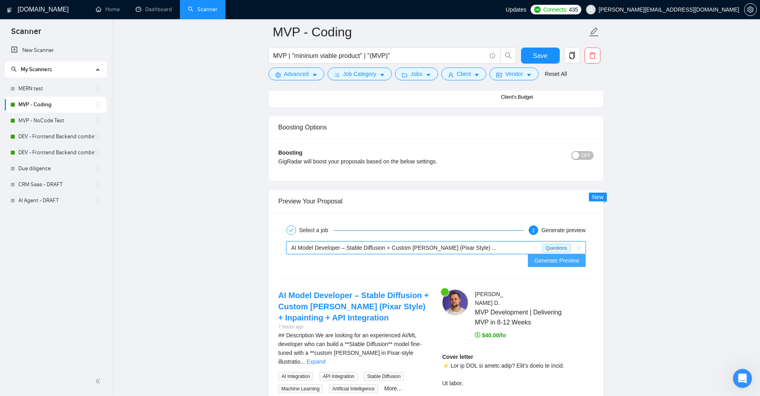
click at [554, 256] on span "Generate Preview" at bounding box center [556, 260] width 45 height 9
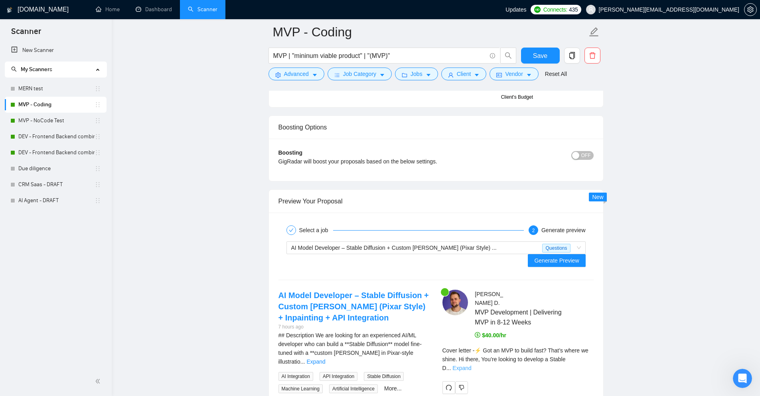
click at [471, 364] on link "Expand" at bounding box center [462, 367] width 19 height 6
click at [665, 309] on main "MVP - Coding MVP | "mininum viable product" | "(MVP)" Save Advanced Job Categor…" at bounding box center [436, 71] width 623 height 3368
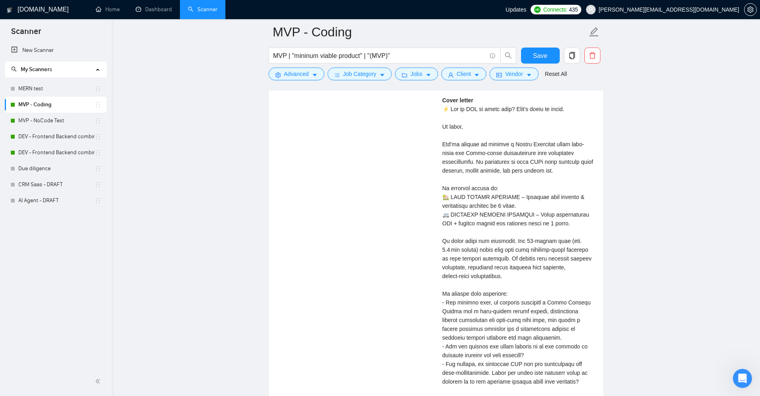
scroll to position [2443, 0]
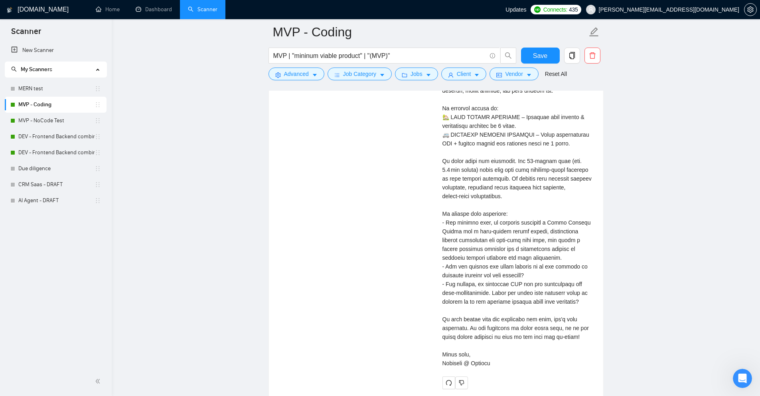
click at [473, 214] on div "Cover letter" at bounding box center [518, 191] width 151 height 351
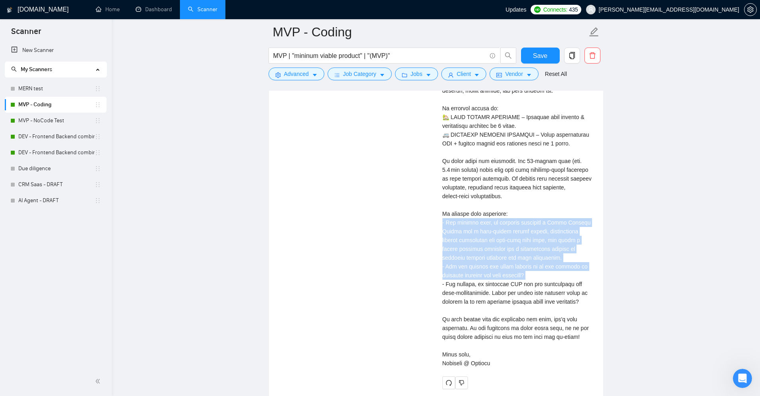
drag, startPoint x: 473, startPoint y: 214, endPoint x: 468, endPoint y: 256, distance: 42.6
click at [468, 256] on div "Cover letter" at bounding box center [518, 191] width 151 height 351
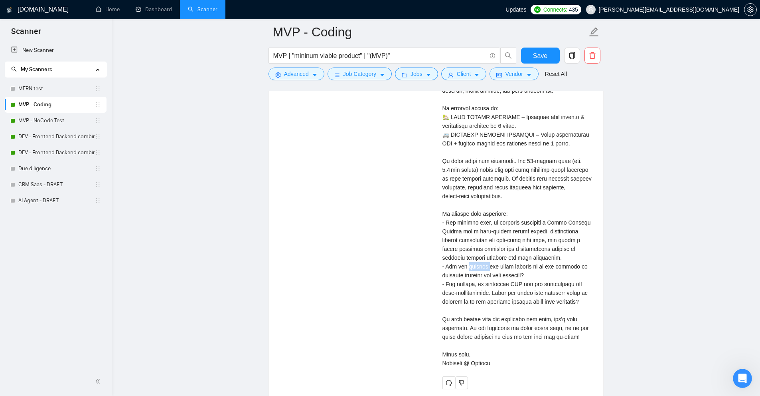
click at [468, 256] on div "Cover letter" at bounding box center [518, 191] width 151 height 351
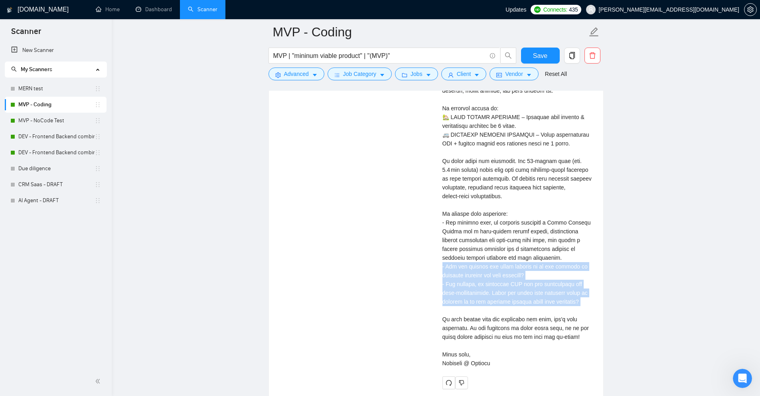
drag, startPoint x: 468, startPoint y: 256, endPoint x: 477, endPoint y: 276, distance: 21.8
click at [476, 274] on div "Cover letter" at bounding box center [518, 191] width 151 height 351
click at [477, 276] on div "Cover letter" at bounding box center [518, 191] width 151 height 351
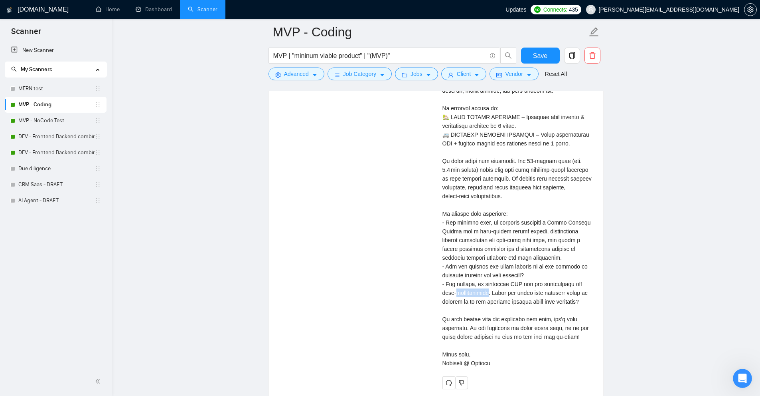
click at [477, 276] on div "Cover letter" at bounding box center [518, 191] width 151 height 351
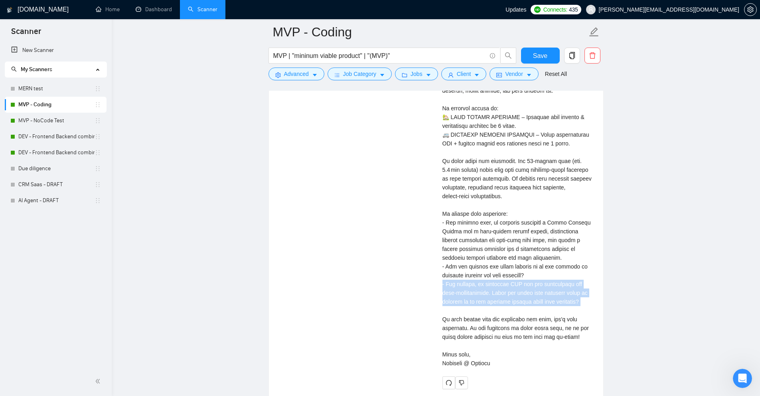
click at [477, 276] on div "Cover letter" at bounding box center [518, 191] width 151 height 351
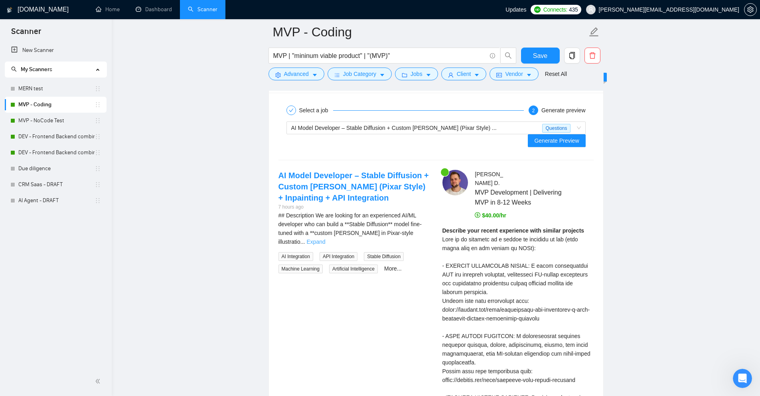
click at [325, 238] on link "Expand" at bounding box center [316, 241] width 19 height 6
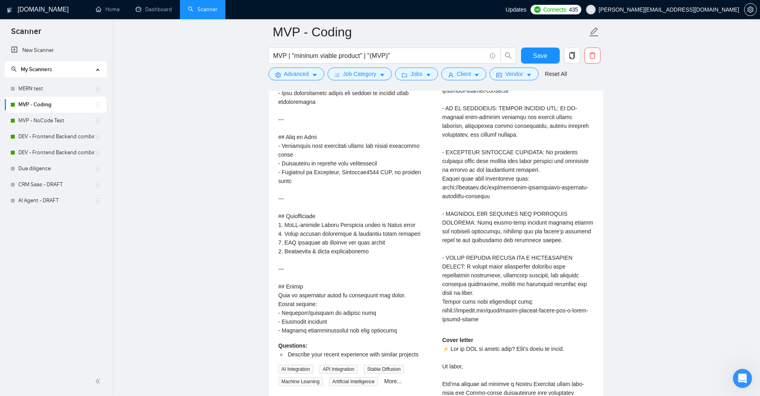
scroll to position [2204, 0]
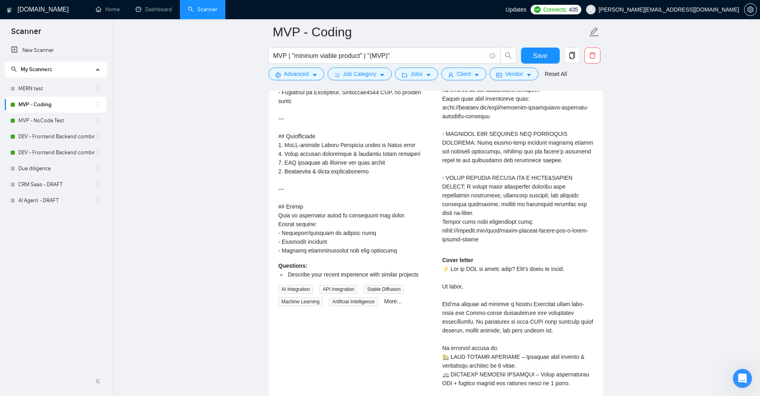
click at [367, 229] on div "## Description\aWe are looking for an experienced AI/ML developer who can build…" at bounding box center [354, 13] width 151 height 483
click at [346, 229] on div "## Description\aWe are looking for an experienced AI/ML developer who can build…" at bounding box center [354, 13] width 151 height 483
drag, startPoint x: 346, startPoint y: 229, endPoint x: 349, endPoint y: 213, distance: 15.9
click at [349, 213] on div "## Description\aWe are looking for an experienced AI/ML developer who can build…" at bounding box center [354, 13] width 151 height 483
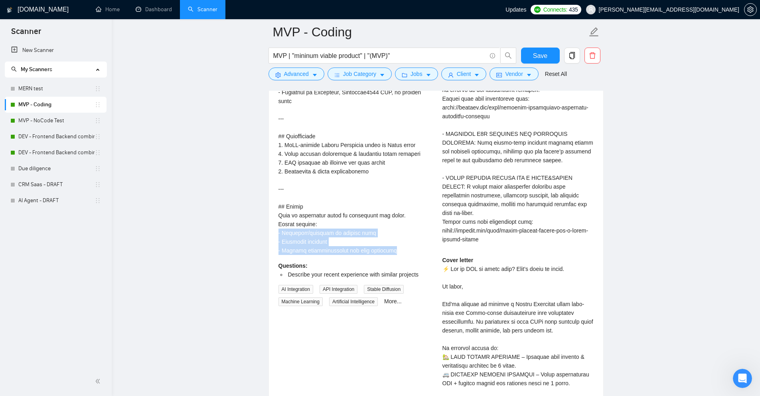
click at [350, 216] on div "## Description\aWe are looking for an experienced AI/ML developer who can build…" at bounding box center [354, 13] width 151 height 483
drag, startPoint x: 350, startPoint y: 216, endPoint x: 349, endPoint y: 227, distance: 11.2
click at [349, 227] on div "## Description\aWe are looking for an experienced AI/ML developer who can build…" at bounding box center [354, 13] width 151 height 483
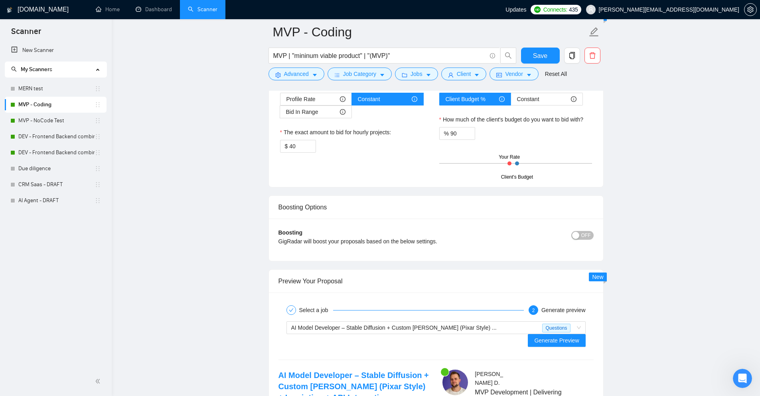
scroll to position [1685, 0]
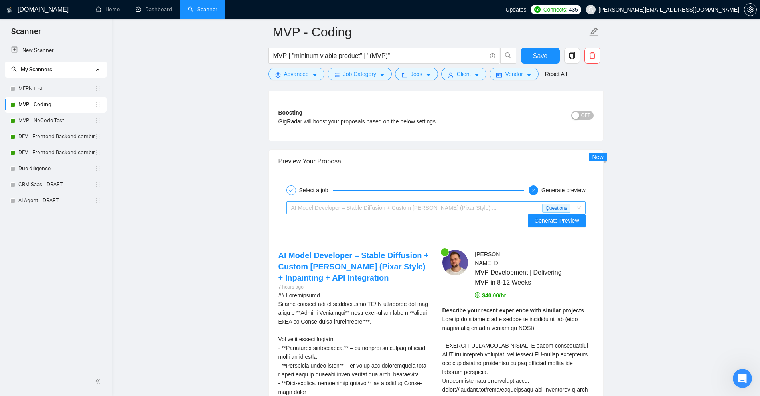
click at [413, 211] on span "AI Model Developer – Stable Diffusion + Custom LoRA (Pixar Style) ..." at bounding box center [394, 207] width 206 height 6
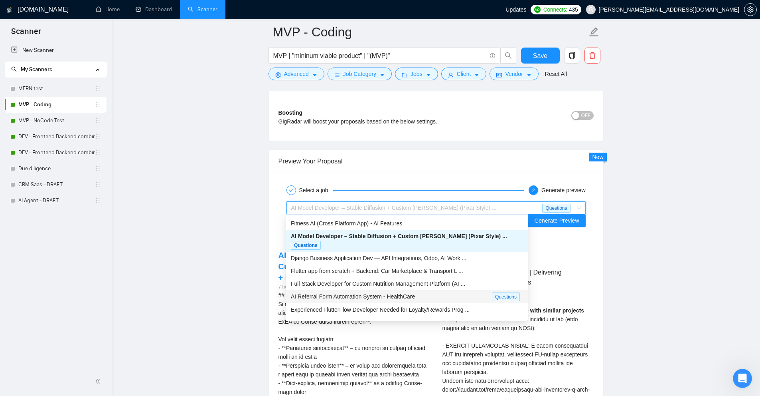
scroll to position [1725, 0]
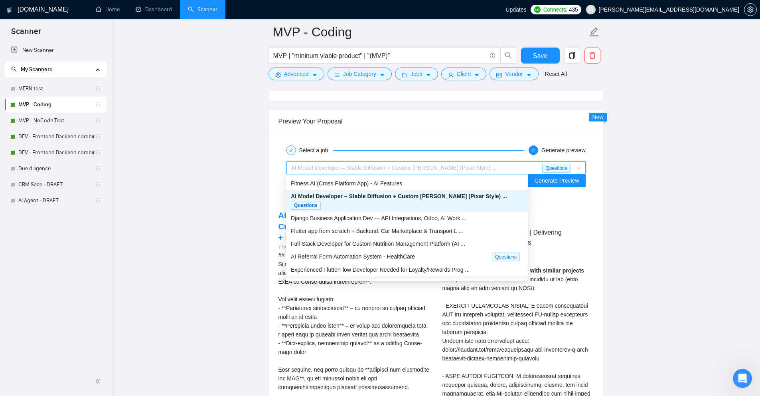
click at [360, 277] on div "assitable.ai Setup Help" at bounding box center [407, 282] width 242 height 13
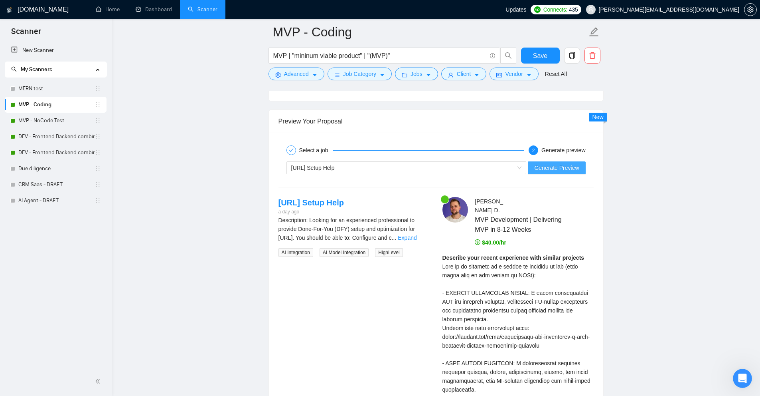
click at [553, 166] on span "Generate Preview" at bounding box center [556, 167] width 45 height 9
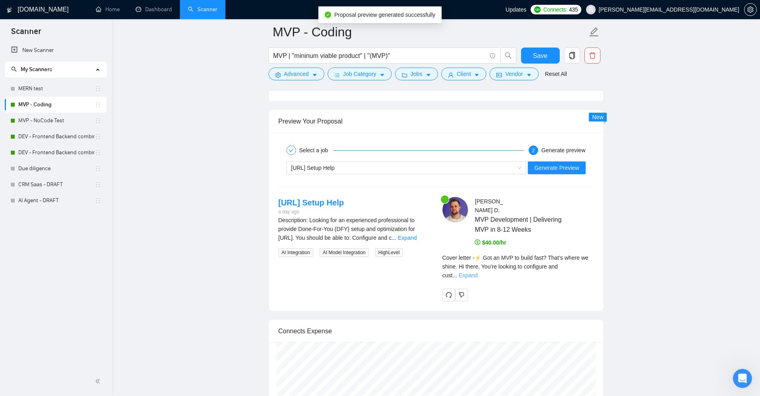
click at [478, 272] on link "Expand" at bounding box center [468, 275] width 19 height 6
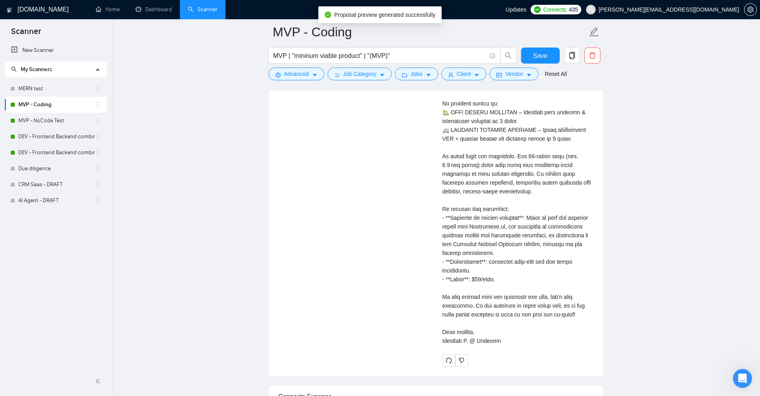
scroll to position [2004, 0]
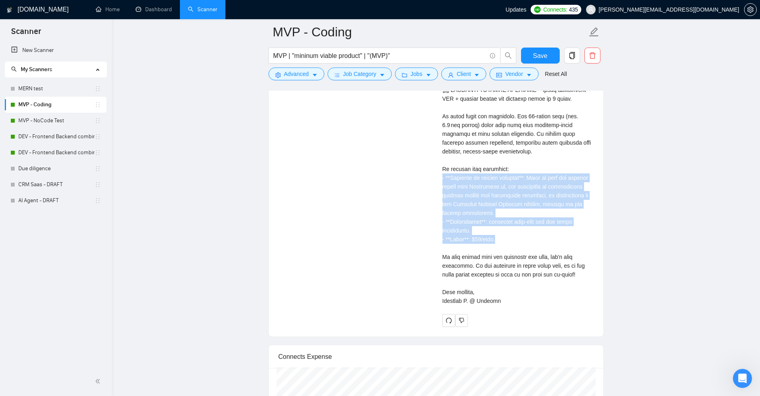
drag, startPoint x: 501, startPoint y: 241, endPoint x: 441, endPoint y: 181, distance: 85.8
click at [441, 181] on div "Benjamin D . MVP Development | Delivering MVP in 8-12 Weeks $40.00/hr Cover let…" at bounding box center [518, 121] width 164 height 409
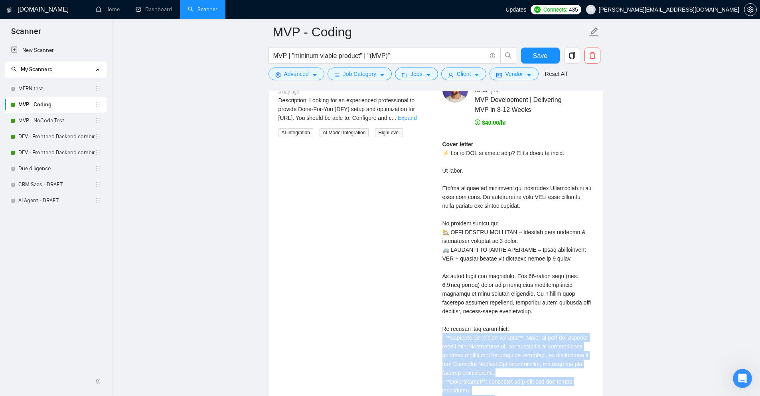
scroll to position [1805, 0]
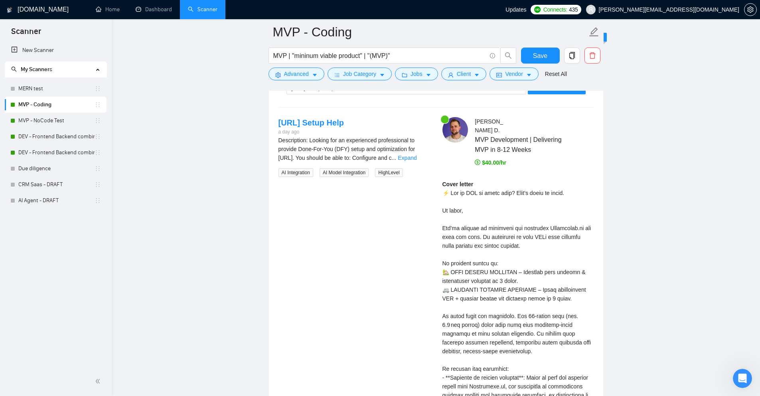
click at [418, 153] on div "Description: Looking for an experienced professional to provide Done-For-You (D…" at bounding box center [354, 149] width 151 height 26
click at [416, 158] on link "Expand" at bounding box center [407, 157] width 19 height 6
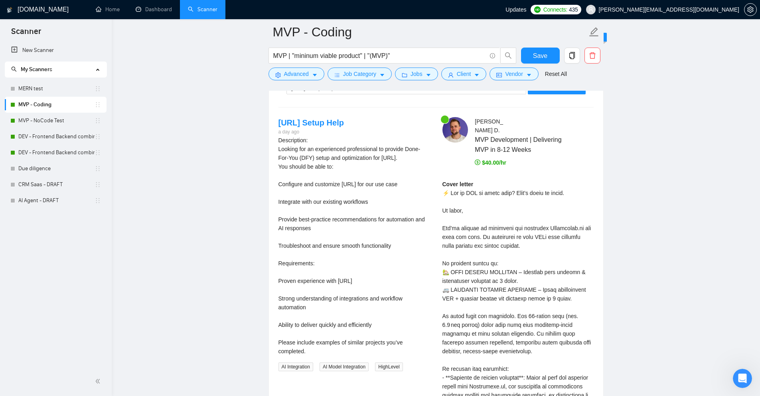
scroll to position [2004, 0]
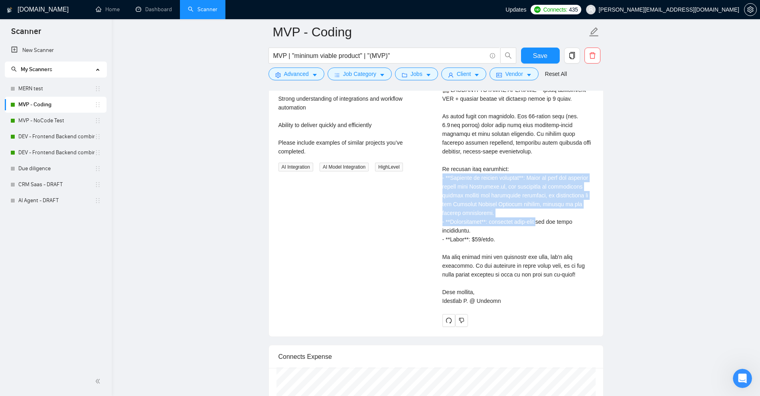
drag, startPoint x: 461, startPoint y: 177, endPoint x: 525, endPoint y: 229, distance: 81.7
click at [527, 225] on div "Cover letter" at bounding box center [518, 142] width 151 height 325
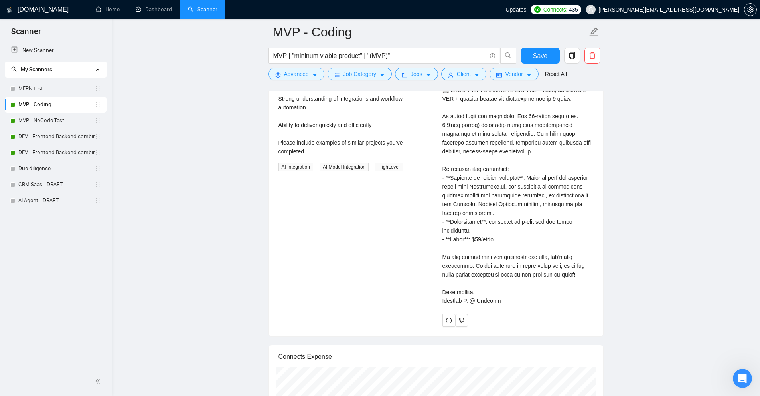
click at [521, 235] on div "Cover letter" at bounding box center [518, 142] width 151 height 325
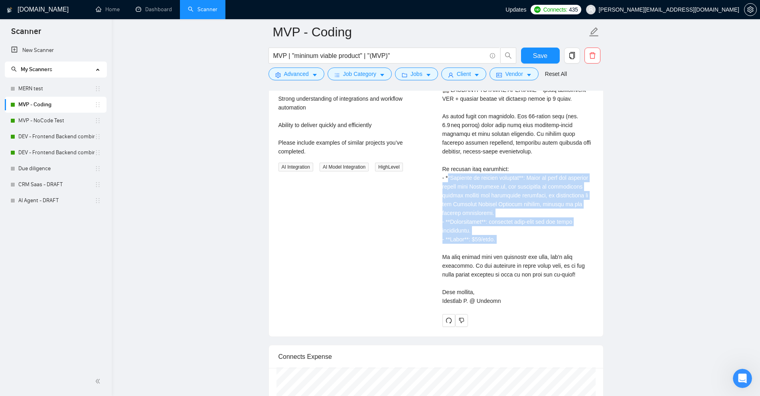
drag, startPoint x: 506, startPoint y: 243, endPoint x: 449, endPoint y: 173, distance: 90.4
click at [449, 173] on div "Cover letter" at bounding box center [518, 142] width 151 height 325
click at [497, 187] on div "Cover letter" at bounding box center [518, 142] width 151 height 325
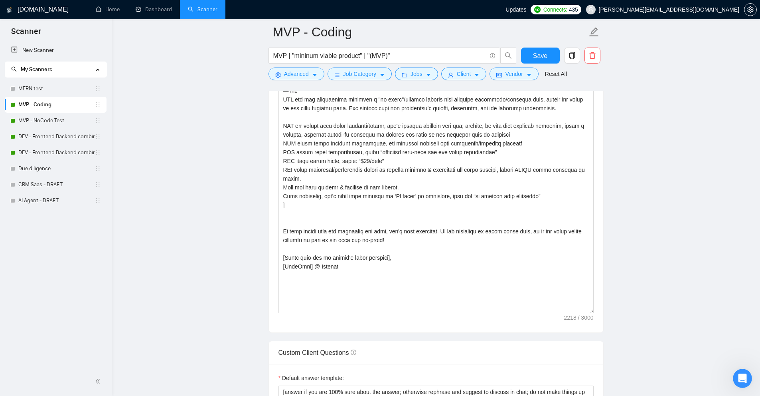
scroll to position [1046, 0]
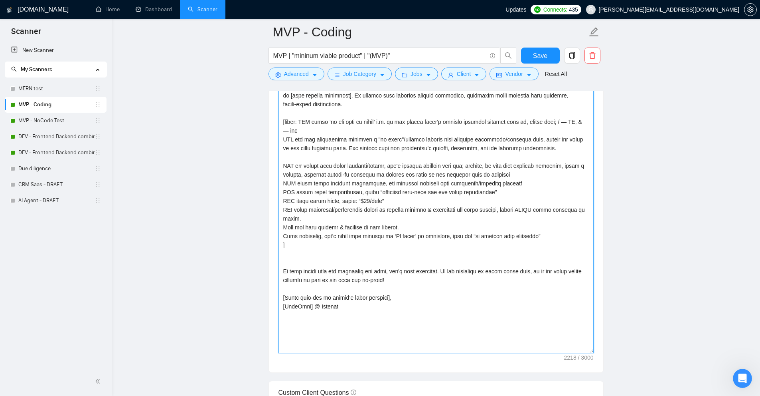
click at [309, 236] on textarea "Cover letter template:" at bounding box center [436, 164] width 315 height 378
click at [302, 243] on textarea "Cover letter template:" at bounding box center [436, 164] width 315 height 378
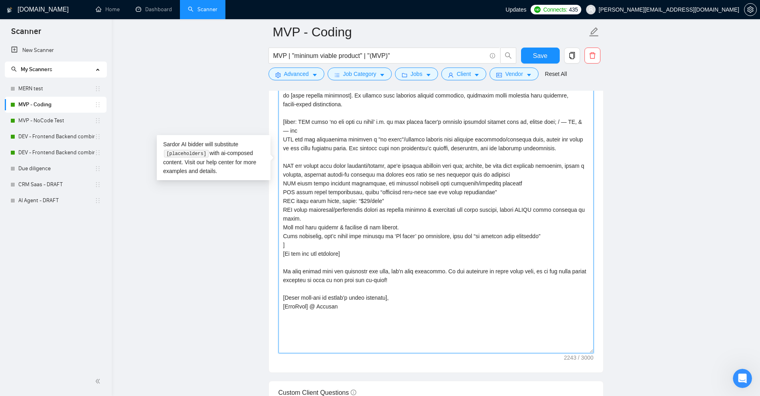
click at [288, 243] on textarea "Cover letter template:" at bounding box center [436, 164] width 315 height 378
drag, startPoint x: 288, startPoint y: 243, endPoint x: 331, endPoint y: 245, distance: 43.6
click at [331, 245] on textarea "Cover letter template:" at bounding box center [436, 164] width 315 height 378
click at [541, 226] on textarea "Cover letter template:" at bounding box center [436, 164] width 315 height 378
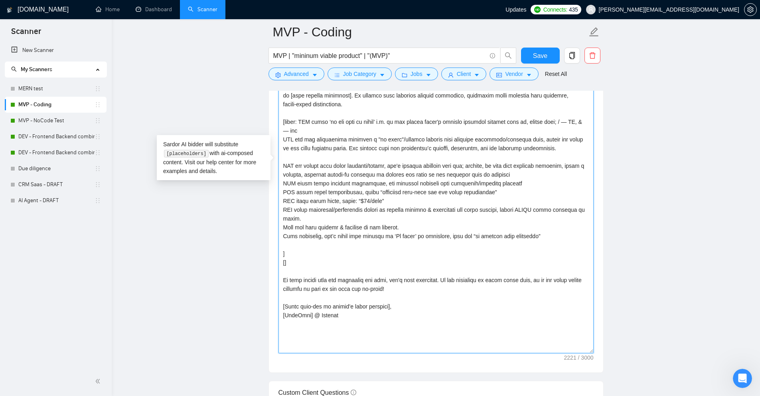
paste textarea "Do not use any markdown"
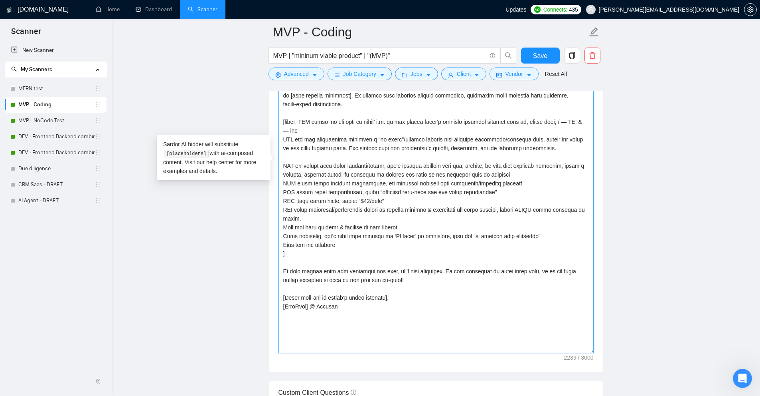
click at [324, 261] on textarea "Cover letter template:" at bounding box center [436, 164] width 315 height 378
drag, startPoint x: 301, startPoint y: 244, endPoint x: 279, endPoint y: 121, distance: 125.2
click at [279, 121] on textarea "Cover letter template:" at bounding box center [436, 164] width 315 height 378
type textarea "[Scan the job description for any keyword or phrase client explicitly asks to b…"
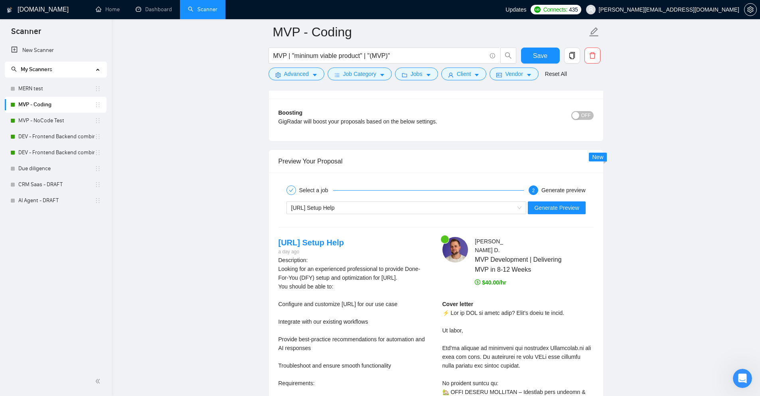
scroll to position [1725, 0]
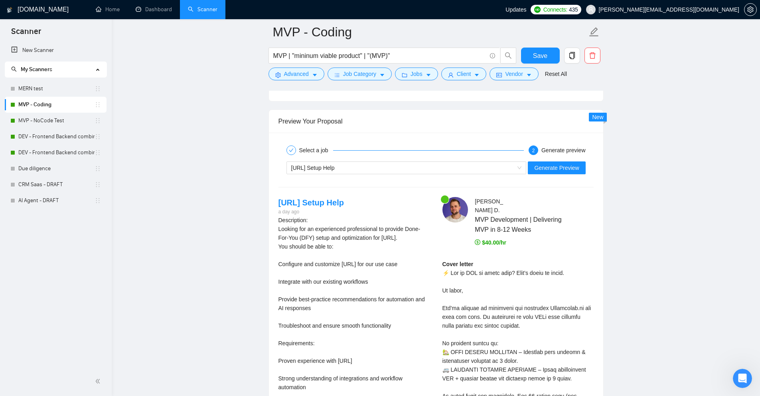
click at [562, 174] on div "assitable.ai Setup Help Generate Preview" at bounding box center [436, 167] width 317 height 19
click at [564, 170] on span "Generate Preview" at bounding box center [556, 167] width 45 height 9
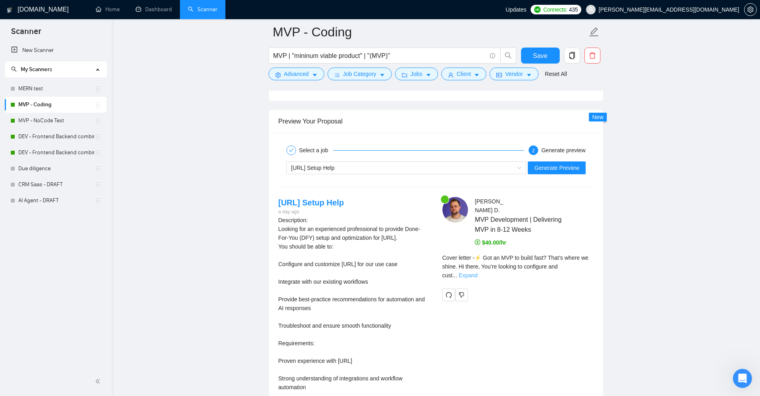
click at [478, 272] on link "Expand" at bounding box center [468, 275] width 19 height 6
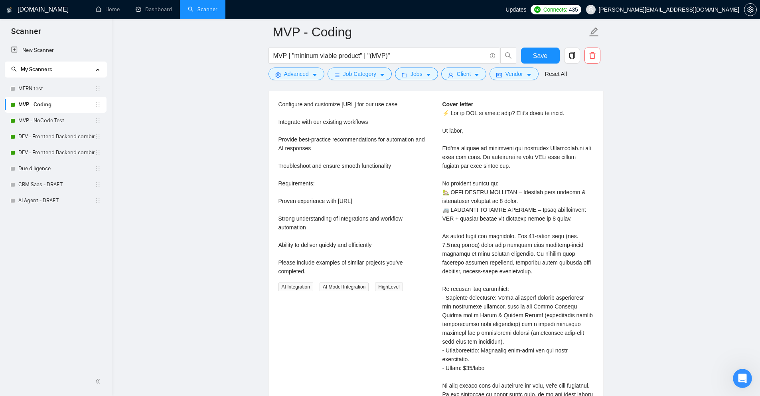
scroll to position [1964, 0]
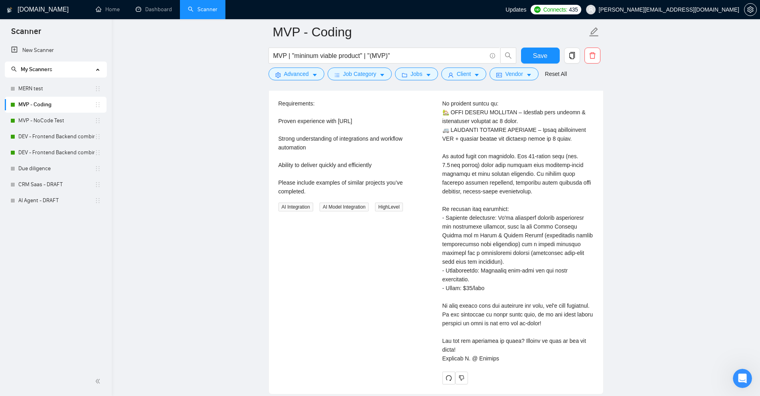
click at [482, 231] on div "Cover letter" at bounding box center [518, 191] width 151 height 342
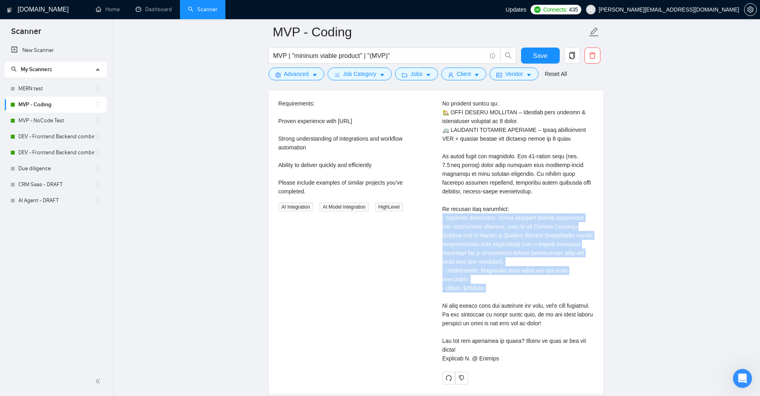
drag, startPoint x: 482, startPoint y: 231, endPoint x: 486, endPoint y: 278, distance: 47.6
click at [486, 278] on div "Cover letter" at bounding box center [518, 191] width 151 height 342
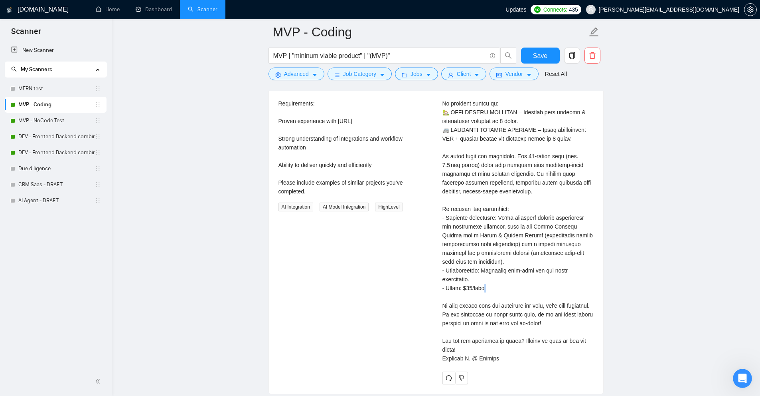
click at [486, 278] on div "Cover letter" at bounding box center [518, 191] width 151 height 342
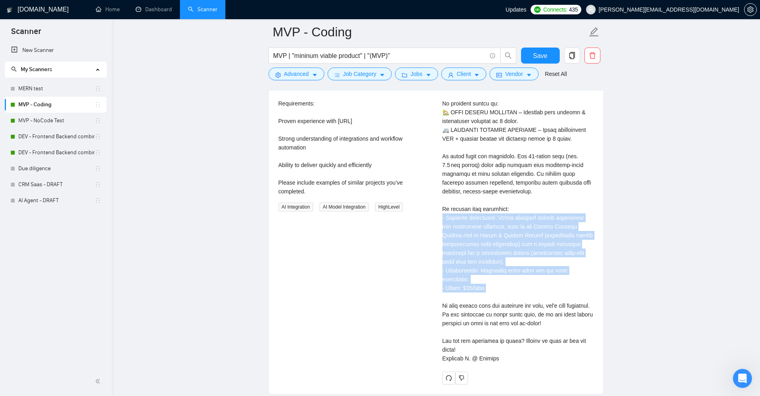
drag, startPoint x: 486, startPoint y: 278, endPoint x: 471, endPoint y: 229, distance: 51.1
click at [471, 229] on div "Cover letter" at bounding box center [518, 191] width 151 height 342
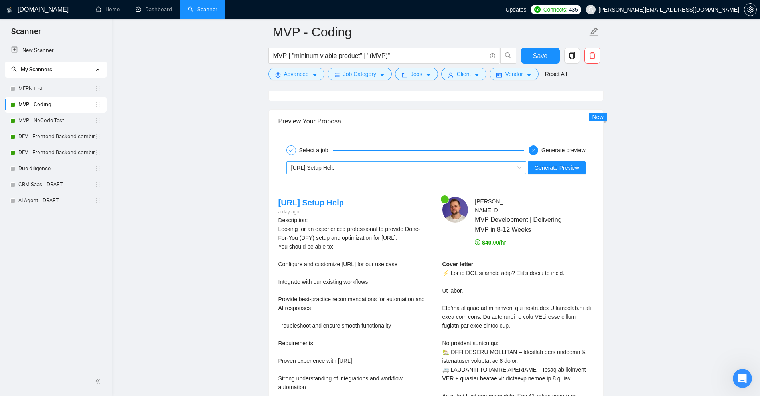
click at [413, 171] on div "assitable.ai Setup Help" at bounding box center [402, 168] width 223 height 12
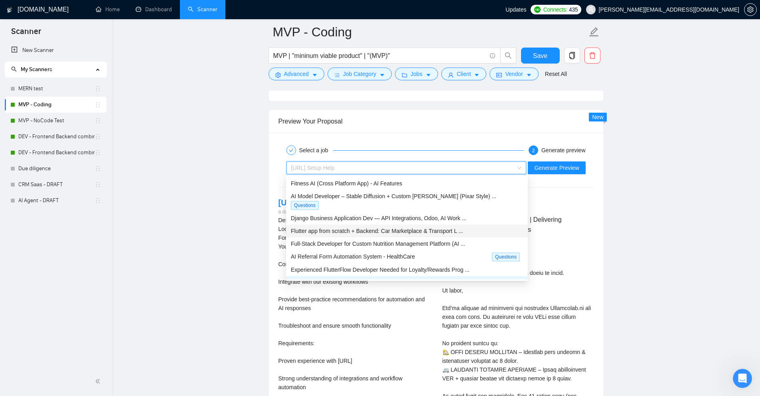
click at [351, 227] on span "Flutter app from scratch + Backend: Car Marketplace & Transport L ..." at bounding box center [377, 230] width 172 height 6
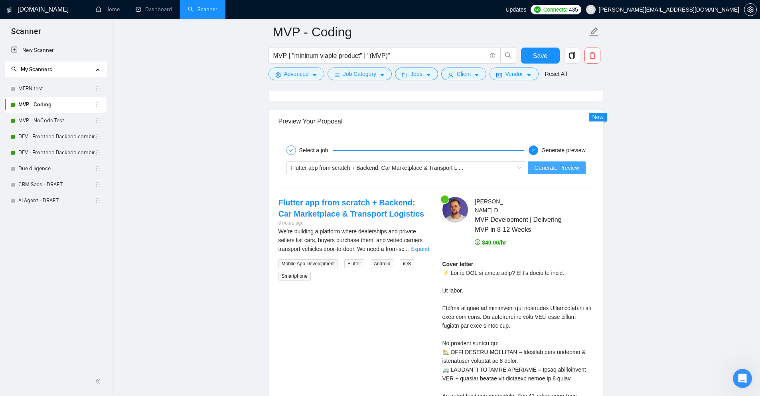
click at [570, 165] on span "Generate Preview" at bounding box center [556, 167] width 45 height 9
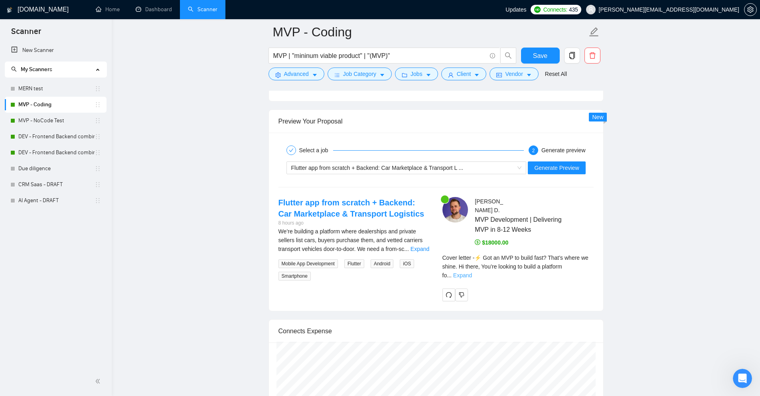
click at [472, 272] on link "Expand" at bounding box center [462, 275] width 19 height 6
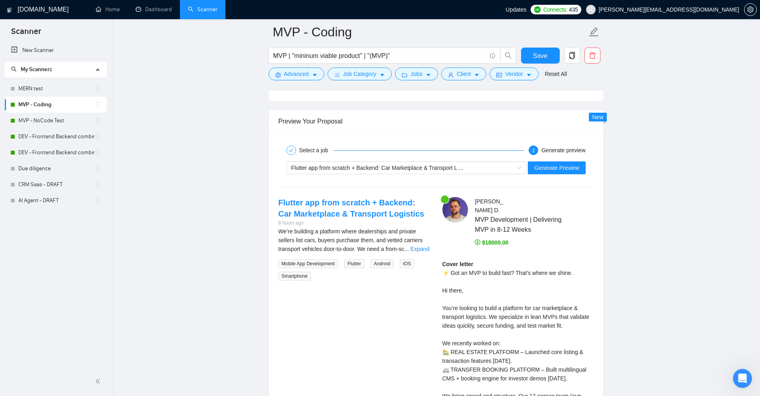
scroll to position [1964, 0]
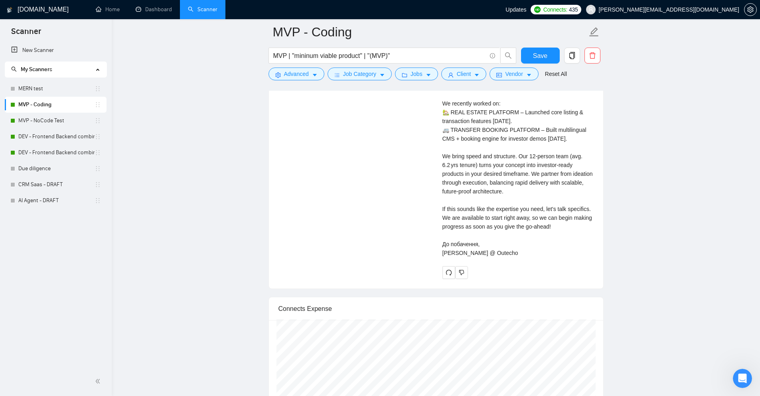
click at [461, 222] on div "Cover letter ⚡ Got an MVP to build fast? That’s where we shine. Hi there, You’r…" at bounding box center [518, 138] width 151 height 237
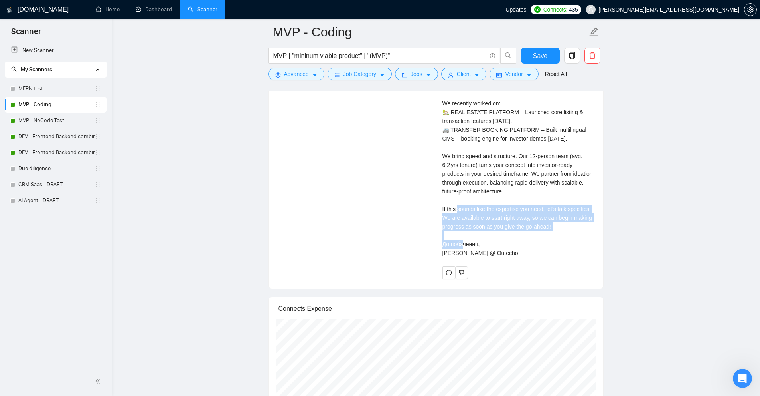
click at [461, 222] on div "Cover letter ⚡ Got an MVP to build fast? That’s where we shine. Hi there, You’r…" at bounding box center [518, 138] width 151 height 237
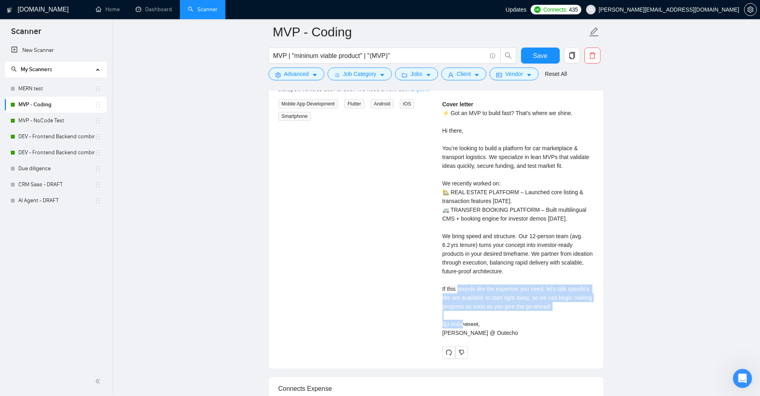
scroll to position [1765, 0]
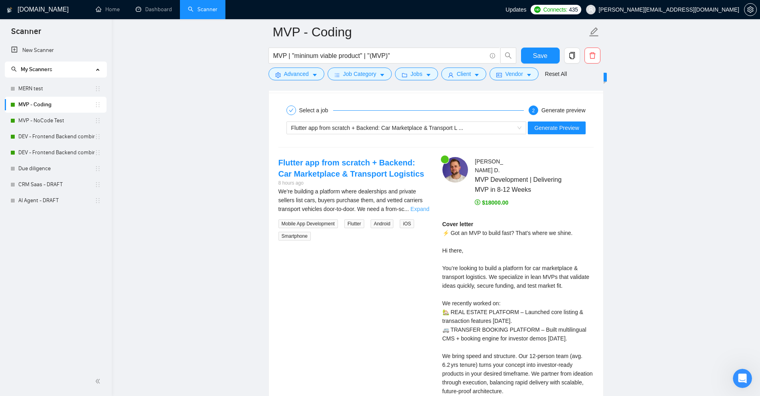
click at [419, 208] on link "Expand" at bounding box center [420, 209] width 19 height 6
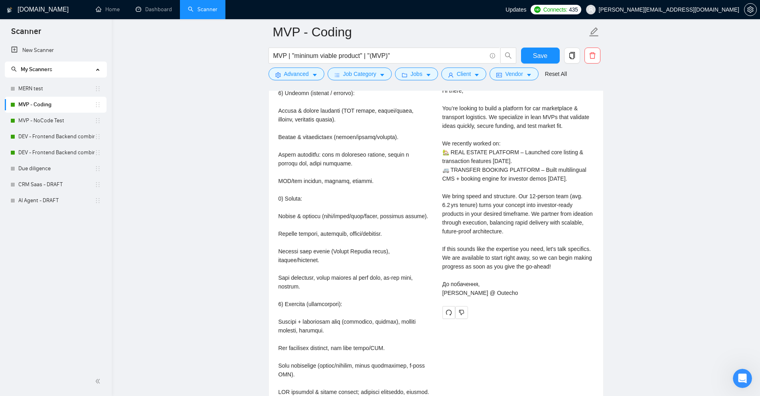
scroll to position [1645, 0]
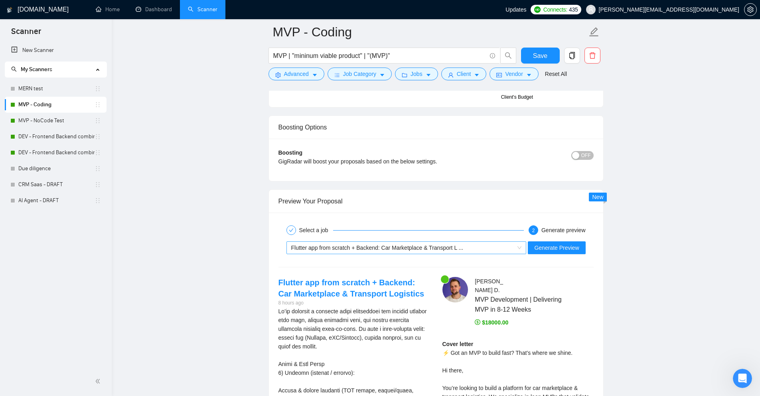
click at [395, 244] on span "Flutter app from scratch + Backend: Car Marketplace & Transport L ..." at bounding box center [377, 247] width 172 height 6
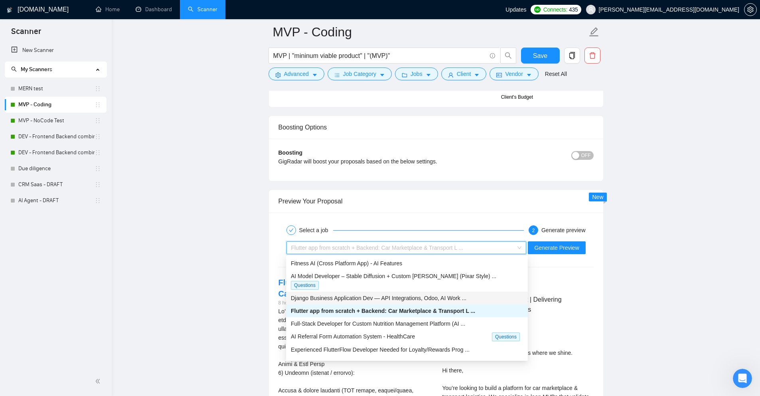
scroll to position [1805, 0]
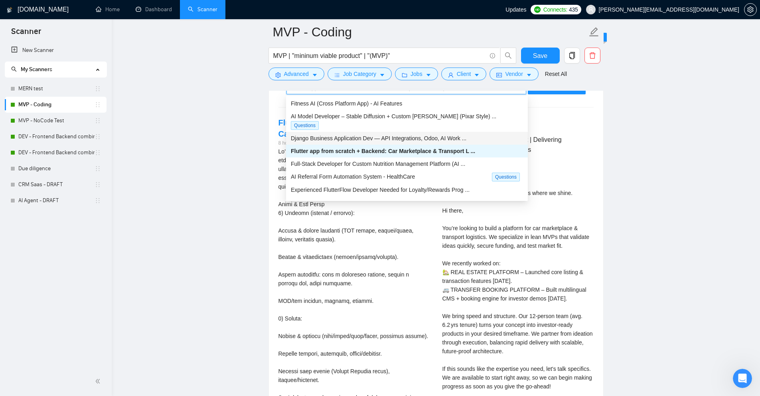
click at [323, 135] on span "Django Business Application Dev — API Integrations, Odoo, AI Work ..." at bounding box center [379, 138] width 176 height 6
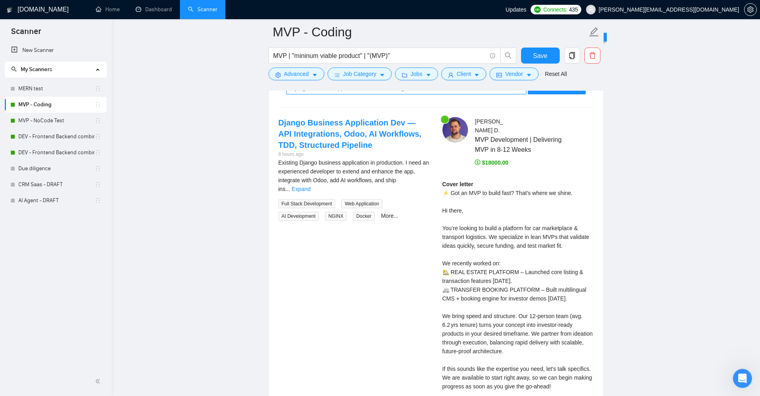
scroll to position [1685, 0]
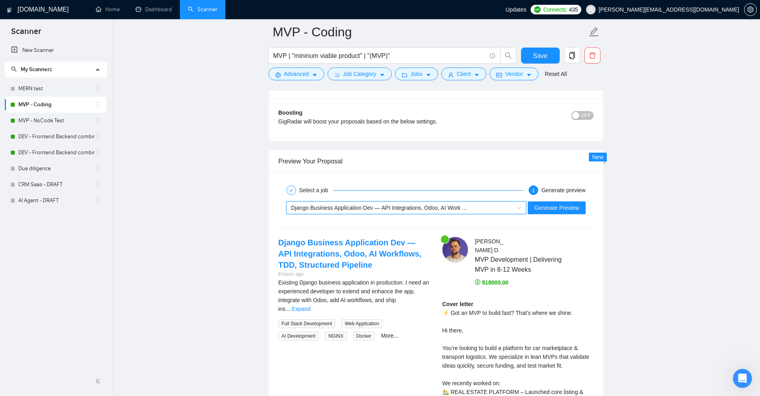
click at [548, 200] on div "~021954519381660735949 Django Business Application Dev — API Integrations, Odoo…" at bounding box center [436, 207] width 317 height 19
click at [548, 203] on span "Generate Preview" at bounding box center [556, 207] width 45 height 9
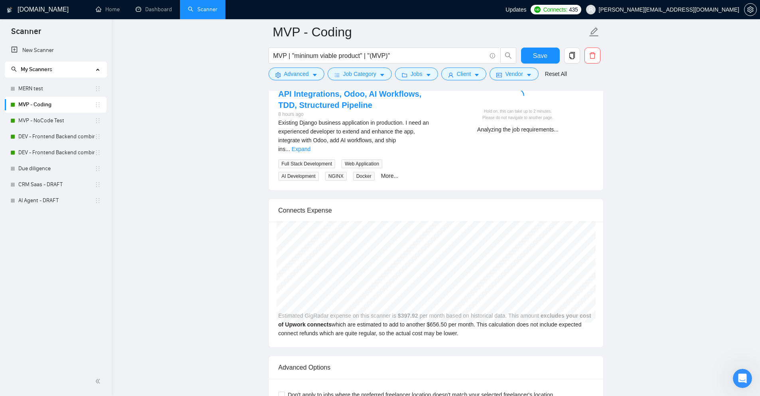
scroll to position [1765, 0]
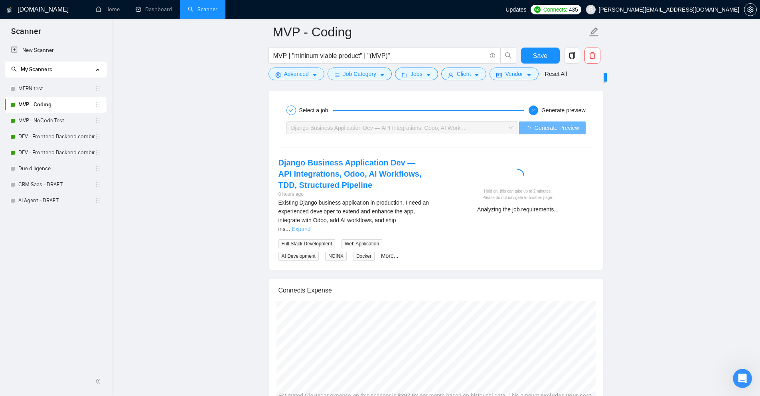
click at [310, 225] on link "Expand" at bounding box center [301, 228] width 19 height 6
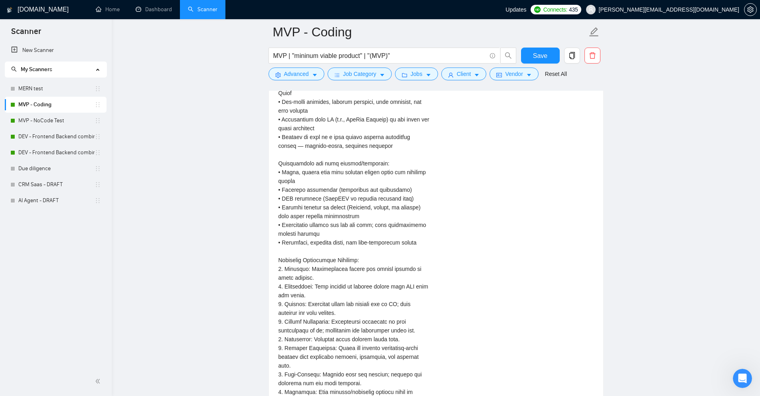
scroll to position [2204, 0]
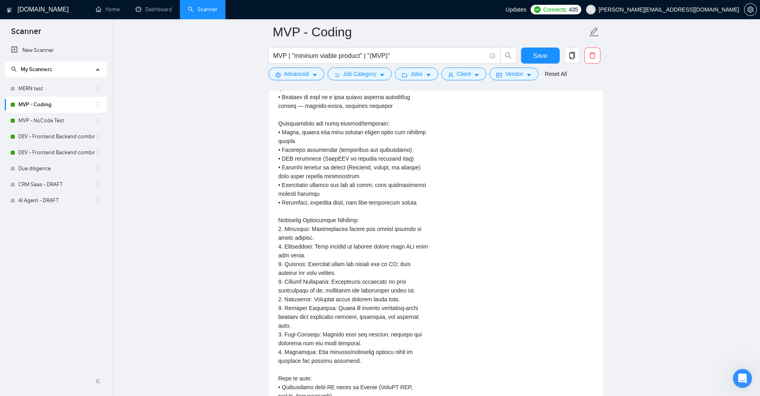
click at [303, 225] on div "Existing Django business application in production. I need an experienced devel…" at bounding box center [354, 185] width 151 height 852
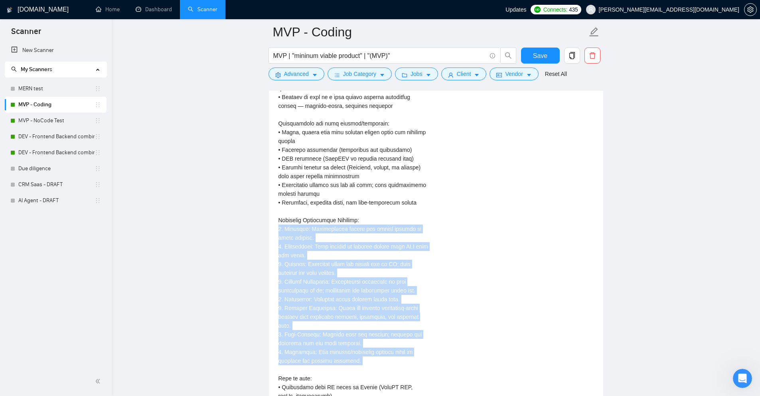
drag, startPoint x: 303, startPoint y: 225, endPoint x: 332, endPoint y: 339, distance: 117.8
click at [332, 339] on div "Existing Django business application in production. I need an experienced devel…" at bounding box center [354, 185] width 151 height 852
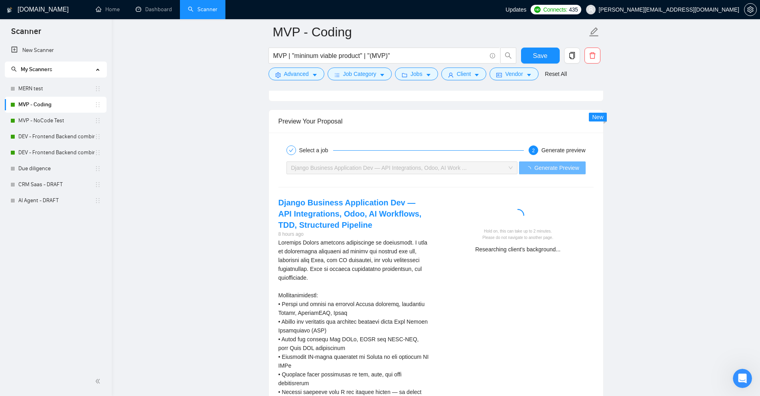
scroll to position [1685, 0]
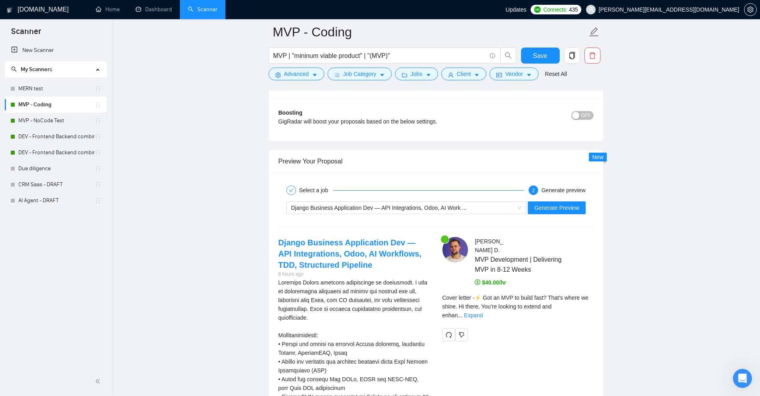
click at [589, 301] on div "Cover letter - ⚡ Got an MVP to build fast? That’s where we shine. Hi there, You…" at bounding box center [518, 306] width 151 height 26
click at [483, 312] on link "Expand" at bounding box center [473, 315] width 19 height 6
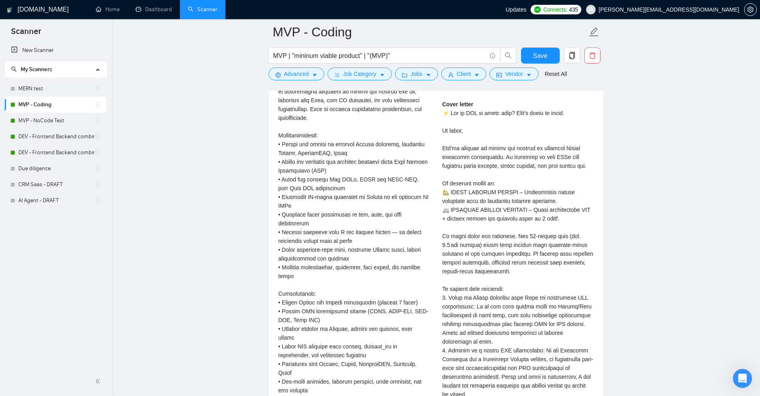
scroll to position [1964, 0]
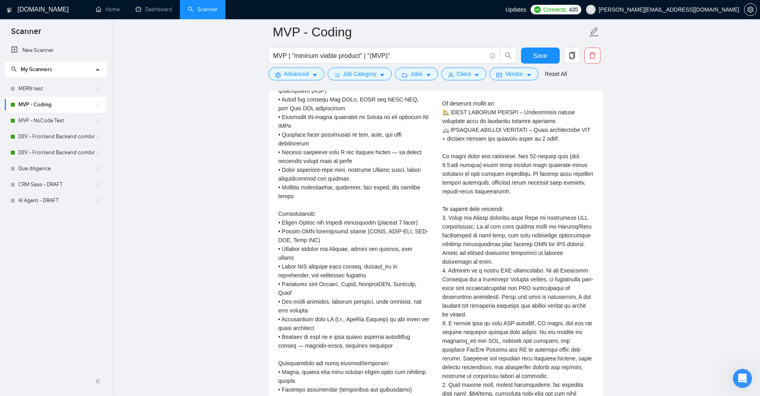
click at [468, 218] on div "Cover letter" at bounding box center [518, 244] width 151 height 448
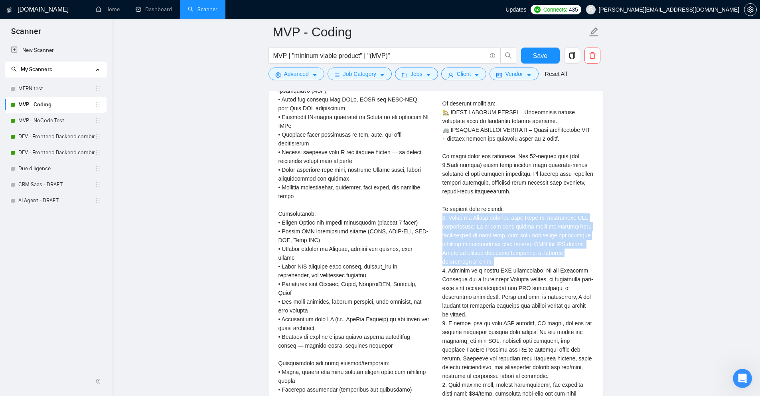
scroll to position [2004, 0]
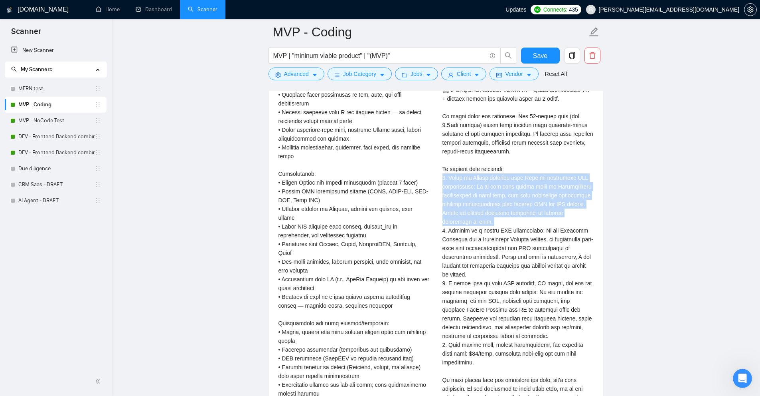
drag, startPoint x: 468, startPoint y: 218, endPoint x: 502, endPoint y: 195, distance: 41.0
click at [502, 195] on div "Cover letter" at bounding box center [518, 204] width 151 height 448
click at [495, 198] on div "Cover letter" at bounding box center [518, 204] width 151 height 448
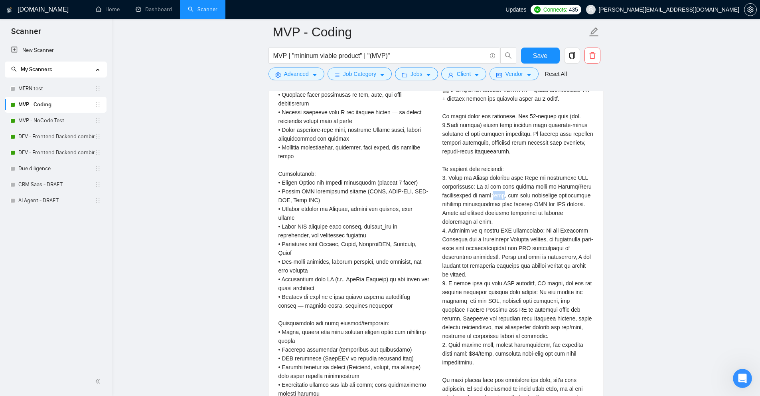
click at [495, 198] on div "Cover letter" at bounding box center [518, 204] width 151 height 448
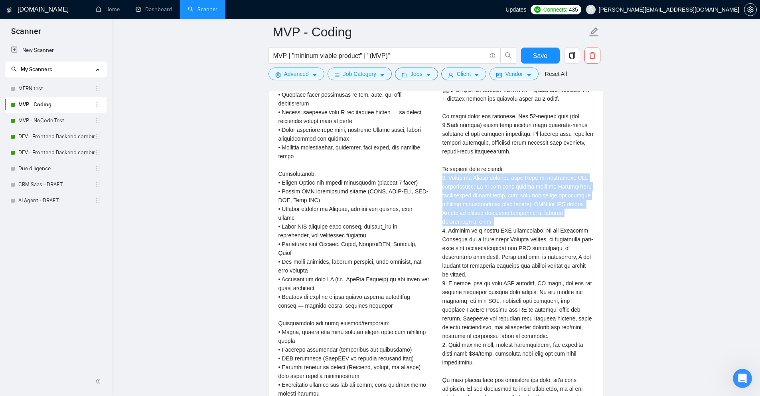
click at [495, 198] on div "Cover letter" at bounding box center [518, 204] width 151 height 448
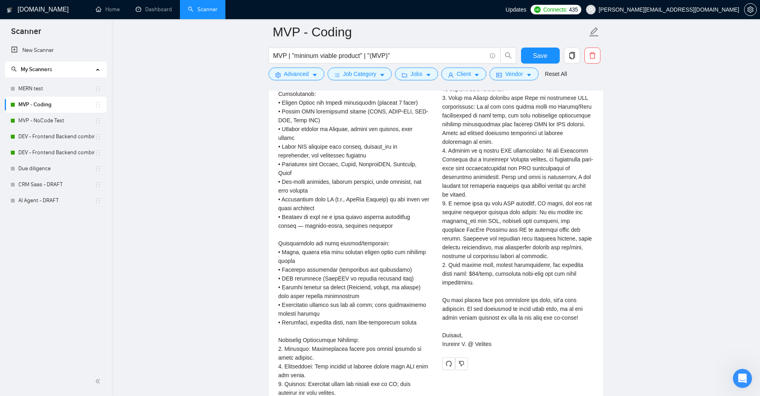
click at [494, 211] on div "Cover letter" at bounding box center [518, 124] width 151 height 448
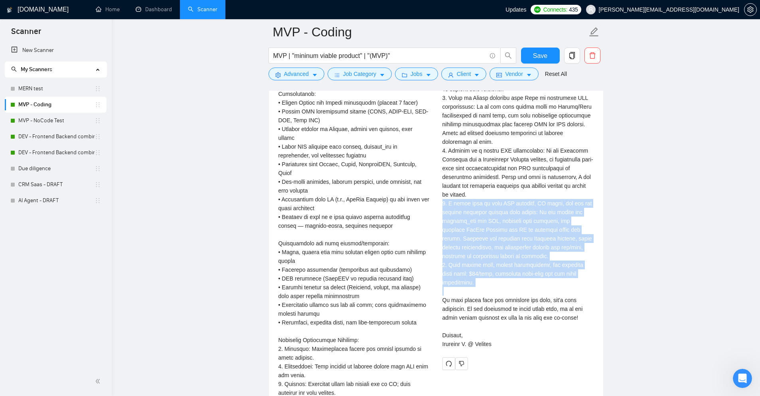
drag, startPoint x: 494, startPoint y: 211, endPoint x: 483, endPoint y: 277, distance: 67.3
click at [483, 277] on div "Cover letter" at bounding box center [518, 124] width 151 height 448
click at [484, 271] on div "Cover letter" at bounding box center [518, 124] width 151 height 448
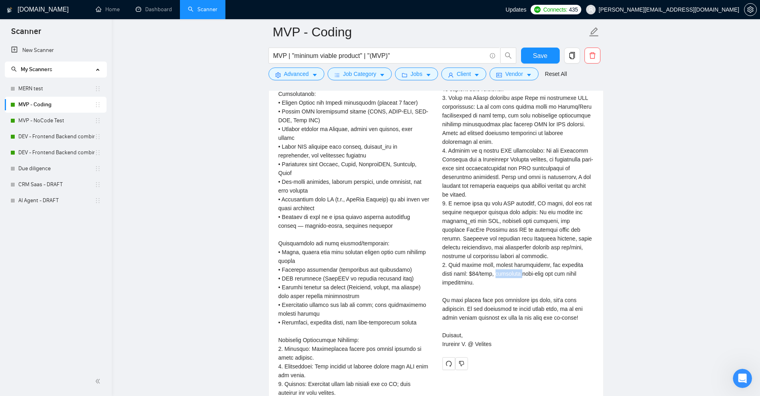
click at [484, 271] on div "Cover letter" at bounding box center [518, 124] width 151 height 448
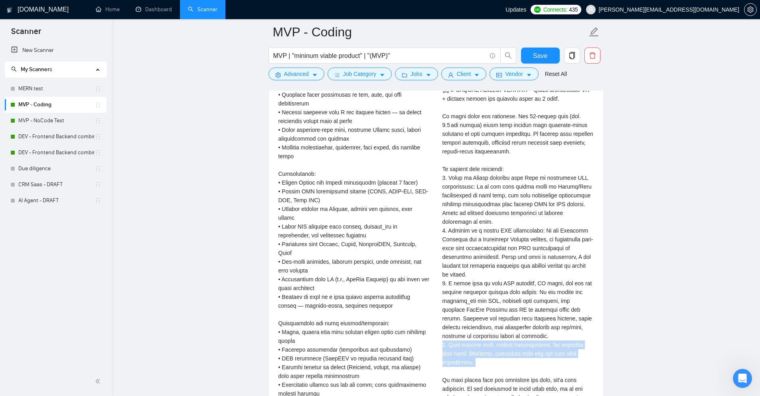
scroll to position [1964, 0]
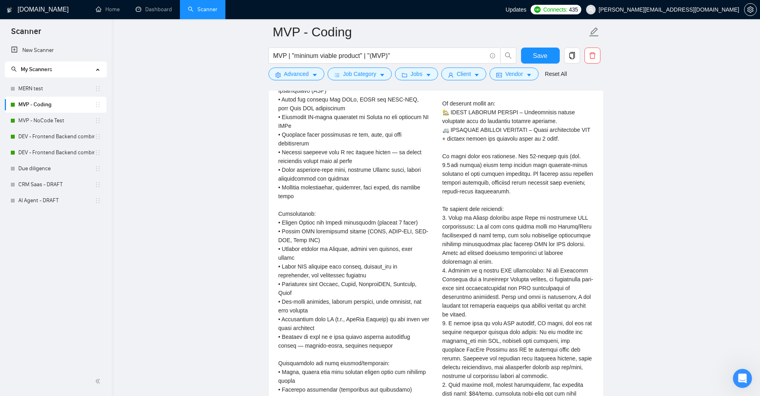
click at [462, 213] on div "Cover letter" at bounding box center [518, 244] width 151 height 448
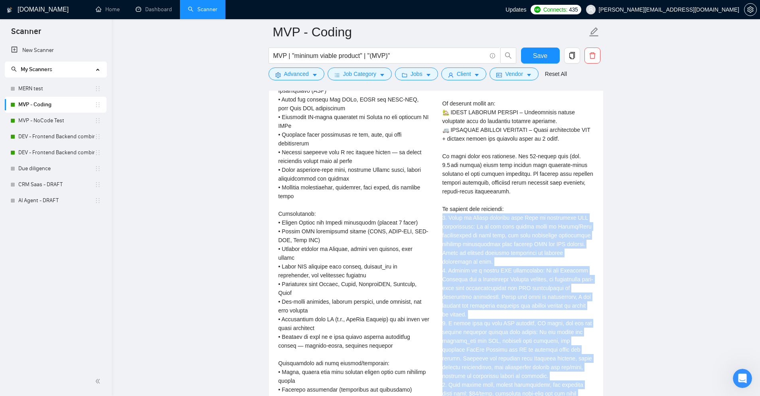
scroll to position [2044, 0]
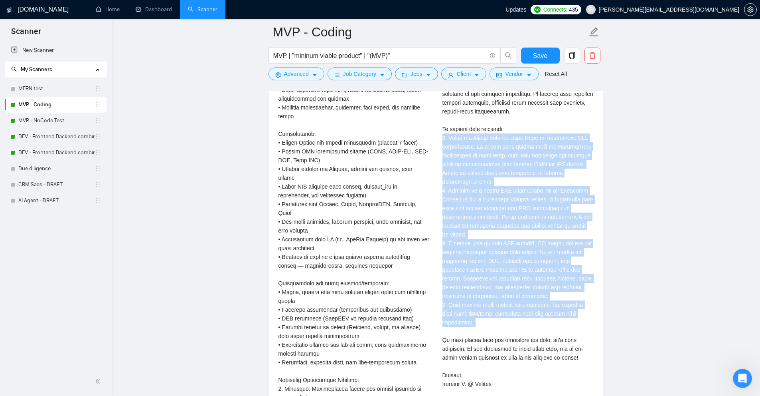
drag, startPoint x: 462, startPoint y: 213, endPoint x: 498, endPoint y: 303, distance: 97.2
click at [498, 303] on div "Cover letter" at bounding box center [518, 164] width 151 height 448
click at [310, 75] on button "Advanced" at bounding box center [297, 73] width 56 height 13
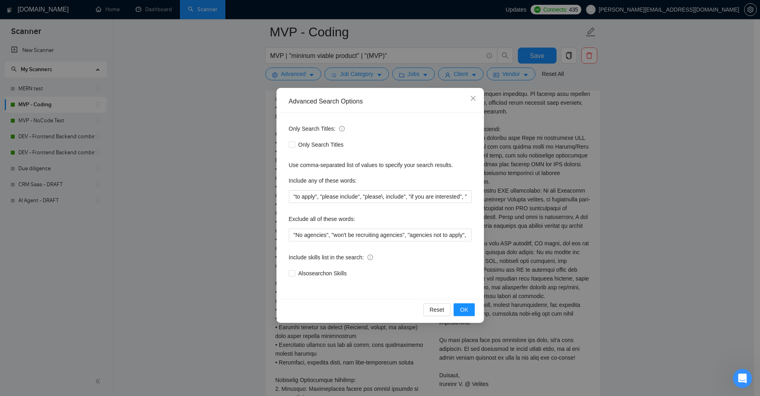
click at [297, 181] on label "Include any of these words:" at bounding box center [323, 180] width 68 height 13
drag, startPoint x: 297, startPoint y: 181, endPoint x: 347, endPoint y: 177, distance: 50.0
click at [347, 177] on label "Include any of these words:" at bounding box center [323, 180] width 68 height 13
copy label "Include any of these words"
click at [467, 98] on span "Close" at bounding box center [474, 99] width 22 height 22
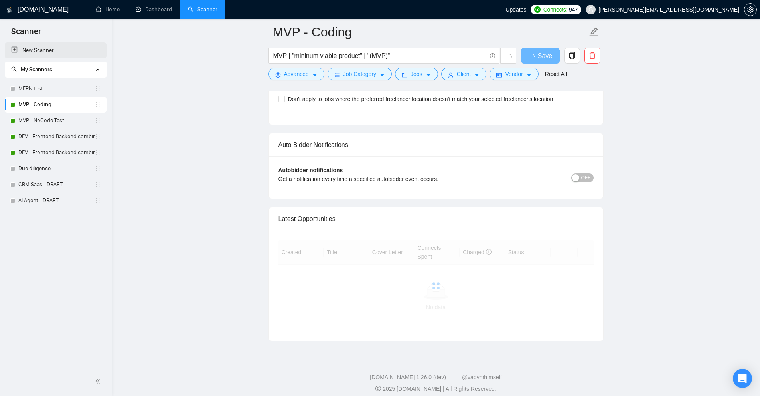
scroll to position [1743, 0]
click at [54, 51] on link "New Scanner" at bounding box center [55, 50] width 89 height 16
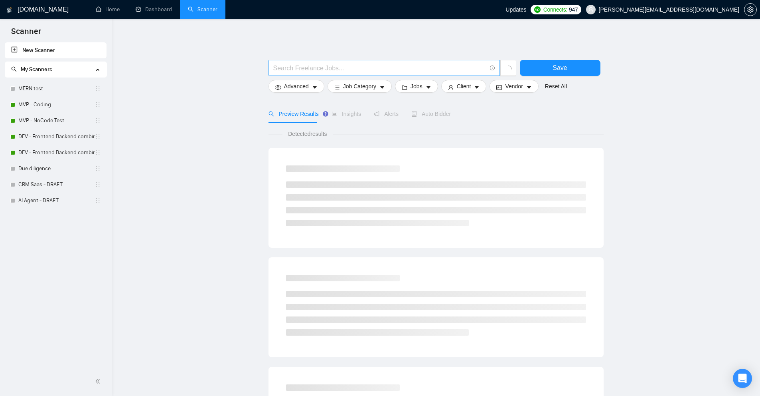
click at [394, 70] on input "text" at bounding box center [379, 68] width 213 height 10
paste input "equity-based"
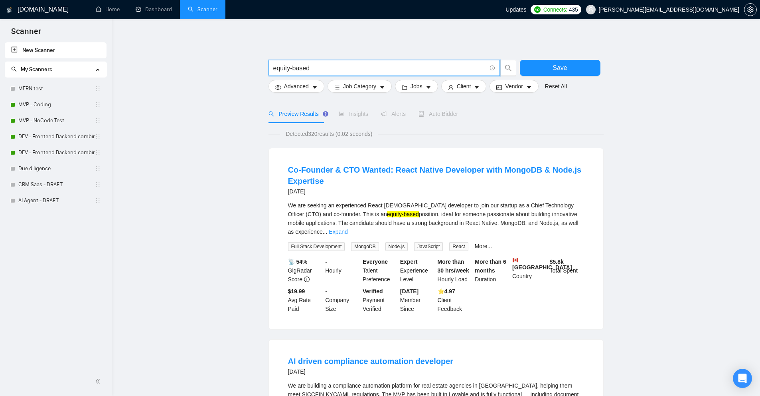
type input "equity-based"
click at [387, 212] on mark "equity-based" at bounding box center [403, 214] width 32 height 6
drag, startPoint x: 341, startPoint y: 212, endPoint x: 357, endPoint y: 212, distance: 16.0
click at [387, 212] on mark "equity-based" at bounding box center [403, 214] width 32 height 6
copy mark "equity-based"
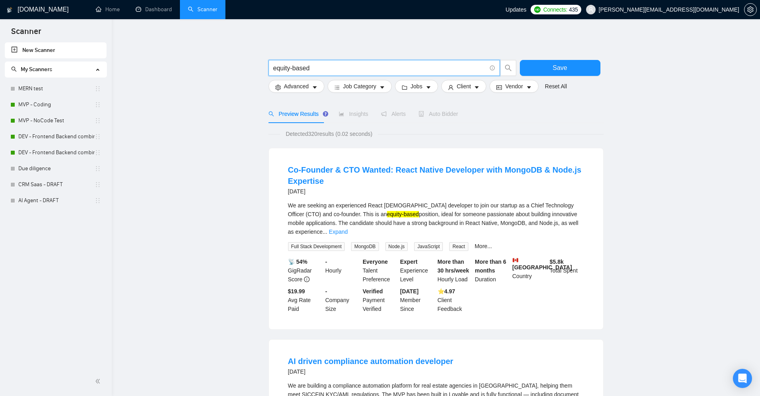
click at [332, 65] on input "equity-based" at bounding box center [379, 68] width 213 height 10
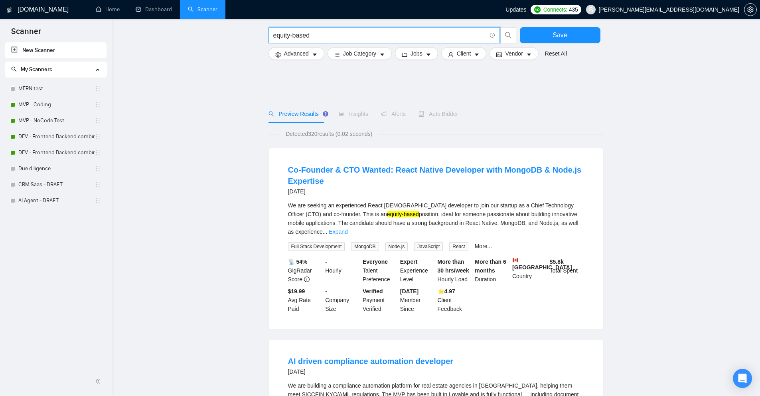
scroll to position [239, 0]
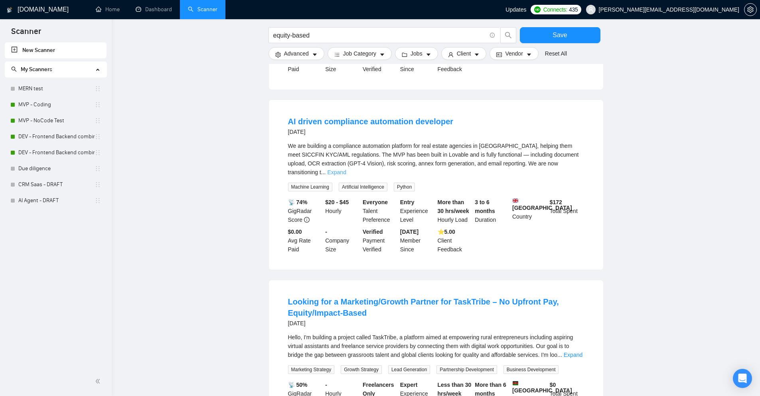
click at [346, 169] on link "Expand" at bounding box center [336, 172] width 19 height 6
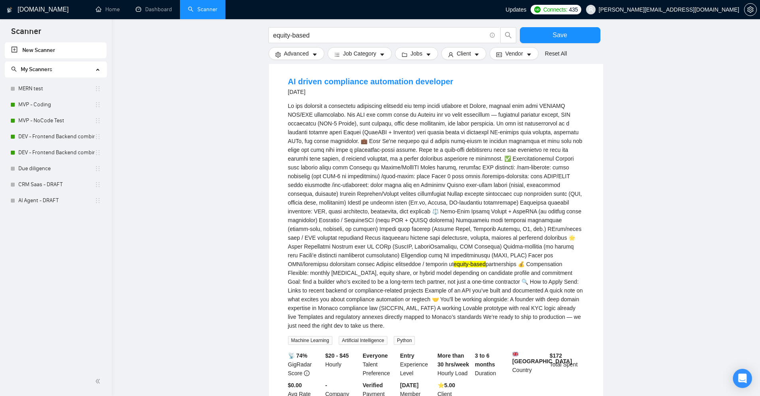
scroll to position [0, 0]
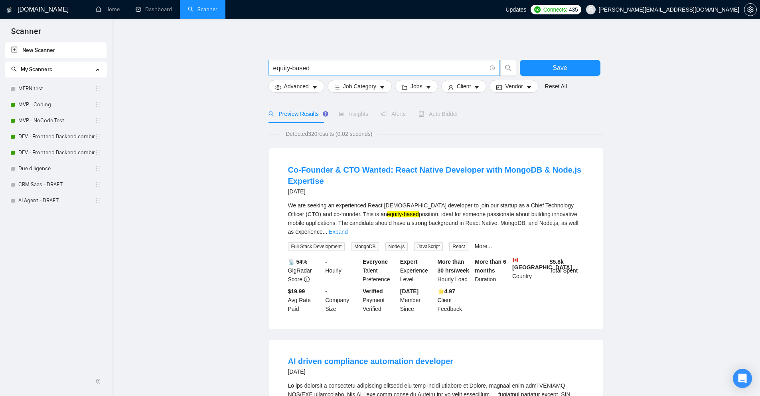
click at [349, 71] on input "equity-based" at bounding box center [379, 68] width 213 height 10
